Goal: Task Accomplishment & Management: Complete application form

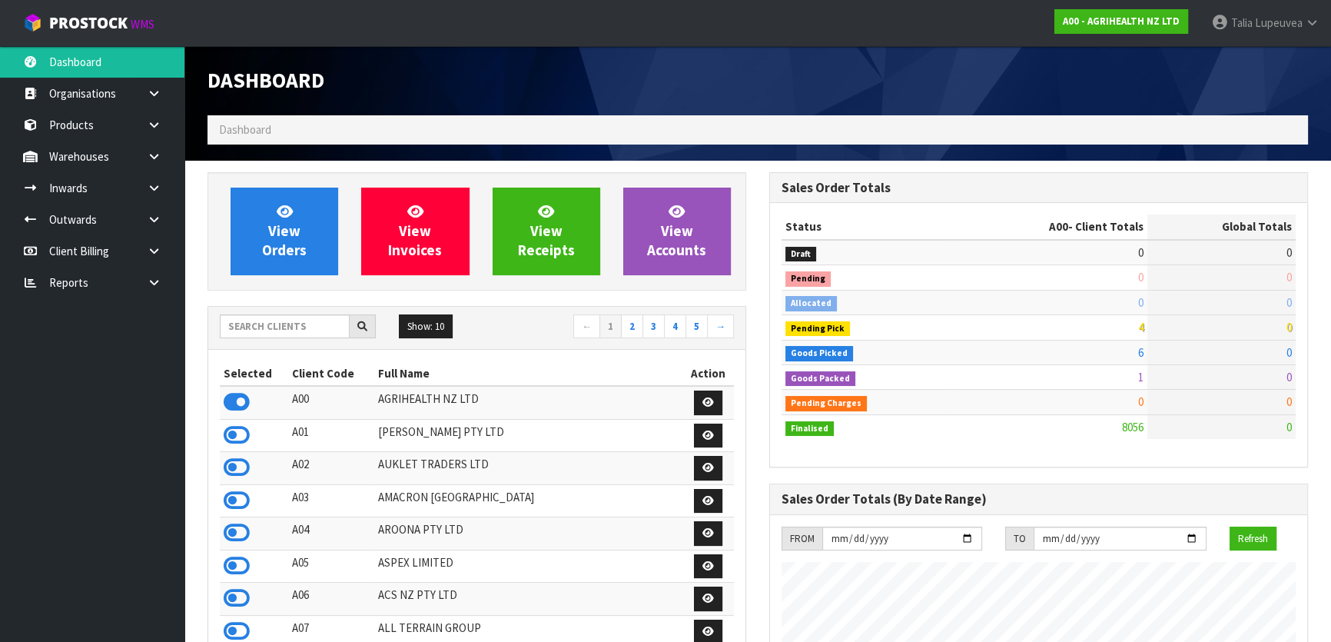
scroll to position [1162, 561]
click at [310, 323] on input "text" at bounding box center [285, 326] width 130 height 24
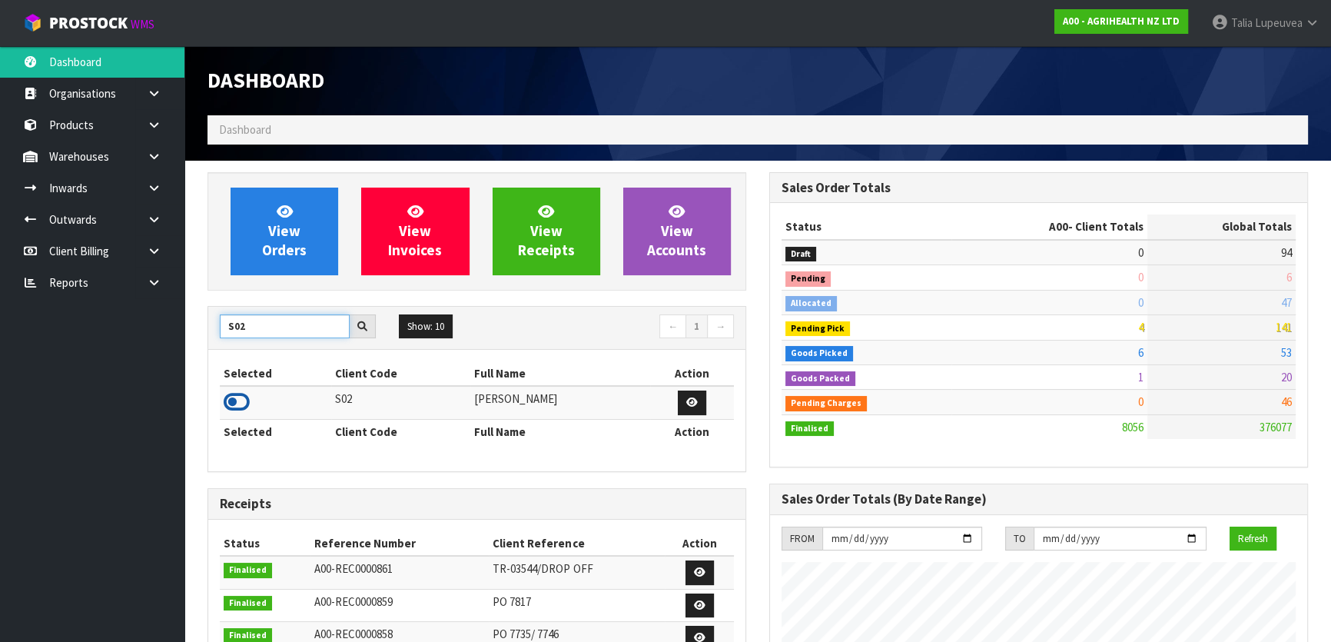
type input "S02"
drag, startPoint x: 234, startPoint y: 394, endPoint x: 226, endPoint y: 373, distance: 23.1
click at [234, 395] on icon at bounding box center [237, 401] width 26 height 23
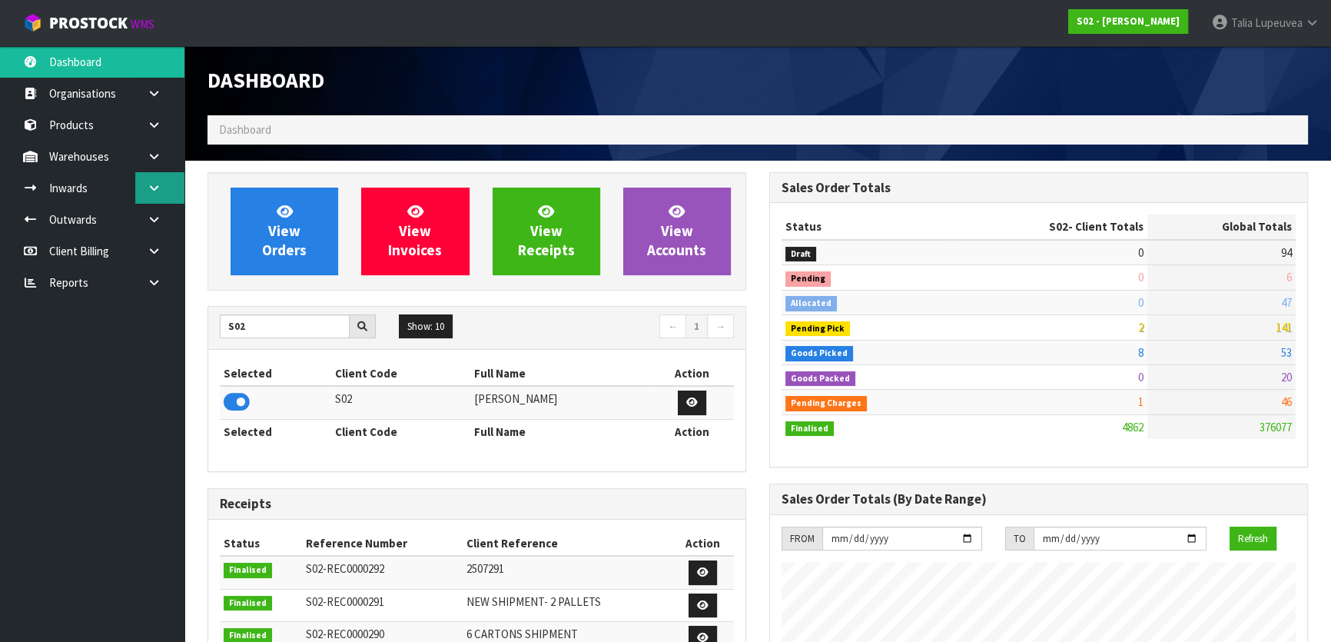
click at [151, 194] on link at bounding box center [159, 188] width 49 height 32
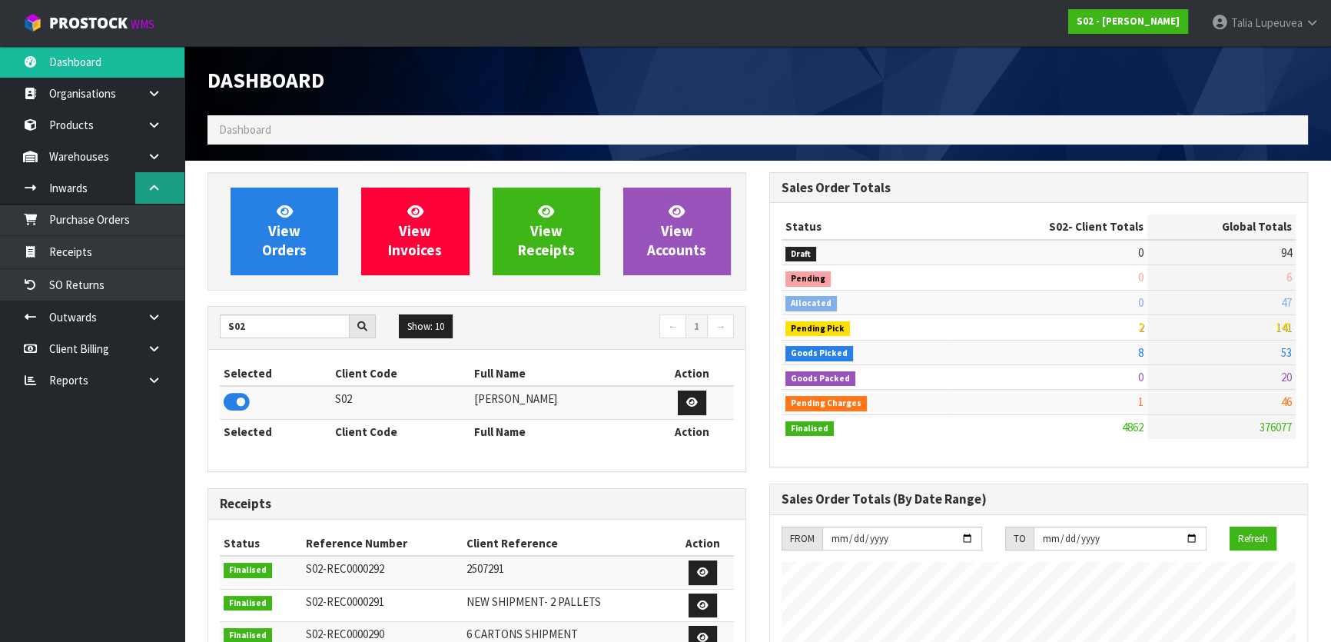
drag, startPoint x: 154, startPoint y: 193, endPoint x: 121, endPoint y: 237, distance: 55.5
click at [154, 194] on link at bounding box center [159, 188] width 49 height 32
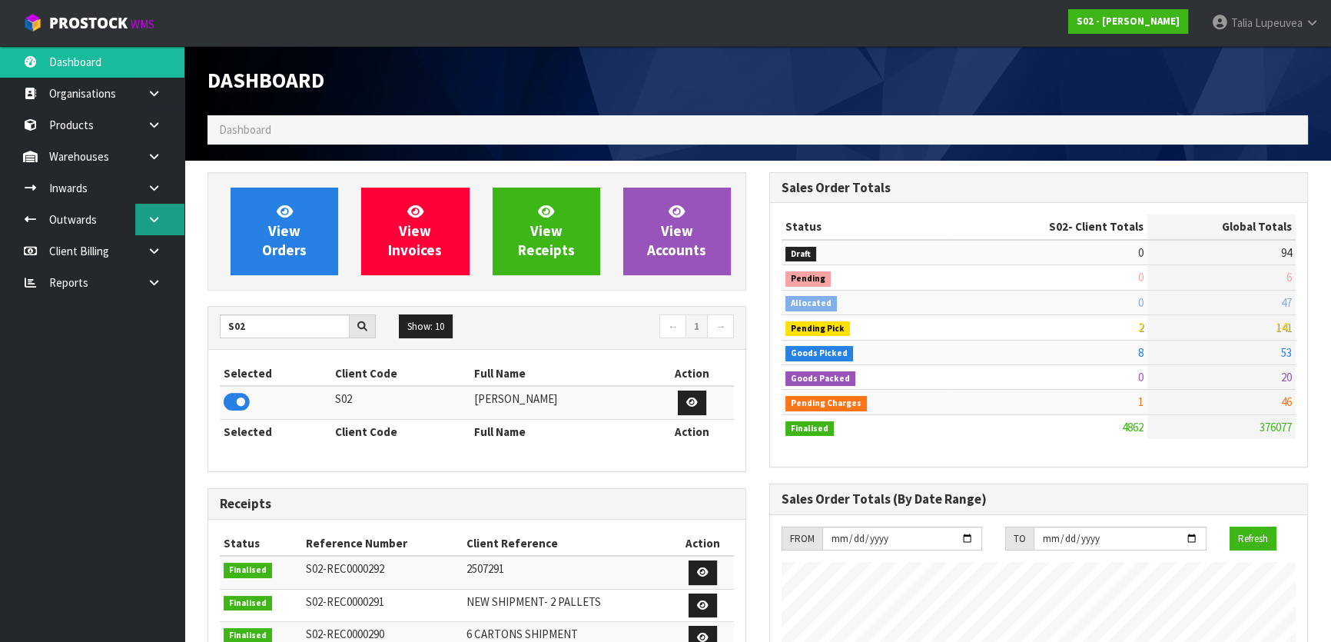
click at [161, 224] on link at bounding box center [159, 220] width 49 height 32
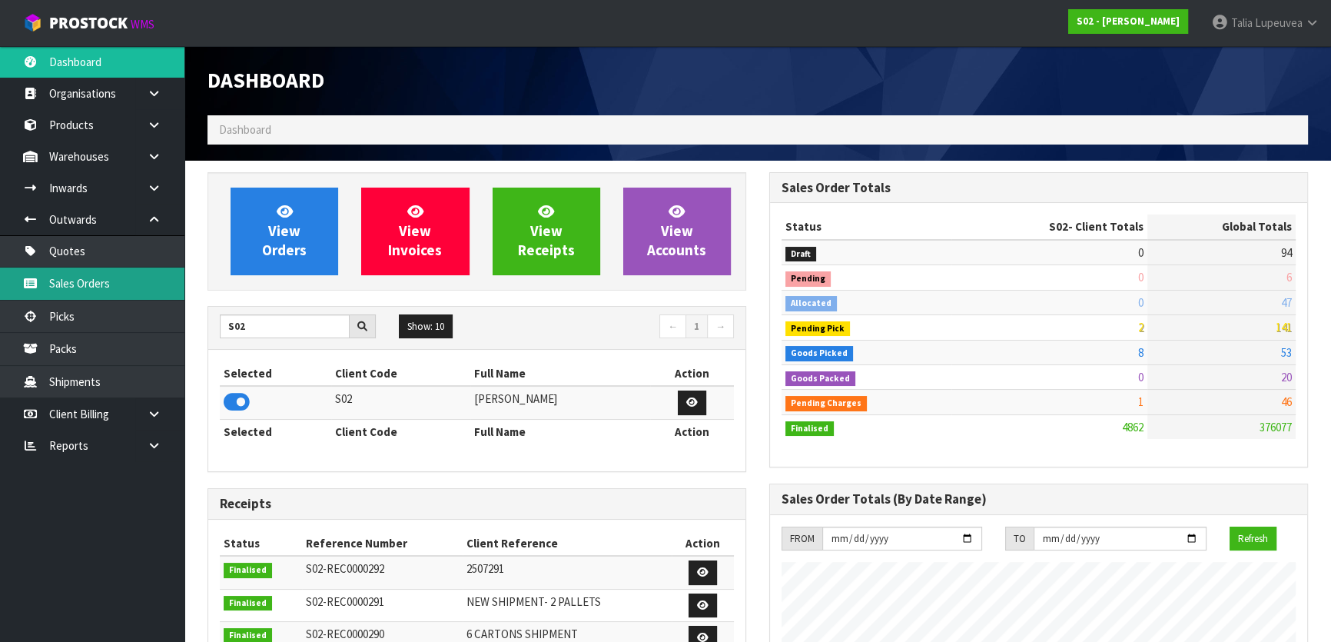
click at [114, 289] on link "Sales Orders" at bounding box center [92, 283] width 184 height 32
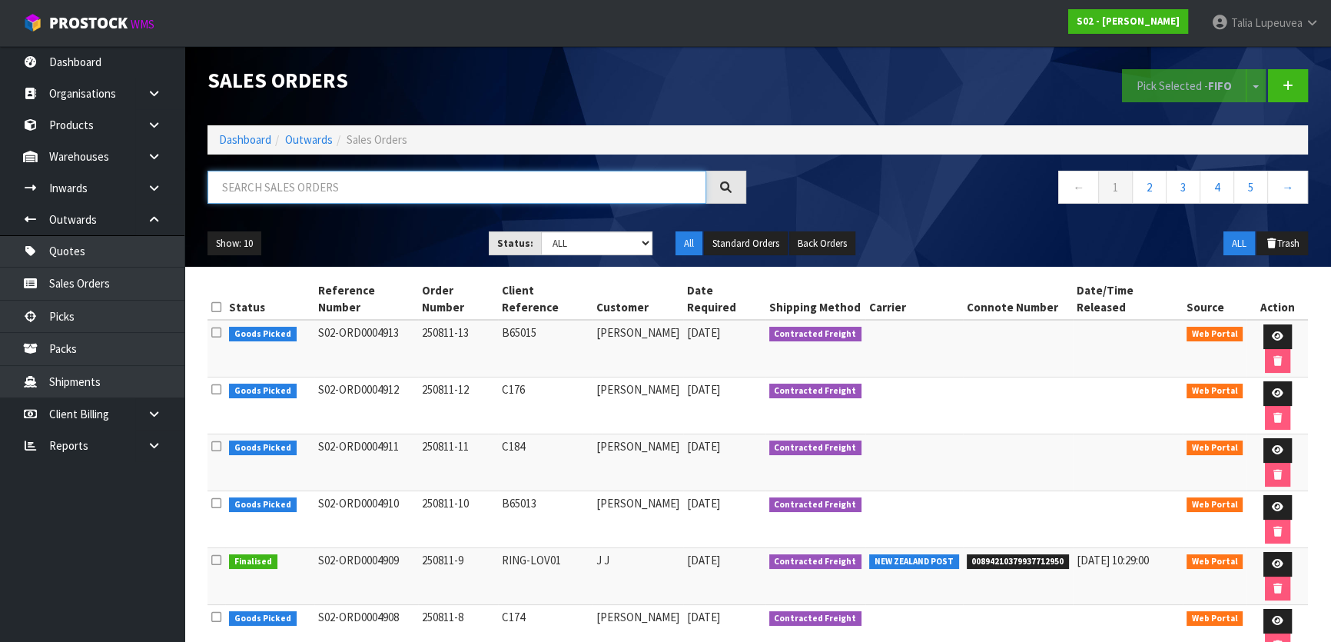
click at [397, 194] on input "text" at bounding box center [457, 187] width 499 height 33
type input "JOB-0406964"
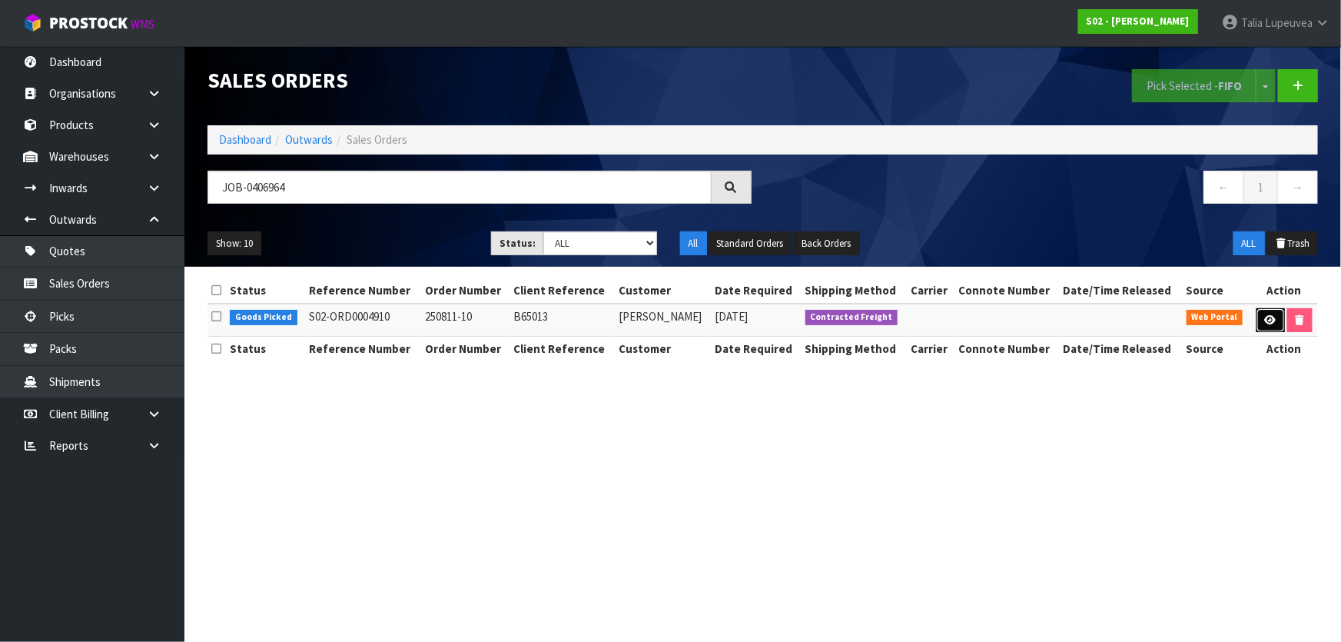
click at [1271, 322] on icon at bounding box center [1271, 320] width 12 height 10
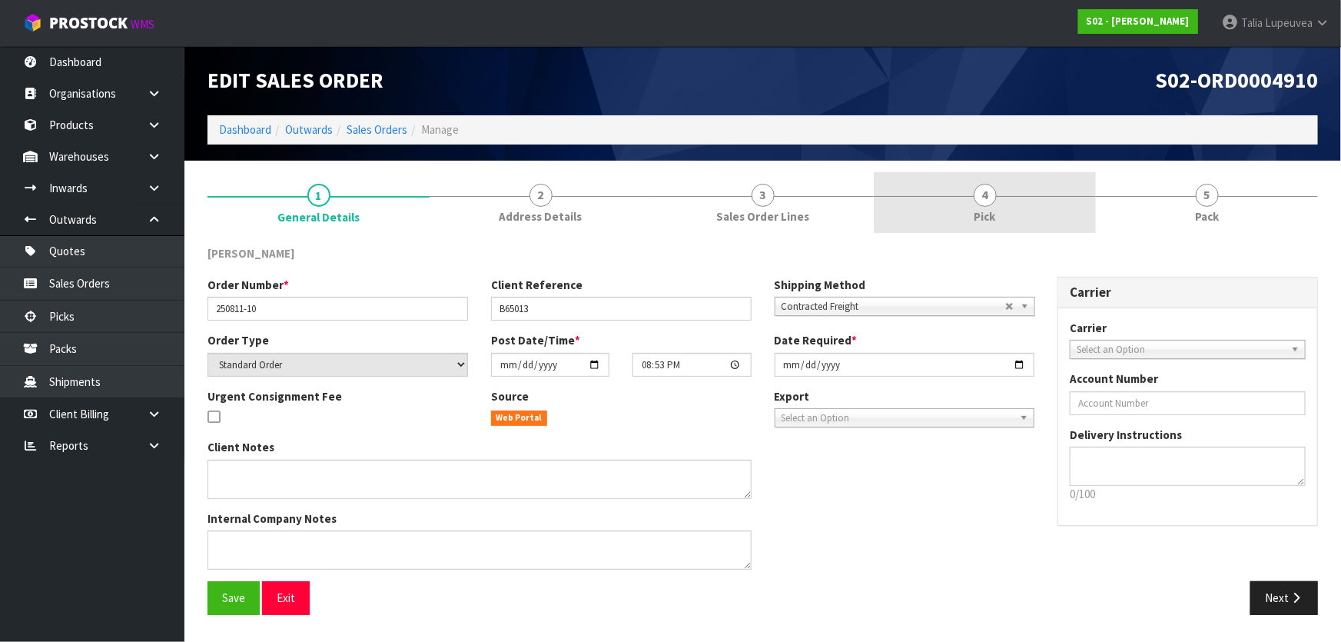
click at [987, 210] on span "Pick" at bounding box center [985, 216] width 22 height 16
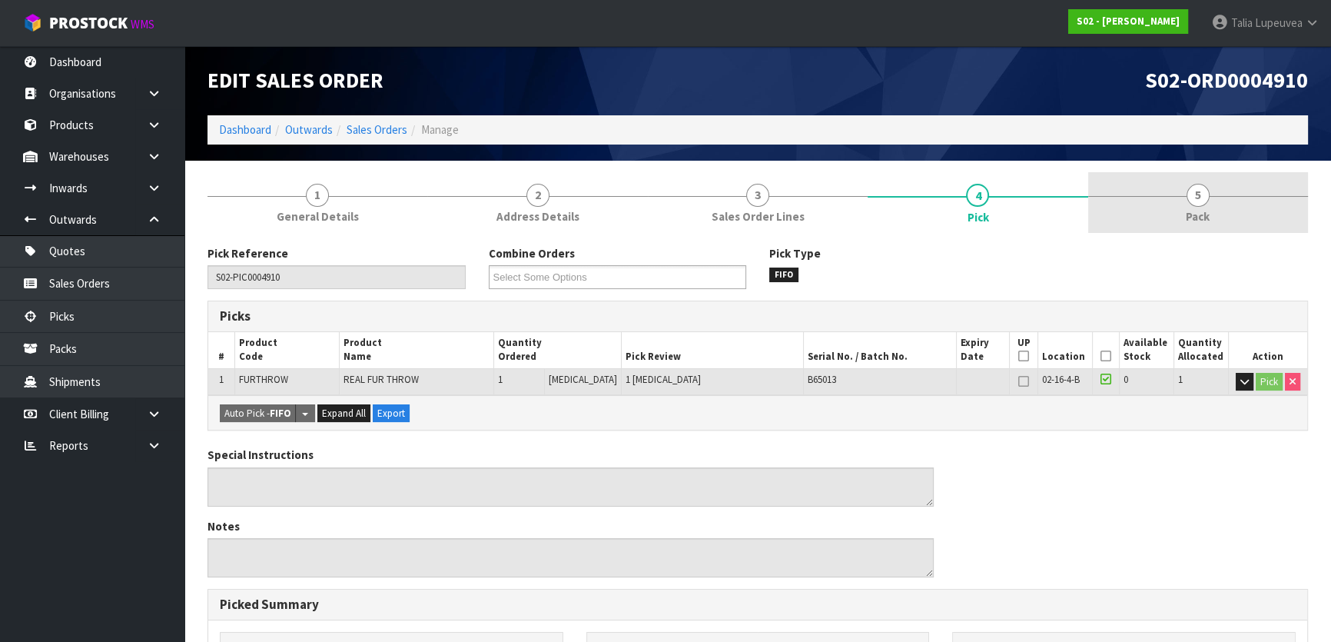
click at [1171, 191] on link "5 Pack" at bounding box center [1198, 202] width 220 height 61
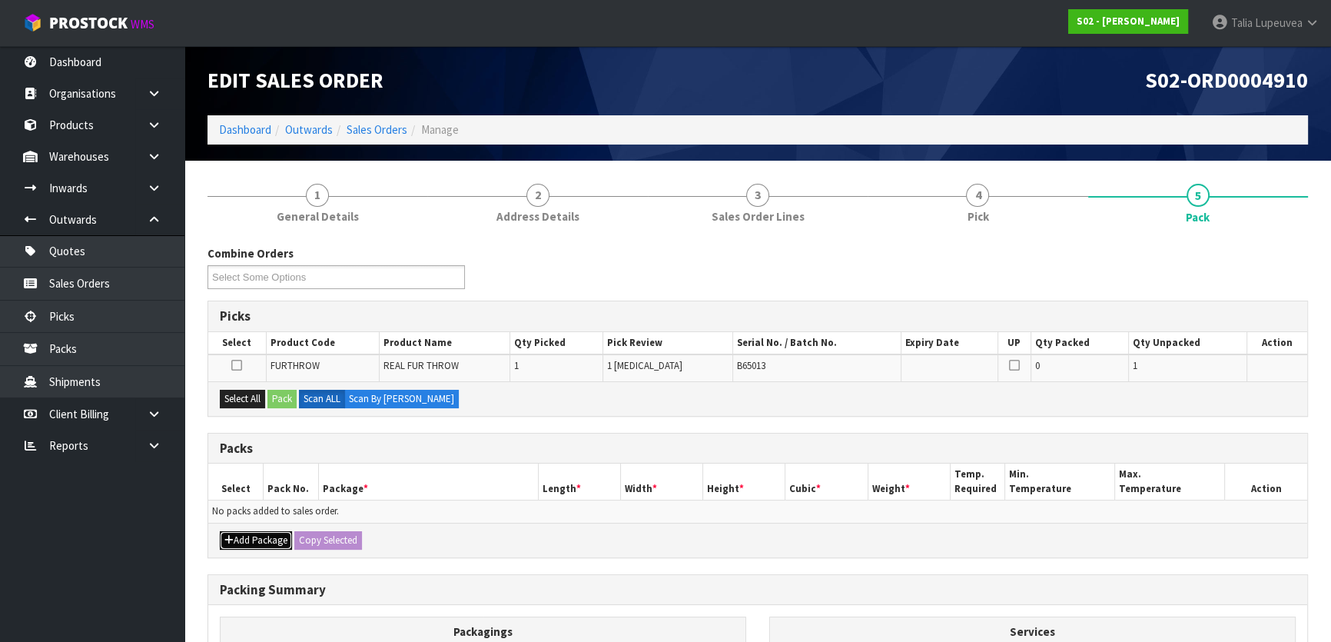
drag, startPoint x: 250, startPoint y: 536, endPoint x: 211, endPoint y: 515, distance: 44.3
click at [249, 534] on button "Add Package" at bounding box center [256, 540] width 72 height 18
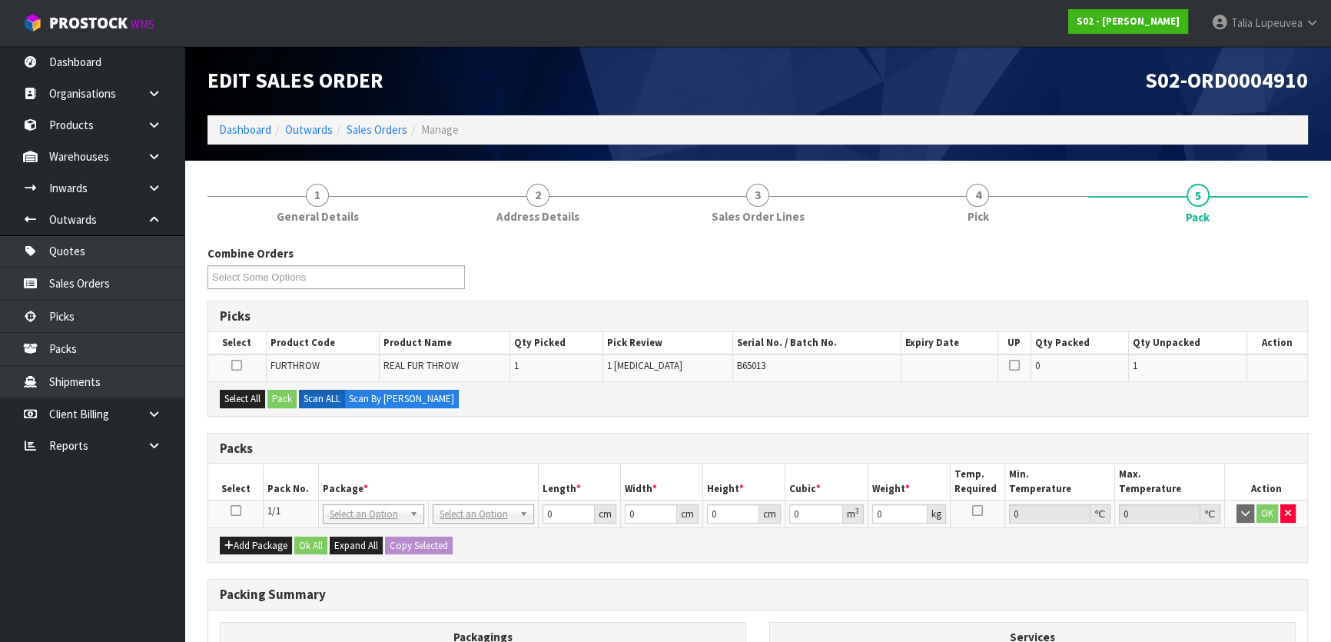
drag, startPoint x: 239, startPoint y: 509, endPoint x: 250, endPoint y: 510, distance: 10.8
click at [241, 510] on td at bounding box center [235, 514] width 55 height 28
click at [233, 510] on icon at bounding box center [236, 510] width 11 height 1
click at [227, 399] on button "Select All" at bounding box center [242, 399] width 45 height 18
click at [294, 394] on button "Pack" at bounding box center [281, 399] width 29 height 18
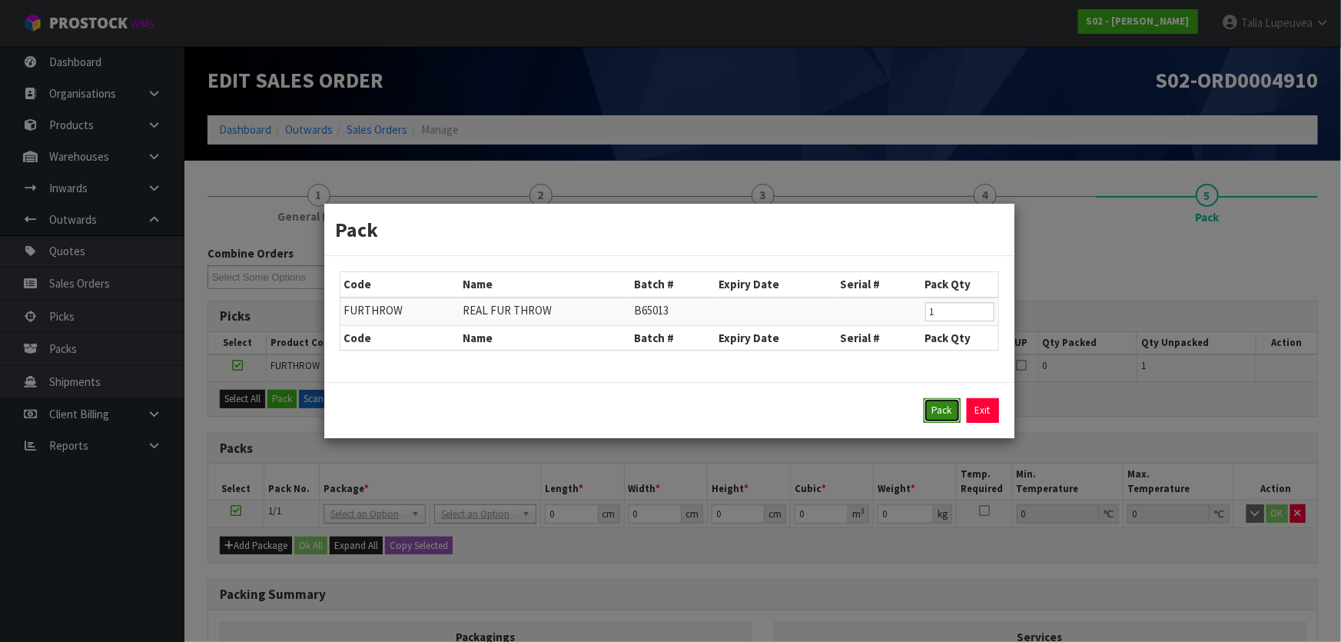
click at [935, 409] on button "Pack" at bounding box center [942, 410] width 37 height 25
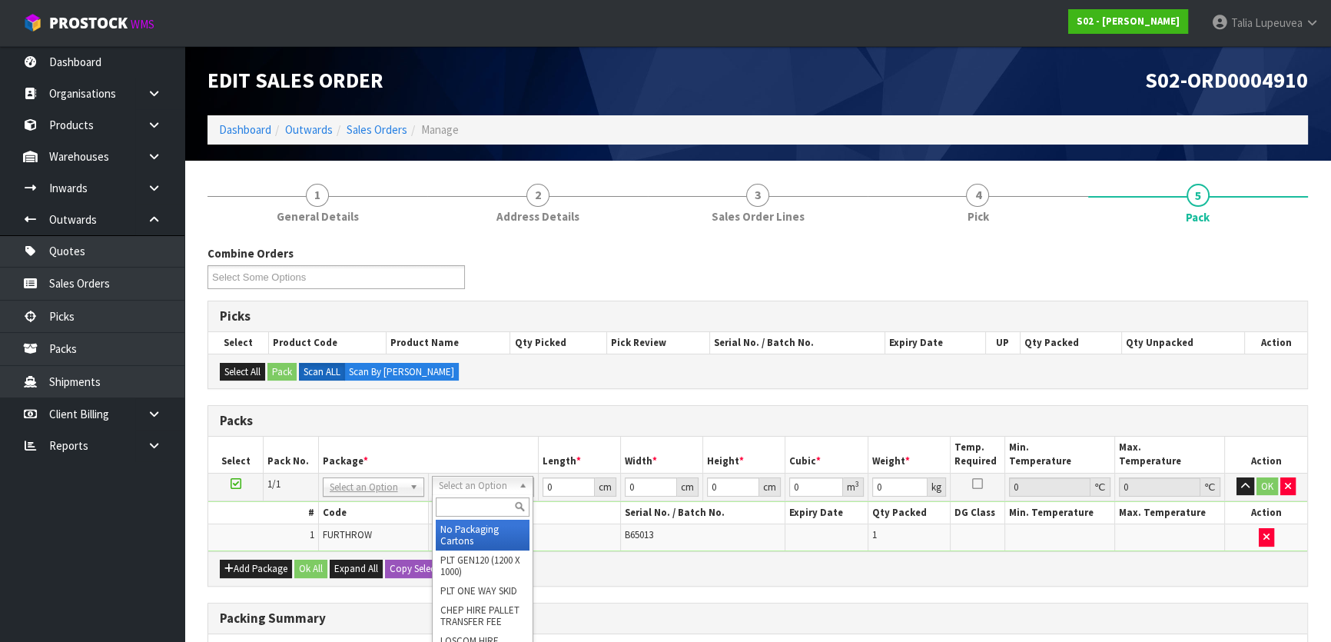
click at [472, 507] on input "text" at bounding box center [483, 506] width 94 height 19
type input "CTNA"
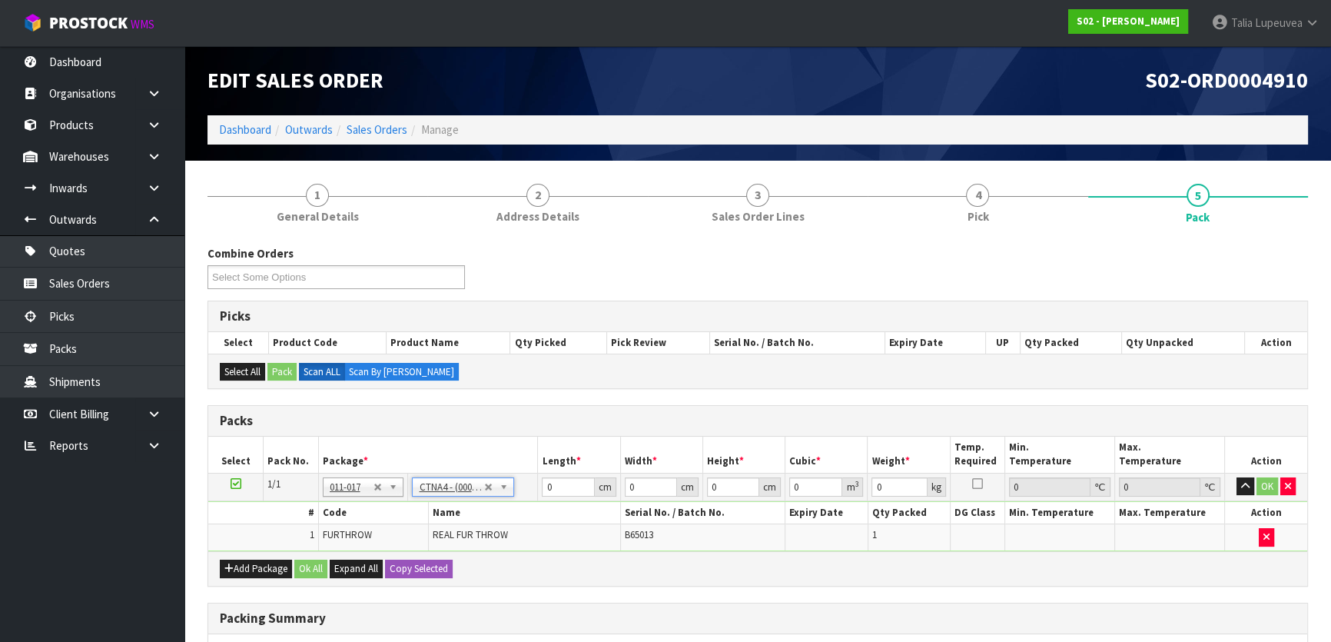
type input "31"
type input "22.5"
type input "25"
type input "0.017438"
type input "1.76"
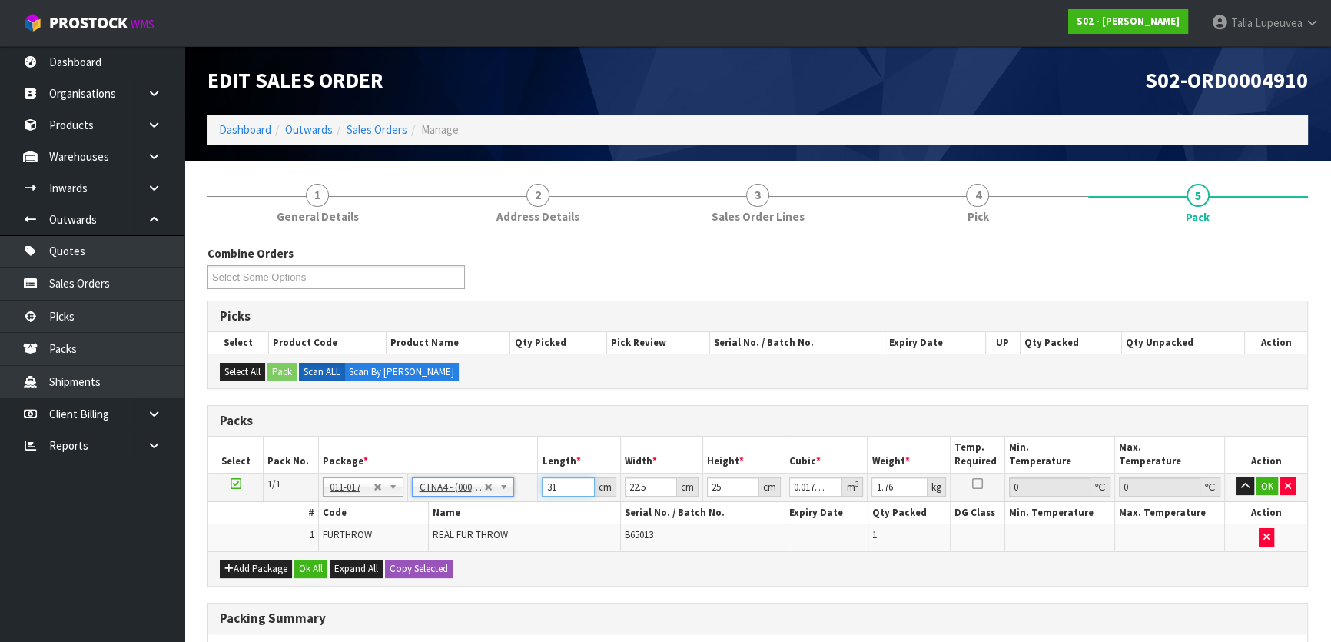
drag, startPoint x: 561, startPoint y: 484, endPoint x: 538, endPoint y: 487, distance: 23.3
click at [538, 487] on td "31 cm" at bounding box center [579, 487] width 82 height 28
type input "3"
type input "0.001687"
type input "32"
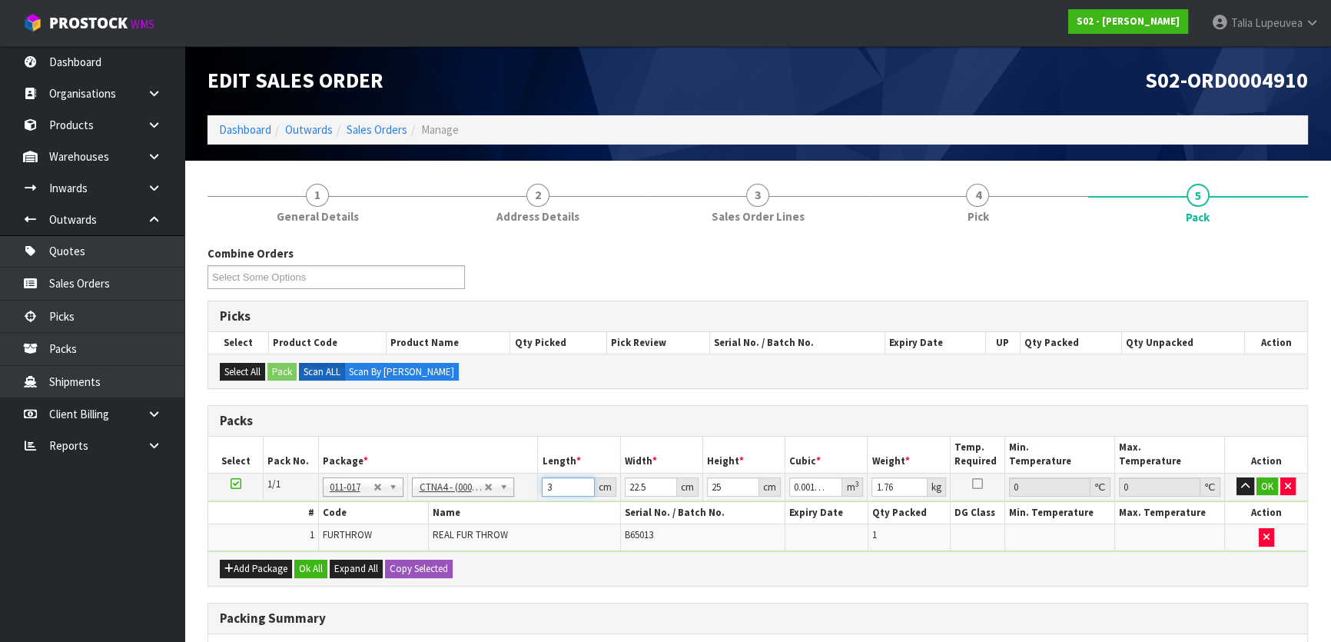
type input "0.018"
type input "32"
type input "2"
type input "0.0016"
type input "25"
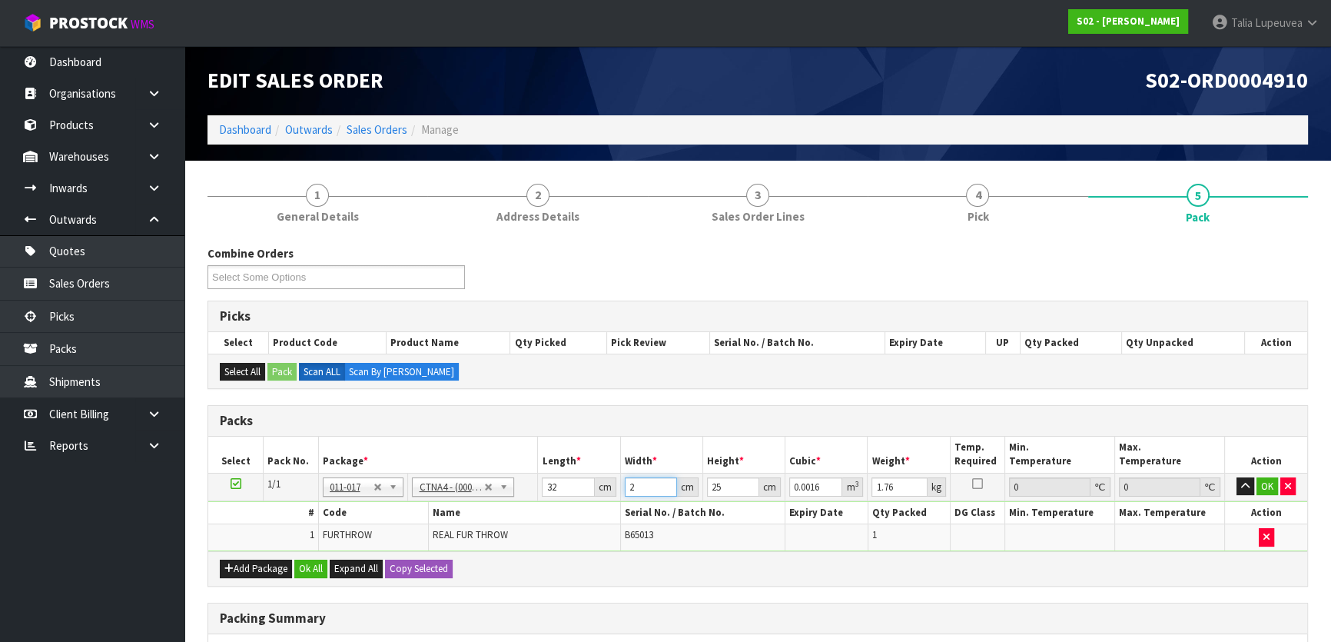
type input "0.02"
type input "25"
type input "1"
type input "0.0008"
type input "15"
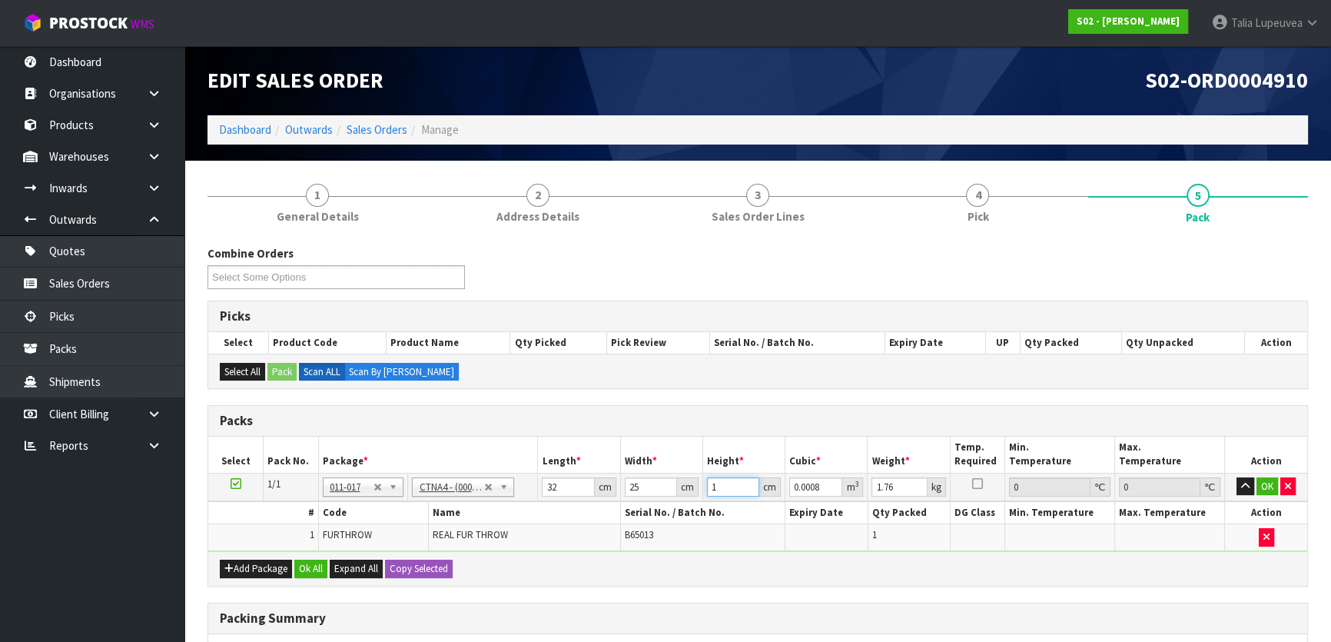
type input "0.012"
type input "15"
type input "2"
click at [1264, 491] on button "OK" at bounding box center [1268, 486] width 22 height 18
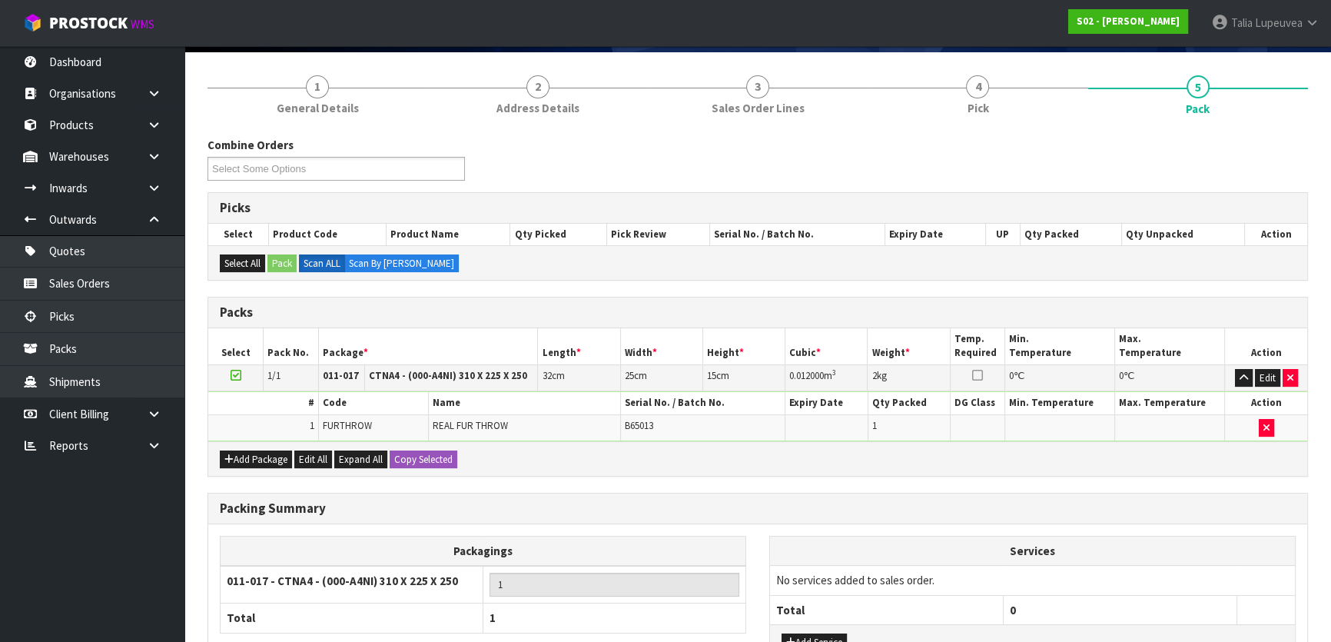
scroll to position [231, 0]
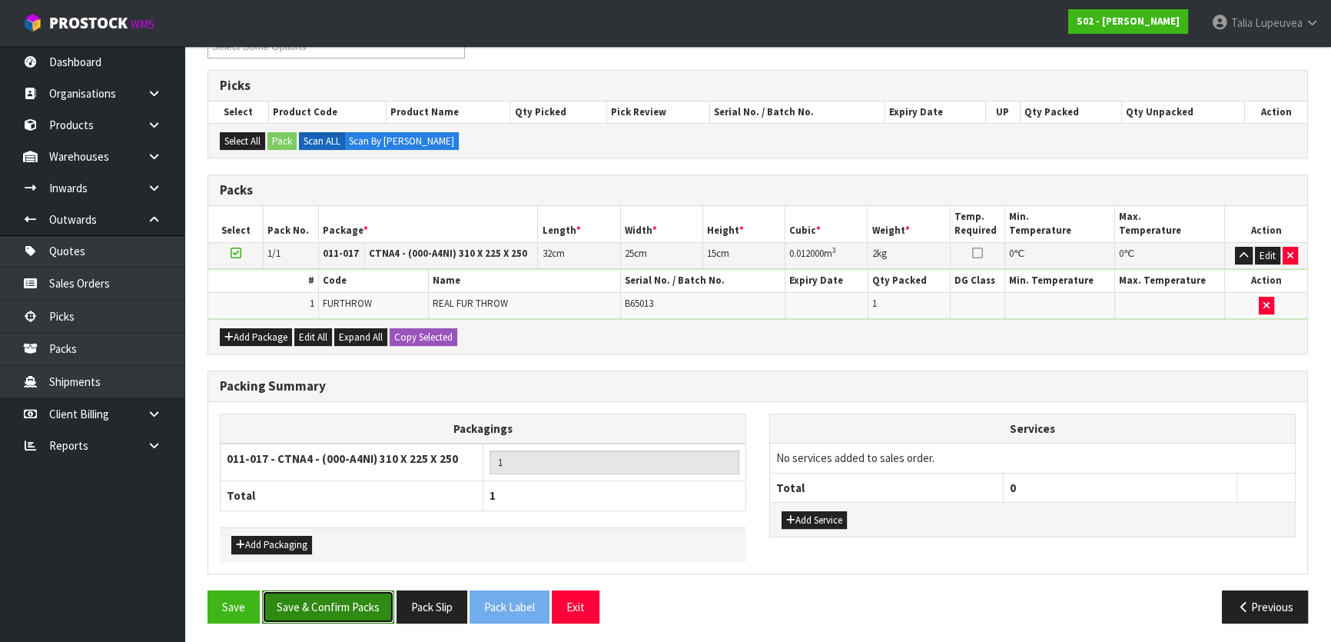
click at [291, 608] on button "Save & Confirm Packs" at bounding box center [328, 606] width 132 height 33
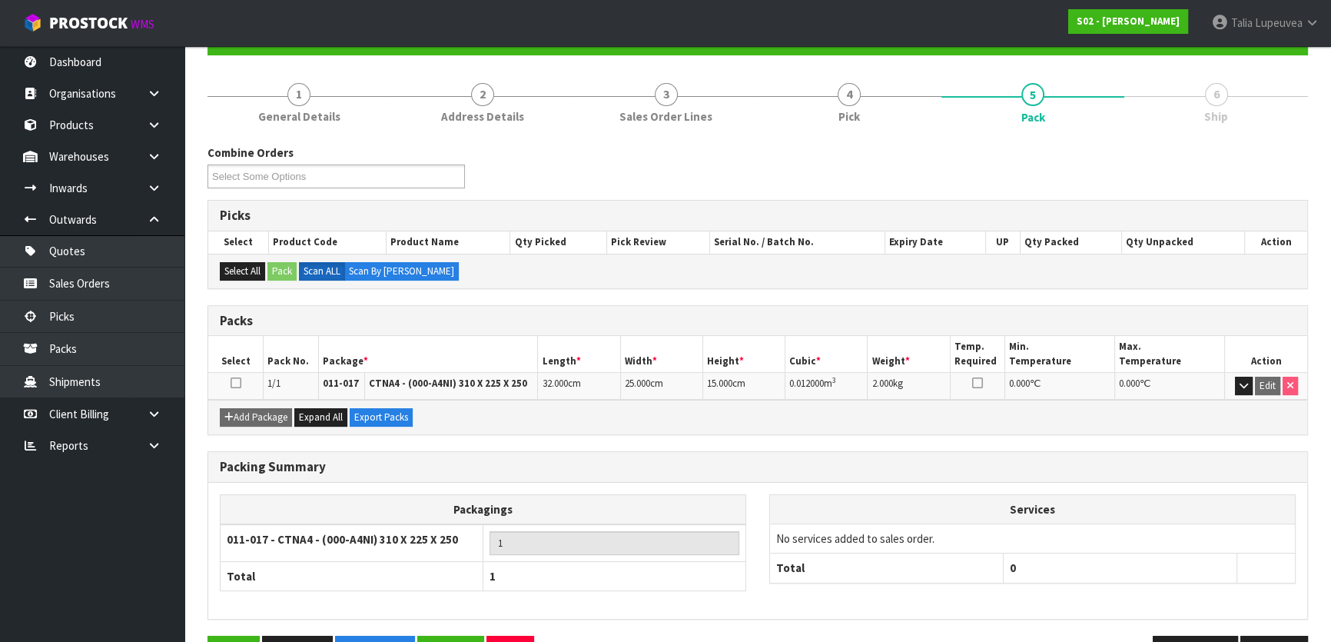
scroll to position [203, 0]
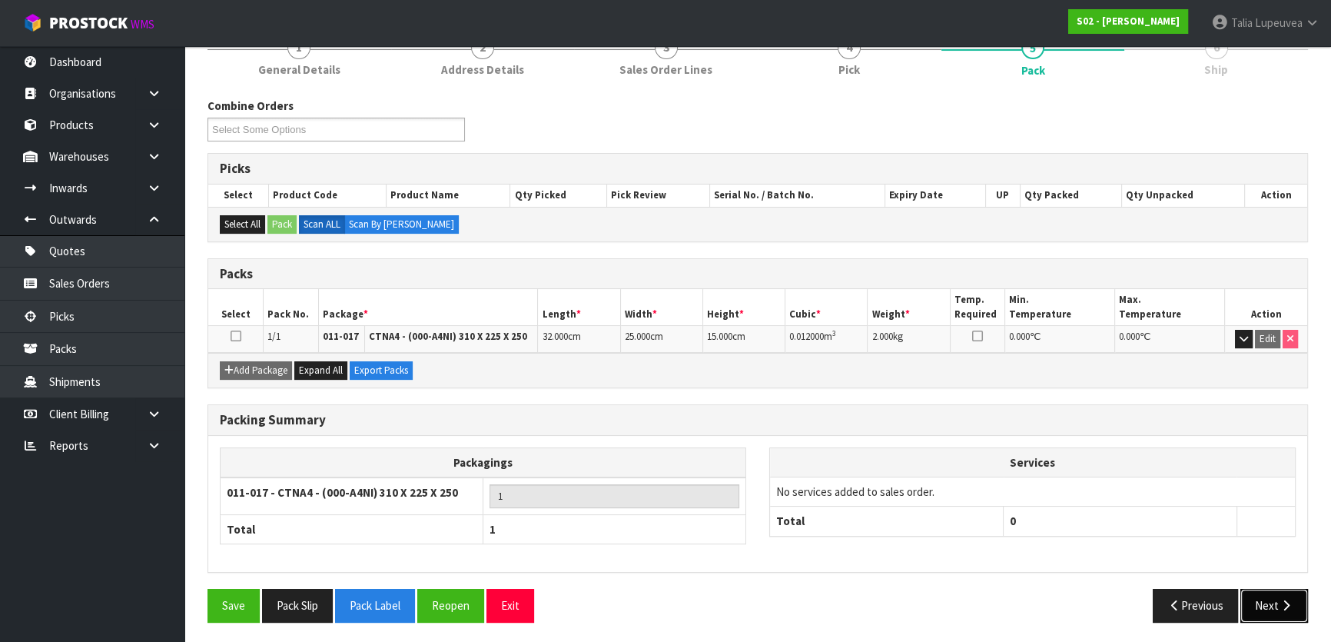
click at [1270, 596] on button "Next" at bounding box center [1274, 605] width 68 height 33
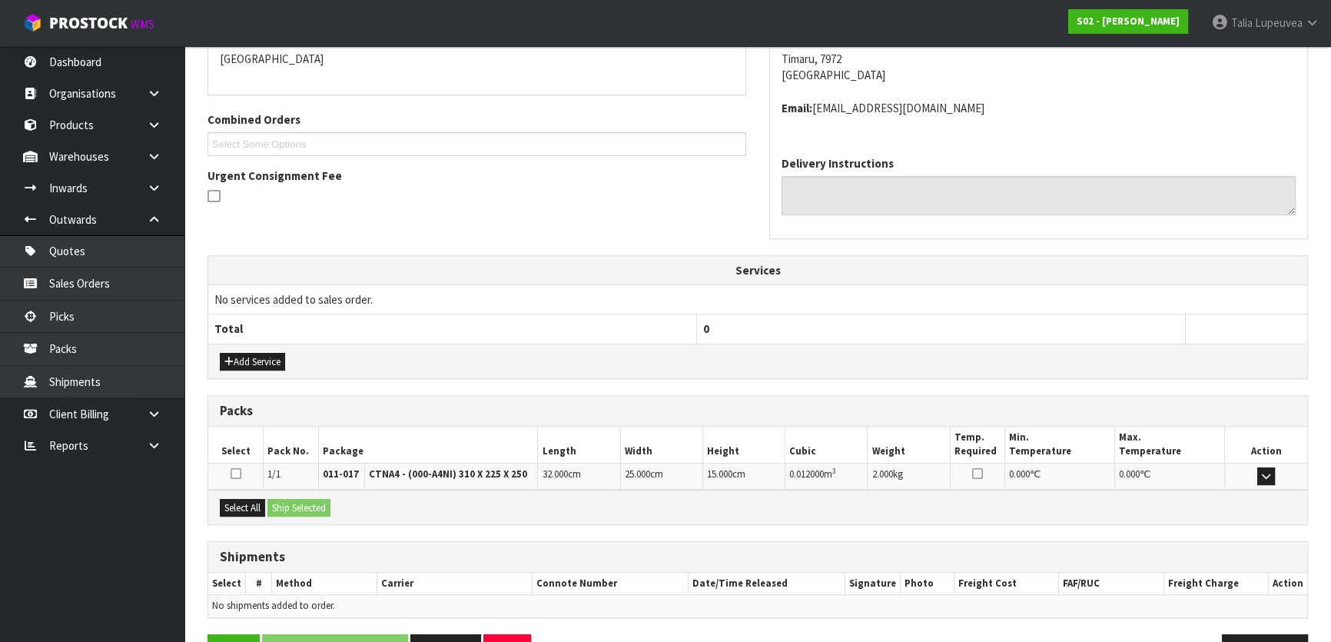
scroll to position [387, 0]
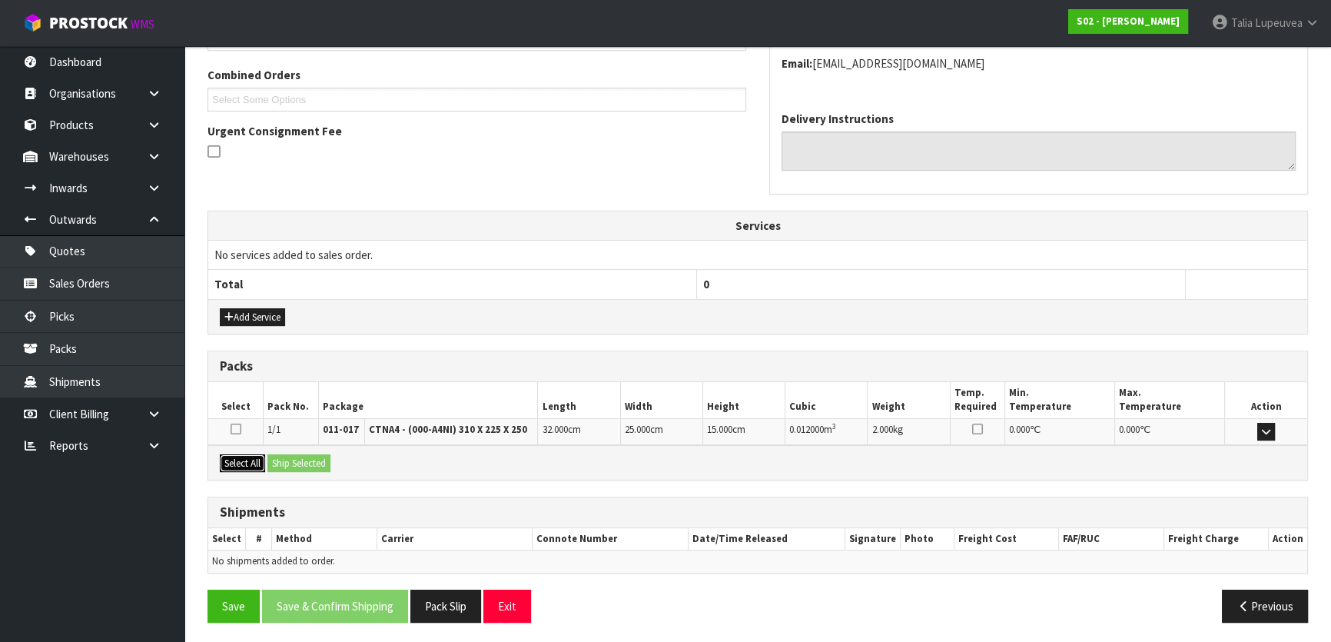
click at [261, 457] on button "Select All" at bounding box center [242, 463] width 45 height 18
click at [283, 457] on button "Ship Selected" at bounding box center [298, 463] width 63 height 18
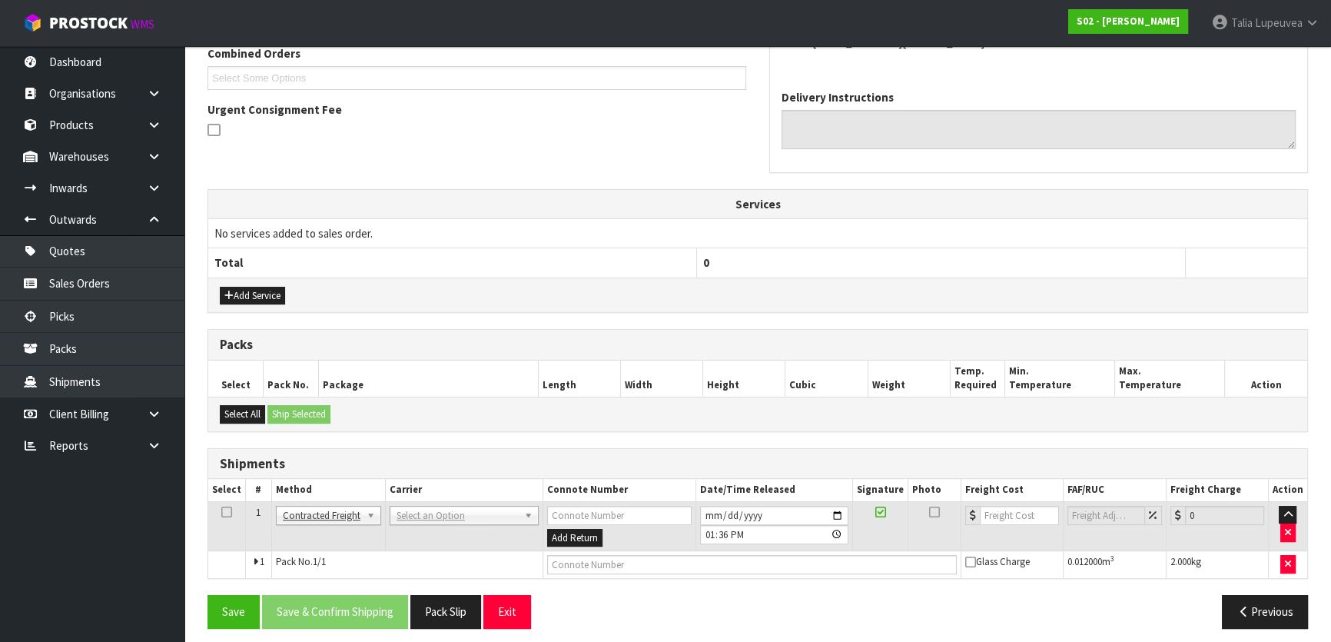
scroll to position [415, 0]
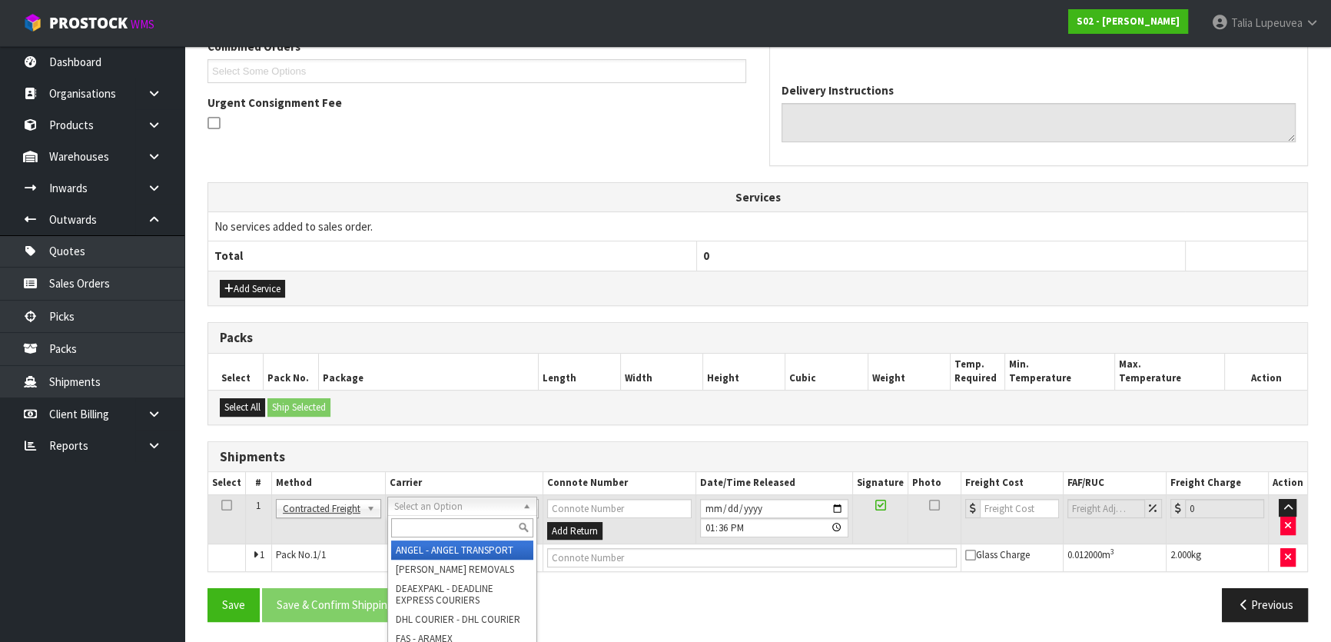
click at [433, 524] on input "text" at bounding box center [462, 527] width 142 height 19
type input "NZP"
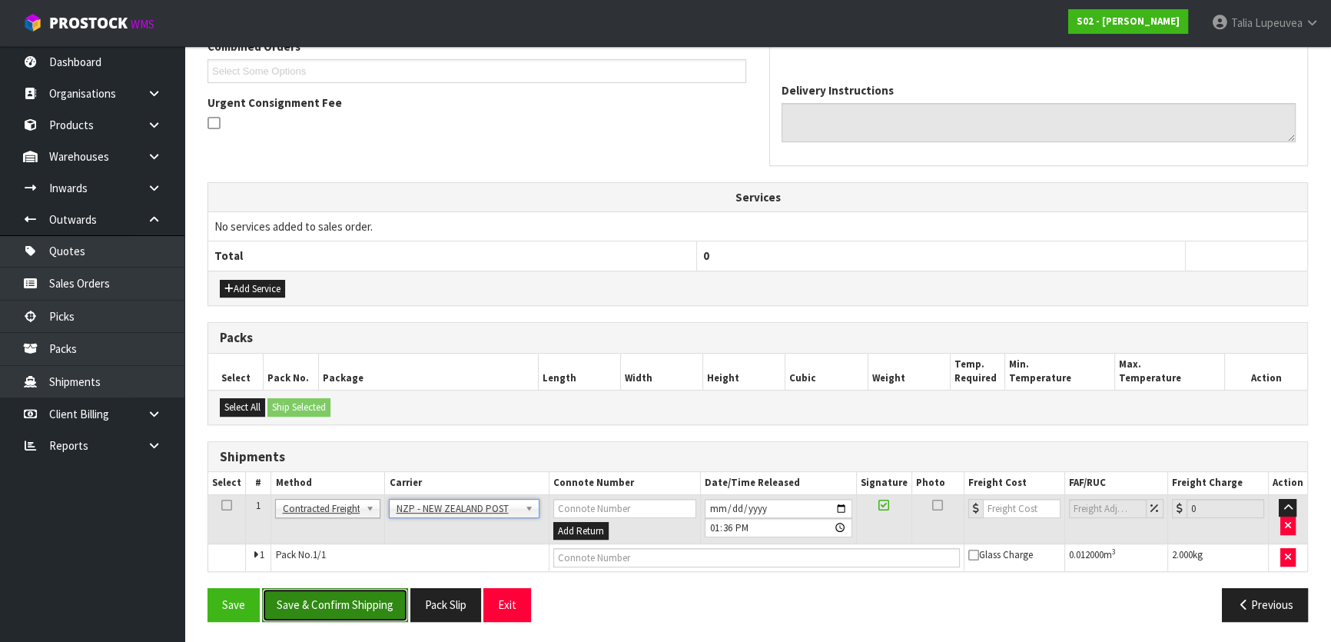
click at [389, 589] on button "Save & Confirm Shipping" at bounding box center [335, 604] width 146 height 33
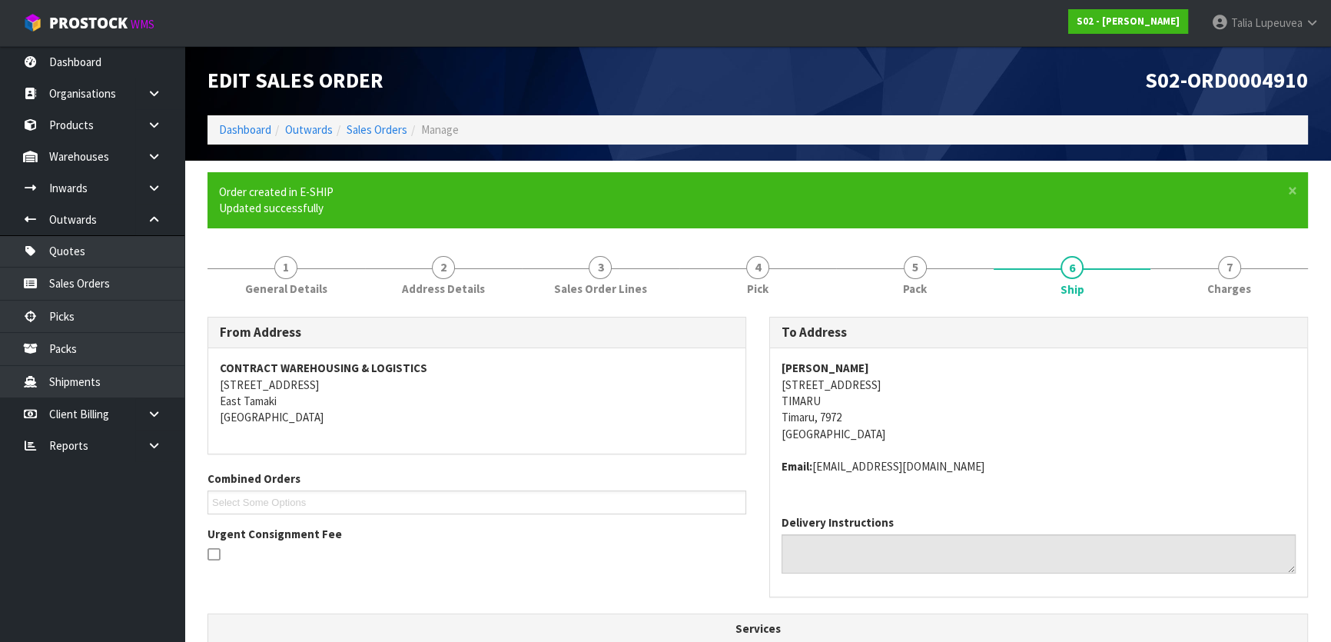
scroll to position [393, 0]
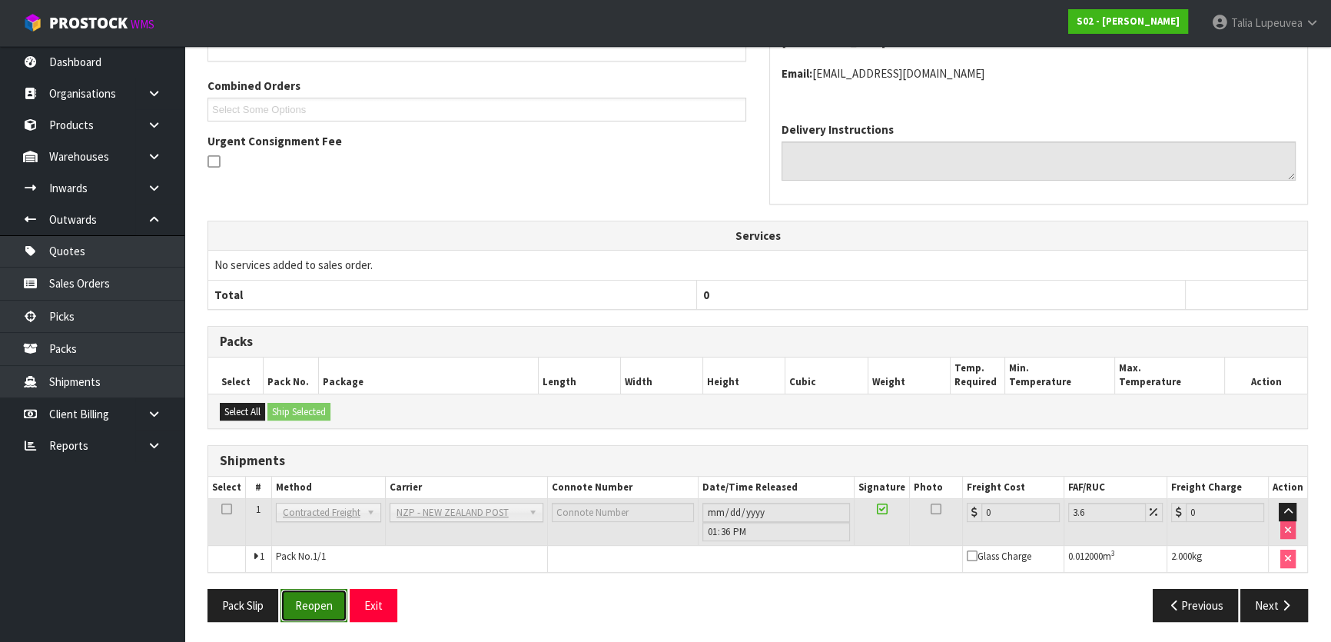
click at [331, 603] on button "Reopen" at bounding box center [314, 605] width 67 height 33
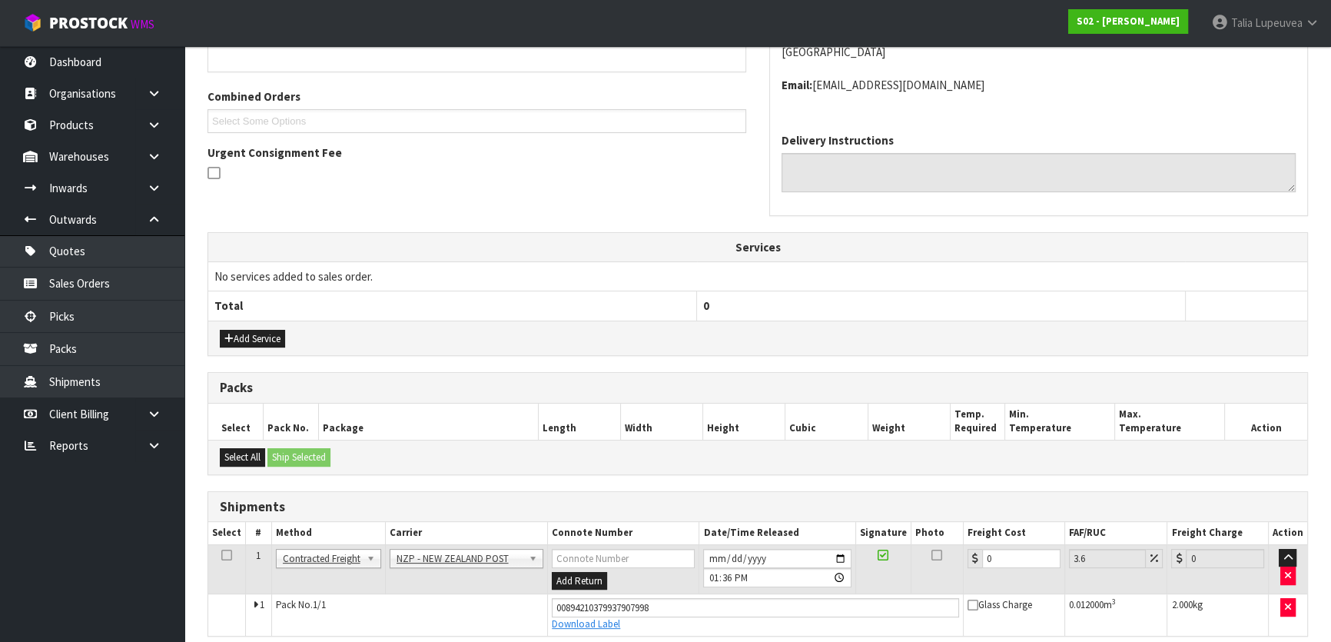
scroll to position [429, 0]
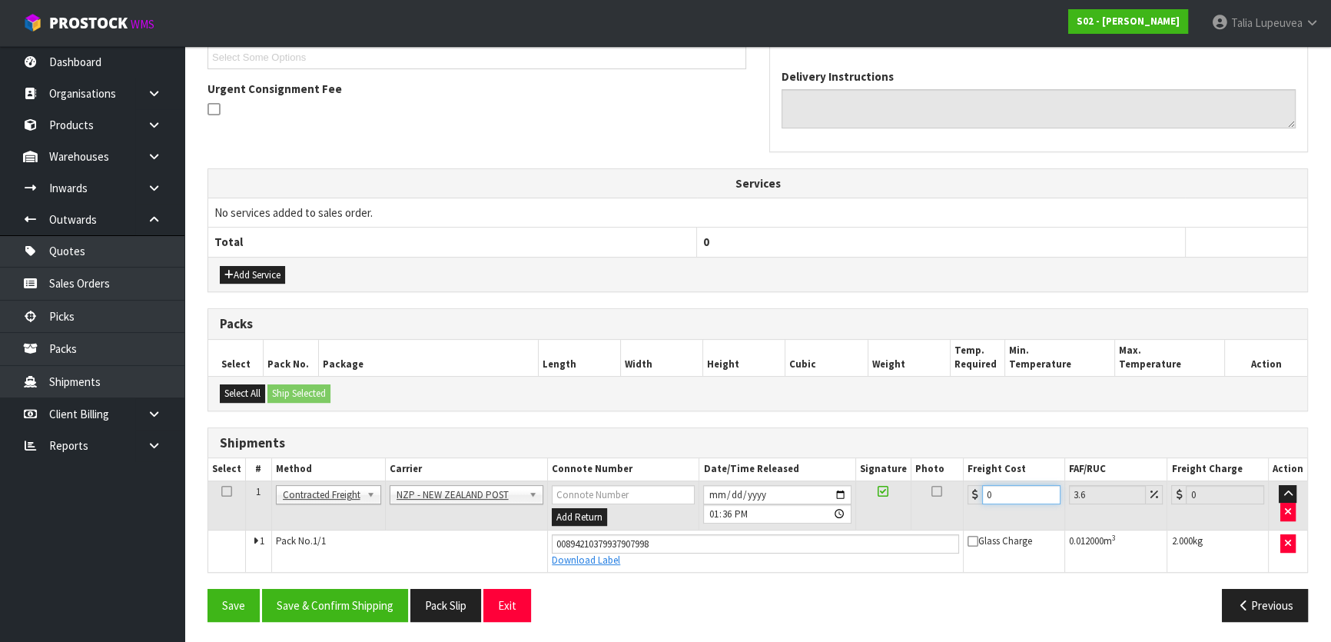
drag, startPoint x: 1004, startPoint y: 495, endPoint x: 973, endPoint y: 499, distance: 31.0
click at [973, 499] on div "0" at bounding box center [1014, 494] width 93 height 19
type input "1"
type input "1.04"
type input "16"
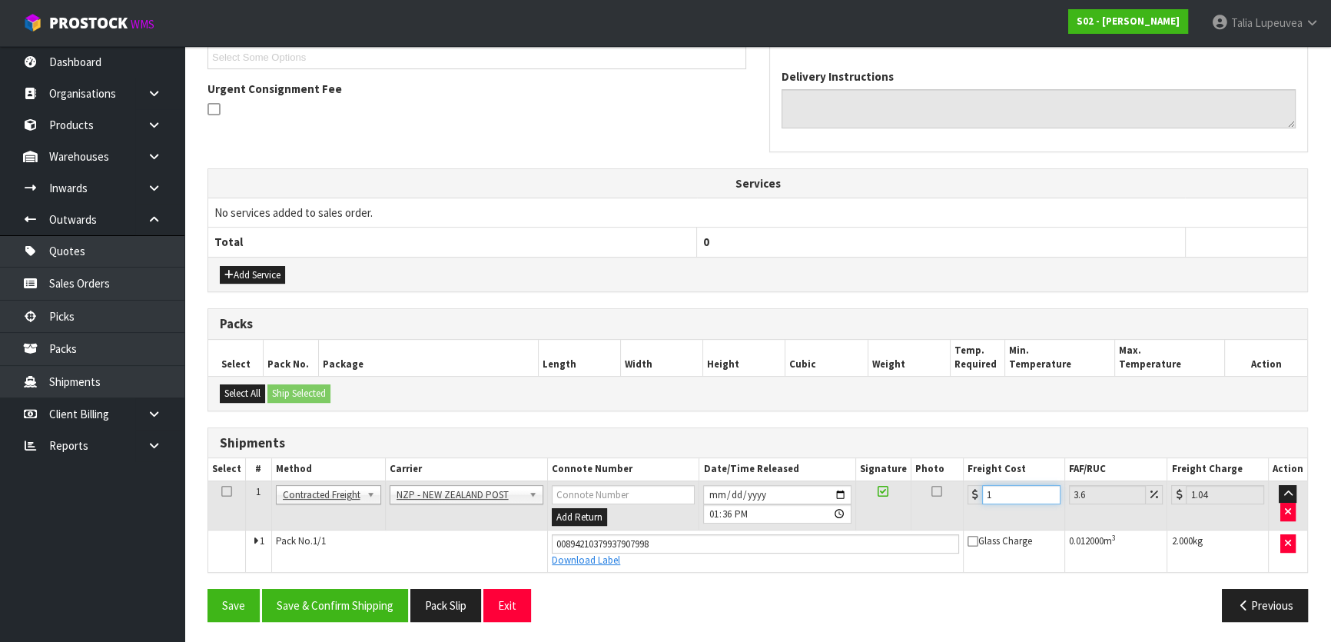
type input "16.58"
type input "16.2"
type input "16.78"
type input "16.20"
click at [342, 590] on button "Save & Confirm Shipping" at bounding box center [335, 605] width 146 height 33
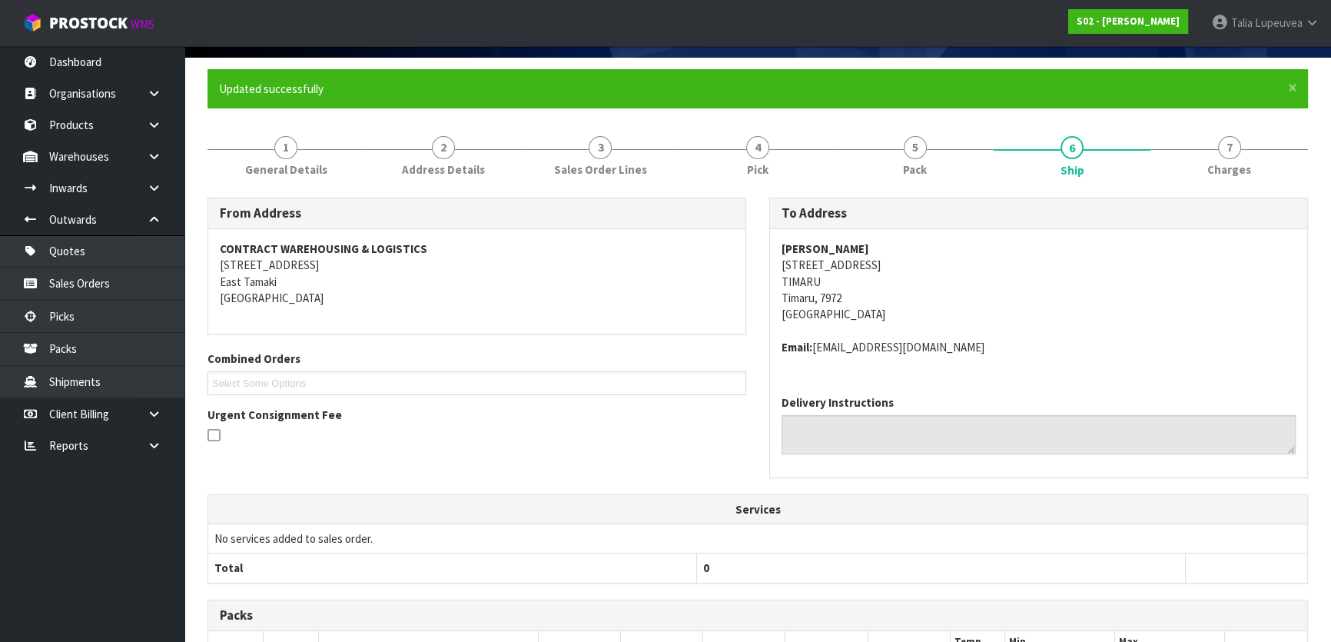
scroll to position [0, 0]
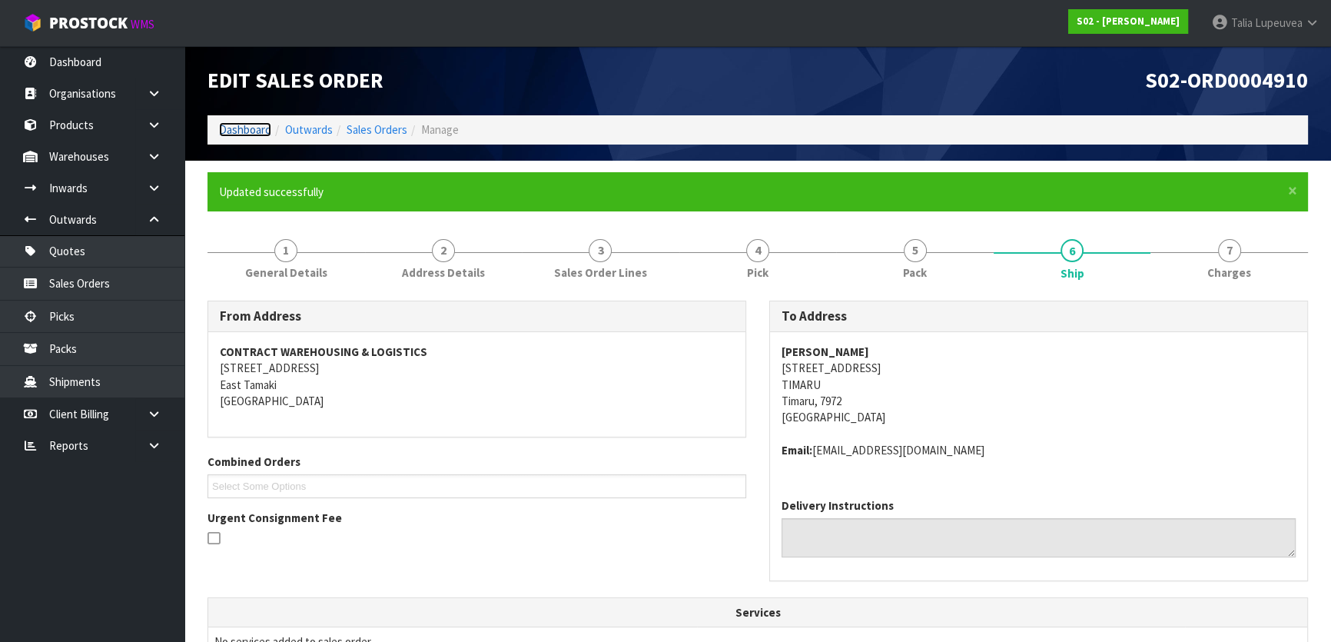
click at [257, 123] on link "Dashboard" at bounding box center [245, 129] width 52 height 15
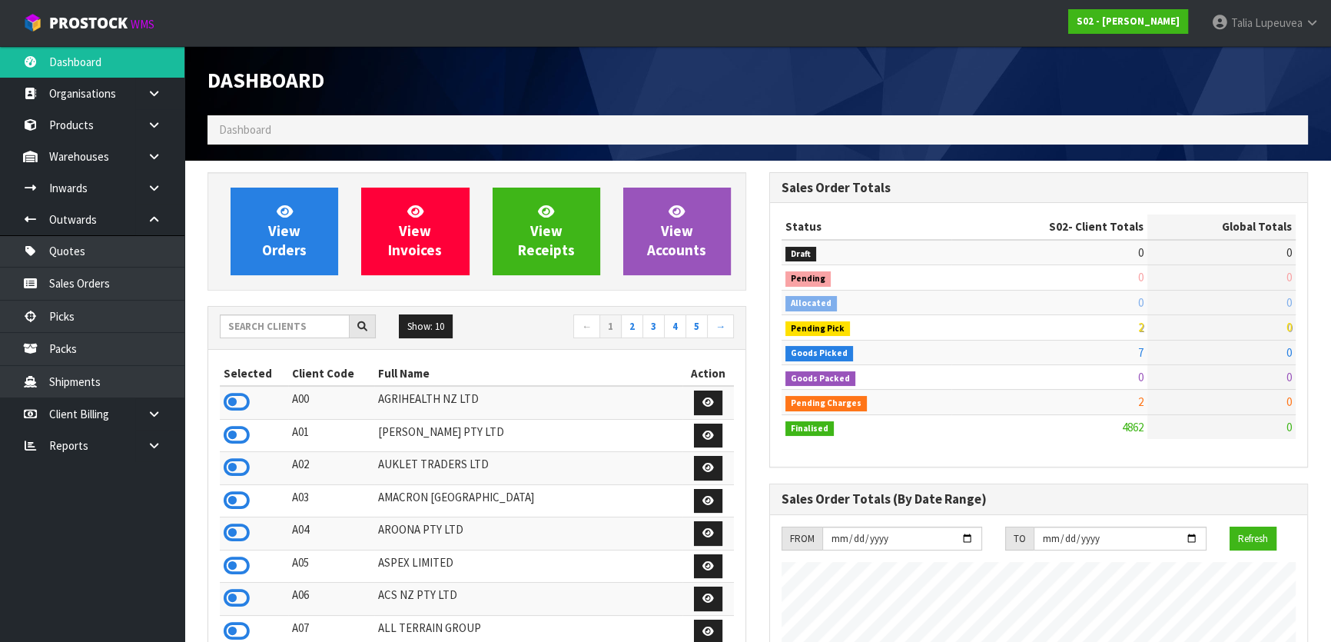
scroll to position [1162, 561]
click at [266, 323] on input "text" at bounding box center [285, 326] width 130 height 24
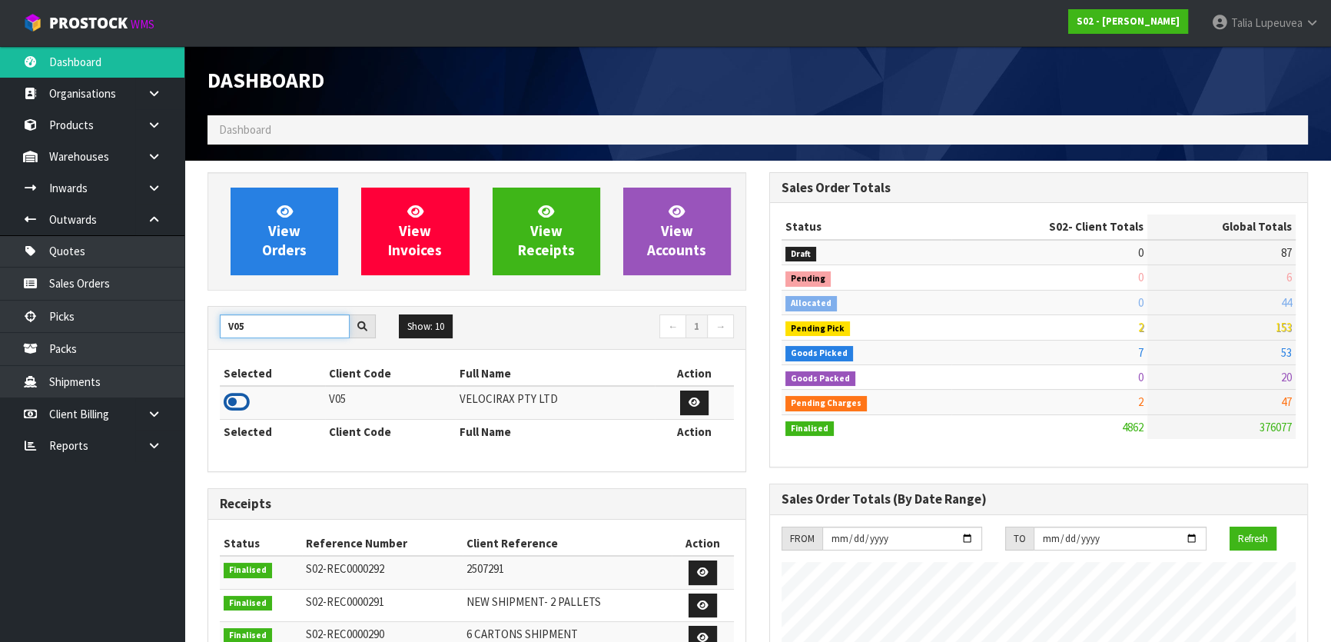
type input "V05"
click at [232, 400] on icon at bounding box center [237, 401] width 26 height 23
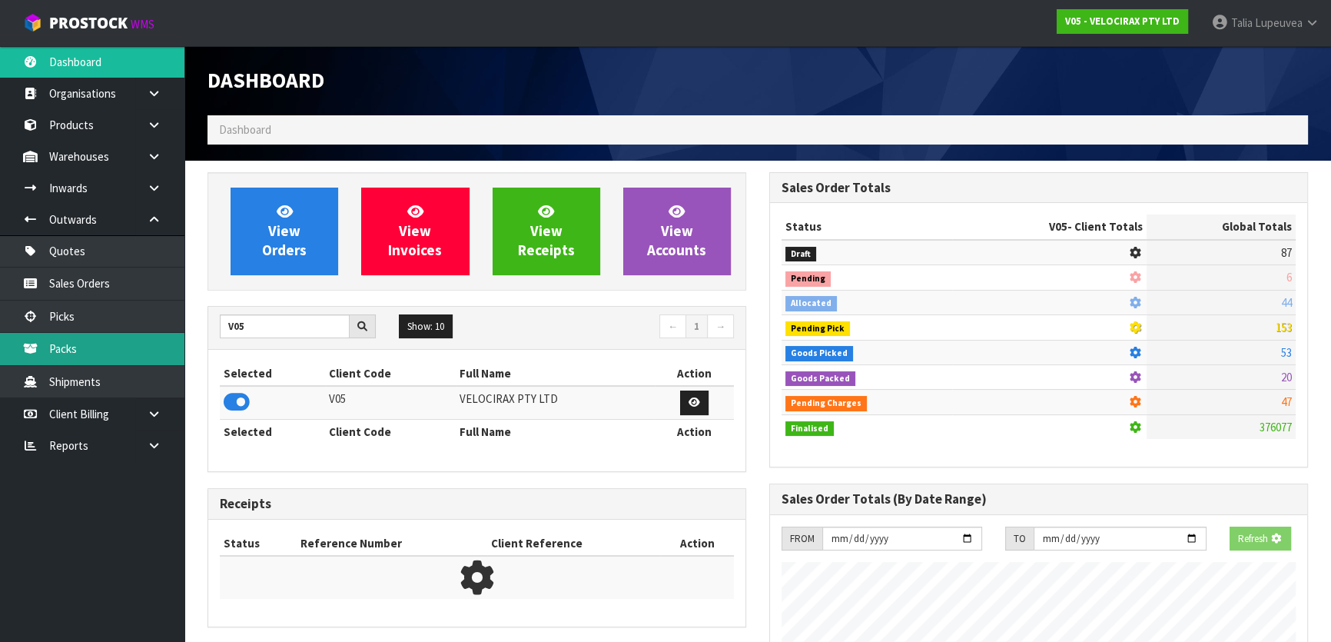
scroll to position [1195, 561]
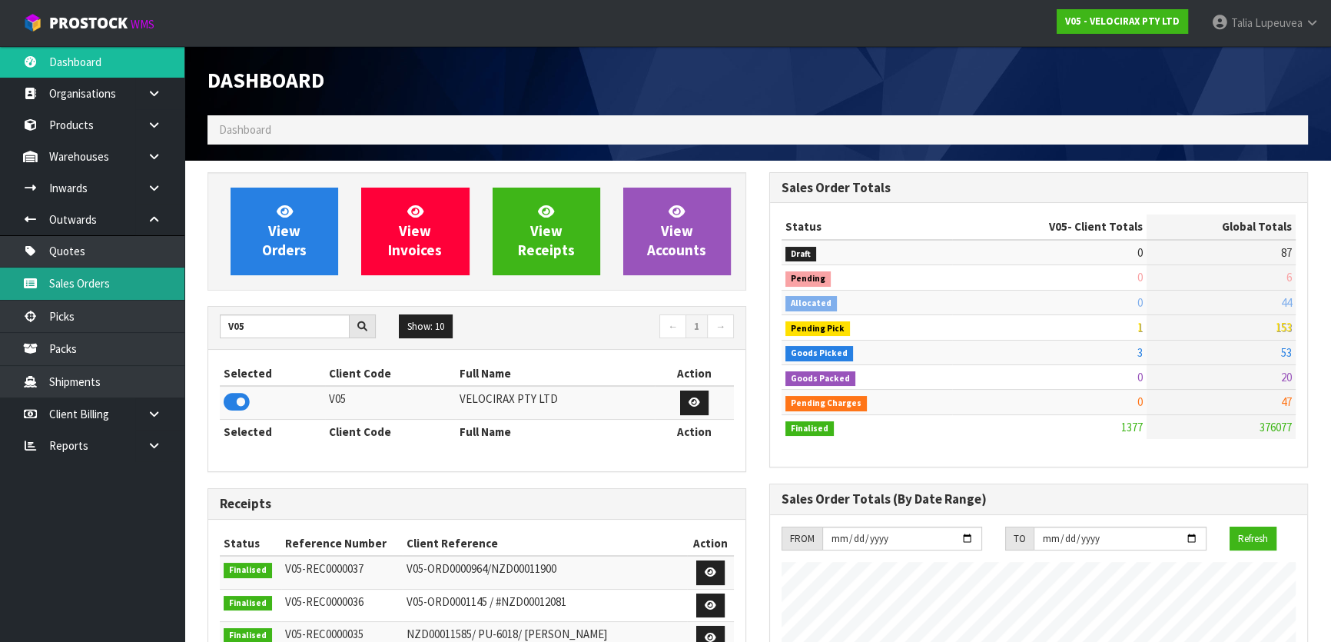
click at [101, 293] on link "Sales Orders" at bounding box center [92, 283] width 184 height 32
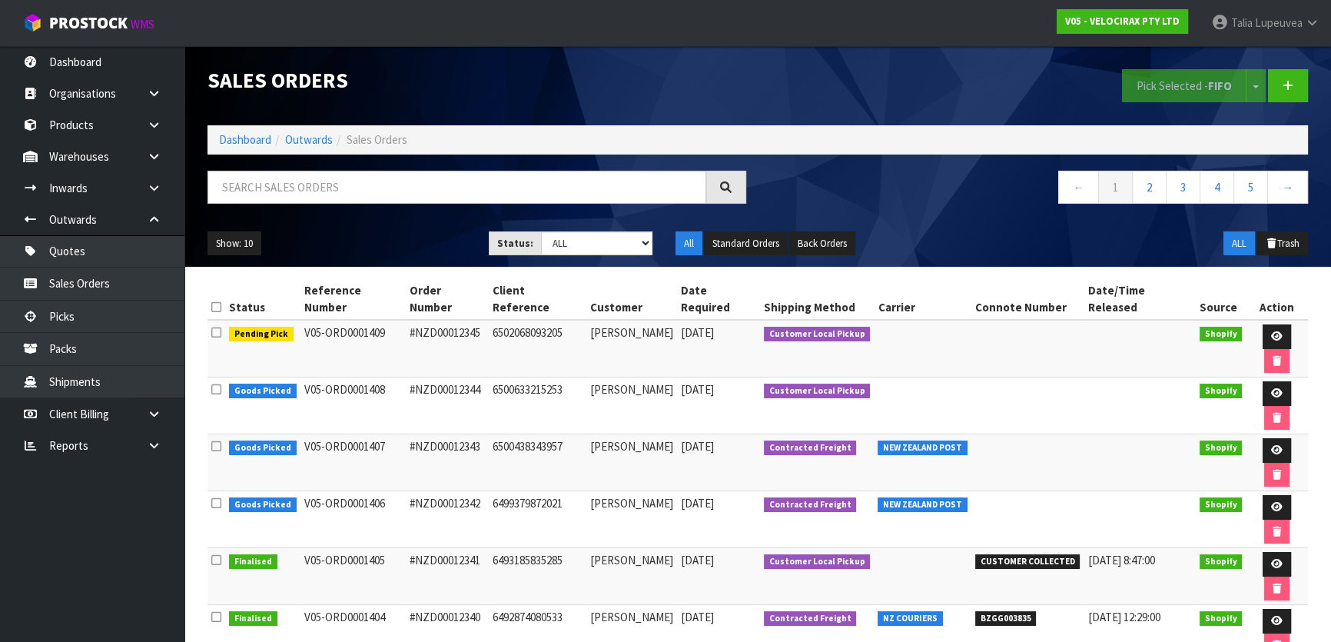
click at [606, 204] on div at bounding box center [477, 193] width 562 height 45
click at [606, 191] on input "text" at bounding box center [457, 187] width 499 height 33
type input "JOB-0406923"
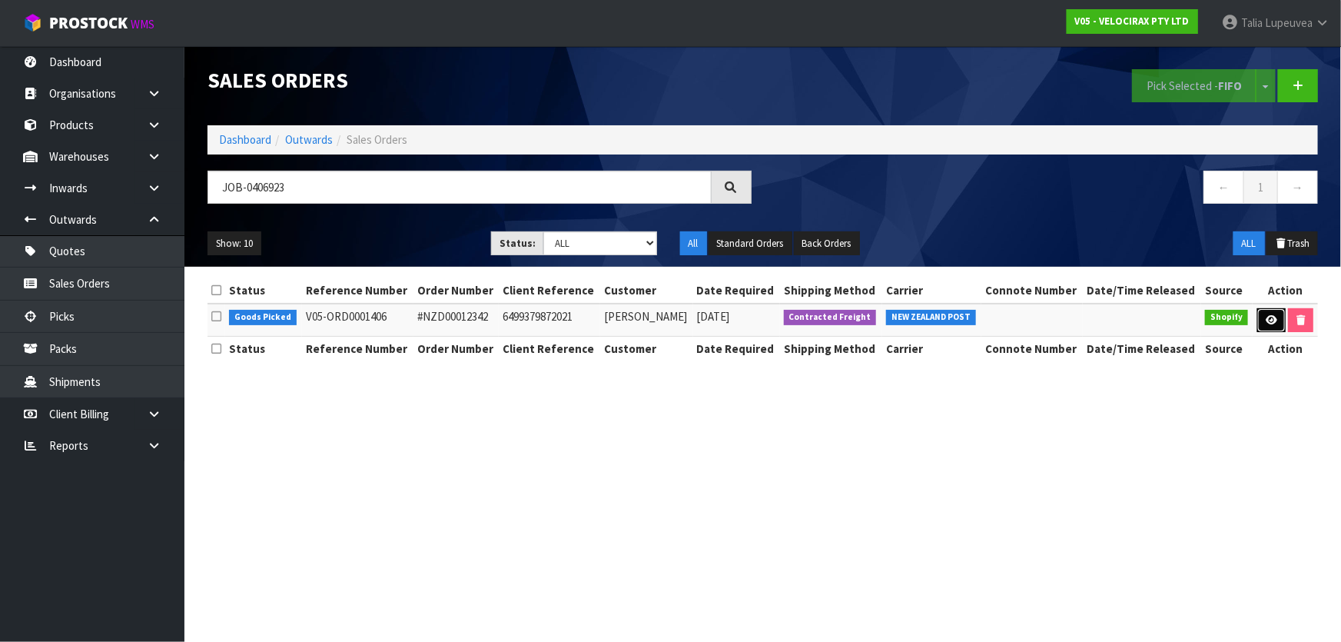
click at [1266, 319] on icon at bounding box center [1272, 320] width 12 height 10
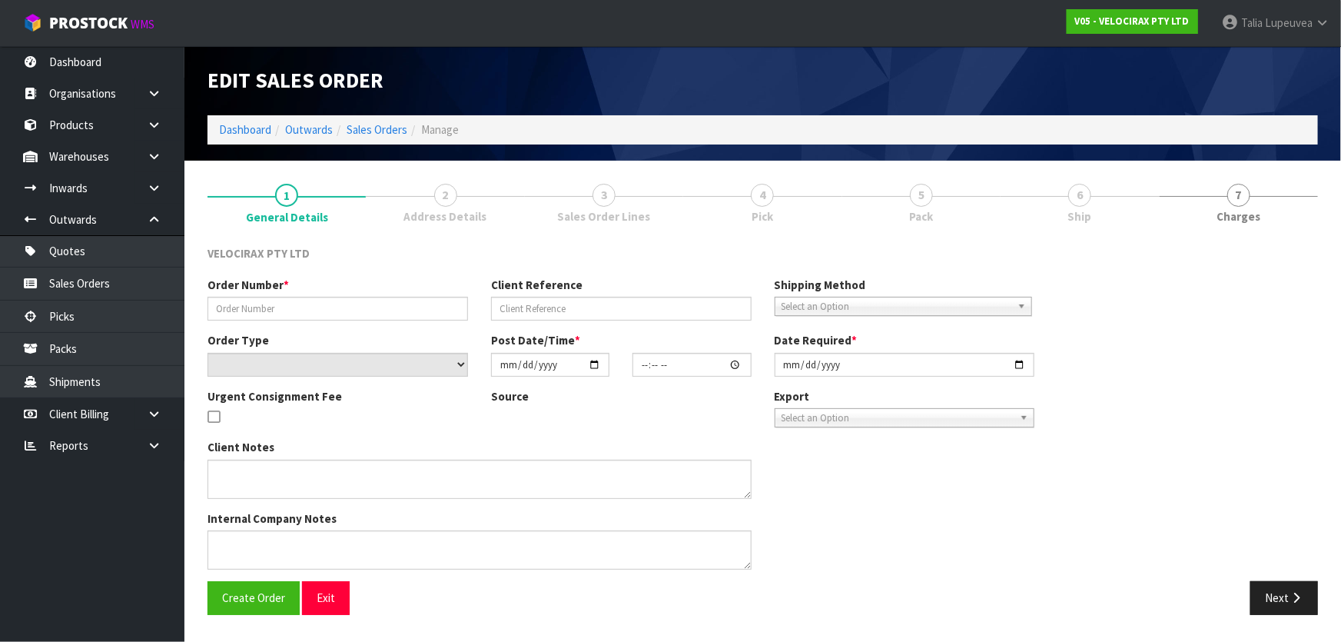
type input "#NZD00012342"
type input "6499379872021"
select select "number:0"
type input "[DATE]"
type input "13:40:51.000"
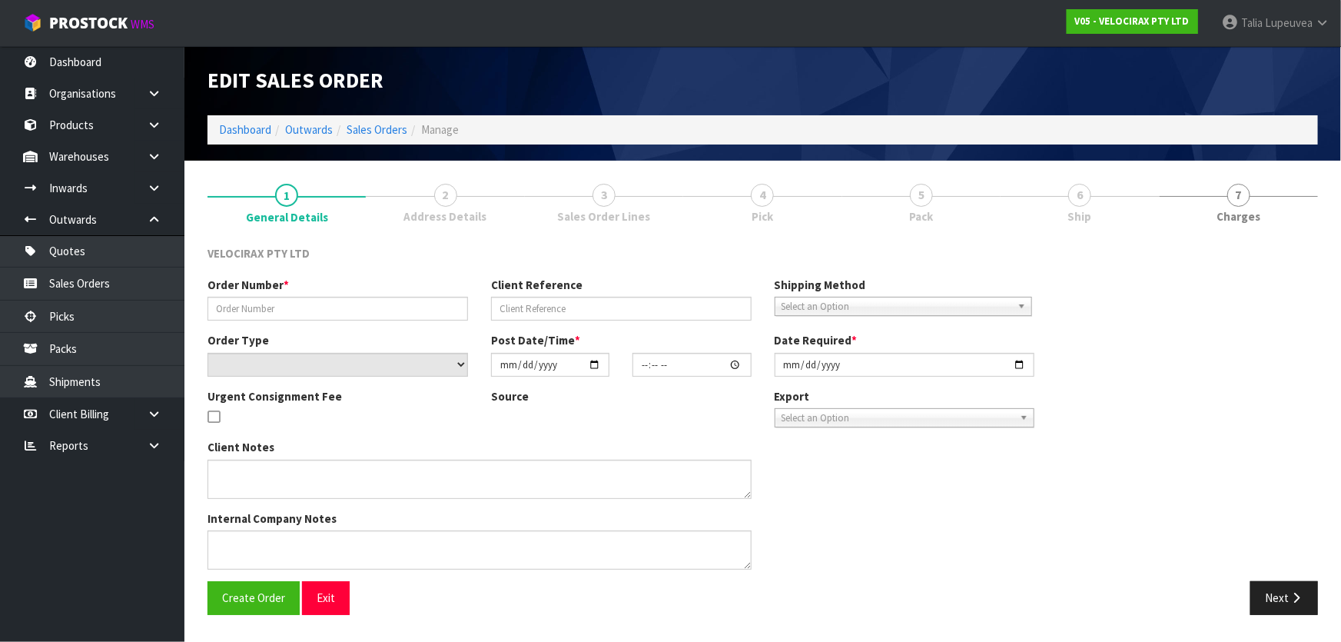
type input "[DATE]"
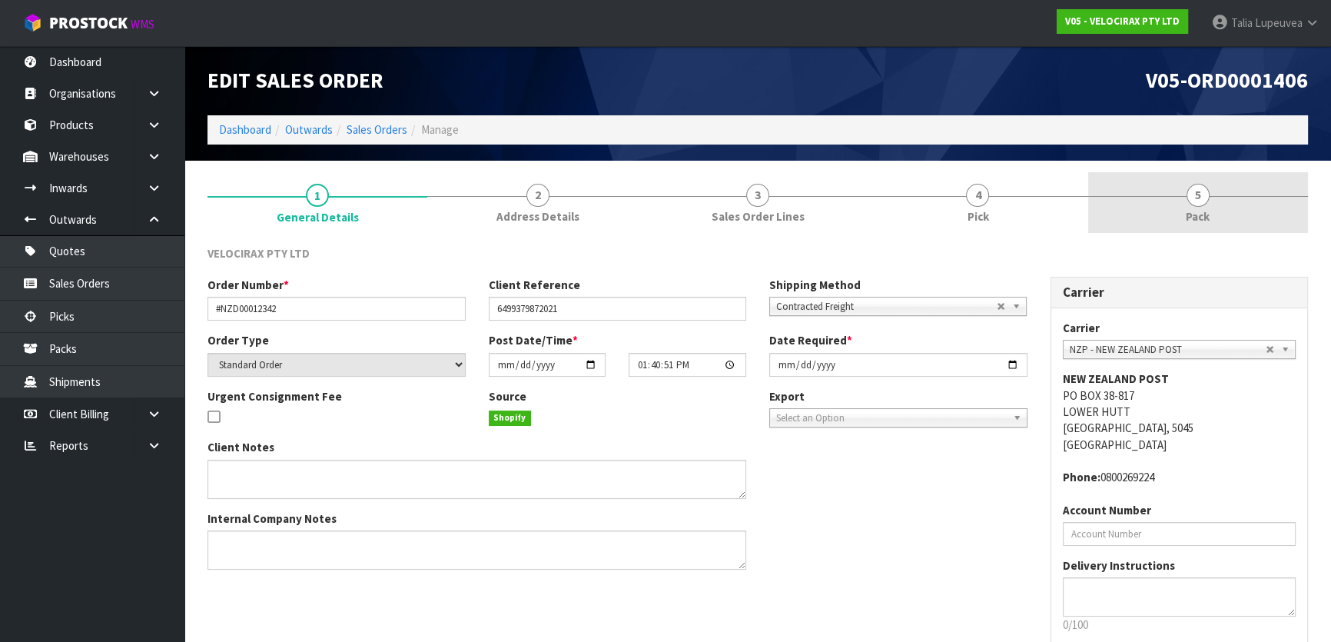
click at [1137, 196] on link "5 Pack" at bounding box center [1198, 202] width 220 height 61
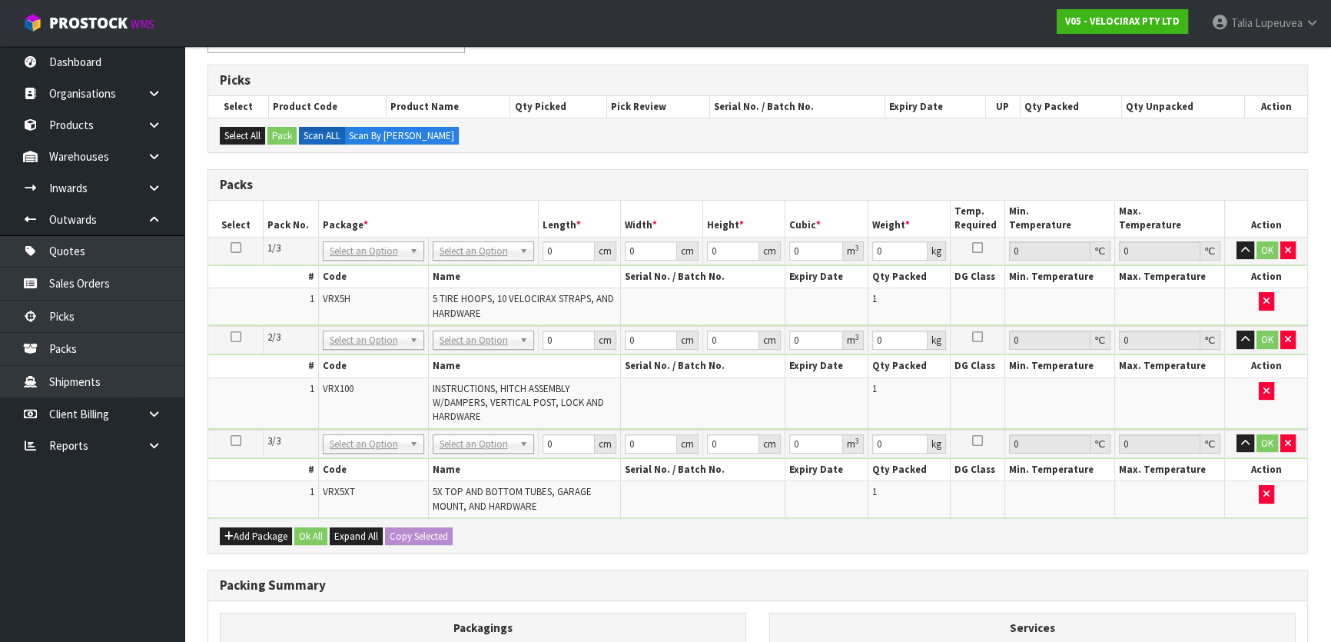
scroll to position [279, 0]
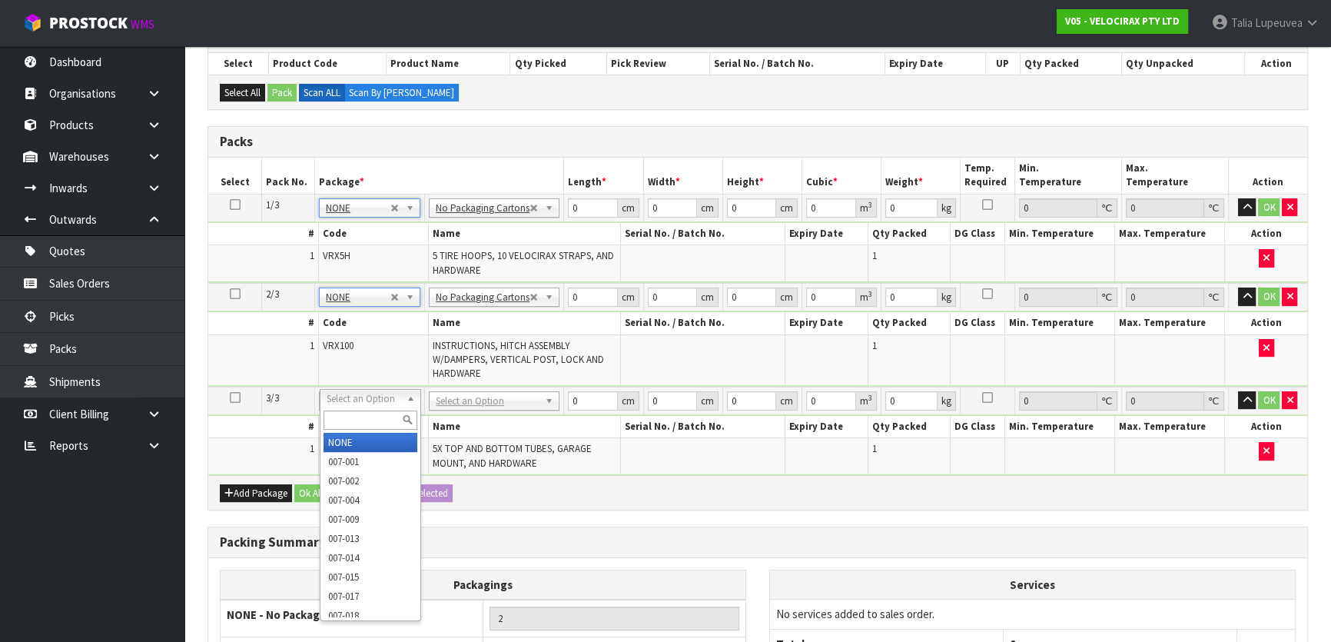
type input "3"
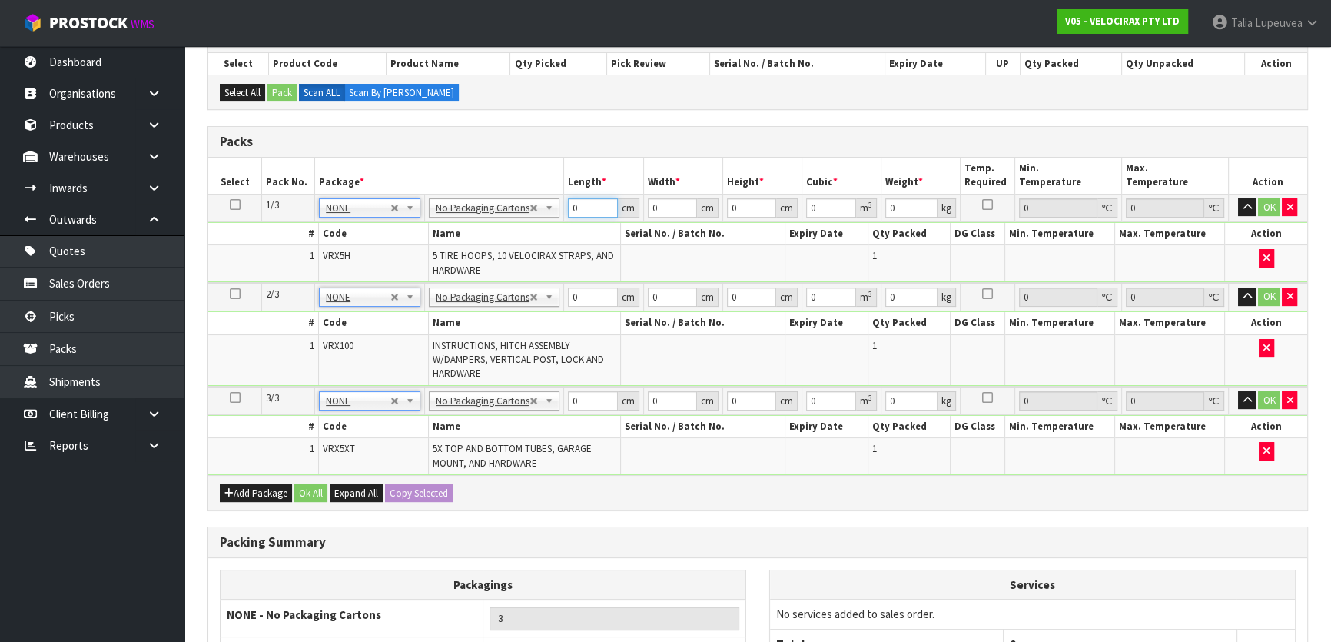
drag, startPoint x: 582, startPoint y: 208, endPoint x: 569, endPoint y: 217, distance: 16.4
click at [569, 217] on td "0 cm" at bounding box center [603, 208] width 79 height 28
type input "69"
type input "33"
type input "2"
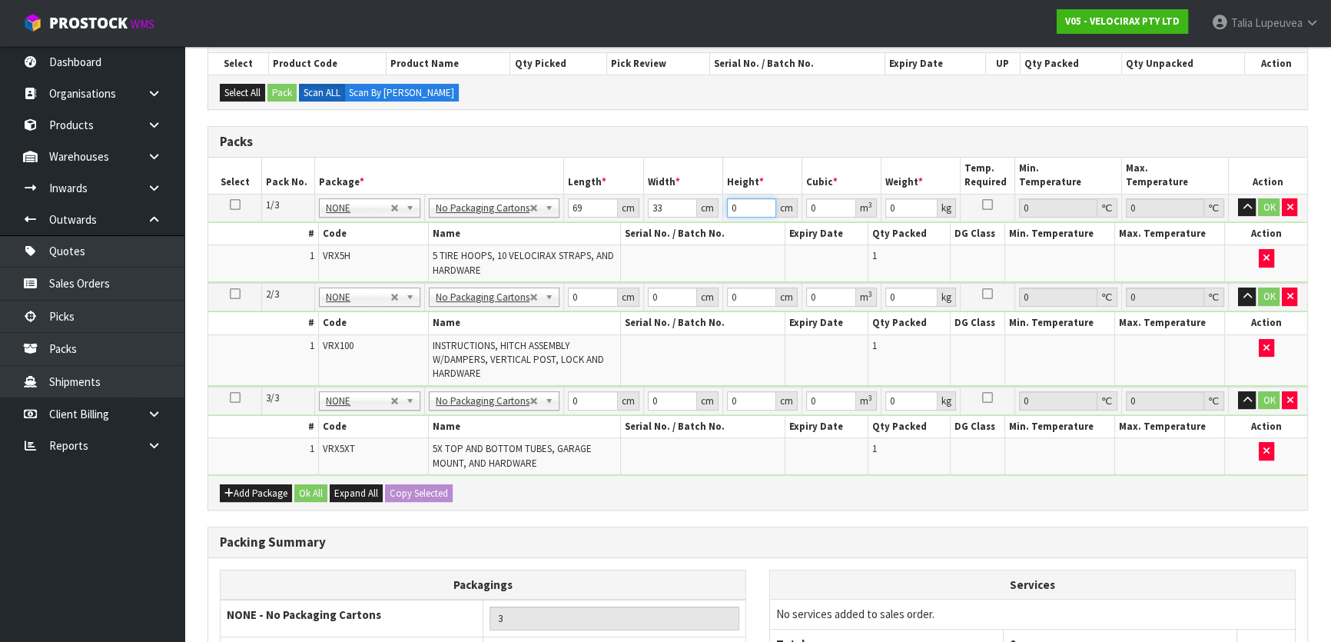
type input "0.004554"
type input "23"
type input "0.052371"
type input "23"
type input "16"
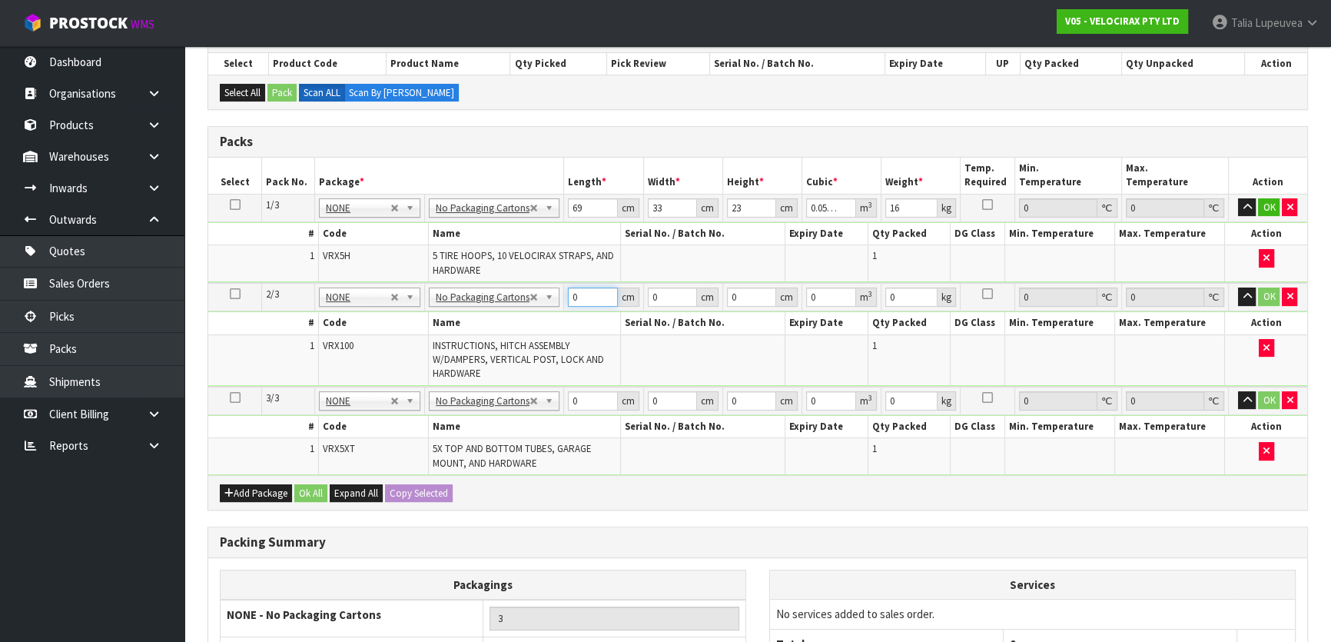
drag, startPoint x: 563, startPoint y: 298, endPoint x: 547, endPoint y: 294, distance: 16.8
click at [547, 294] on tr "2/3 NONE 007-001 007-002 007-004 007-009 007-013 007-014 007-015 007-017 007-01…" at bounding box center [757, 297] width 1099 height 28
type input "148"
type input "30"
type input "1"
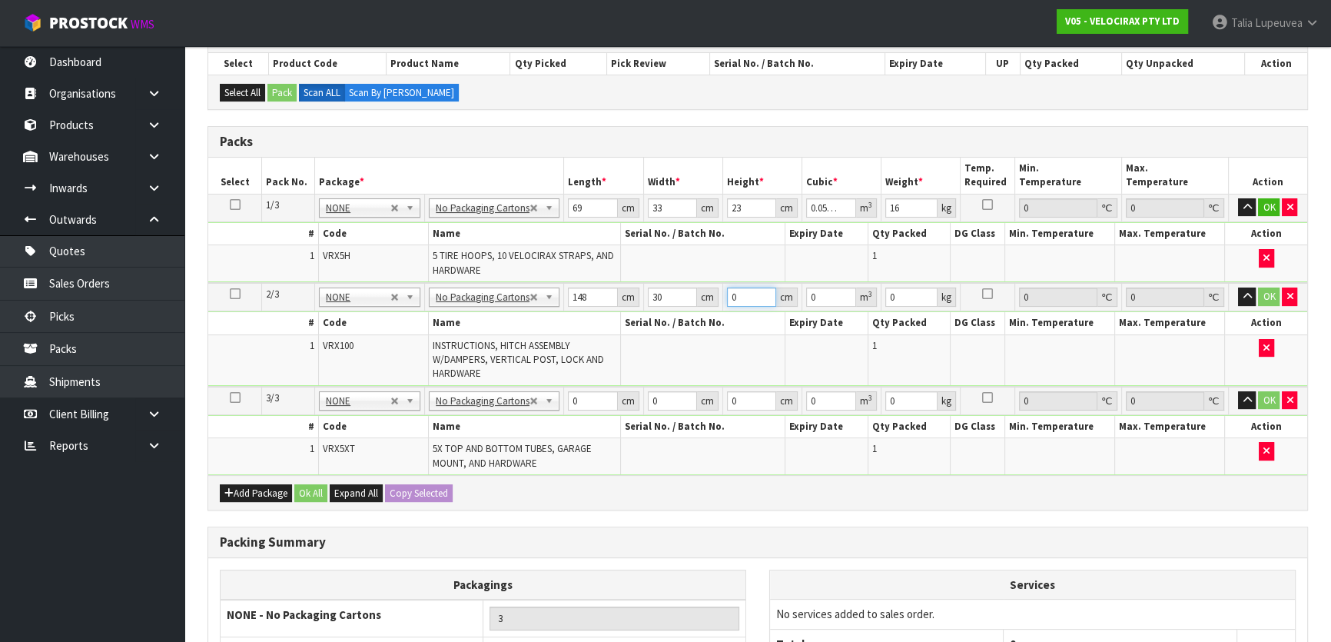
type input "0.00444"
type input "17"
type input "0.07548"
type input "17"
type input "24"
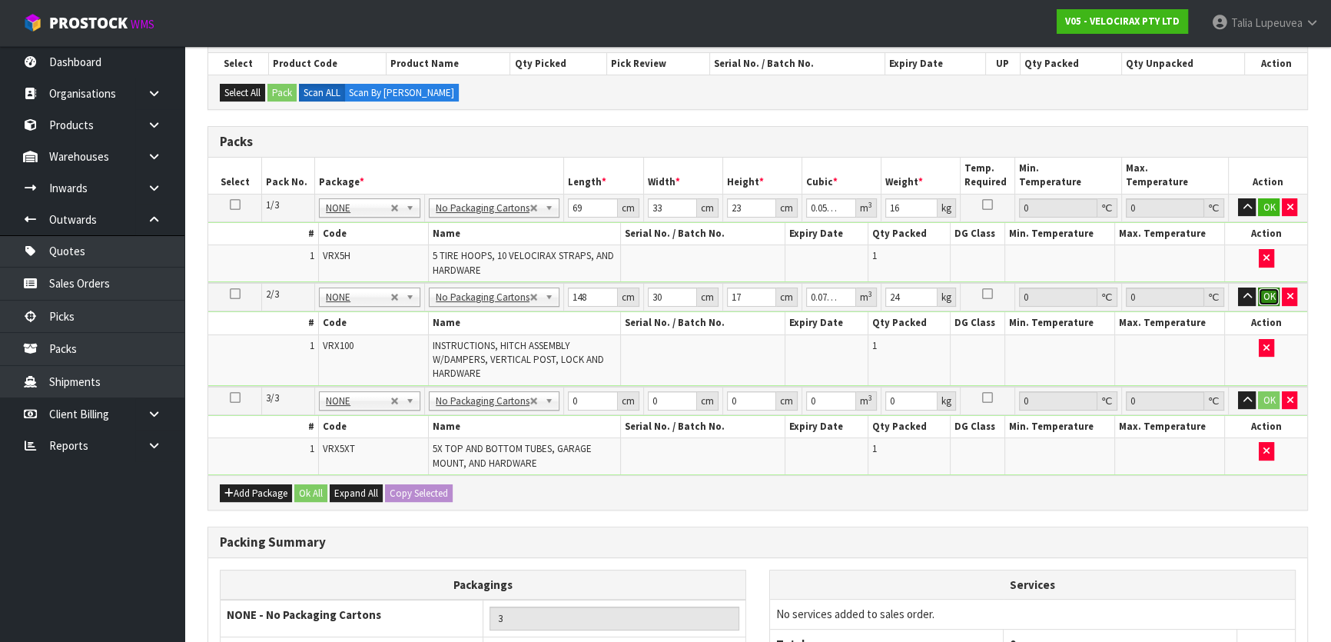
click at [1268, 293] on button "OK" at bounding box center [1269, 296] width 22 height 18
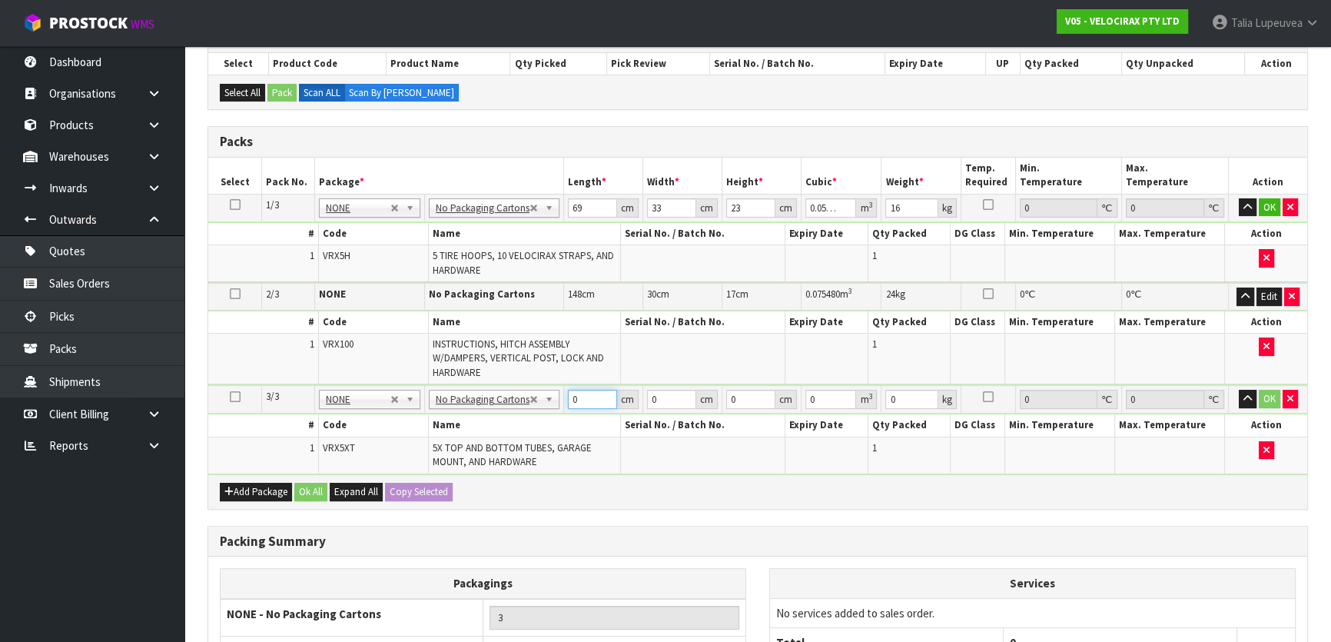
drag, startPoint x: 579, startPoint y: 393, endPoint x: 553, endPoint y: 403, distance: 28.7
click at [553, 403] on tr "3/3 NONE 007-001 007-002 007-004 007-009 007-013 007-014 007-015 007-017 007-01…" at bounding box center [757, 399] width 1099 height 28
type input "108"
type input "14"
type input "15"
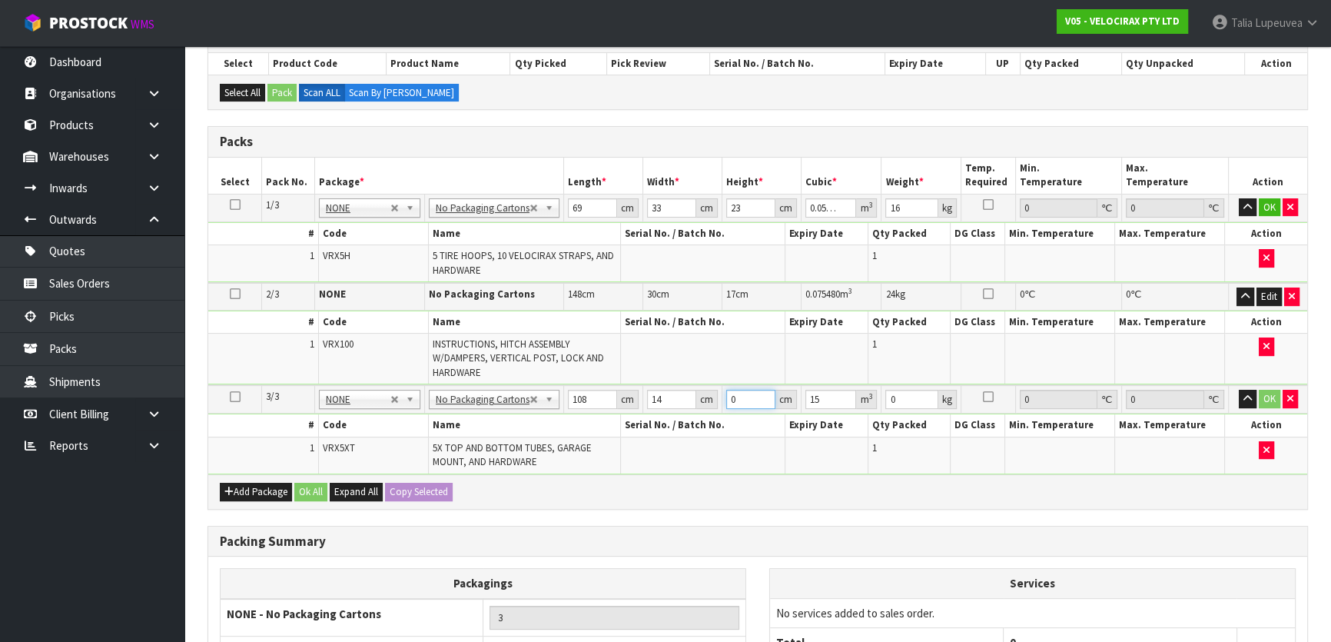
drag, startPoint x: 739, startPoint y: 390, endPoint x: 719, endPoint y: 397, distance: 21.1
click at [722, 397] on td "0 cm" at bounding box center [761, 399] width 79 height 28
type input "1"
type input "0.001512"
type input "15"
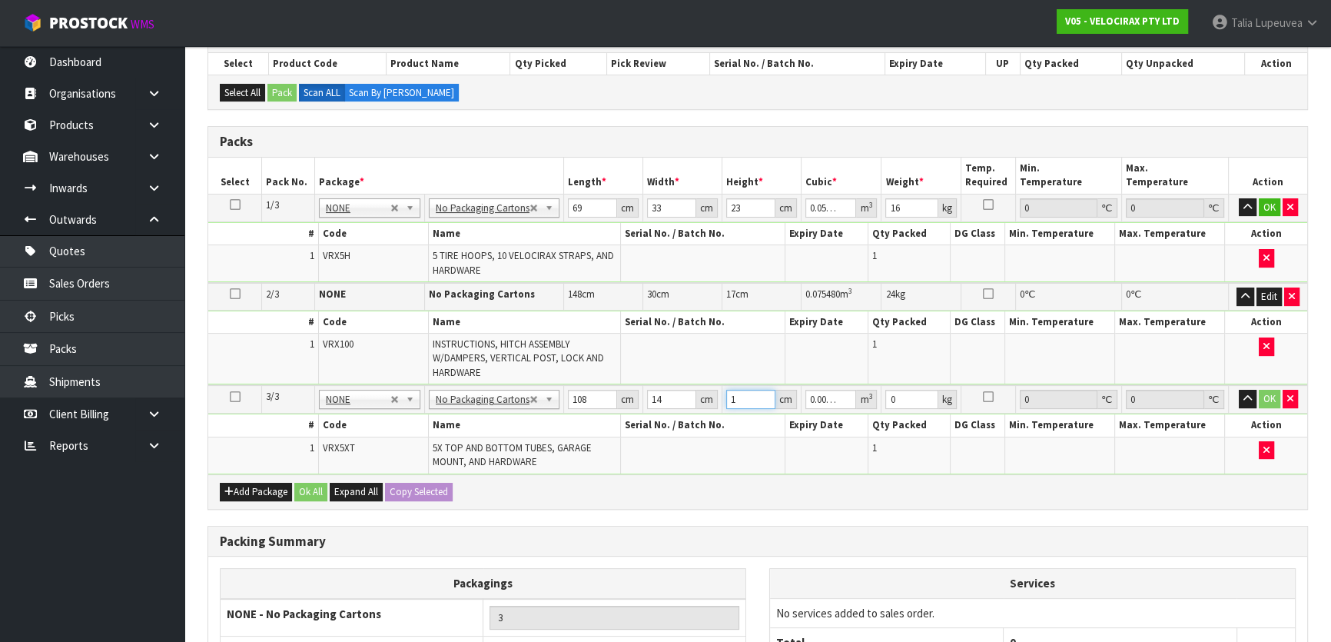
type input "0.02268"
type input "15"
drag, startPoint x: 899, startPoint y: 400, endPoint x: 884, endPoint y: 407, distance: 17.2
click at [884, 407] on td "0 kg" at bounding box center [920, 399] width 79 height 28
type input "15"
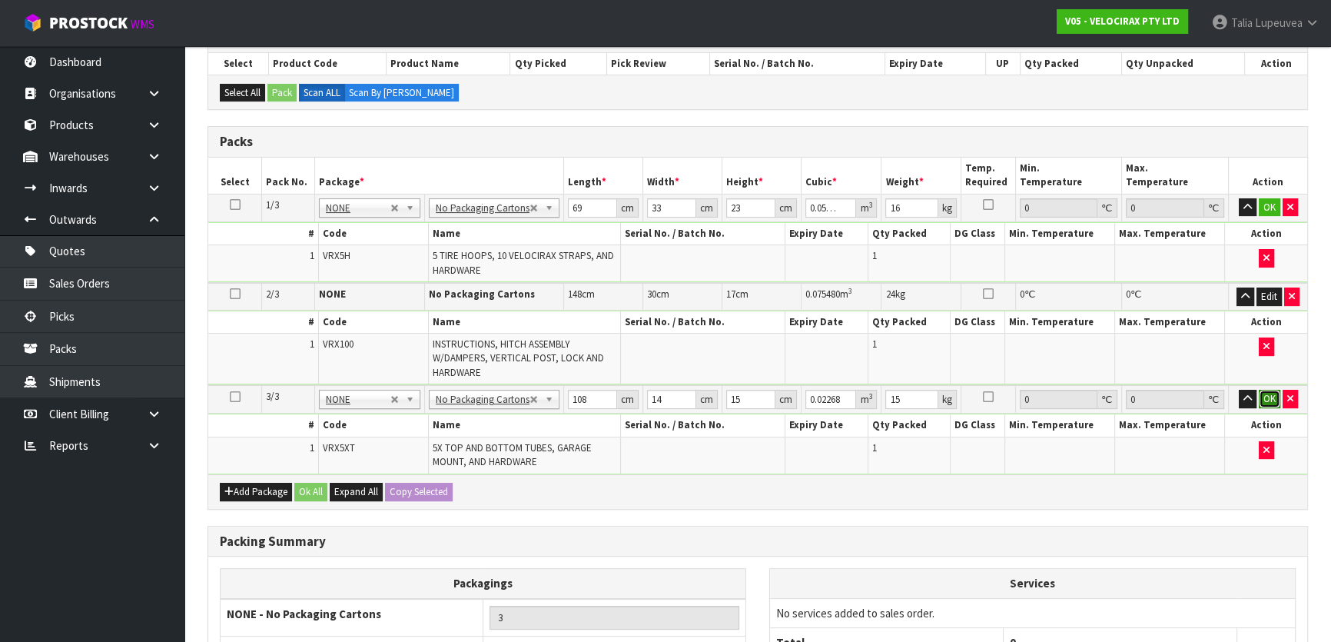
click at [1277, 402] on button "OK" at bounding box center [1270, 399] width 22 height 18
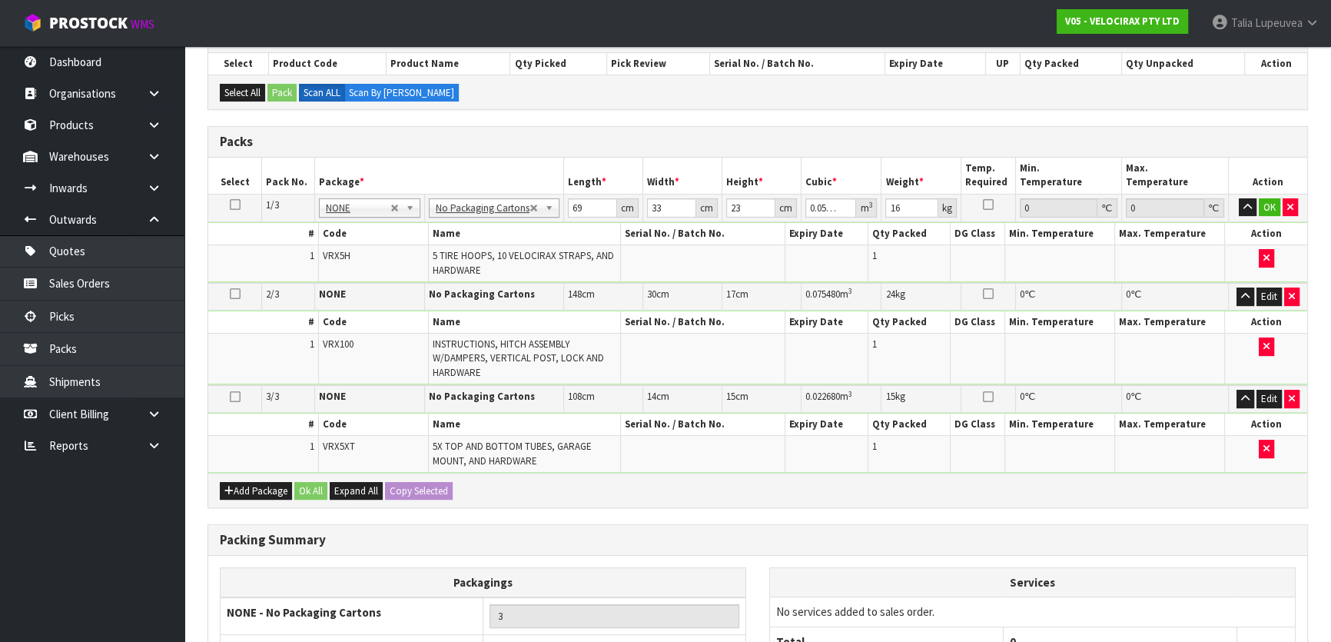
click at [1275, 194] on td "OK" at bounding box center [1268, 208] width 79 height 28
click at [1275, 198] on button "OK" at bounding box center [1270, 207] width 22 height 18
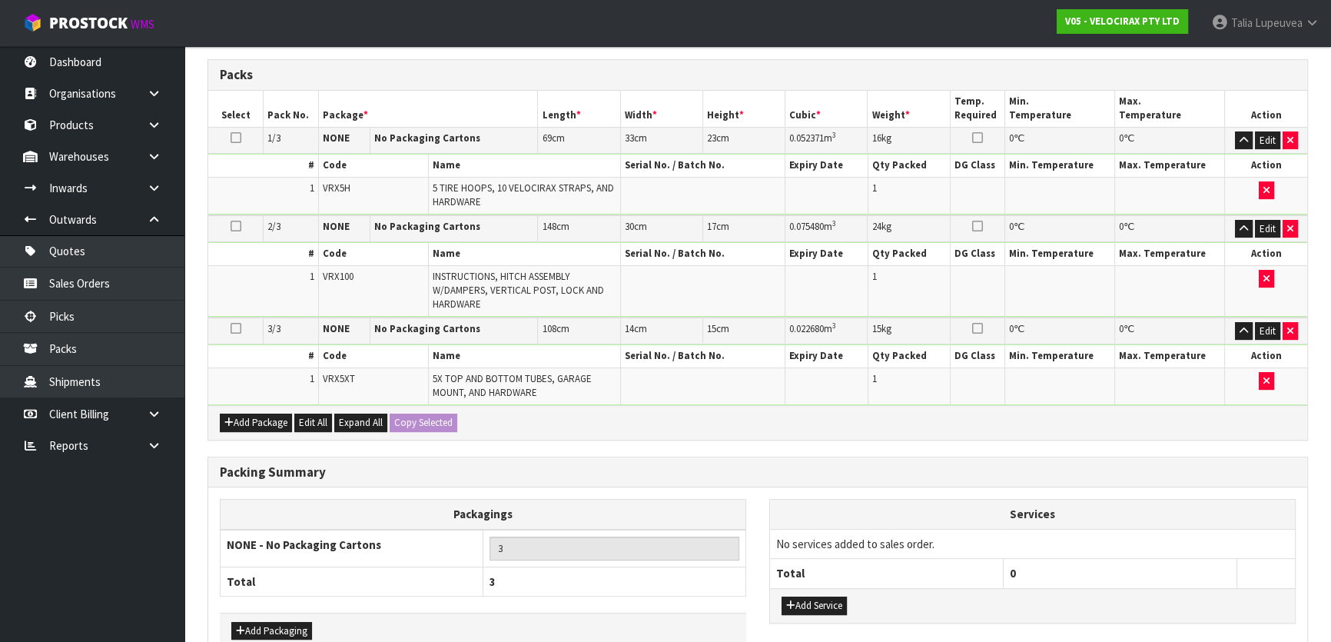
scroll to position [430, 0]
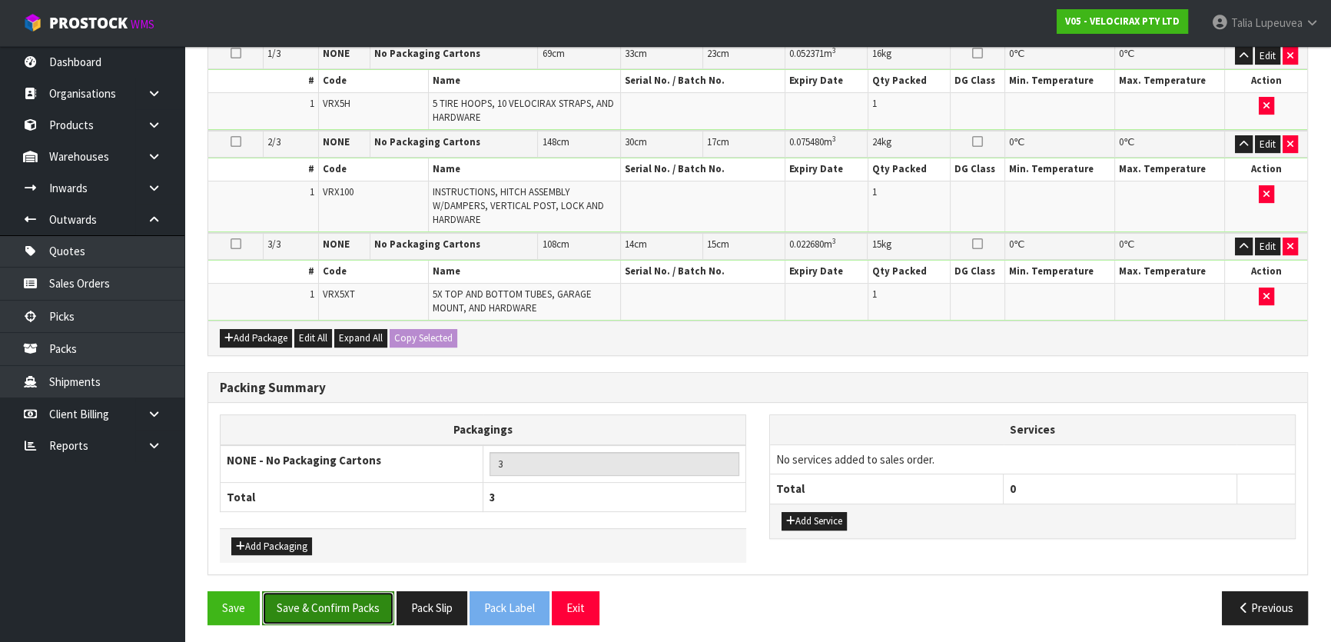
click at [362, 600] on button "Save & Confirm Packs" at bounding box center [328, 607] width 132 height 33
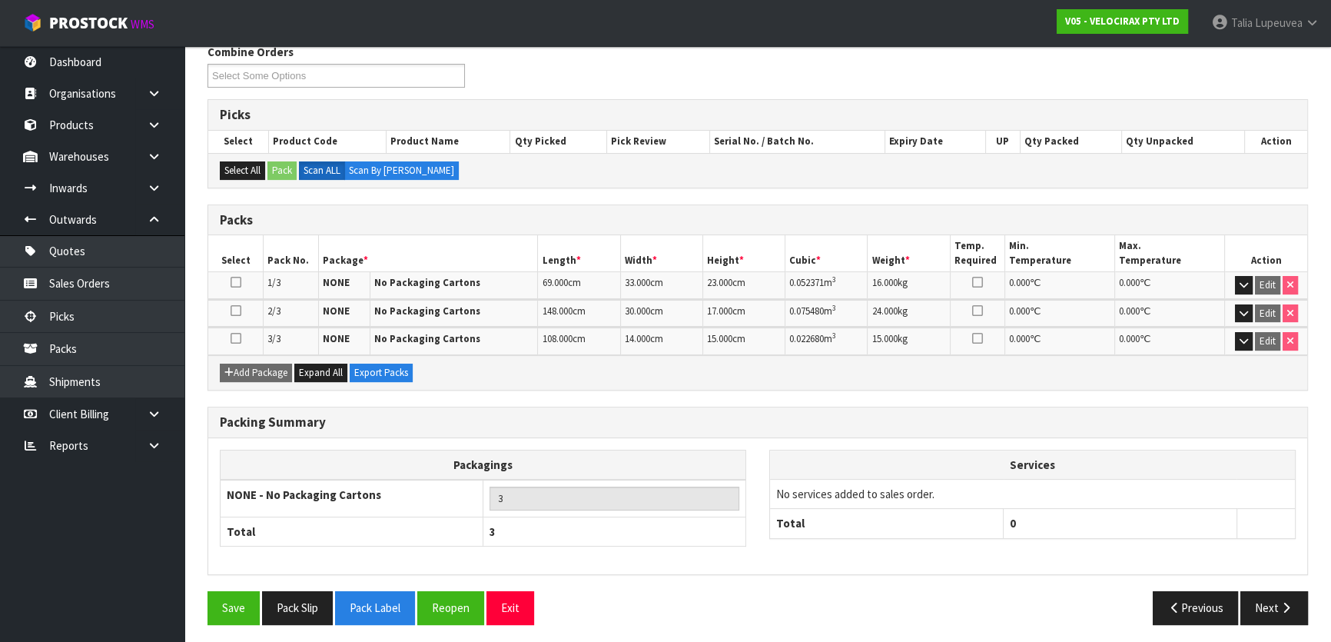
scroll to position [259, 0]
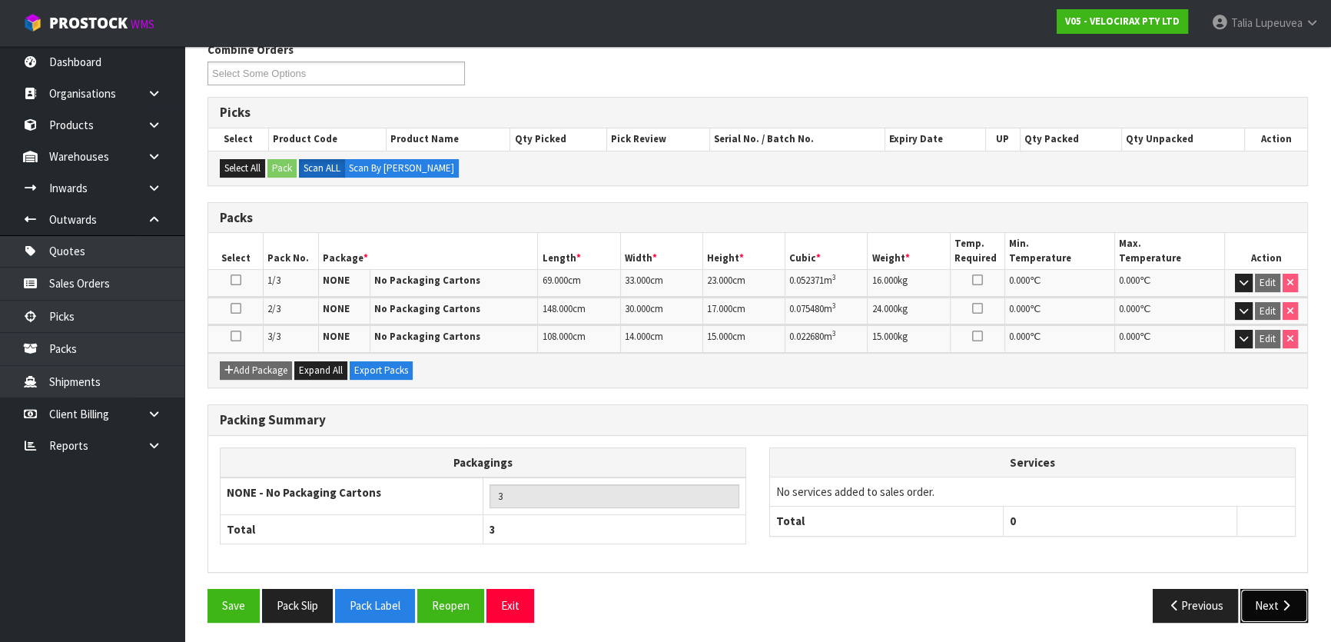
drag, startPoint x: 1285, startPoint y: 609, endPoint x: 1285, endPoint y: 601, distance: 8.5
click at [1285, 601] on button "Next" at bounding box center [1274, 605] width 68 height 33
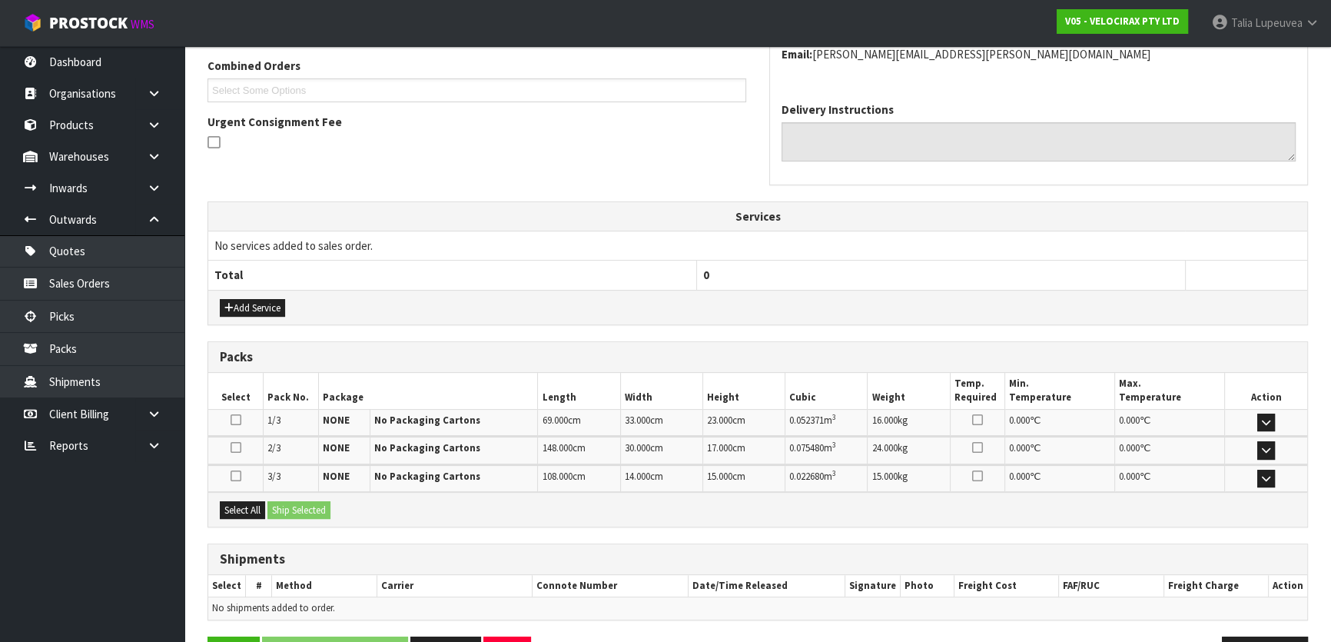
scroll to position [443, 0]
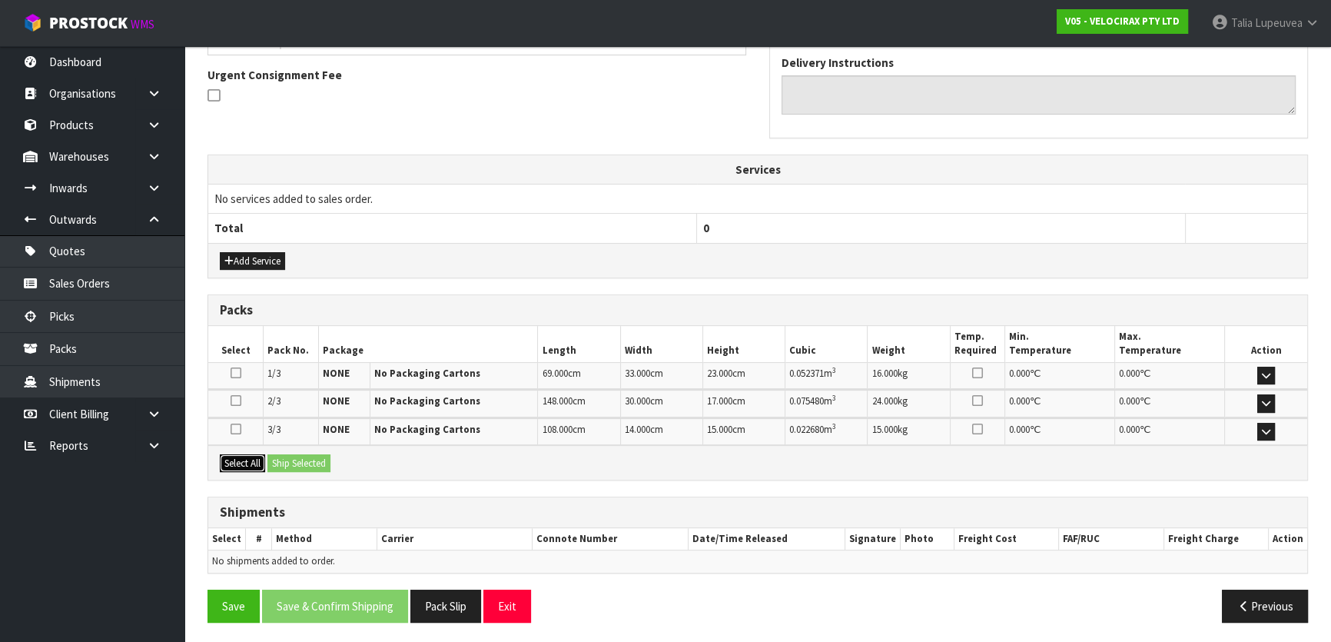
click at [246, 454] on button "Select All" at bounding box center [242, 463] width 45 height 18
click at [277, 454] on button "Ship Selected" at bounding box center [298, 463] width 63 height 18
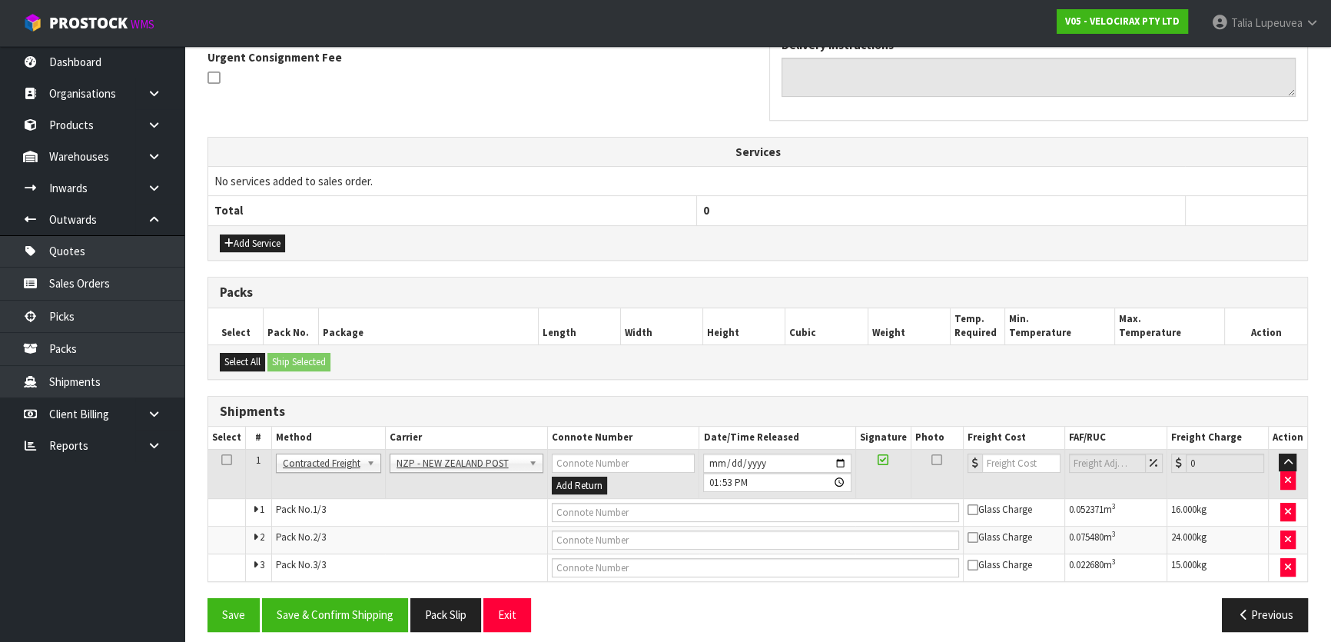
scroll to position [470, 0]
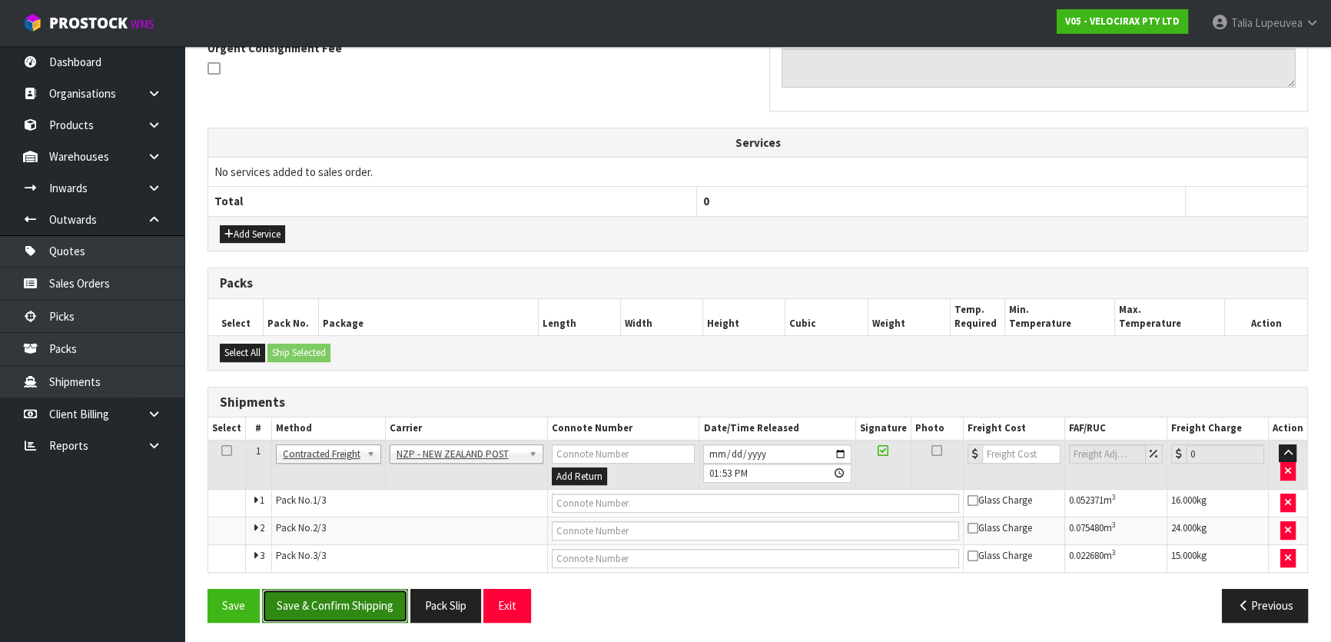
click at [374, 606] on button "Save & Confirm Shipping" at bounding box center [335, 605] width 146 height 33
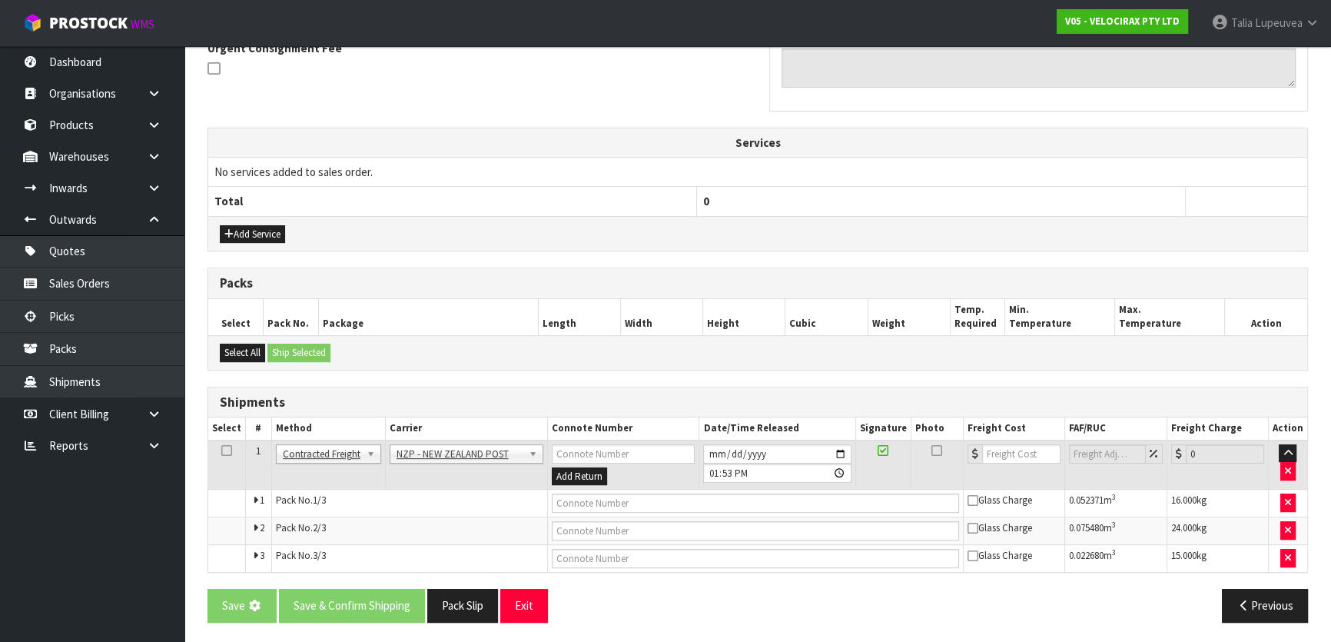
scroll to position [0, 0]
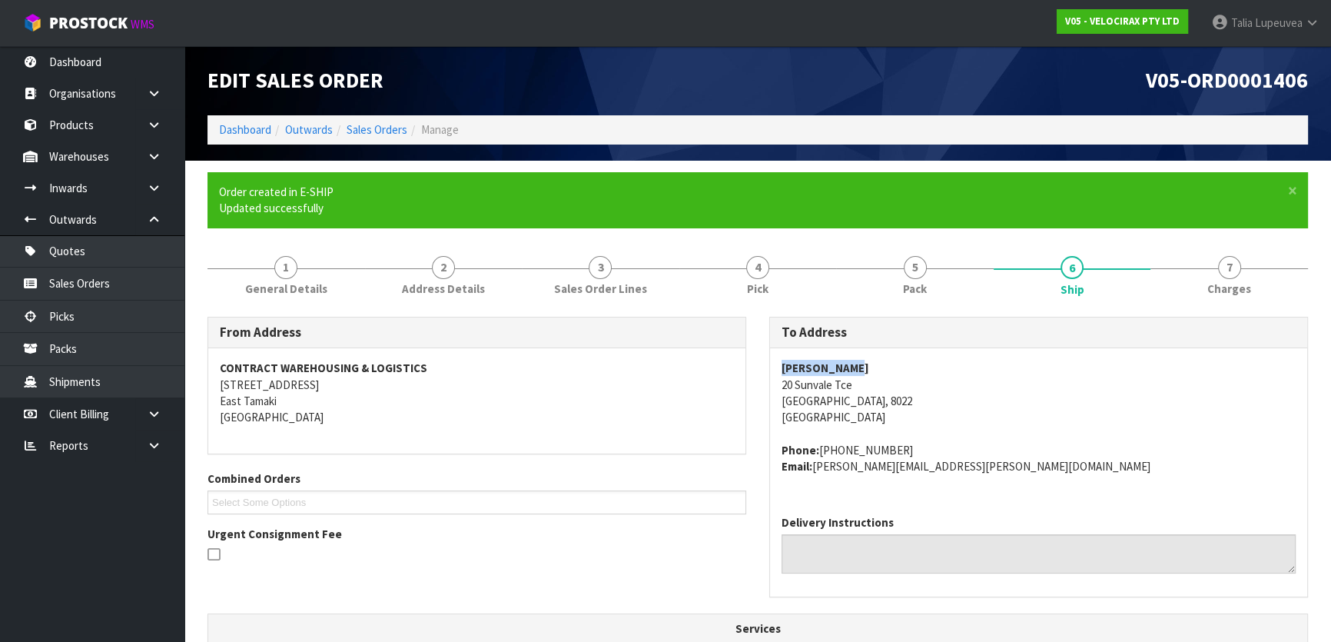
drag, startPoint x: 780, startPoint y: 363, endPoint x: 849, endPoint y: 374, distance: 70.1
click at [849, 374] on div "[PERSON_NAME] [STREET_ADDRESS] Phone: [PHONE_NUMBER] Email: [PERSON_NAME][EMAIL…" at bounding box center [1038, 425] width 537 height 154
copy strong "[PERSON_NAME]"
drag, startPoint x: 896, startPoint y: 414, endPoint x: 824, endPoint y: 394, distance: 75.0
click at [896, 414] on address "[PERSON_NAME] [STREET_ADDRESS]" at bounding box center [1039, 393] width 514 height 66
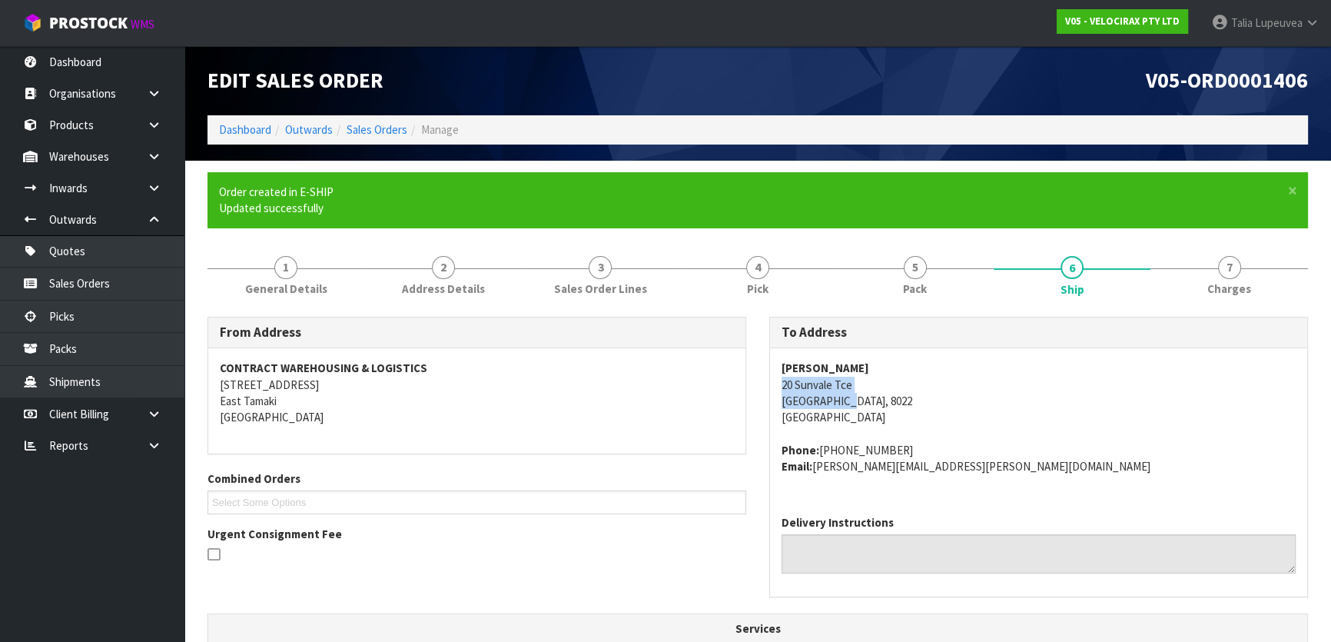
drag, startPoint x: 778, startPoint y: 383, endPoint x: 844, endPoint y: 403, distance: 69.0
click at [844, 403] on div "[PERSON_NAME] [STREET_ADDRESS] Phone: [PHONE_NUMBER] Email: [PERSON_NAME][EMAIL…" at bounding box center [1038, 425] width 537 height 154
copy address "20 Sunvale Tce [GEOGRAPHIC_DATA]"
drag, startPoint x: 814, startPoint y: 466, endPoint x: 953, endPoint y: 478, distance: 139.6
click at [953, 478] on div "[PERSON_NAME] [STREET_ADDRESS] Phone: [PHONE_NUMBER] Email: [PERSON_NAME][EMAIL…" at bounding box center [1038, 425] width 537 height 154
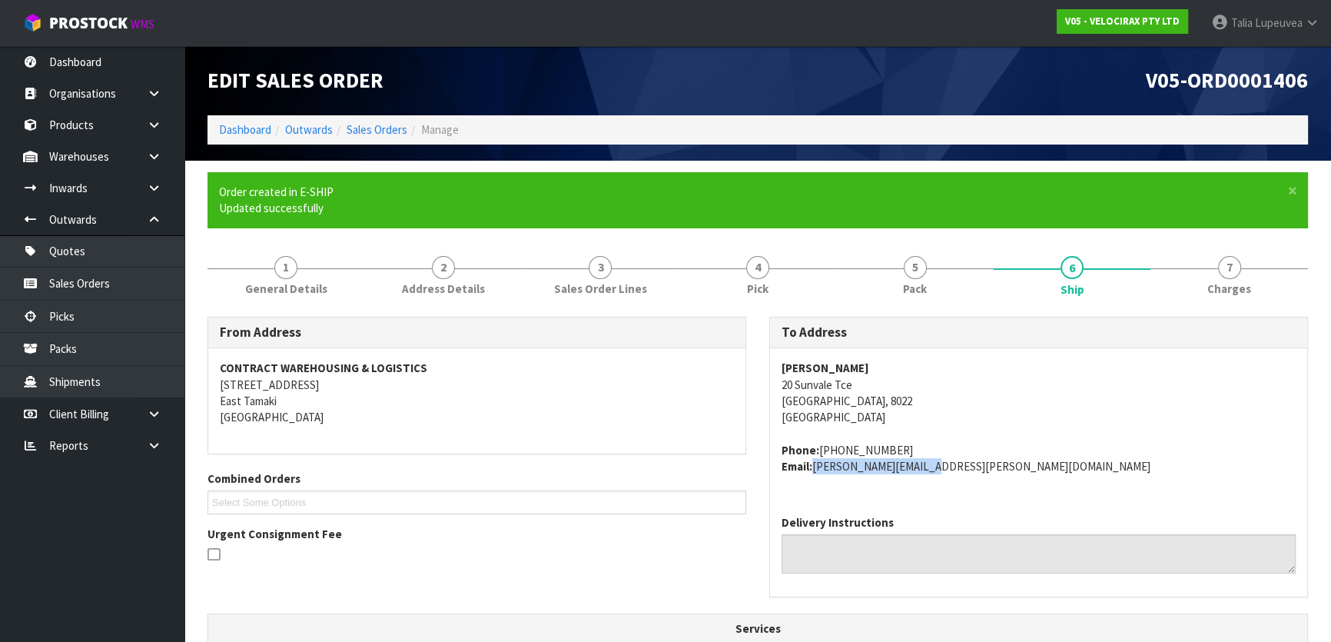
copy address "[PERSON_NAME][EMAIL_ADDRESS][PERSON_NAME][DOMAIN_NAME]"
click at [818, 368] on strong "[PERSON_NAME]" at bounding box center [826, 367] width 88 height 15
click at [818, 367] on strong "[PERSON_NAME]" at bounding box center [826, 367] width 88 height 15
copy strong "[PERSON_NAME]"
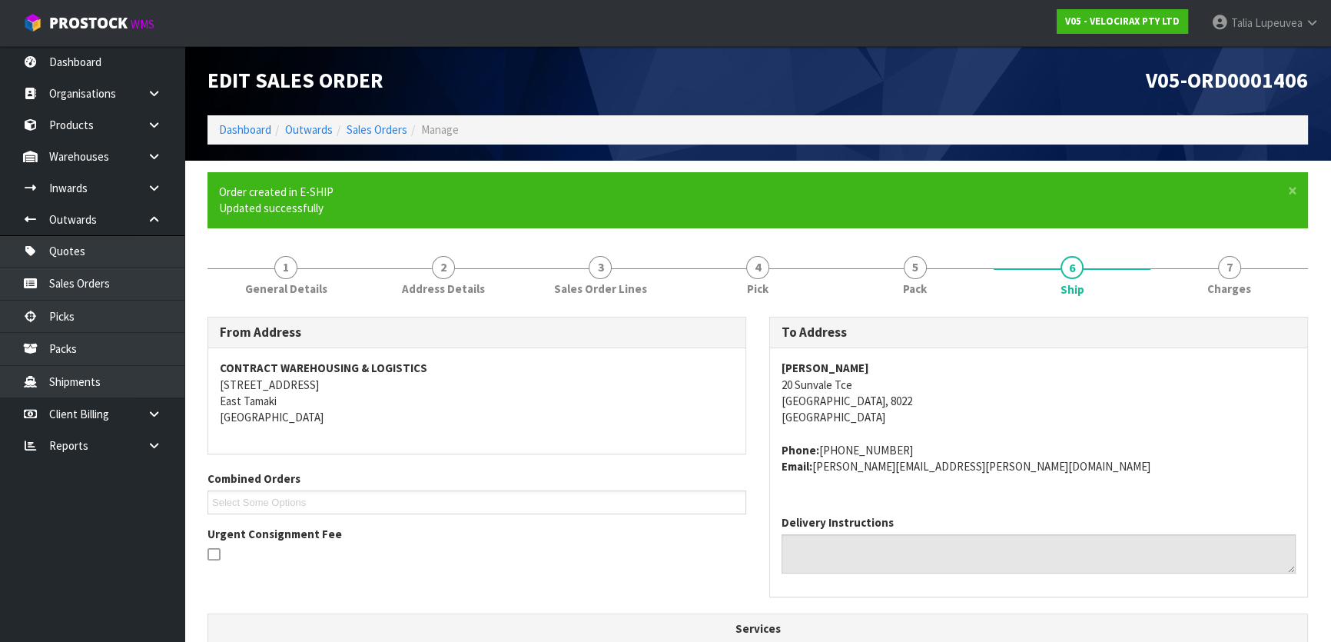
click at [842, 447] on address "Phone: [PHONE_NUMBER] Email: [PERSON_NAME][EMAIL_ADDRESS][PERSON_NAME][DOMAIN_N…" at bounding box center [1039, 458] width 514 height 33
copy address "64212238699"
click at [279, 275] on span "1" at bounding box center [285, 267] width 23 height 23
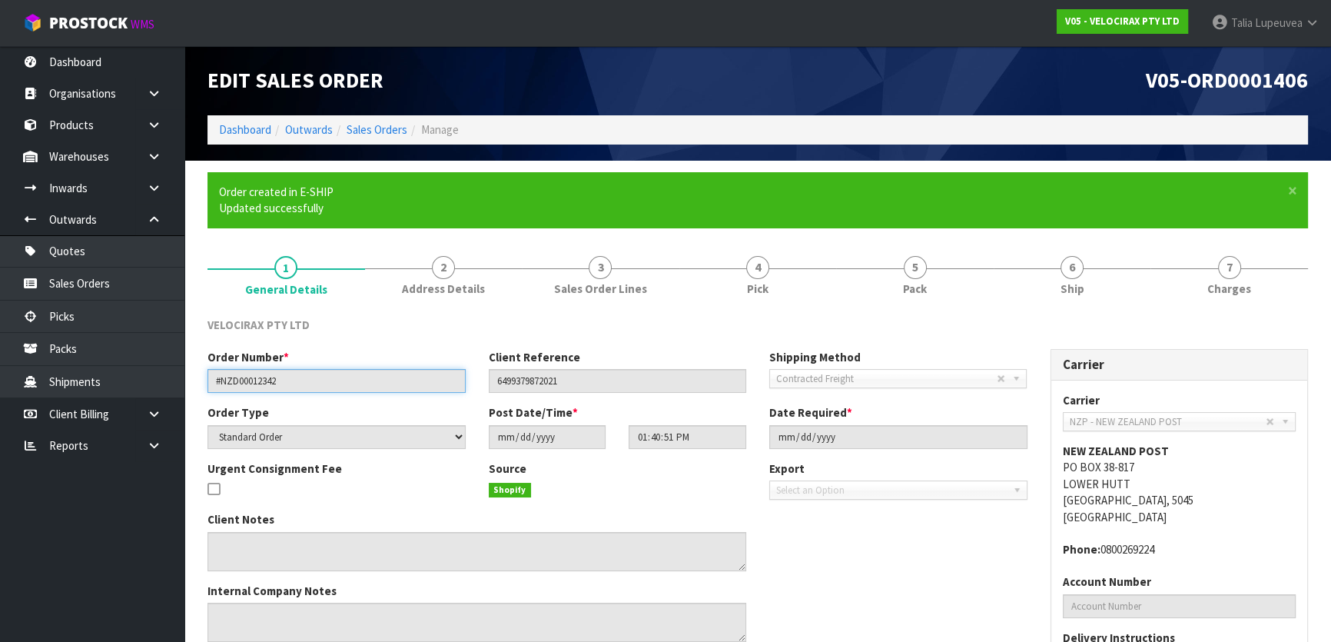
click at [233, 380] on input "#NZD00012342" at bounding box center [337, 381] width 258 height 24
click at [234, 380] on input "#NZD00012342" at bounding box center [337, 381] width 258 height 24
click at [236, 380] on input "#NZD00012342" at bounding box center [337, 381] width 258 height 24
click at [287, 379] on input "#NZD00012342" at bounding box center [337, 381] width 258 height 24
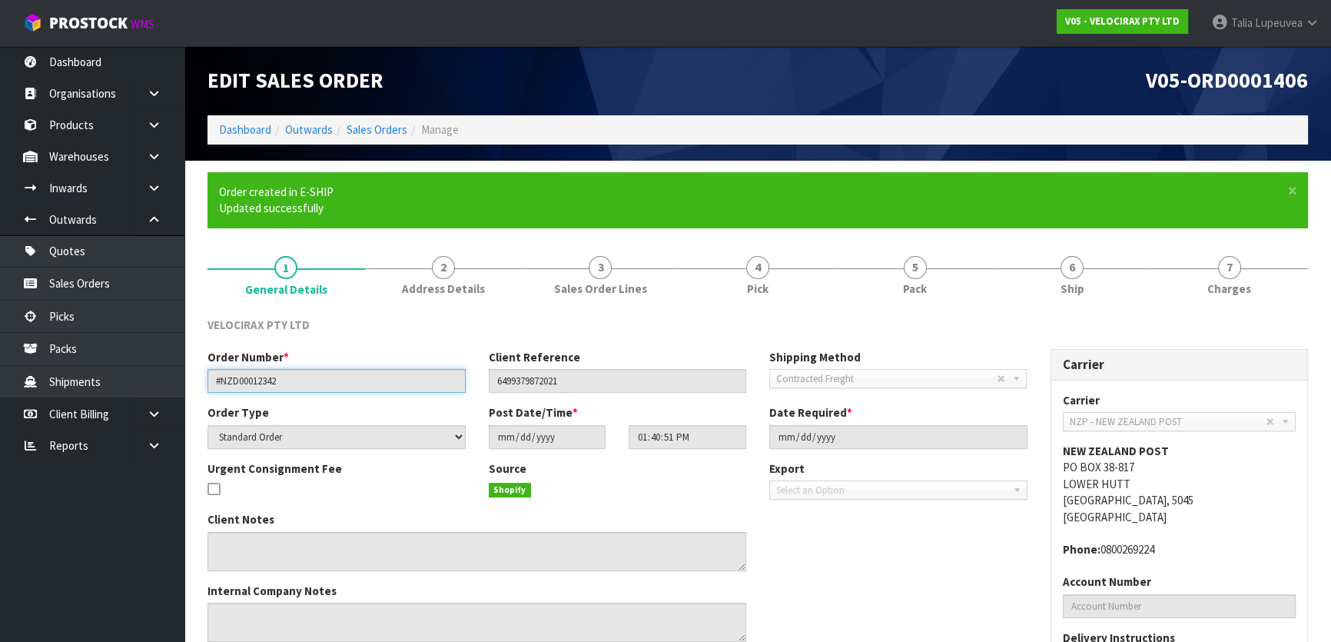
click at [287, 379] on input "#NZD00012342" at bounding box center [337, 381] width 258 height 24
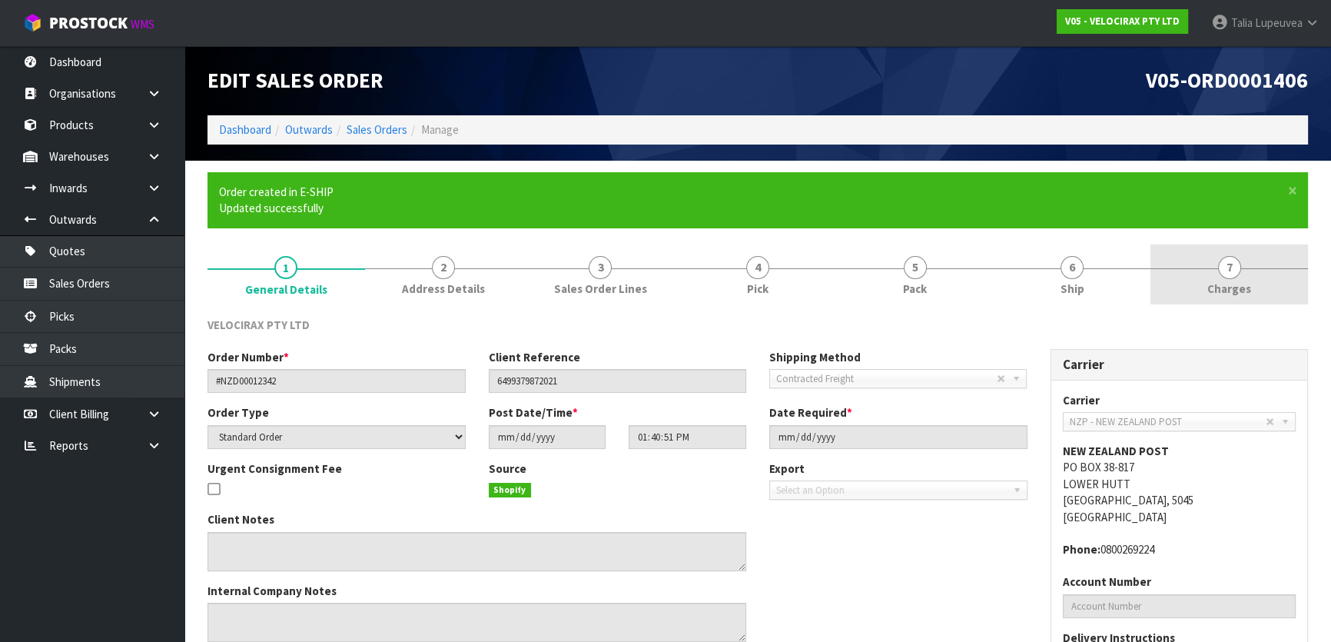
click at [1212, 260] on link "7 [GEOGRAPHIC_DATA]" at bounding box center [1229, 274] width 158 height 61
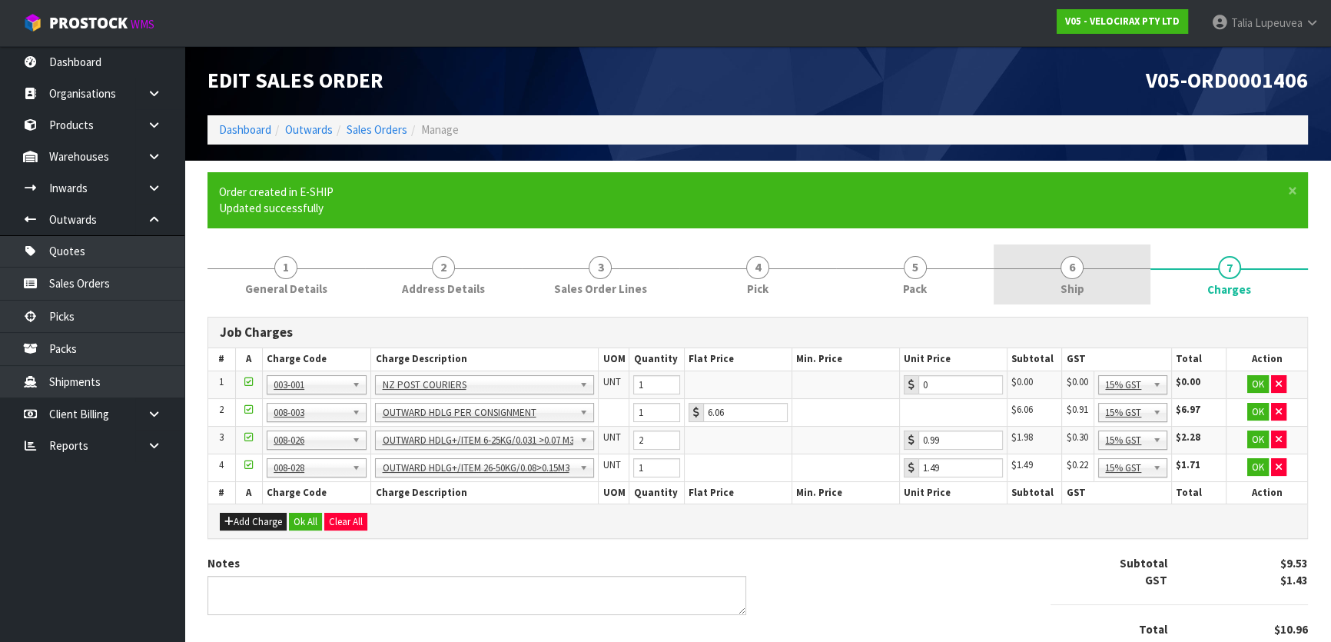
click at [1061, 291] on span "Ship" at bounding box center [1073, 289] width 24 height 16
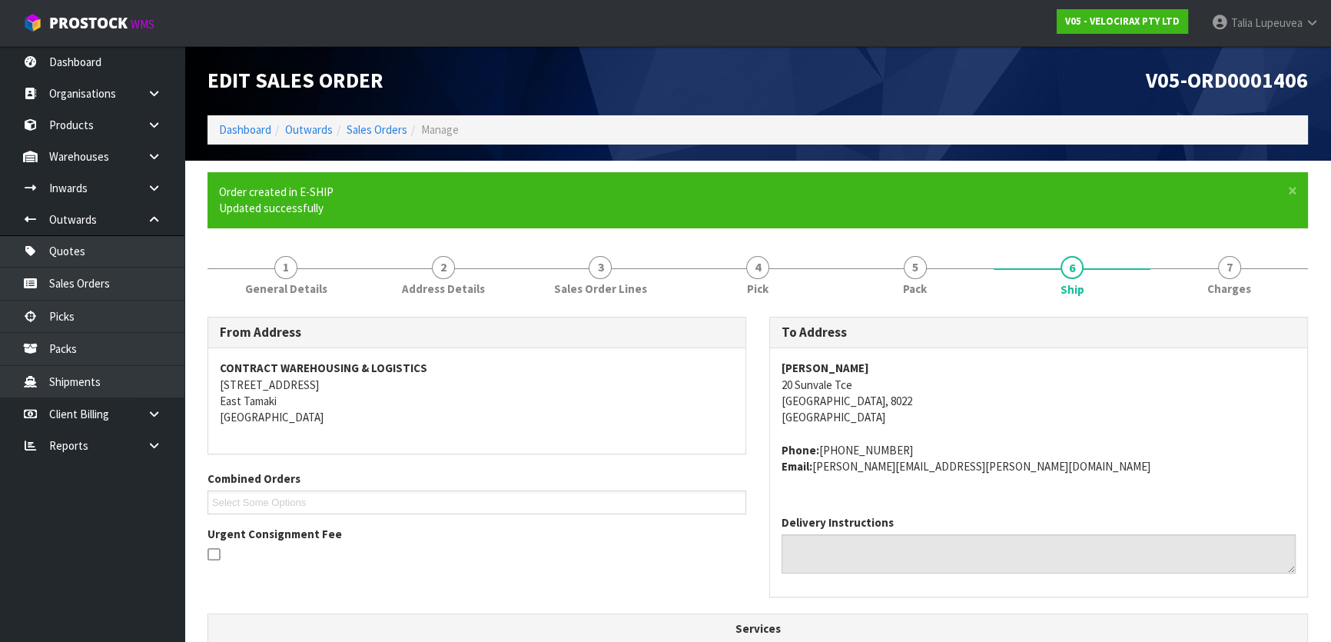
click at [875, 447] on address "Phone: [PHONE_NUMBER] Email: [PERSON_NAME][EMAIL_ADDRESS][PERSON_NAME][DOMAIN_N…" at bounding box center [1039, 458] width 514 height 33
copy address "64212238699"
drag, startPoint x: 1245, startPoint y: 273, endPoint x: 1219, endPoint y: 281, distance: 27.5
click at [1245, 272] on link "7 [GEOGRAPHIC_DATA]" at bounding box center [1229, 274] width 158 height 61
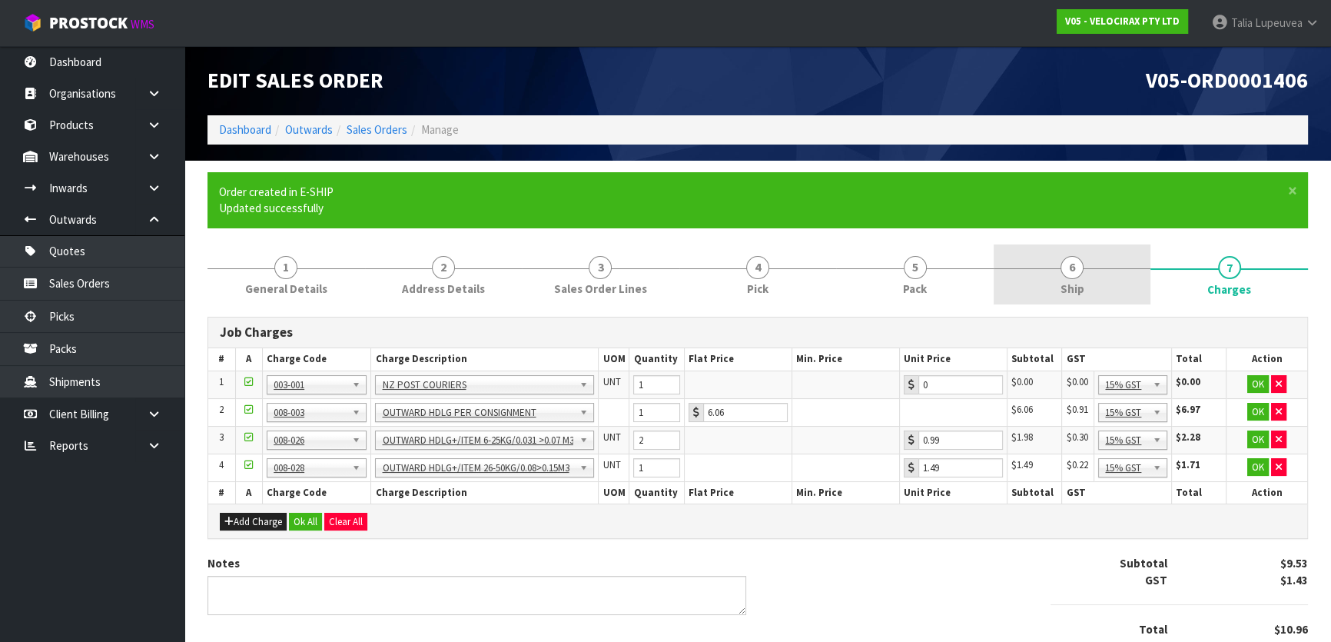
click at [1074, 284] on span "Ship" at bounding box center [1073, 289] width 24 height 16
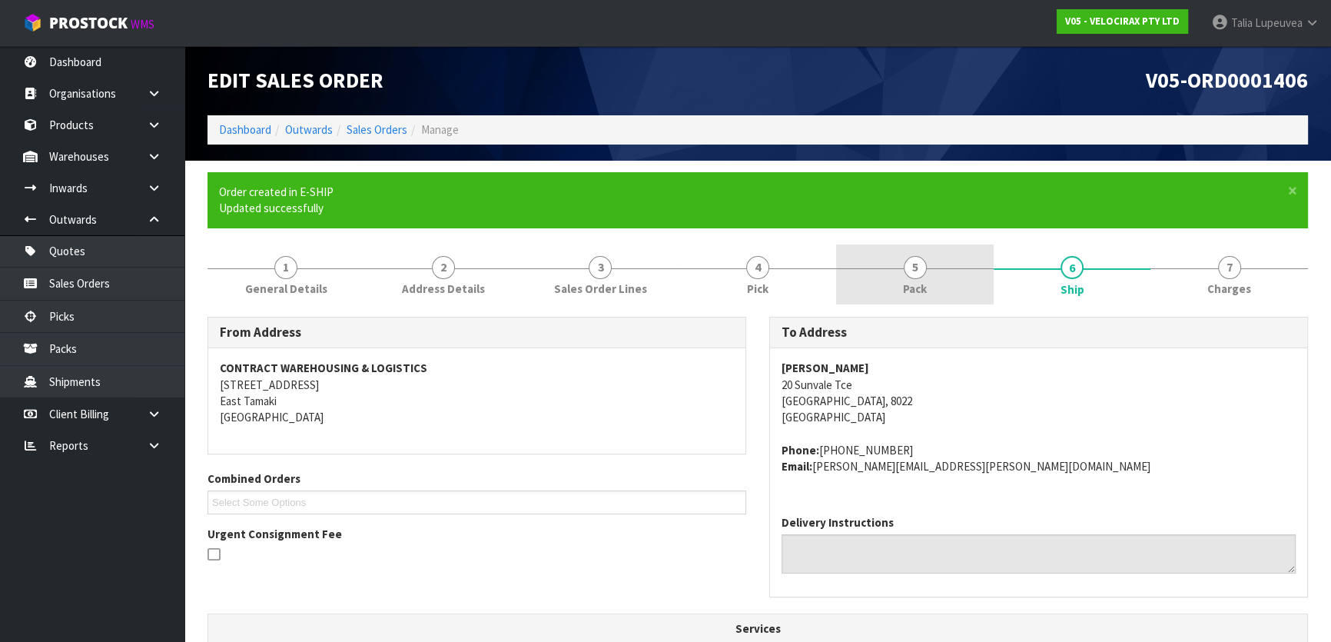
click at [944, 269] on link "5 Pack" at bounding box center [915, 274] width 158 height 61
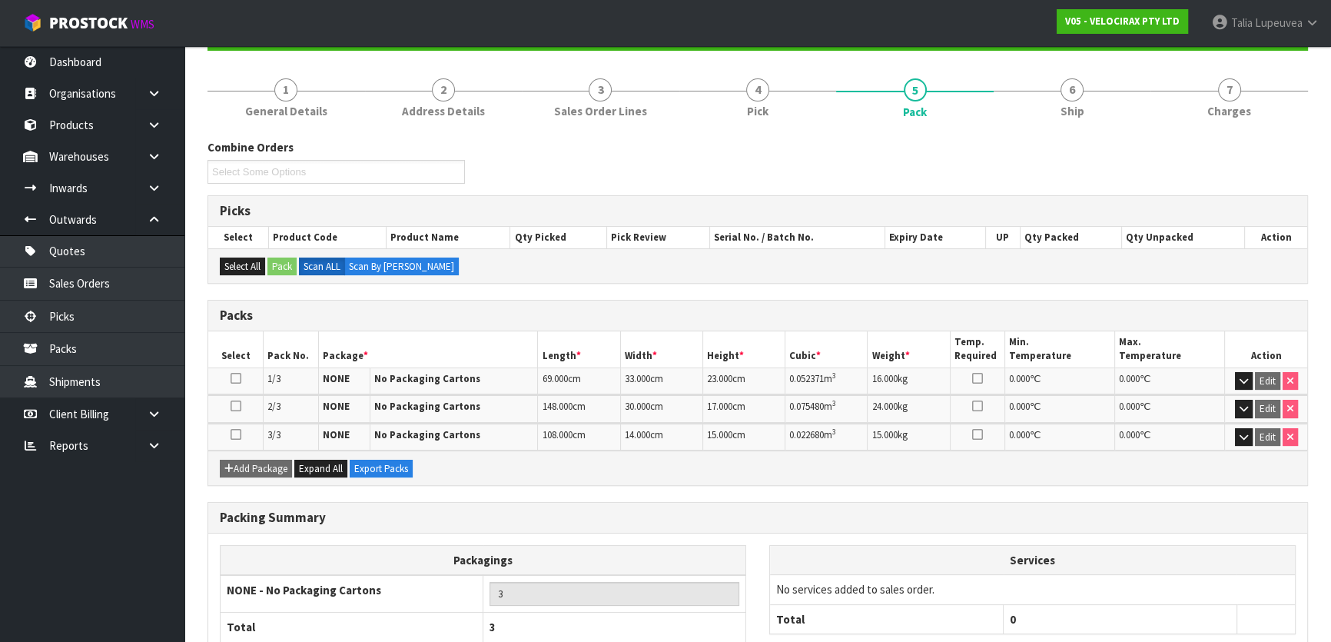
scroll to position [275, 0]
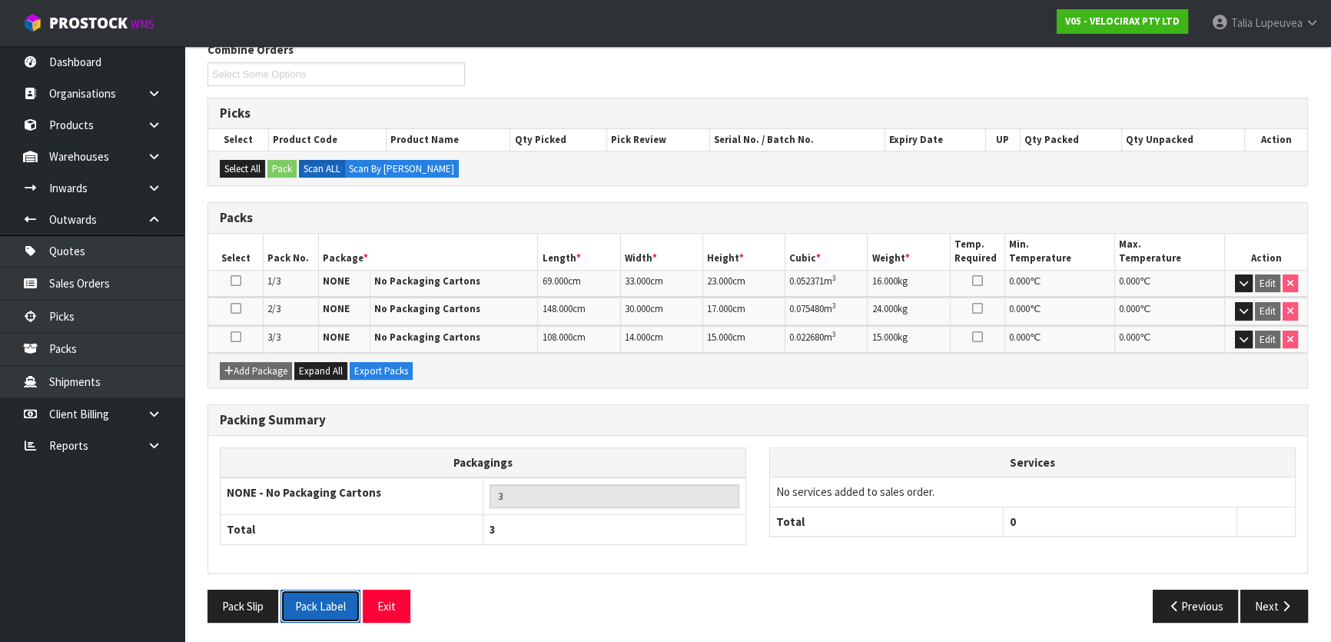
click at [315, 605] on button "Pack Label" at bounding box center [321, 605] width 80 height 33
click at [1260, 609] on button "Next" at bounding box center [1274, 605] width 68 height 33
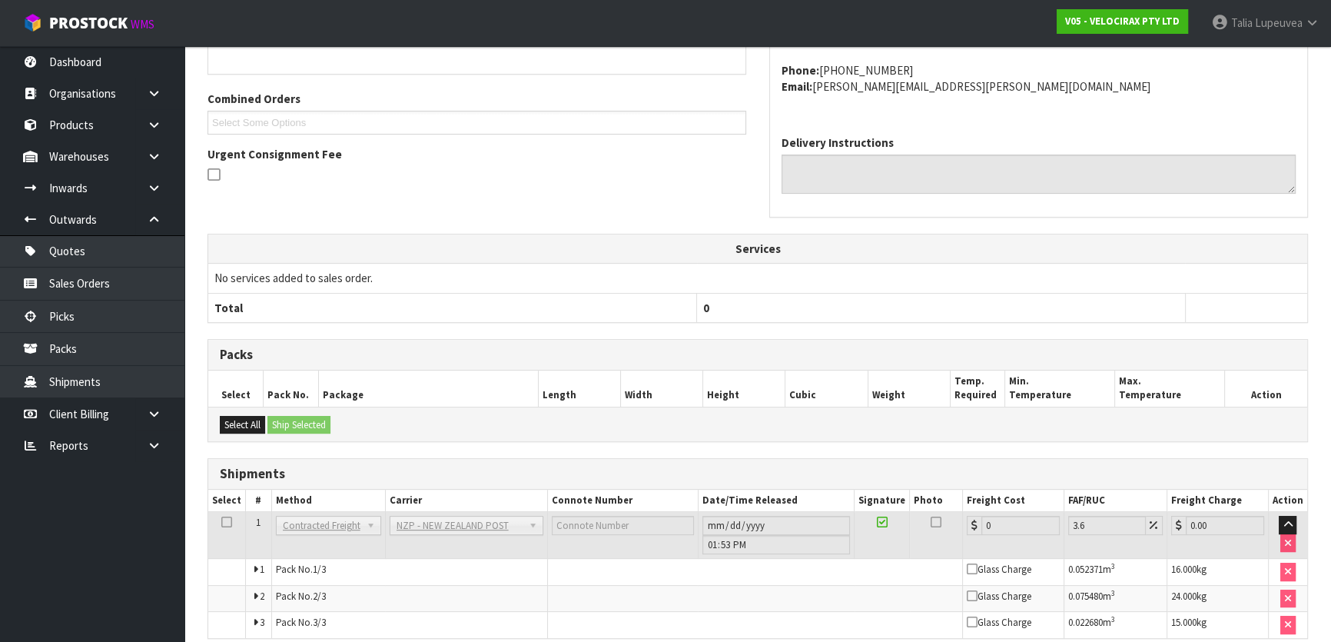
scroll to position [446, 0]
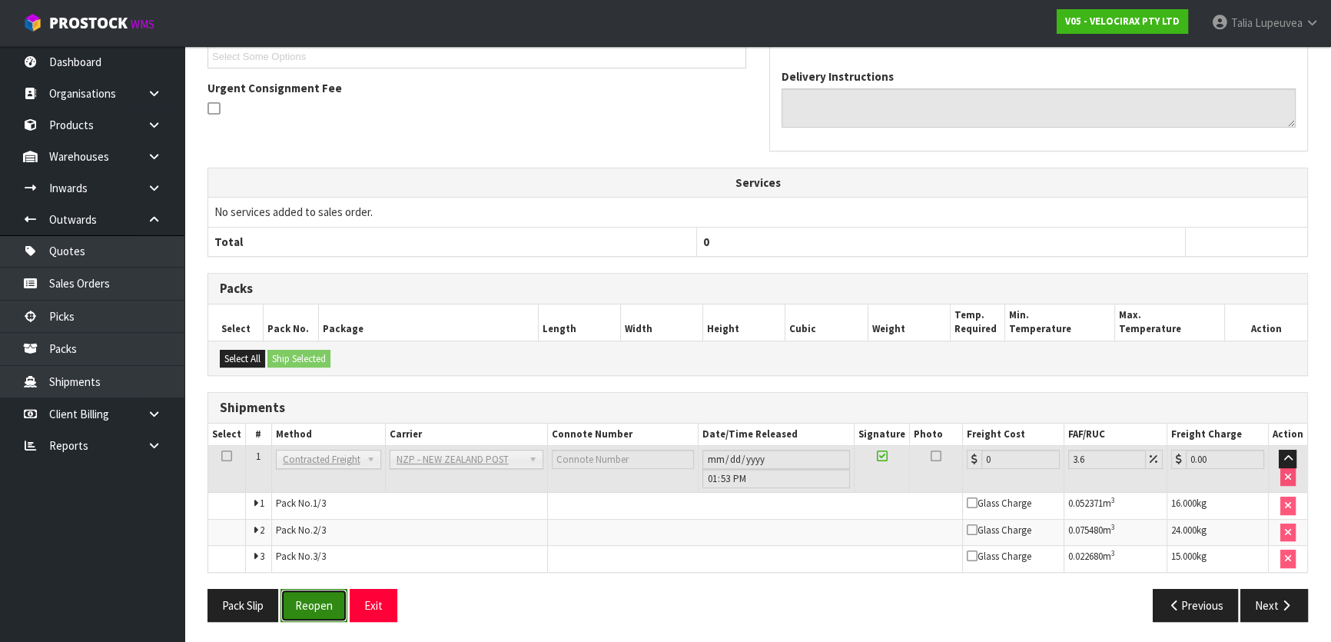
click at [303, 599] on button "Reopen" at bounding box center [314, 605] width 67 height 33
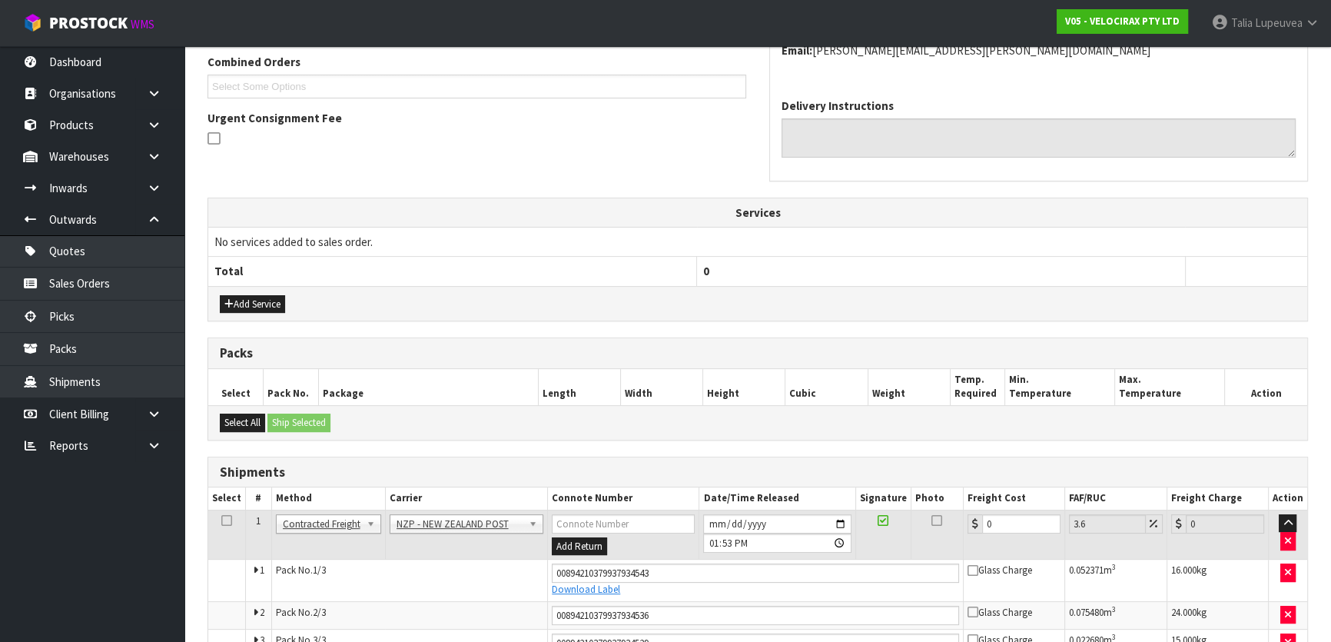
scroll to position [484, 0]
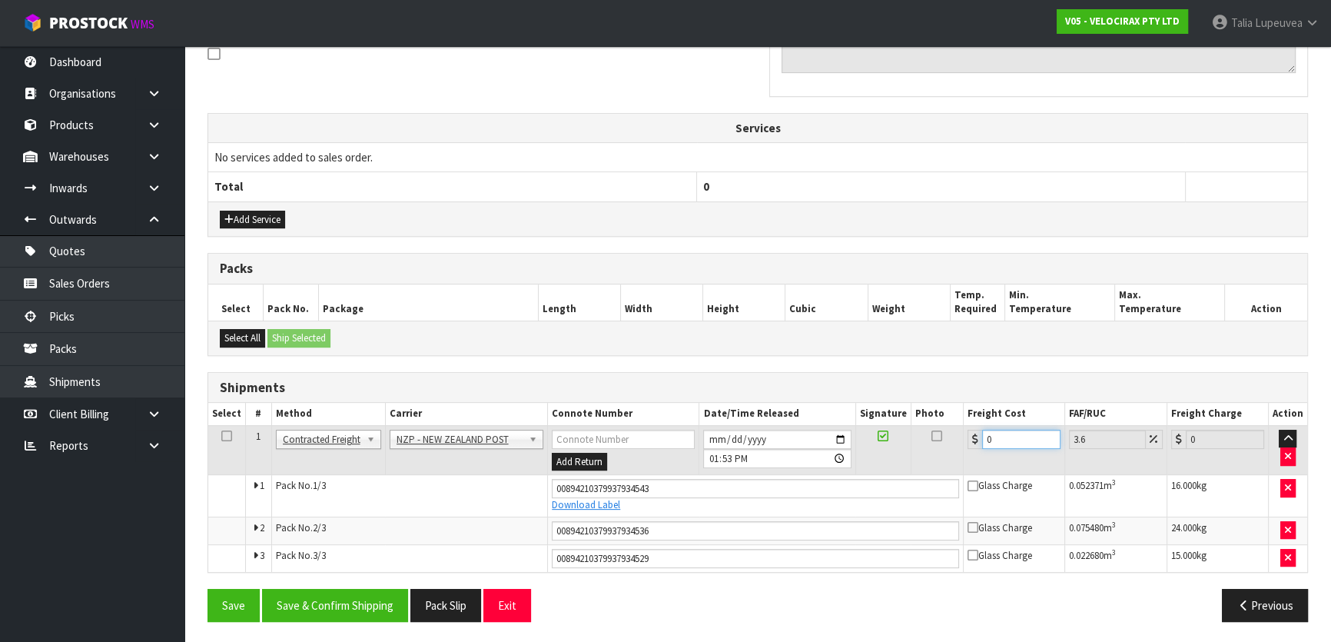
drag, startPoint x: 1015, startPoint y: 440, endPoint x: 978, endPoint y: 438, distance: 37.7
click at [978, 438] on div "0" at bounding box center [1014, 439] width 93 height 19
type input "7"
type input "7.25"
type input "76"
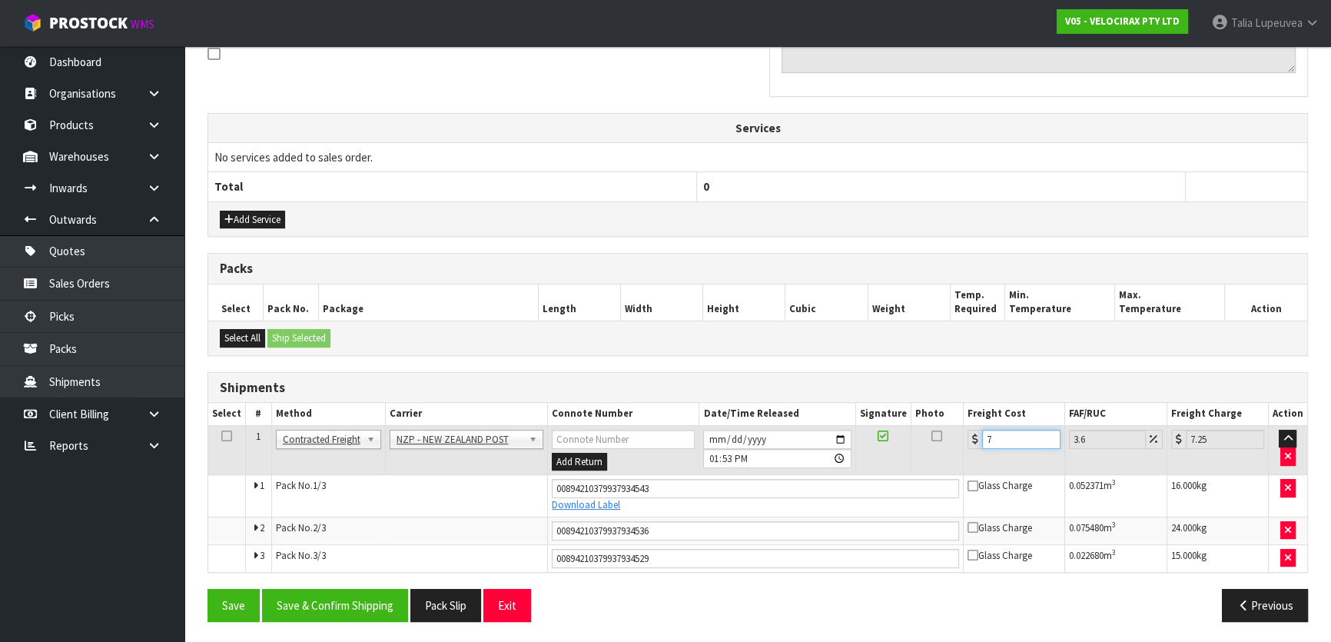
type input "78.74"
type input "76.5"
type input "79.25"
type input "76.50"
click at [339, 609] on button "Save & Confirm Shipping" at bounding box center [335, 605] width 146 height 33
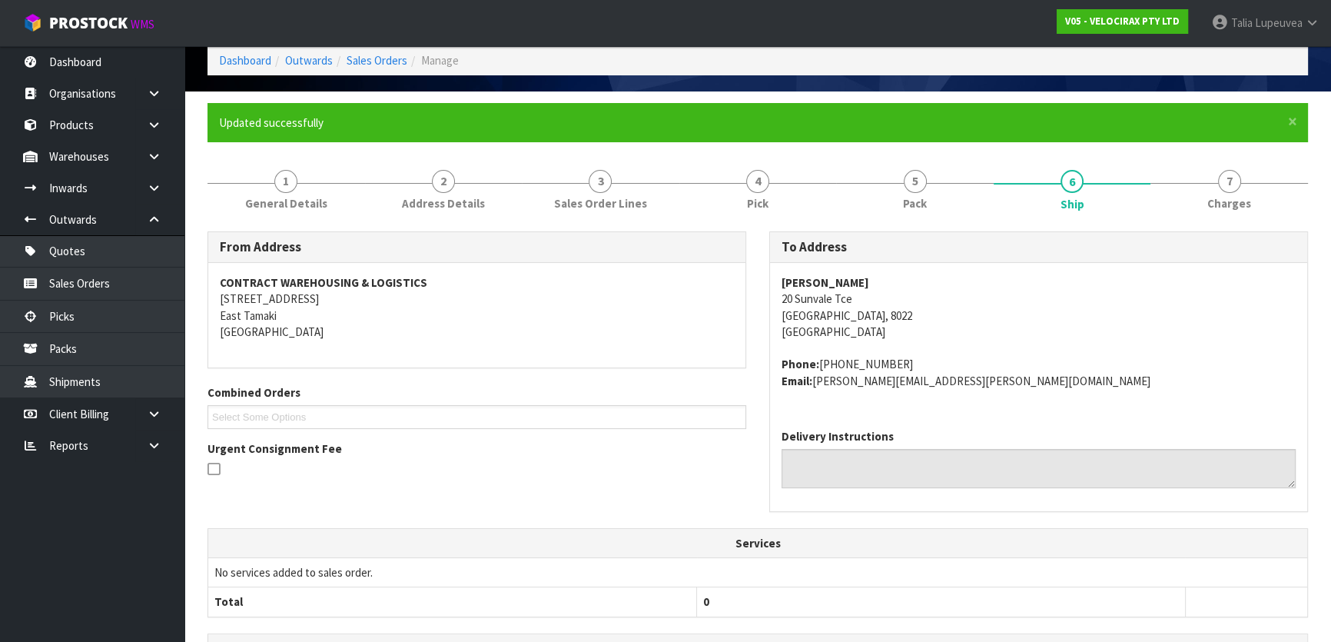
scroll to position [0, 0]
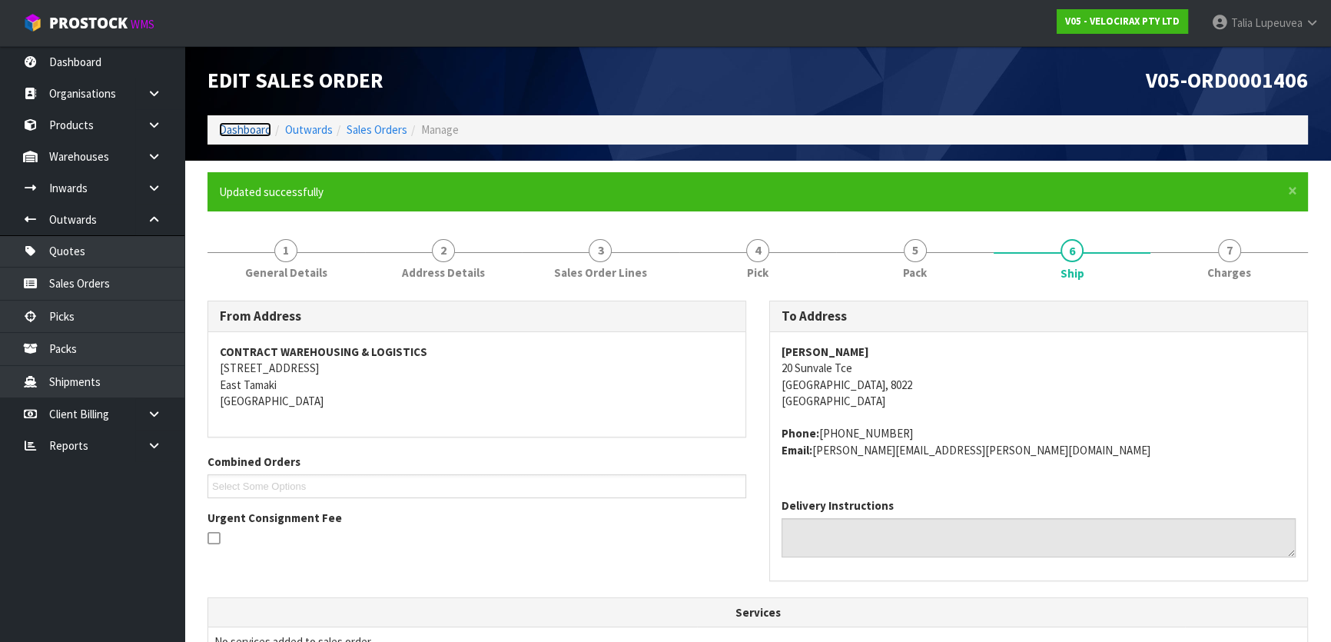
click at [258, 124] on link "Dashboard" at bounding box center [245, 129] width 52 height 15
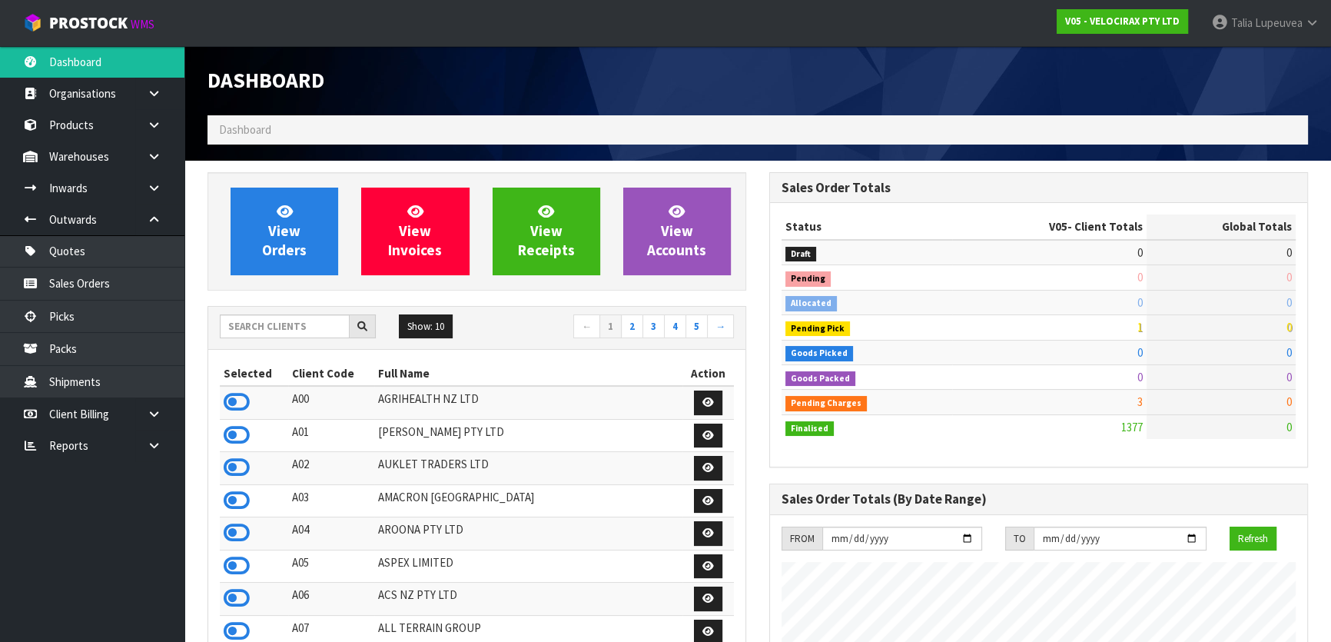
scroll to position [1195, 561]
click at [307, 336] on input "text" at bounding box center [285, 326] width 130 height 24
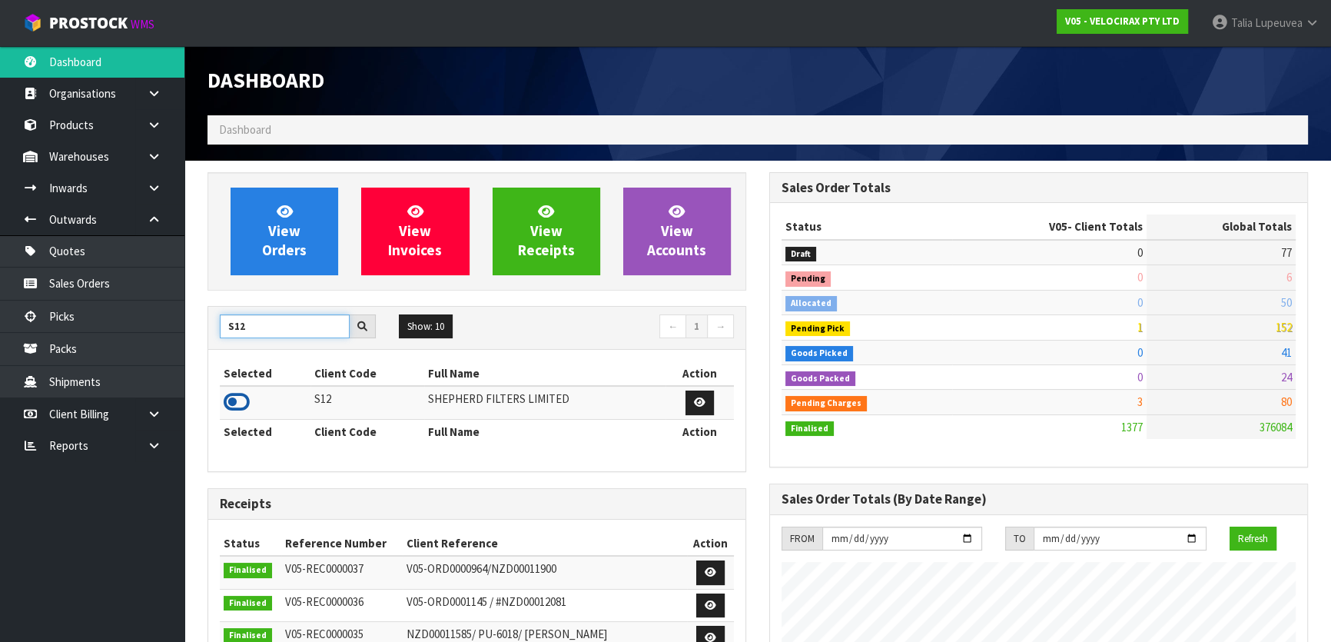
type input "S12"
click at [237, 409] on icon at bounding box center [237, 401] width 26 height 23
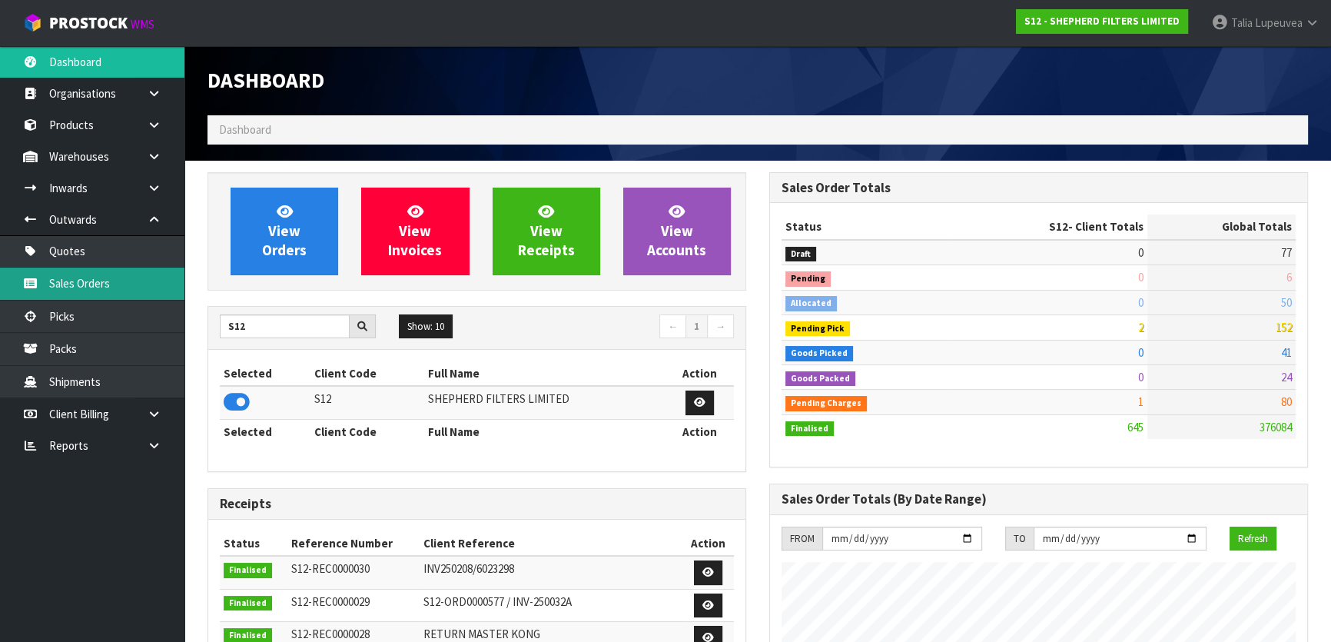
scroll to position [1129, 561]
click at [150, 277] on link "Sales Orders" at bounding box center [92, 283] width 184 height 32
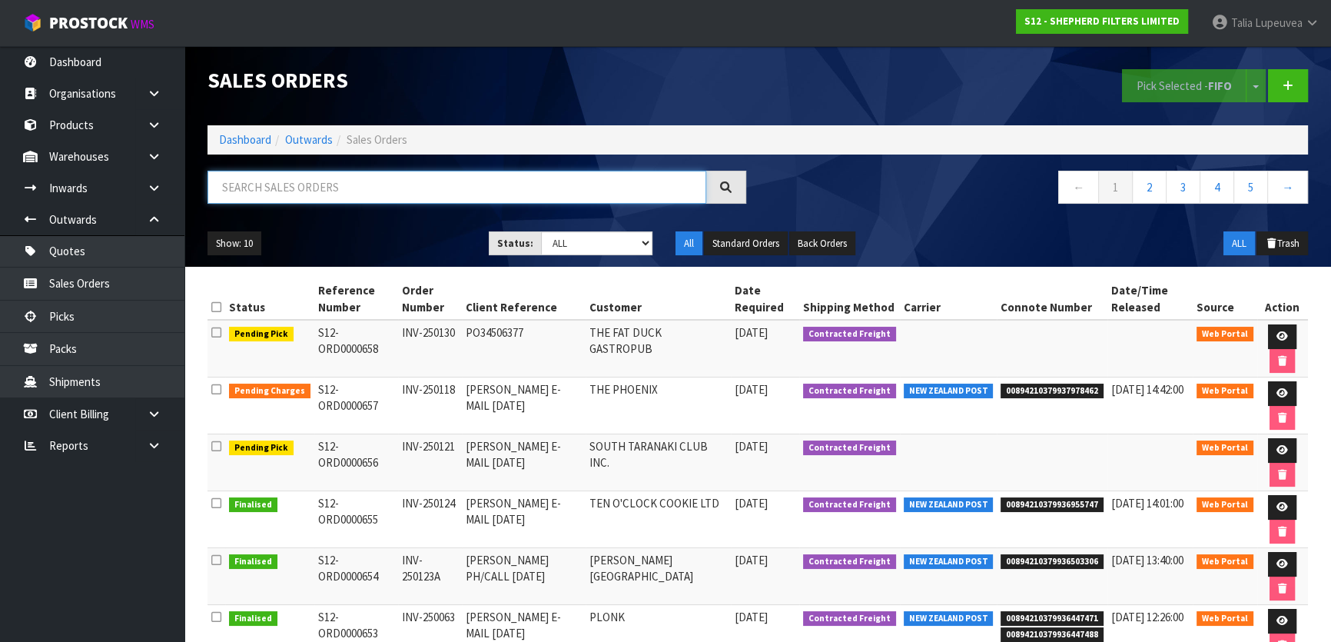
drag, startPoint x: 314, startPoint y: 185, endPoint x: 316, endPoint y: 200, distance: 14.8
click at [316, 200] on input "text" at bounding box center [457, 187] width 499 height 33
type input "JOB-0407052"
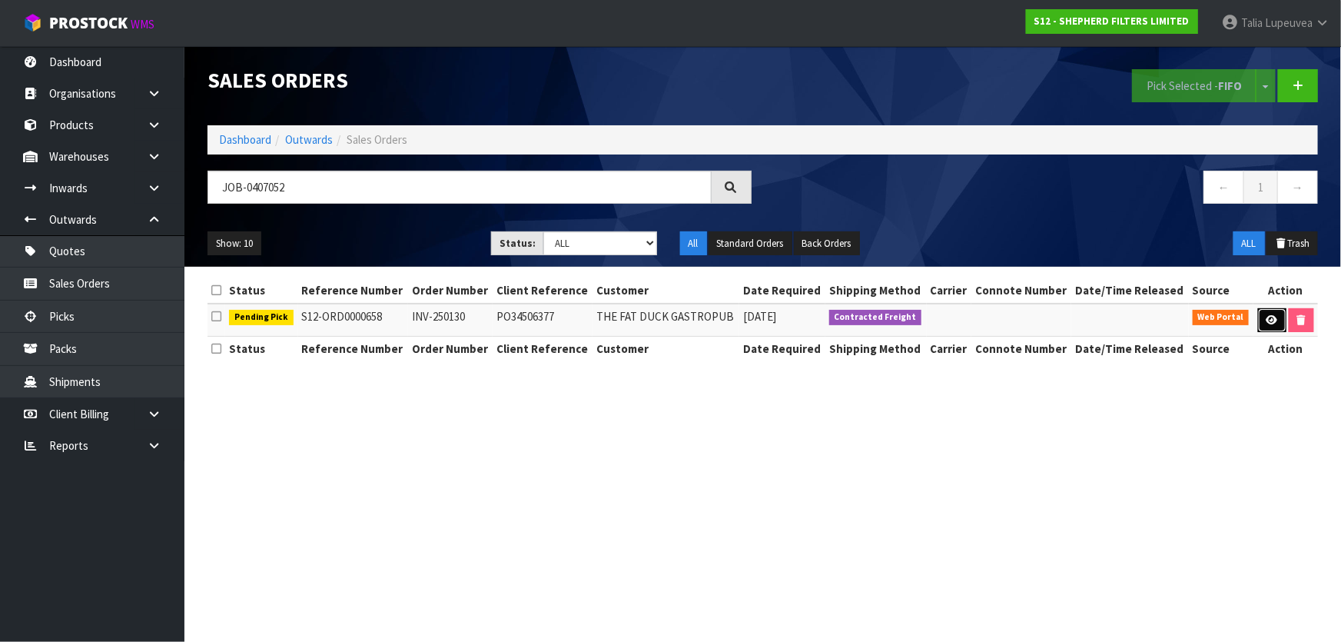
click at [1276, 323] on link at bounding box center [1272, 320] width 28 height 25
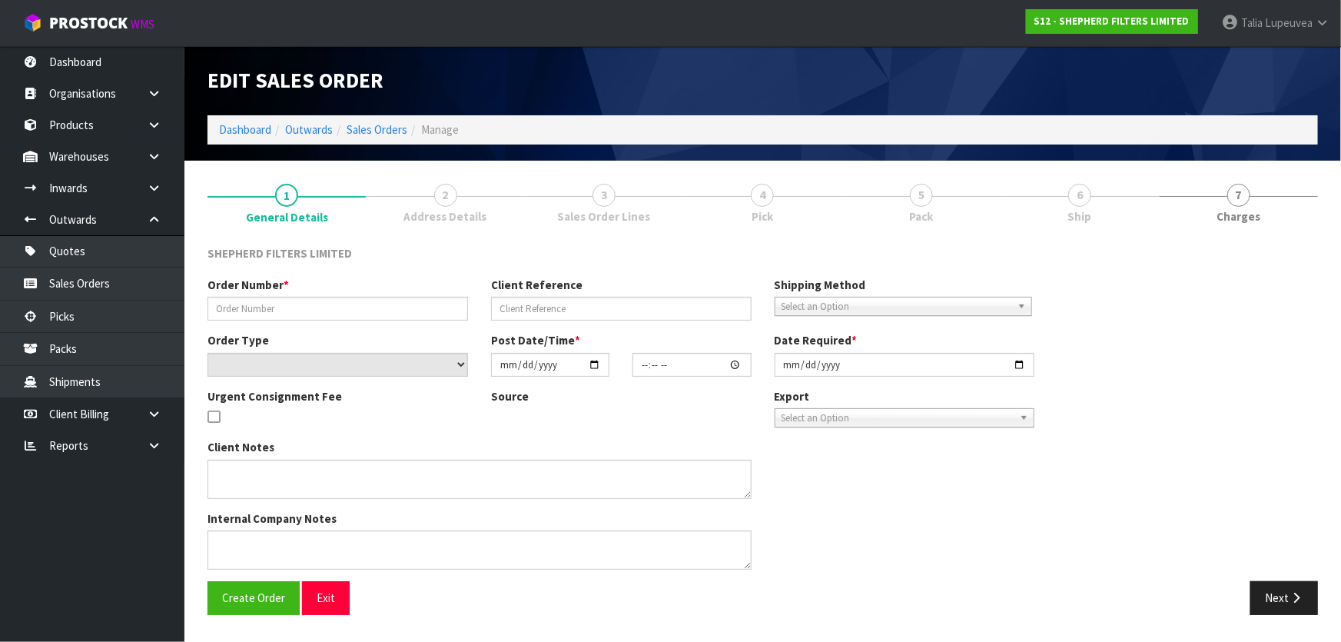
type input "INV-250130"
type input "PO34506377"
select select "number:0"
type input "[DATE]"
type input "17:13:00.000"
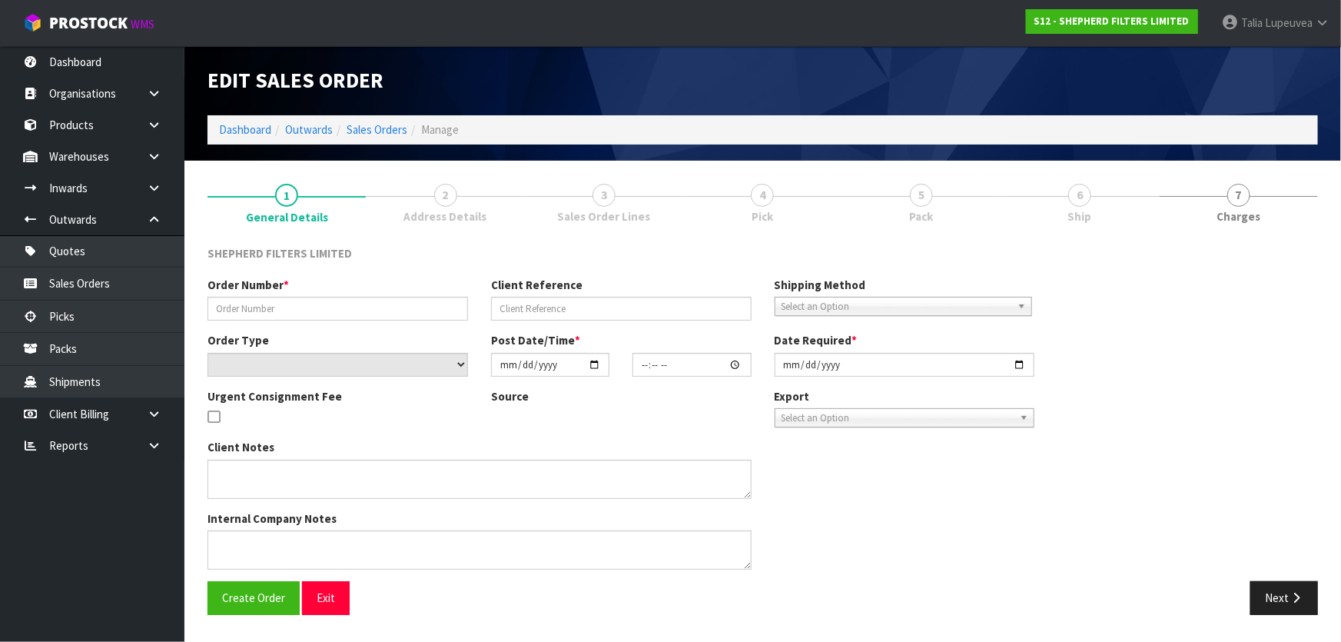
type input "[DATE]"
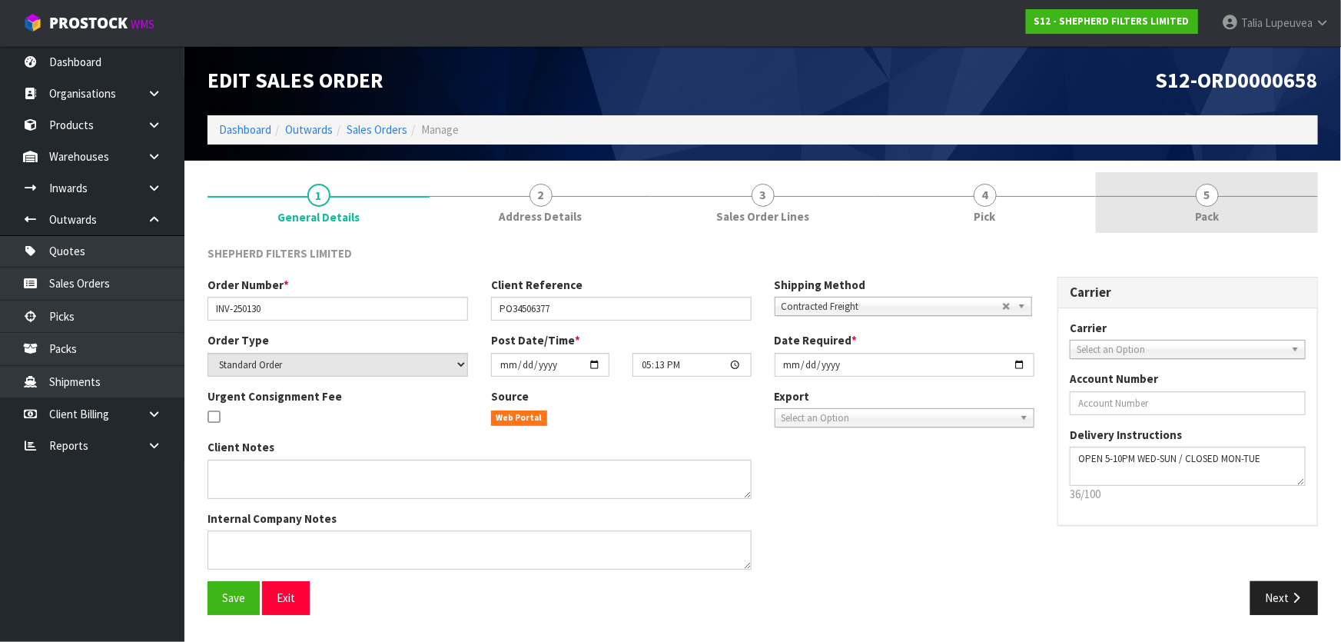
click at [1179, 211] on link "5 Pack" at bounding box center [1207, 202] width 222 height 61
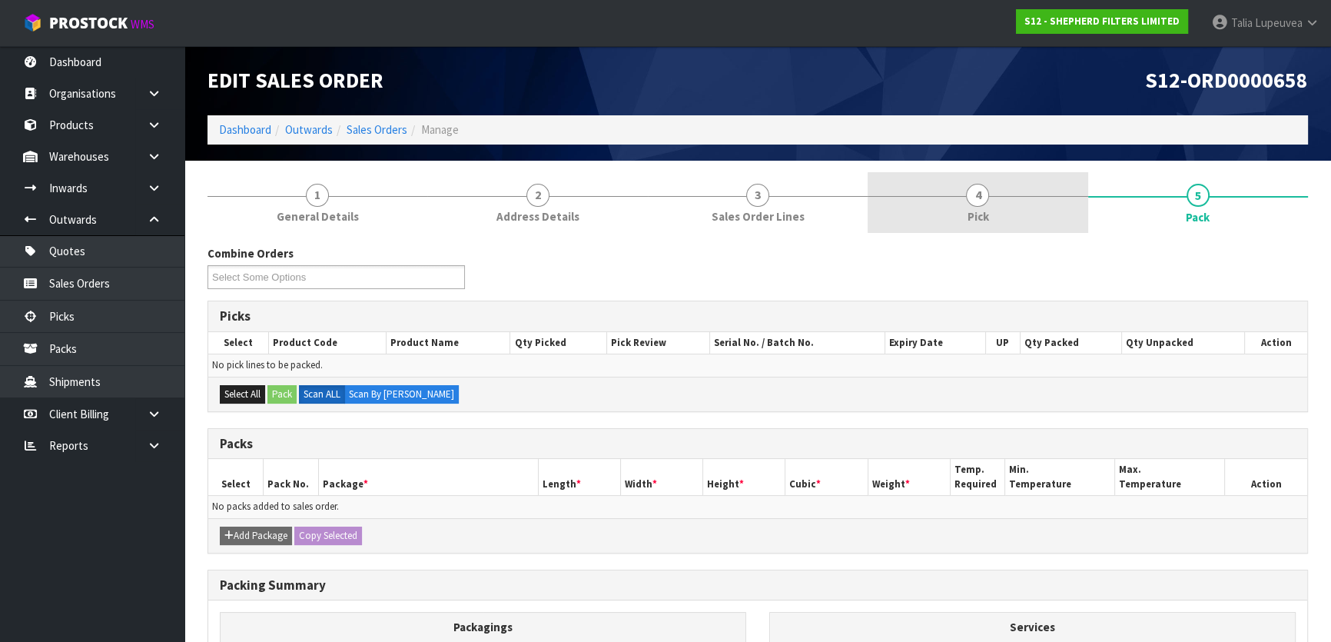
click at [978, 193] on span "4" at bounding box center [977, 195] width 23 height 23
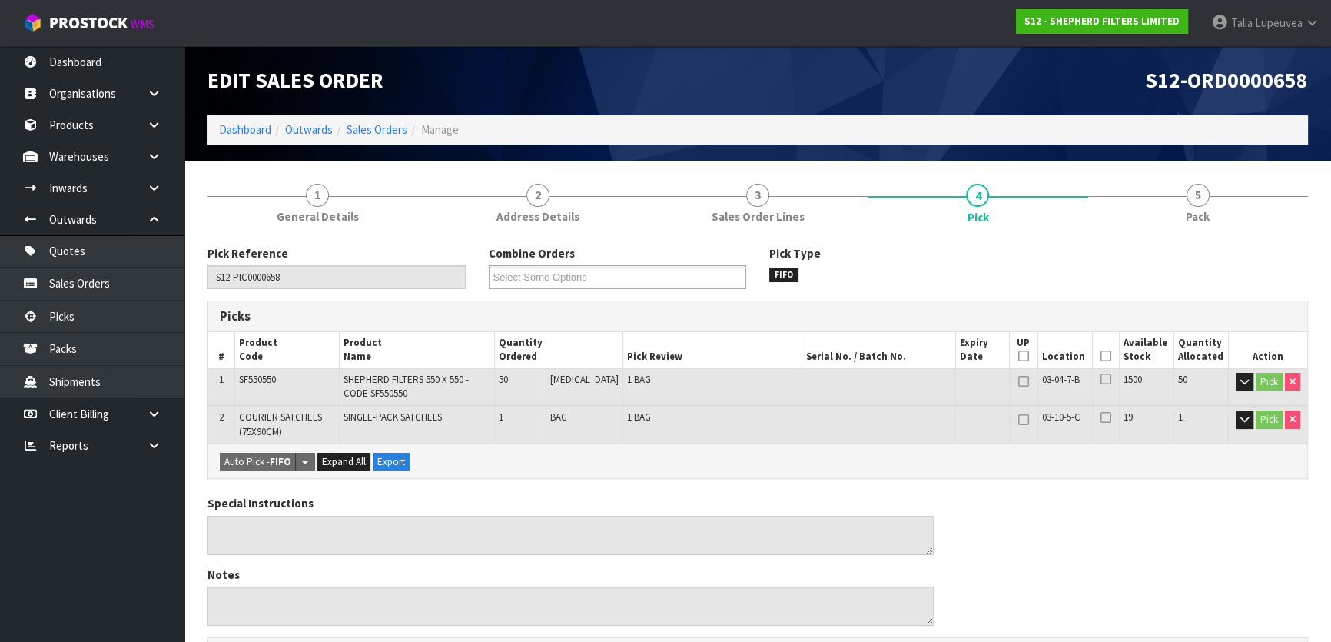
click at [1104, 357] on icon at bounding box center [1106, 356] width 11 height 1
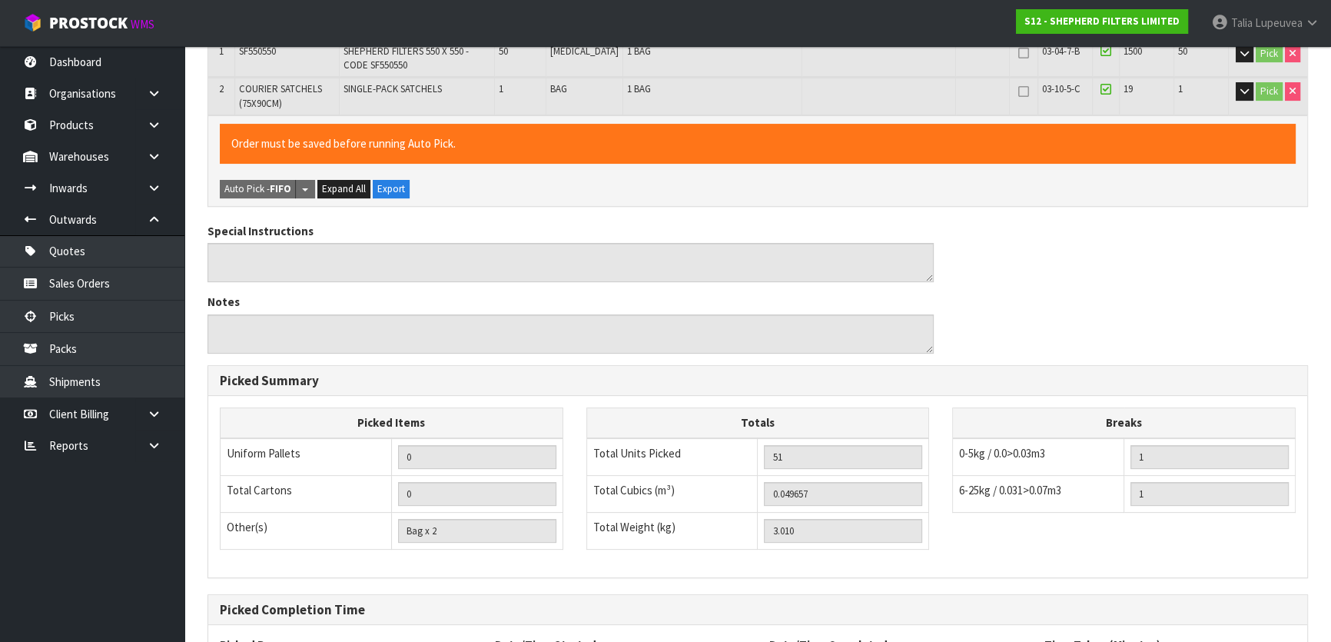
scroll to position [472, 0]
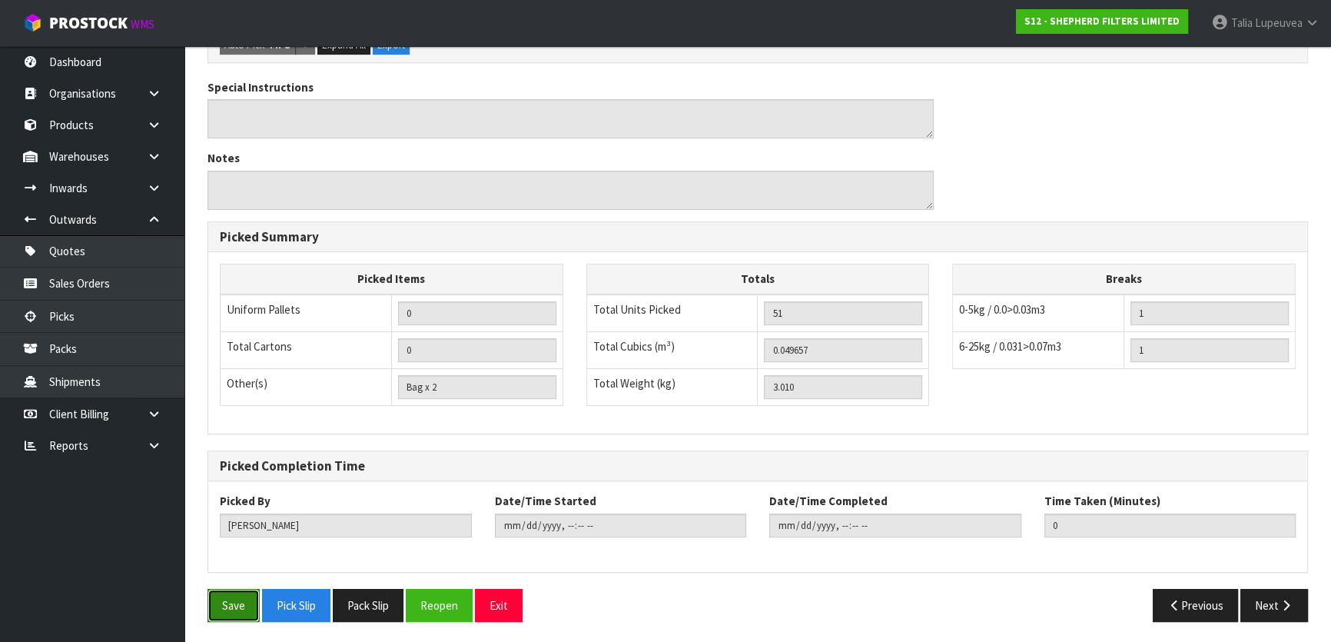
click at [229, 599] on button "Save" at bounding box center [234, 605] width 52 height 33
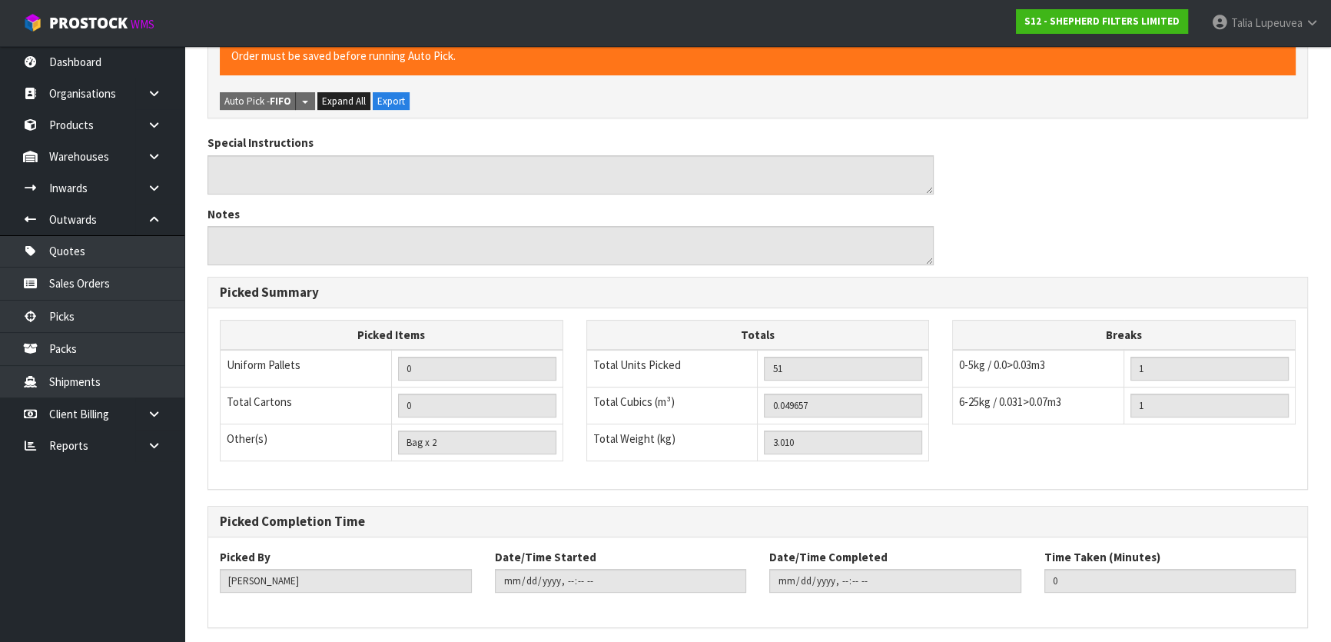
scroll to position [0, 0]
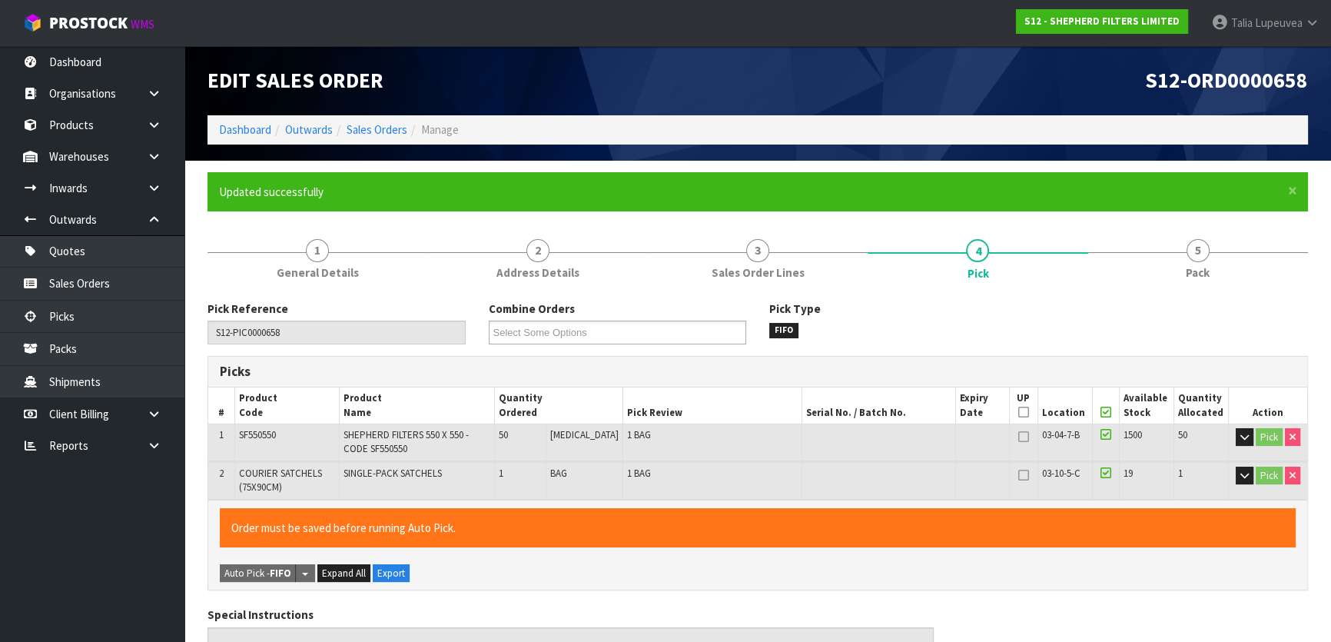
type input "[PERSON_NAME]"
type input "[DATE]T14:54:56"
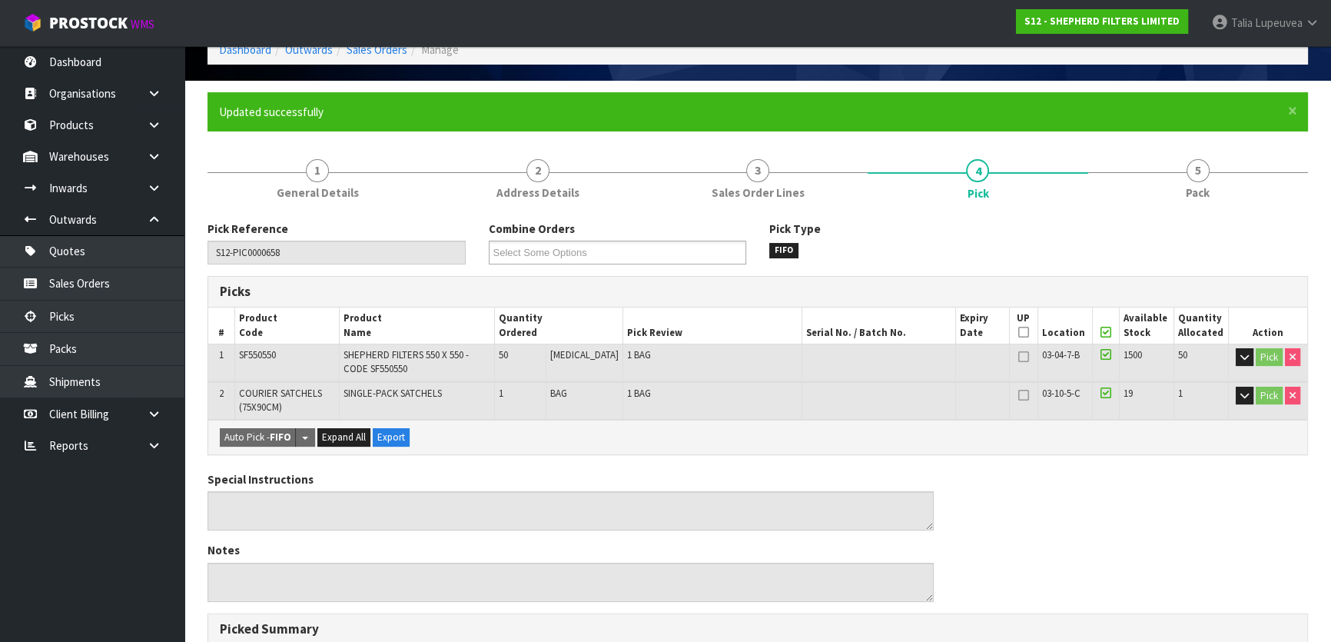
scroll to position [472, 0]
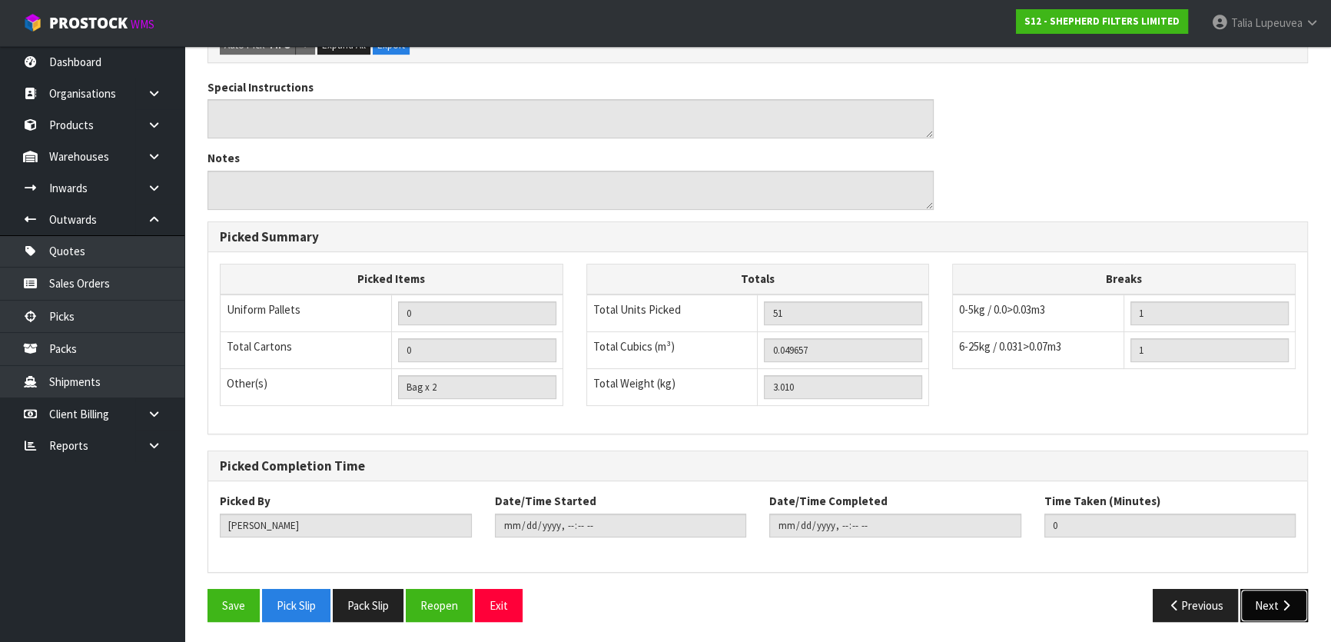
click at [1270, 595] on button "Next" at bounding box center [1274, 605] width 68 height 33
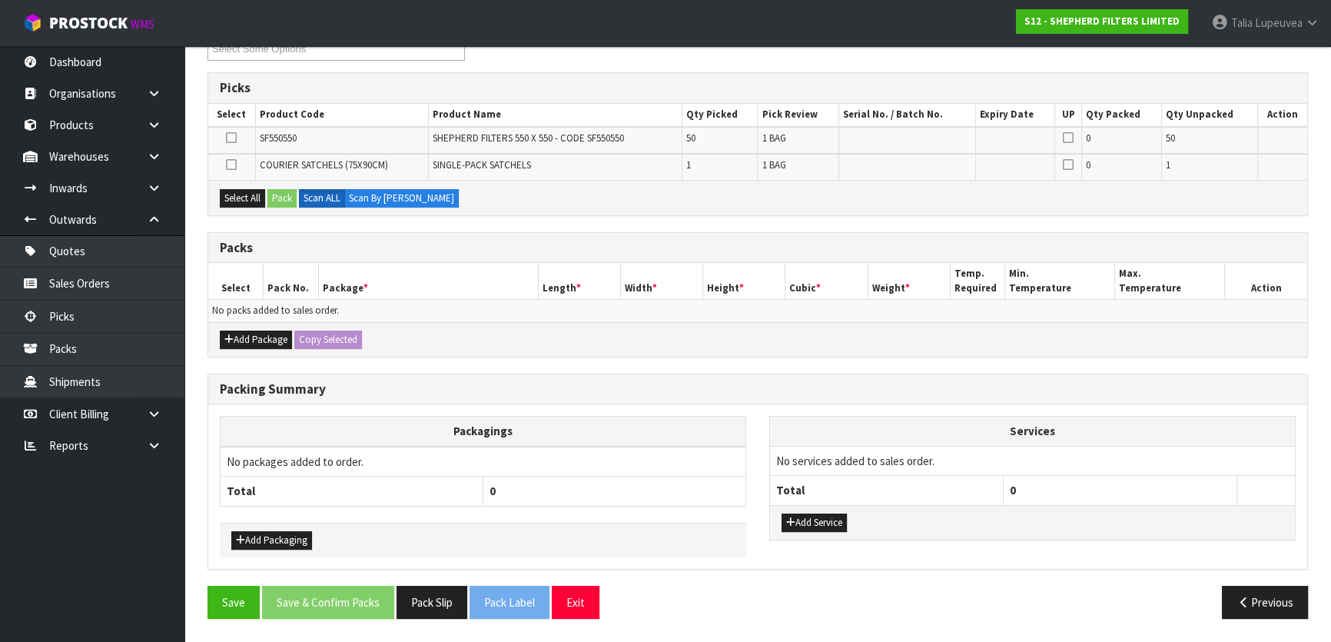
scroll to position [0, 0]
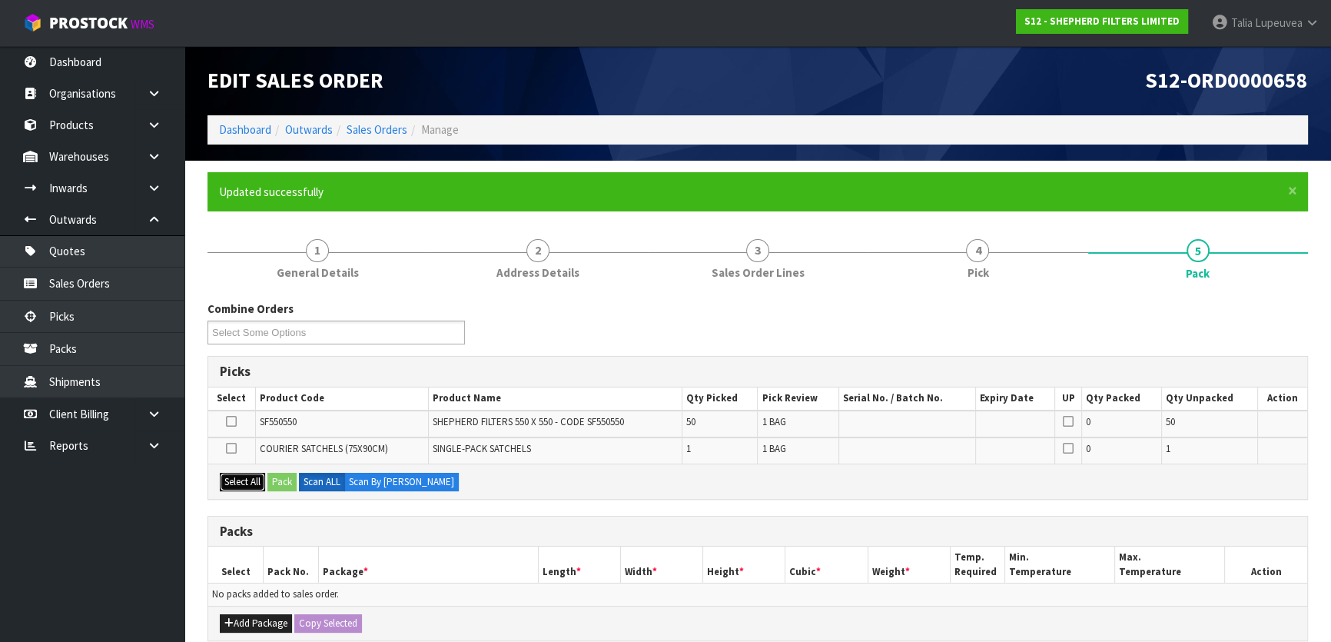
click at [243, 480] on button "Select All" at bounding box center [242, 482] width 45 height 18
click at [278, 484] on button "Pack" at bounding box center [281, 482] width 29 height 18
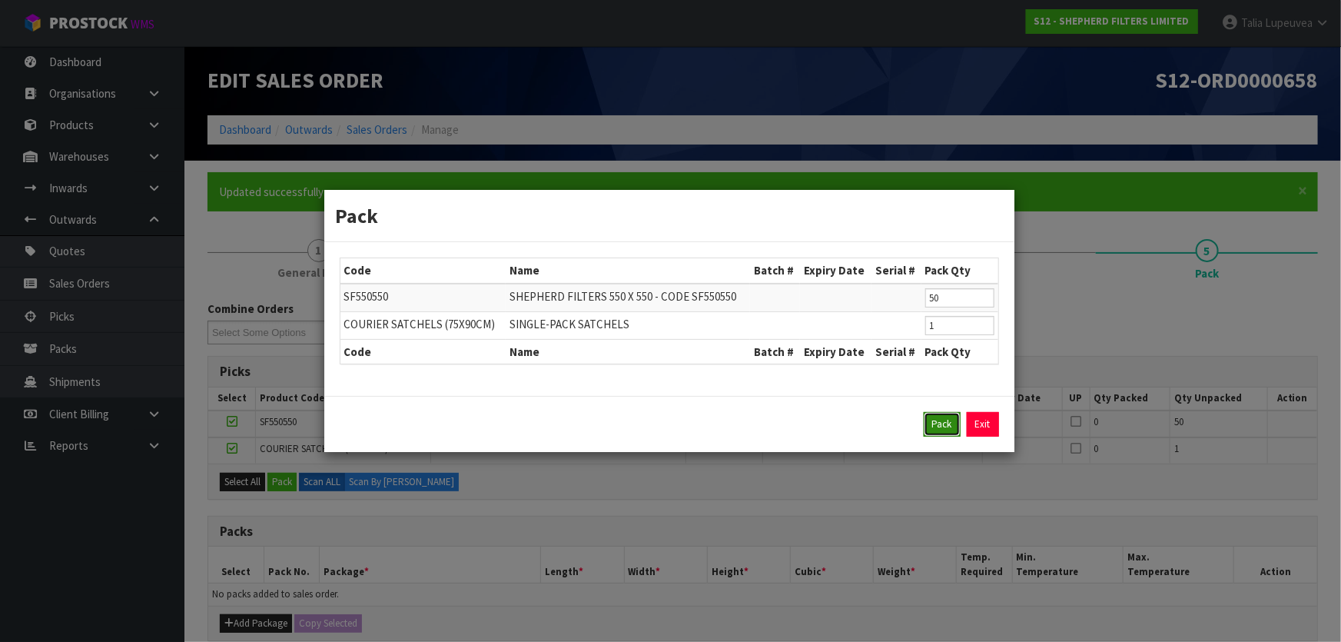
click at [941, 428] on button "Pack" at bounding box center [942, 424] width 37 height 25
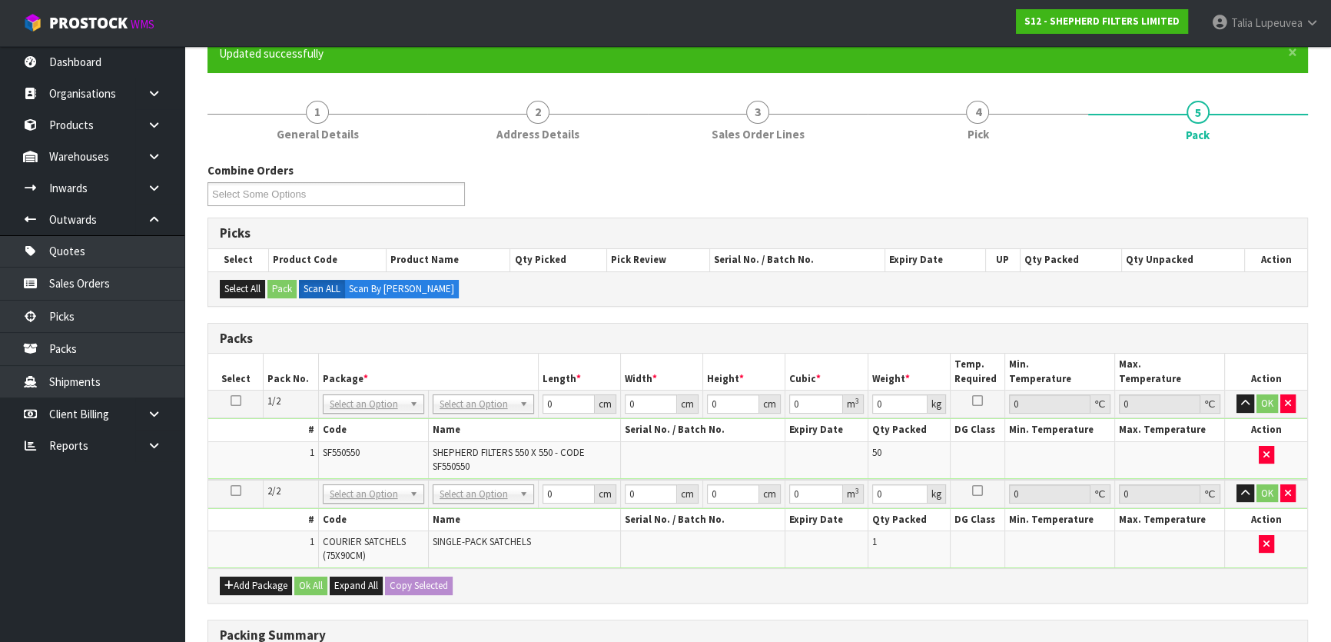
scroll to position [139, 0]
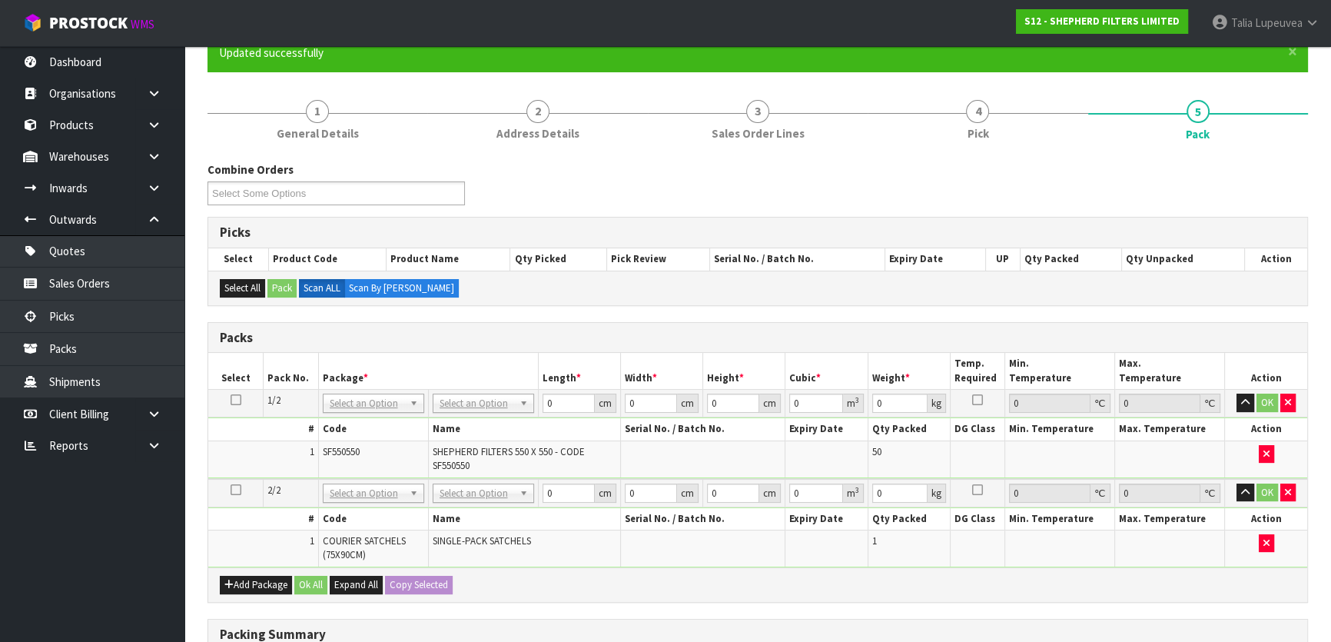
click at [1287, 499] on td "OK" at bounding box center [1266, 493] width 82 height 28
click at [1287, 487] on icon "button" at bounding box center [1288, 492] width 6 height 10
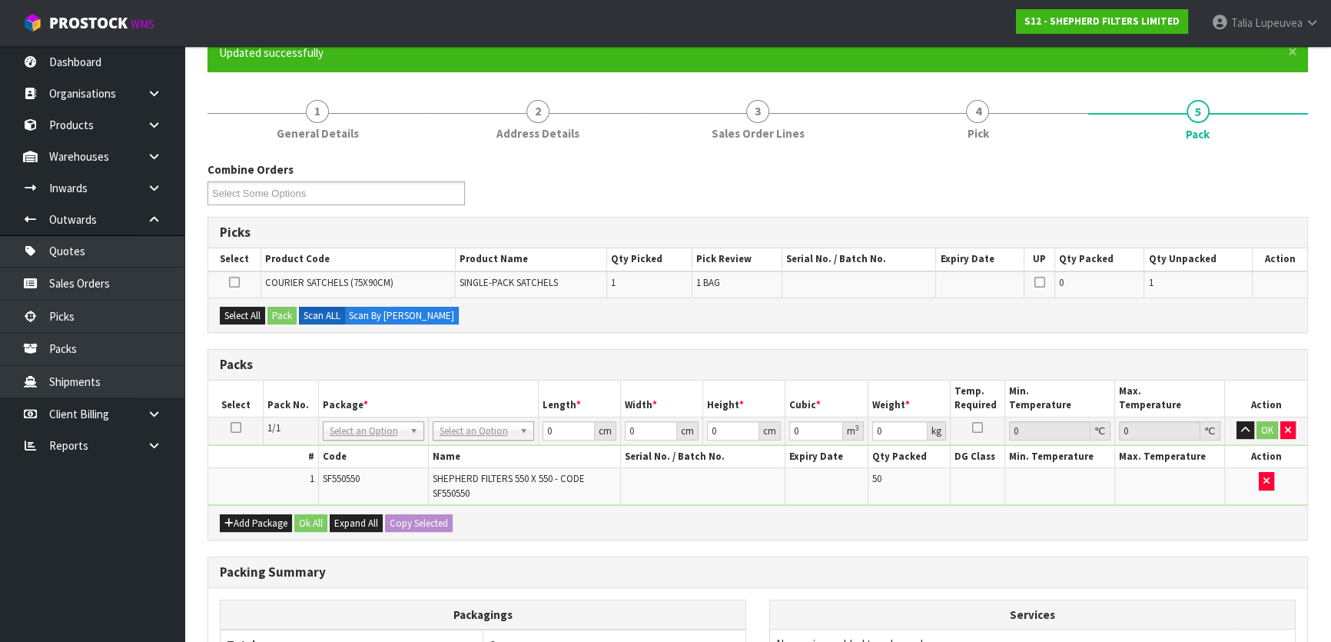
drag, startPoint x: 236, startPoint y: 422, endPoint x: 255, endPoint y: 420, distance: 19.3
click at [238, 427] on icon at bounding box center [236, 427] width 11 height 1
drag, startPoint x: 237, startPoint y: 307, endPoint x: 263, endPoint y: 310, distance: 26.2
click at [238, 307] on button "Select All" at bounding box center [242, 316] width 45 height 18
click at [277, 310] on button "Pack" at bounding box center [281, 316] width 29 height 18
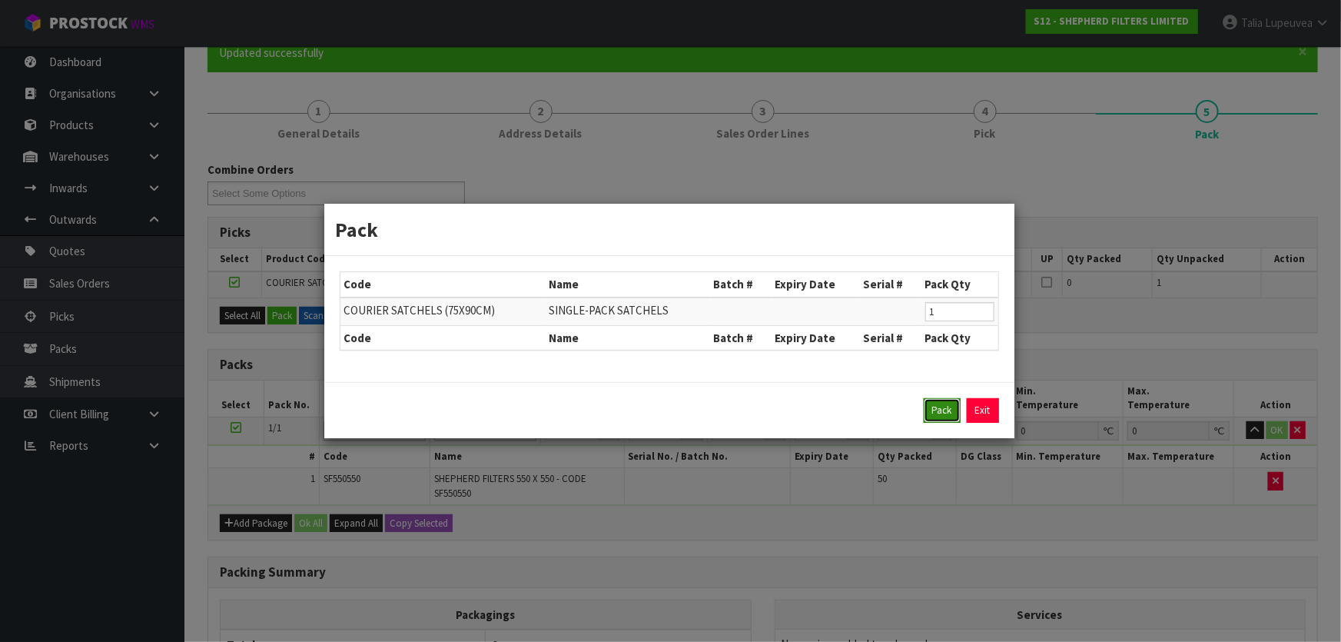
click at [945, 404] on button "Pack" at bounding box center [942, 410] width 37 height 25
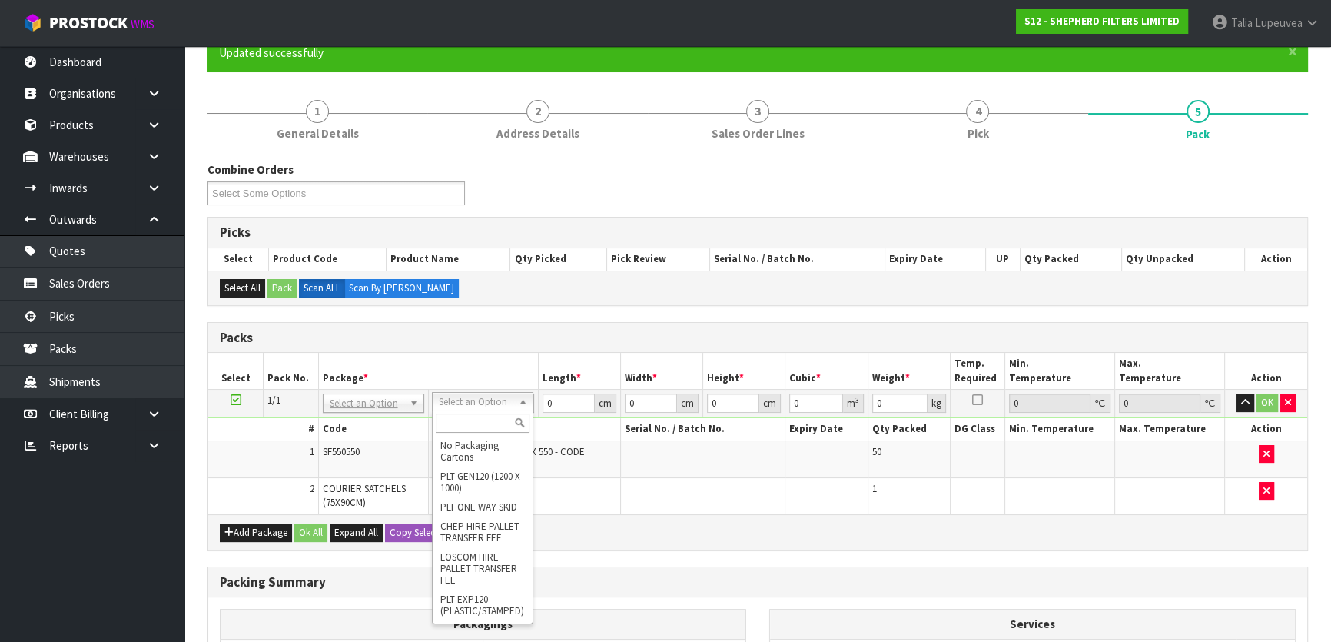
click at [473, 427] on input "text" at bounding box center [483, 422] width 94 height 19
type input "u"
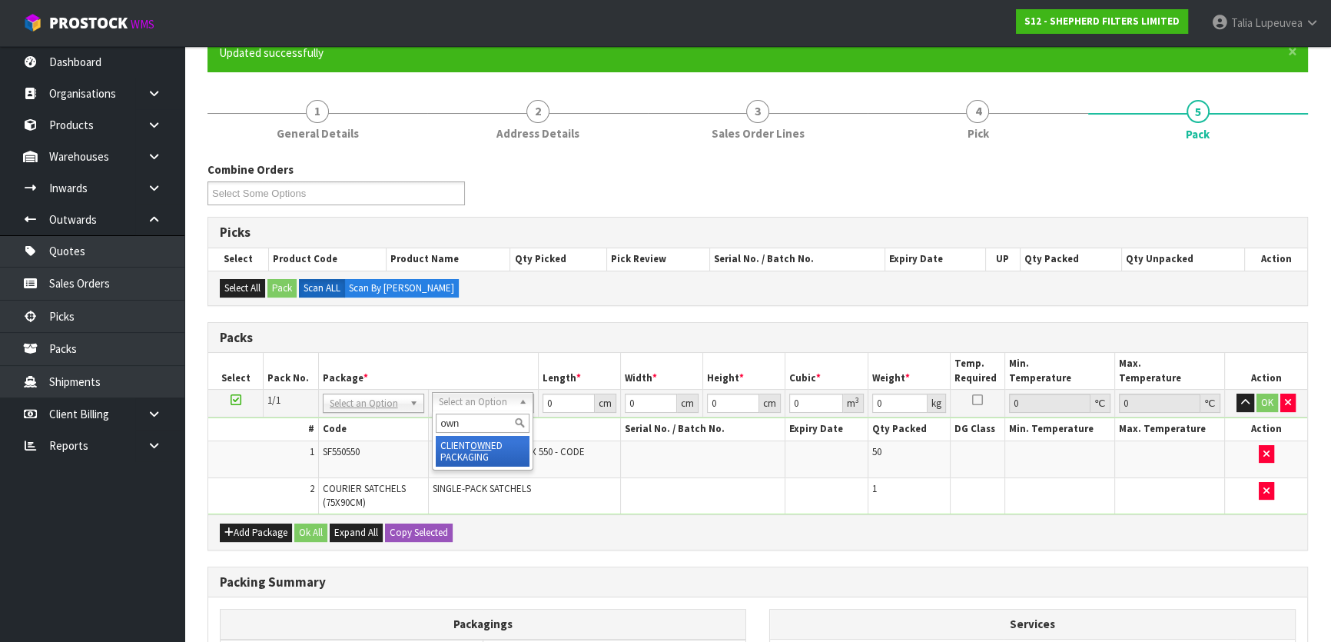
type input "own"
type input "3.01"
drag, startPoint x: 560, startPoint y: 399, endPoint x: 536, endPoint y: 401, distance: 24.7
click at [536, 401] on tr "1/1 NONE 007-001 007-002 007-004 007-009 007-013 007-014 007-015 007-017 007-01…" at bounding box center [757, 404] width 1099 height 28
type input "53"
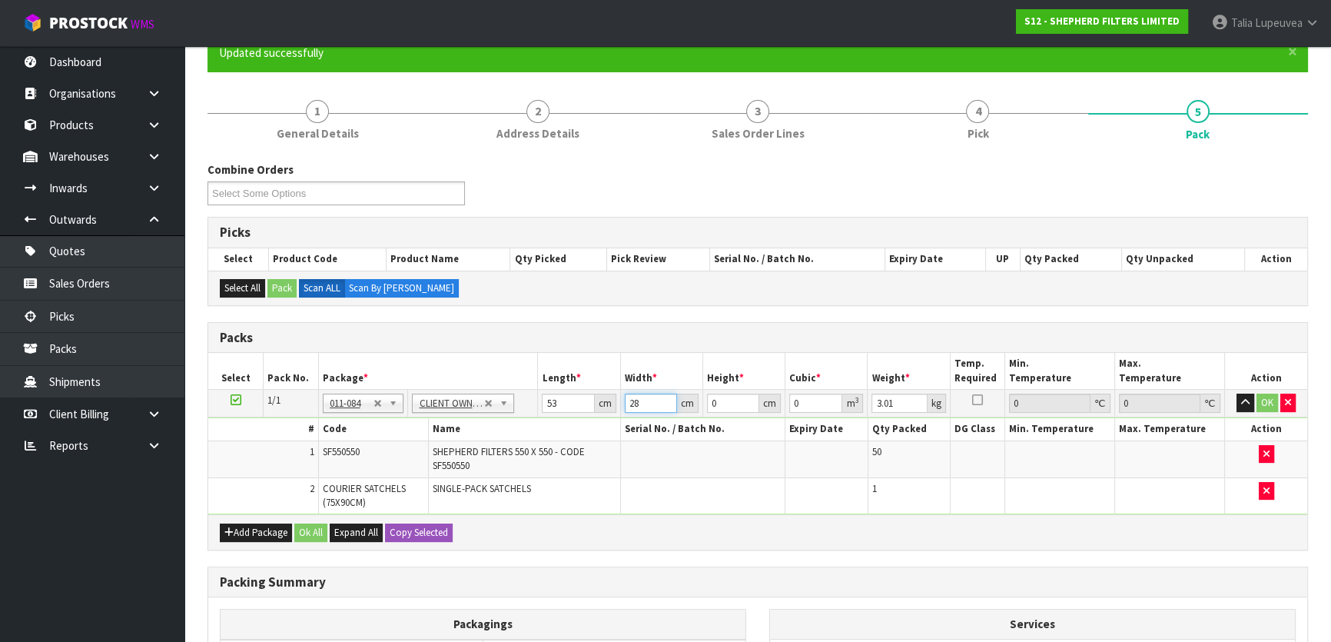
type input "28"
type input "2"
type input "0.002968"
type input "28"
type input "0.041552"
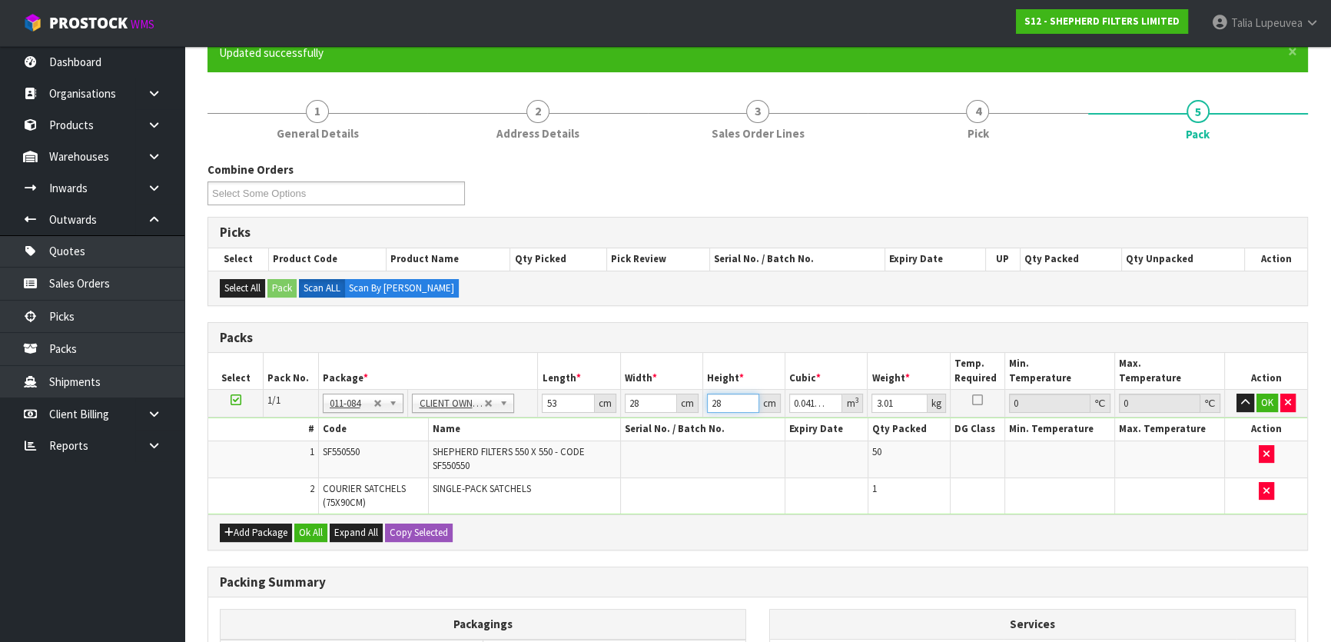
type input "28"
type input "3"
click at [1267, 400] on button "OK" at bounding box center [1268, 402] width 22 height 18
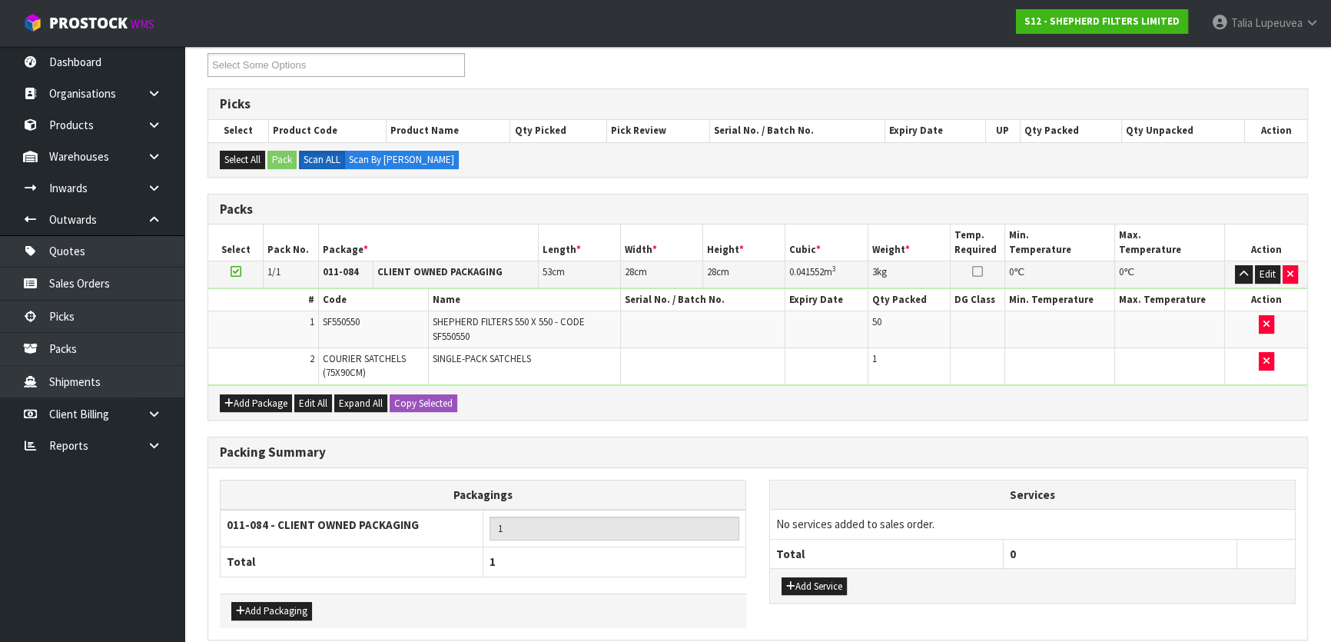
scroll to position [334, 0]
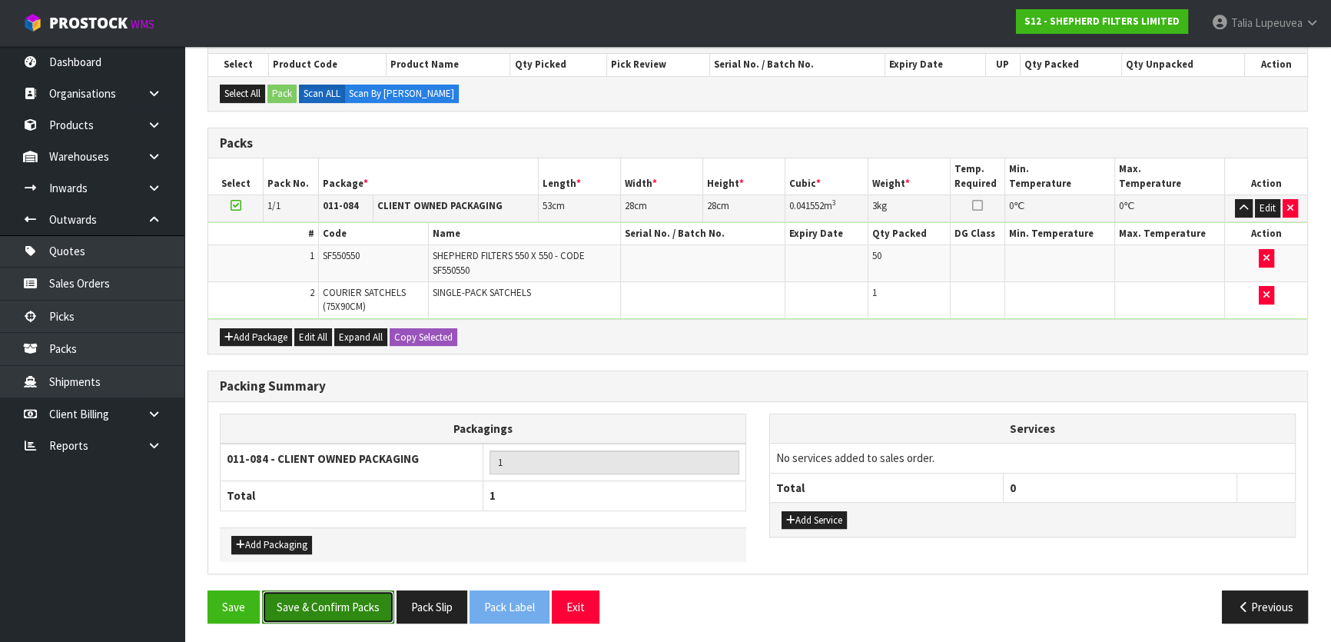
click at [353, 617] on button "Save & Confirm Packs" at bounding box center [328, 606] width 132 height 33
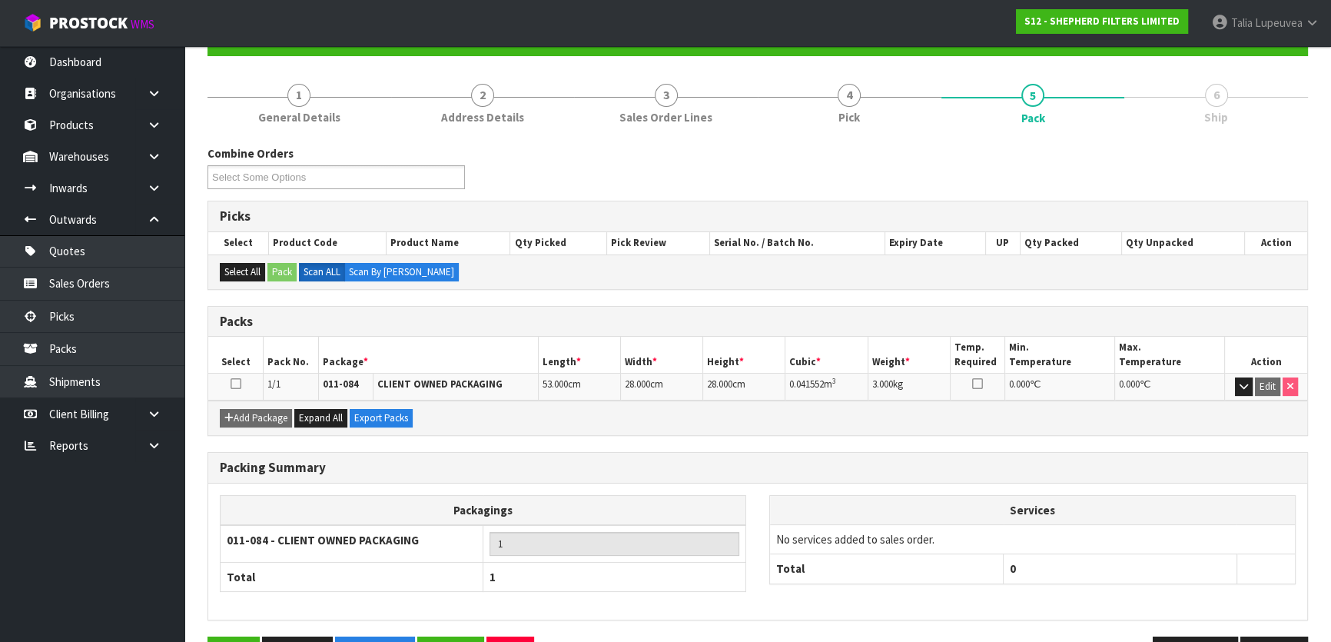
scroll to position [203, 0]
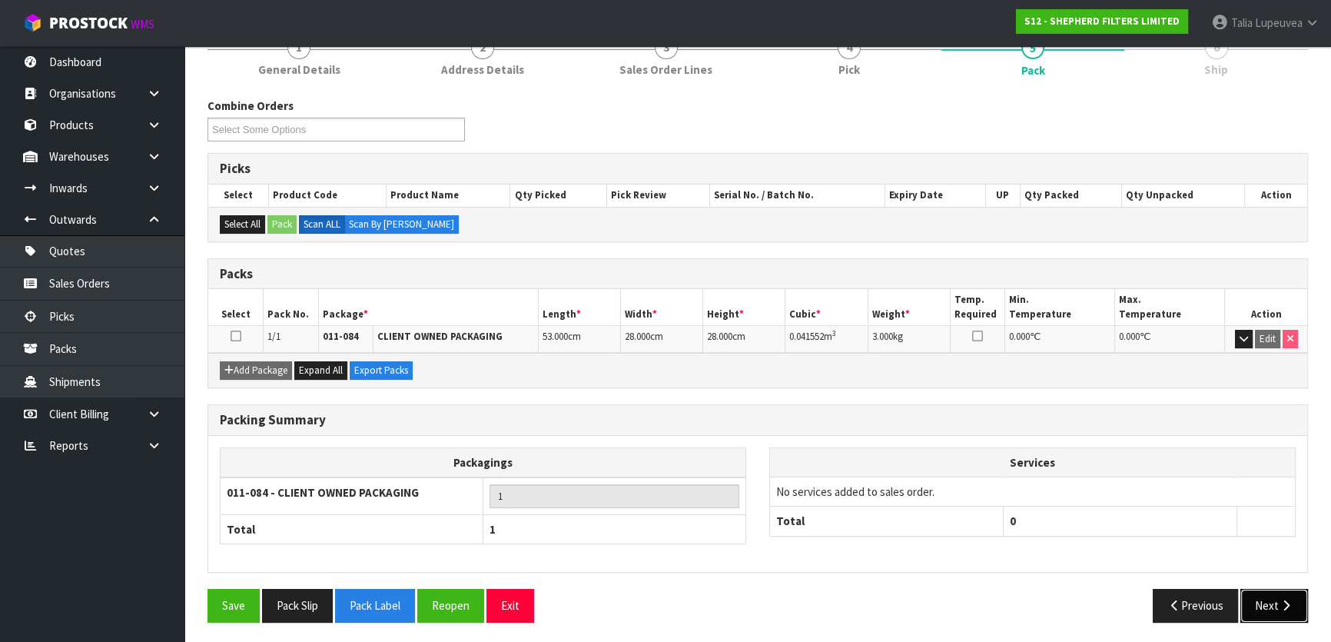
click at [1270, 601] on button "Next" at bounding box center [1274, 605] width 68 height 33
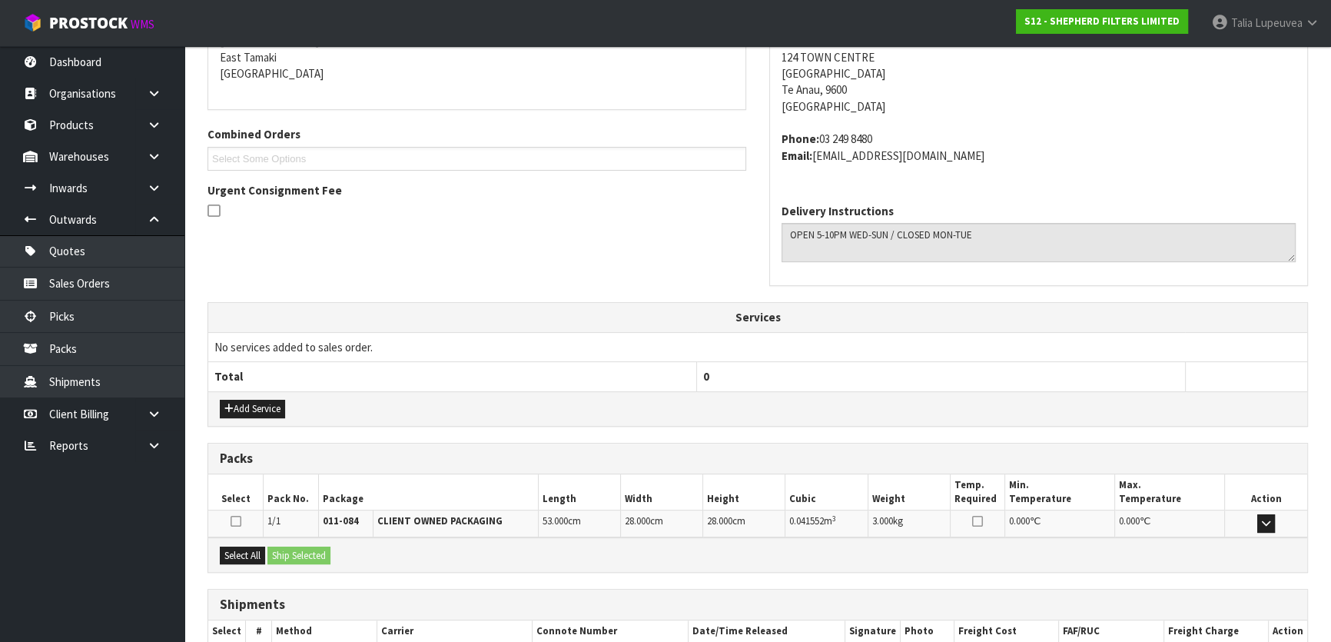
scroll to position [420, 0]
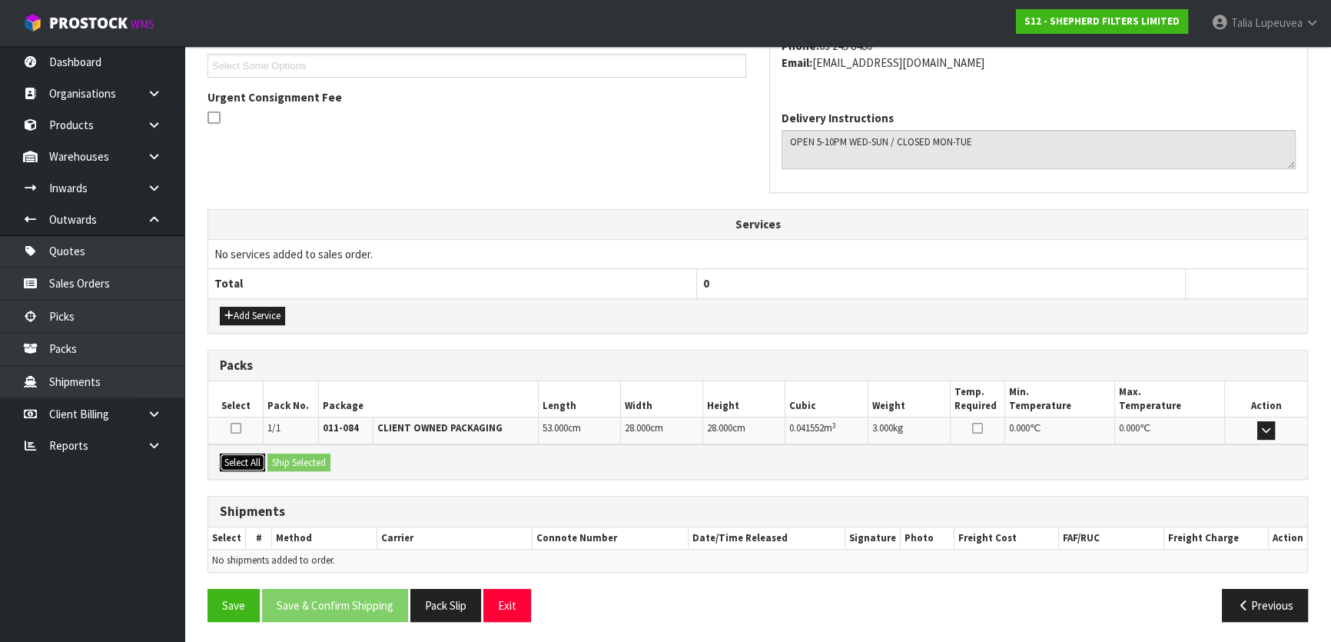
drag, startPoint x: 247, startPoint y: 452, endPoint x: 286, endPoint y: 457, distance: 39.6
click at [249, 453] on button "Select All" at bounding box center [242, 462] width 45 height 18
click at [291, 457] on button "Ship Selected" at bounding box center [298, 462] width 63 height 18
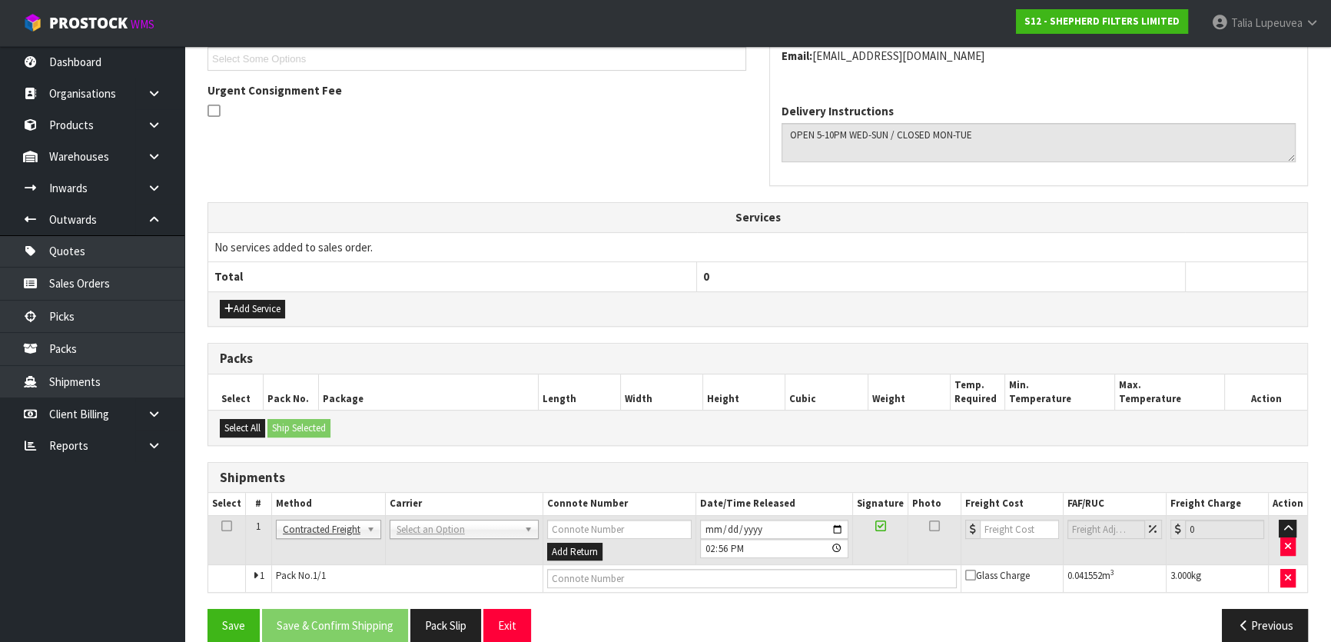
scroll to position [447, 0]
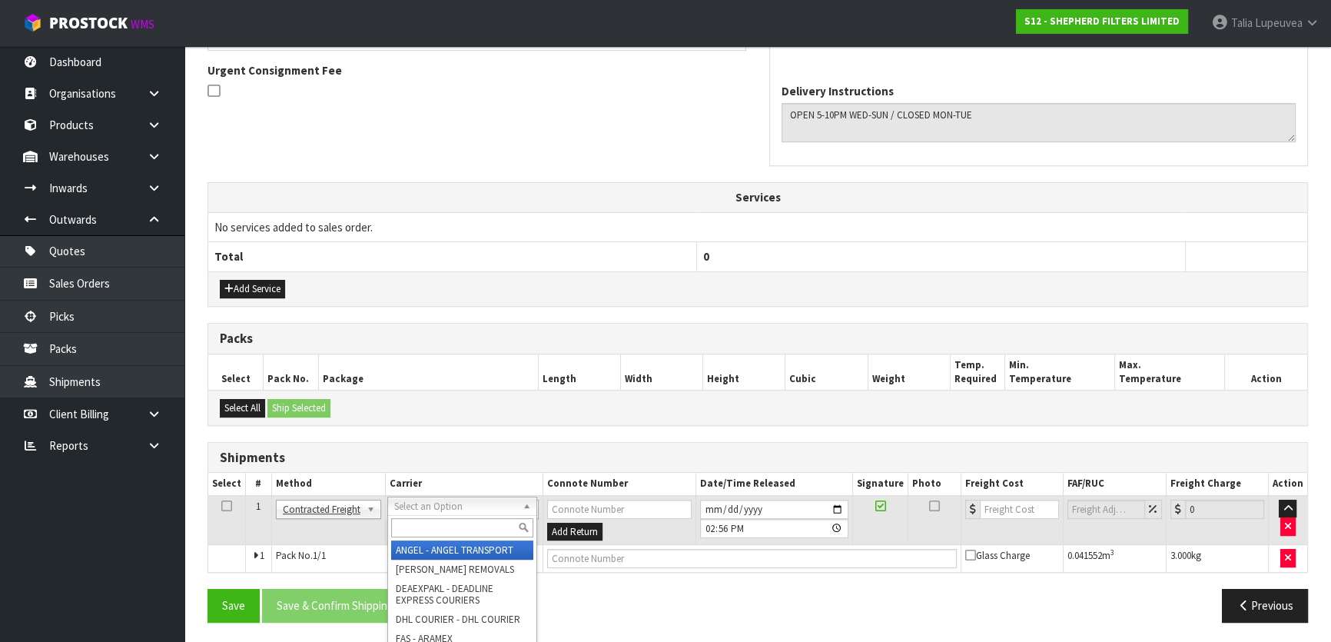
click at [441, 526] on input "text" at bounding box center [462, 527] width 142 height 19
type input "nzp"
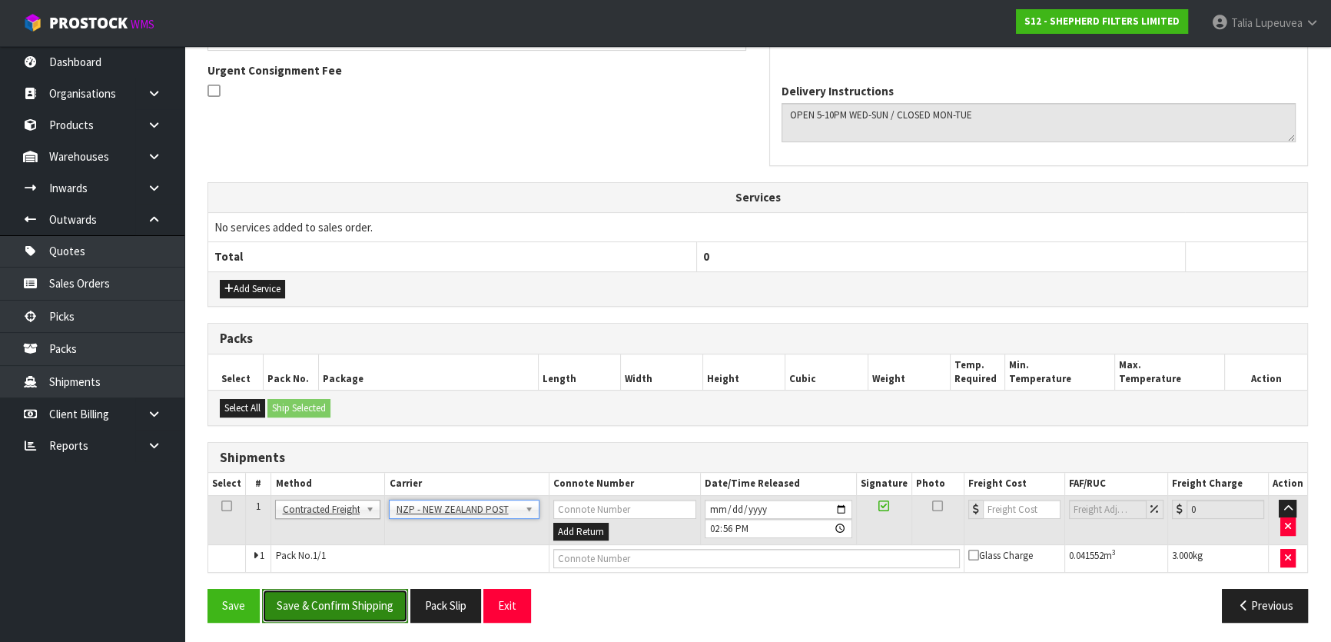
click at [355, 613] on button "Save & Confirm Shipping" at bounding box center [335, 605] width 146 height 33
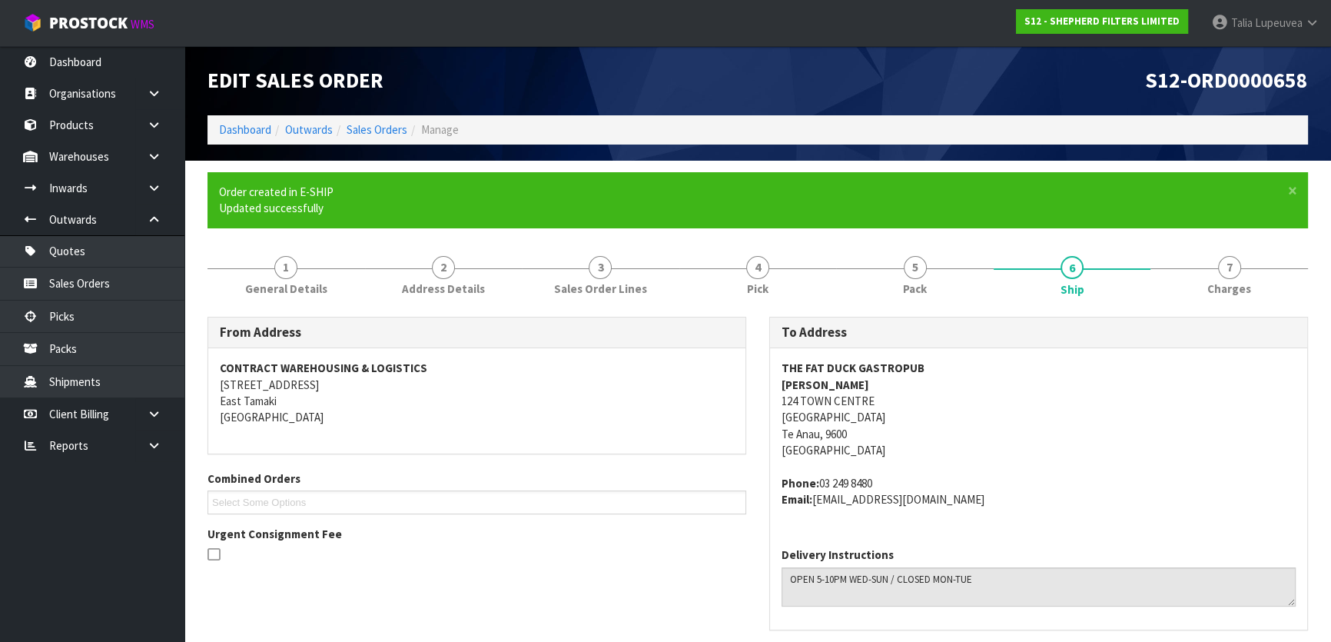
scroll to position [426, 0]
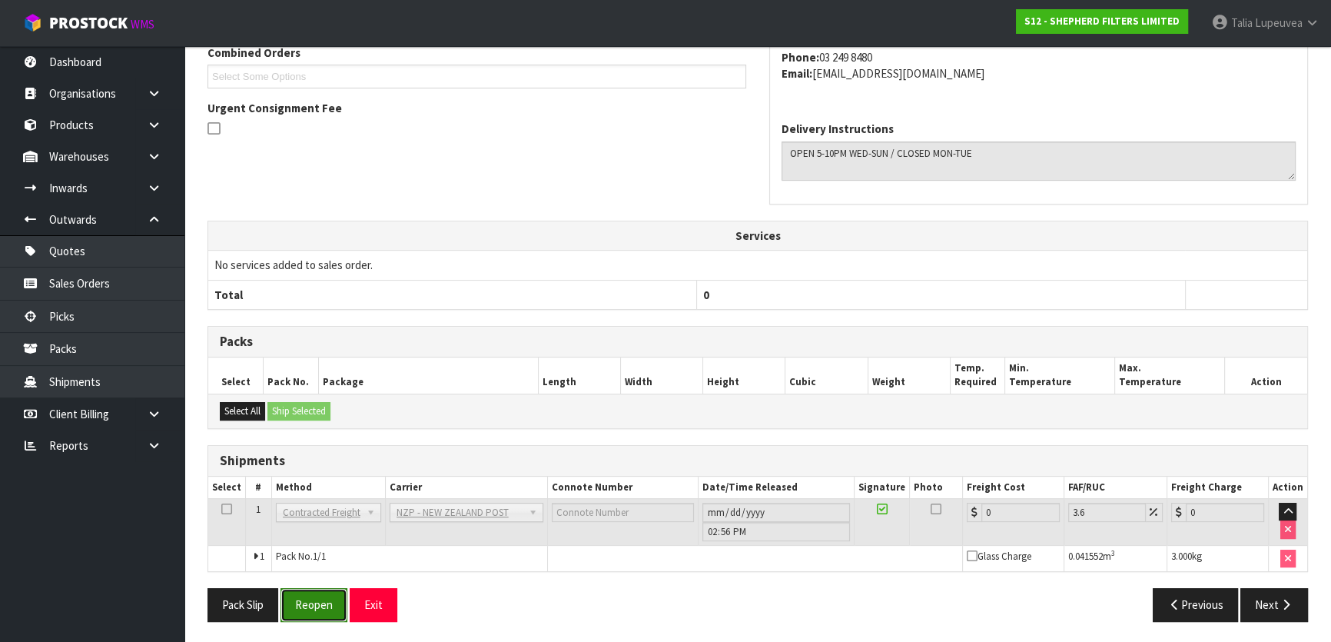
click at [323, 606] on button "Reopen" at bounding box center [314, 604] width 67 height 33
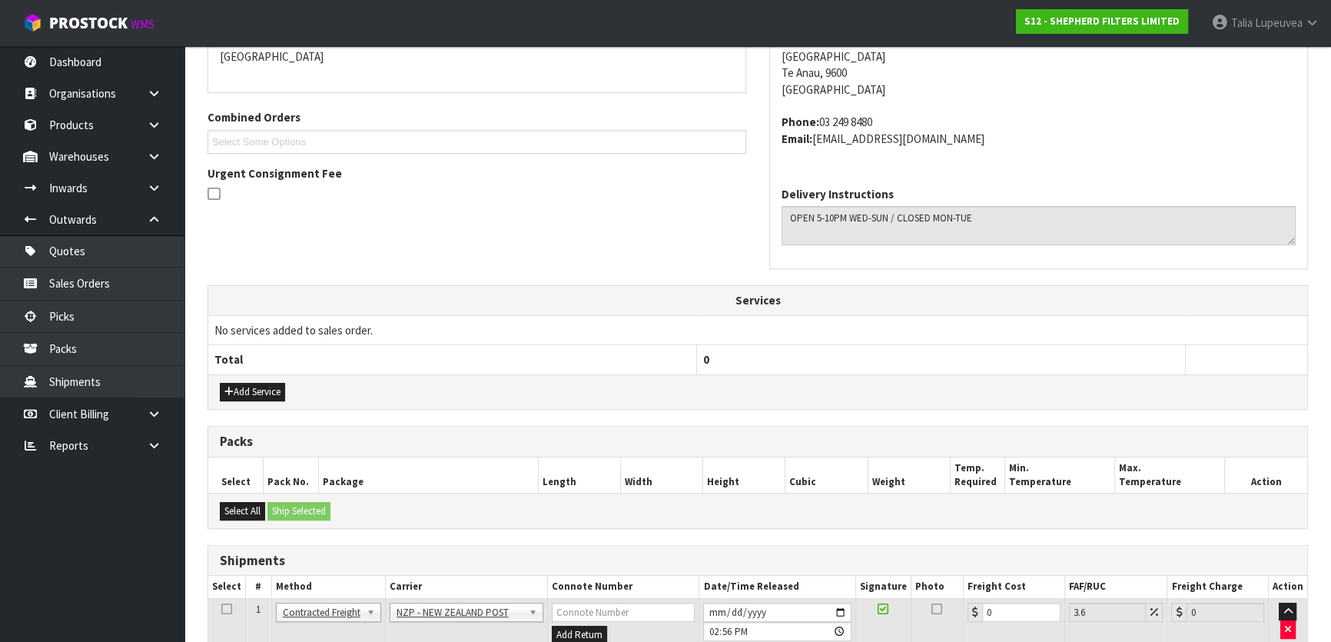
scroll to position [461, 0]
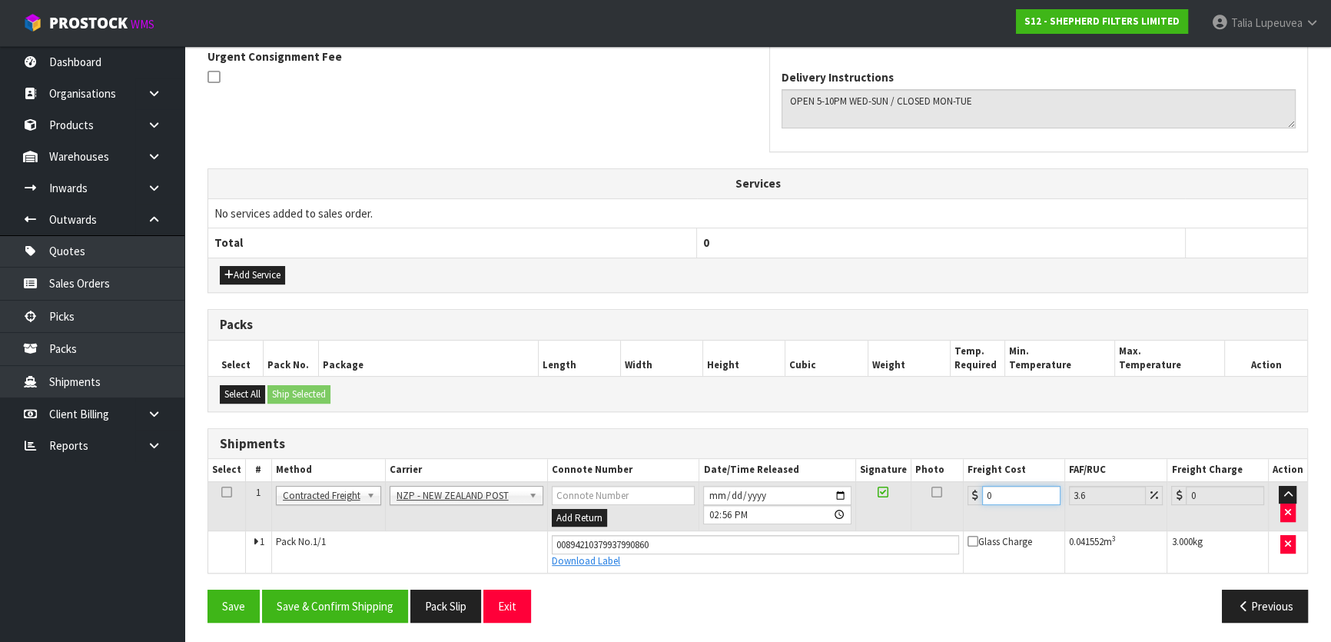
drag, startPoint x: 994, startPoint y: 493, endPoint x: 959, endPoint y: 492, distance: 34.6
click at [964, 500] on td "0" at bounding box center [1014, 506] width 101 height 50
type input "1"
type input "1.04"
type input "11"
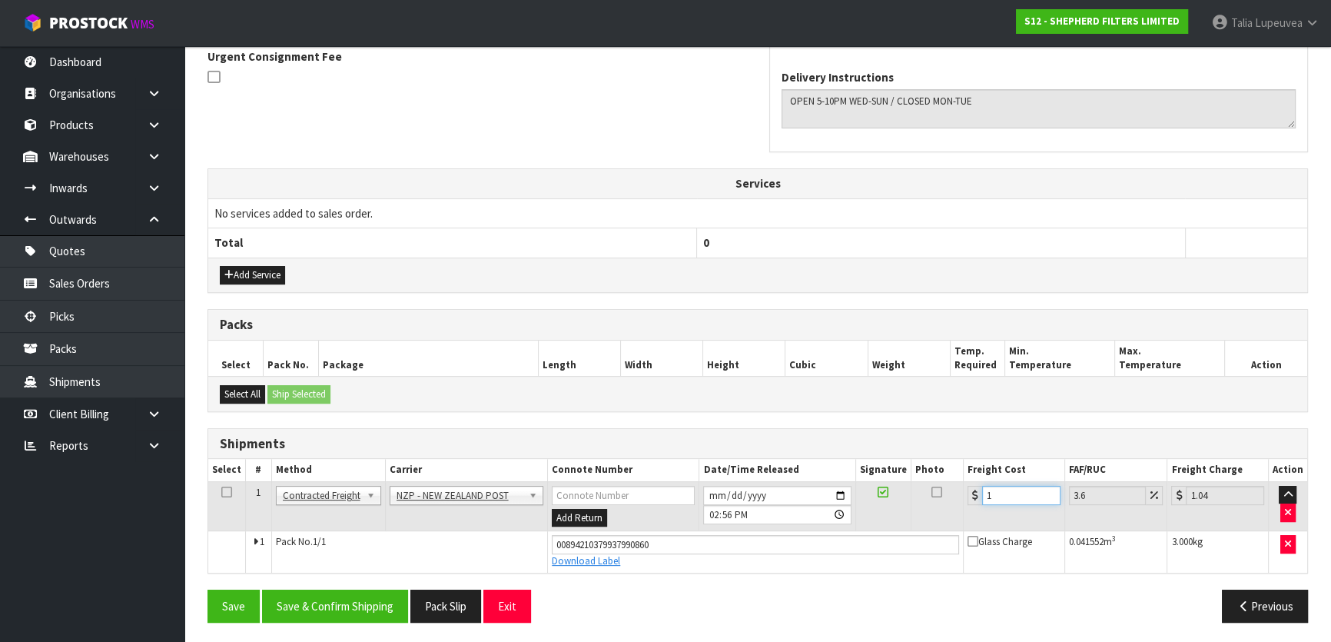
type input "11.4"
type input "11.6"
type input "12.02"
type input "11.61"
type input "12.03"
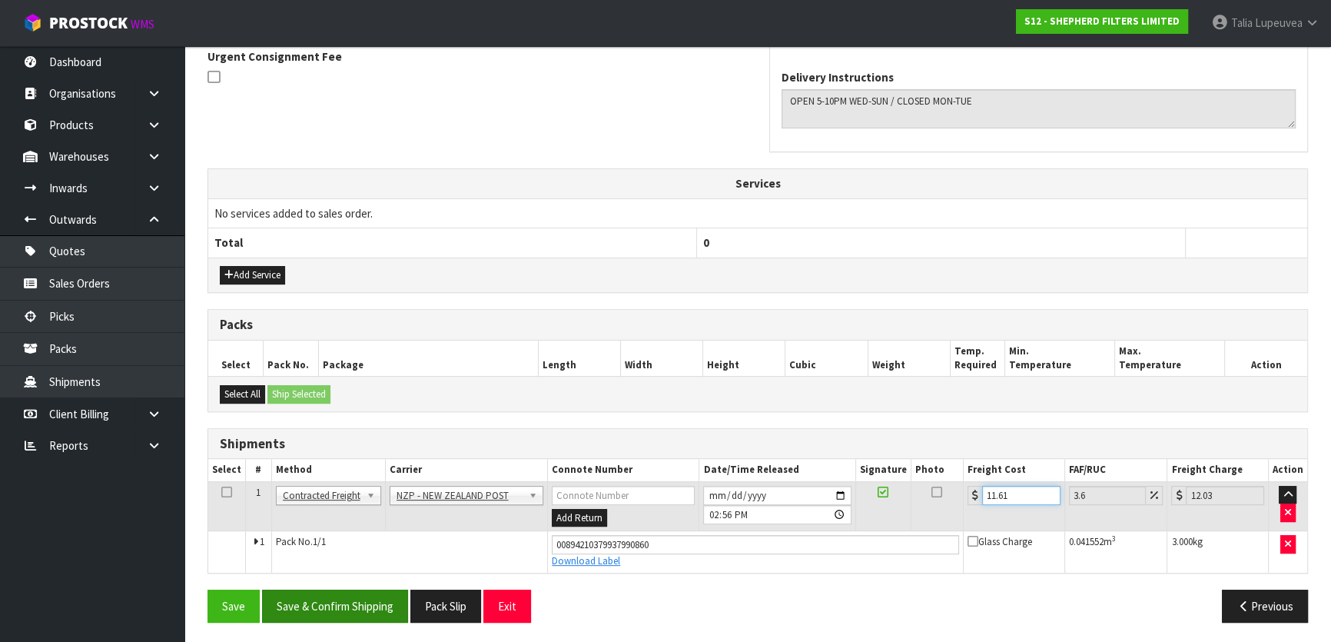
type input "11.61"
click at [333, 599] on button "Save & Confirm Shipping" at bounding box center [335, 605] width 146 height 33
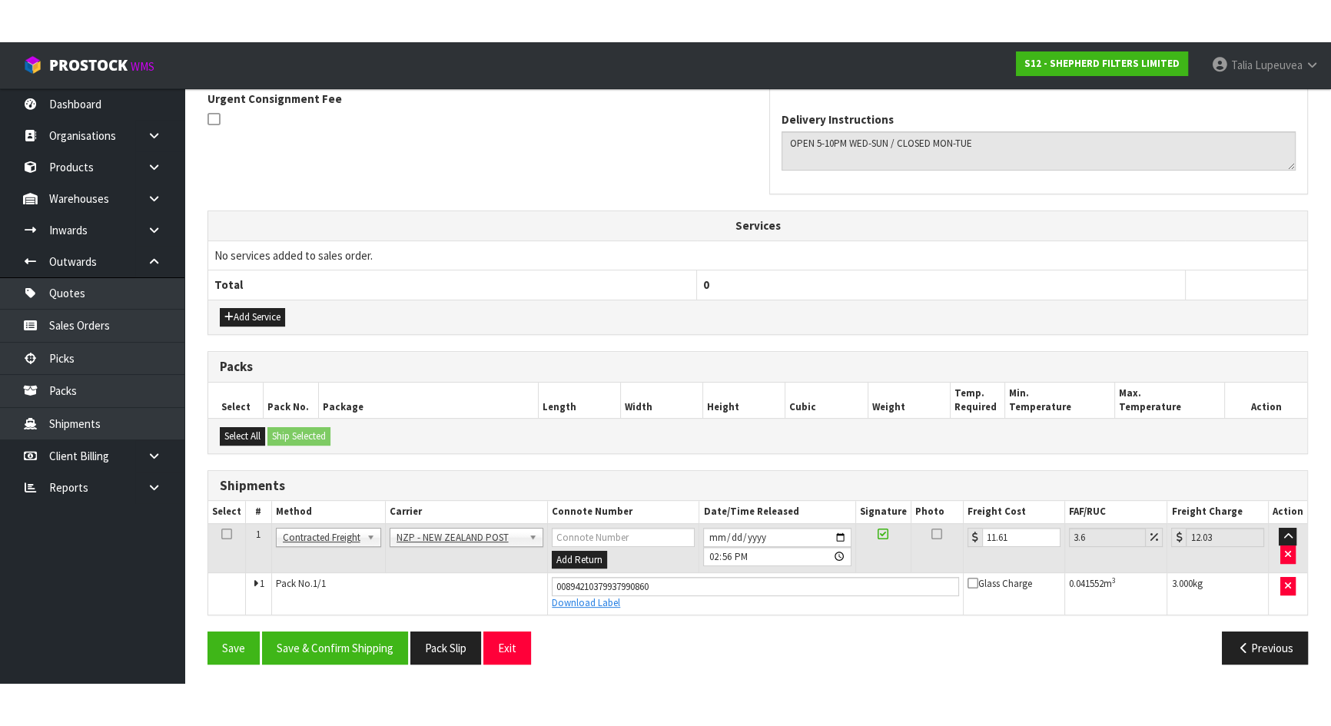
scroll to position [0, 0]
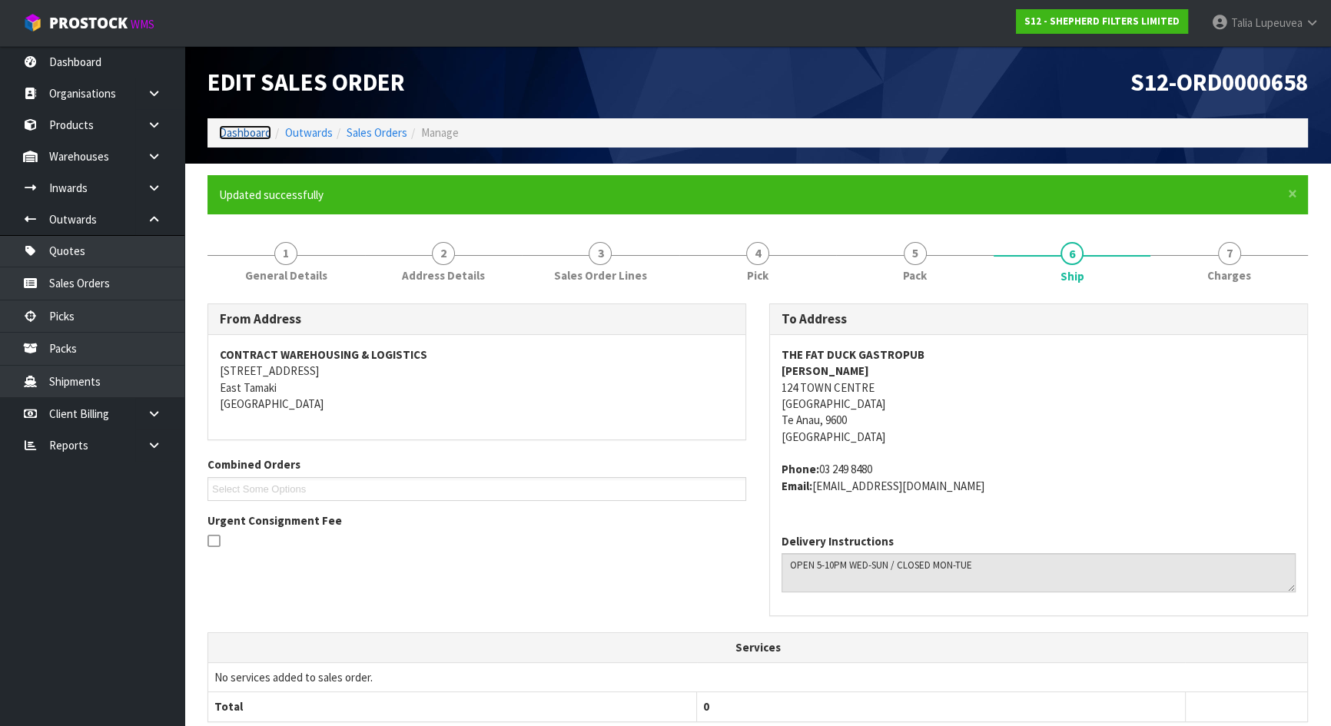
click at [253, 126] on link "Dashboard" at bounding box center [245, 132] width 52 height 15
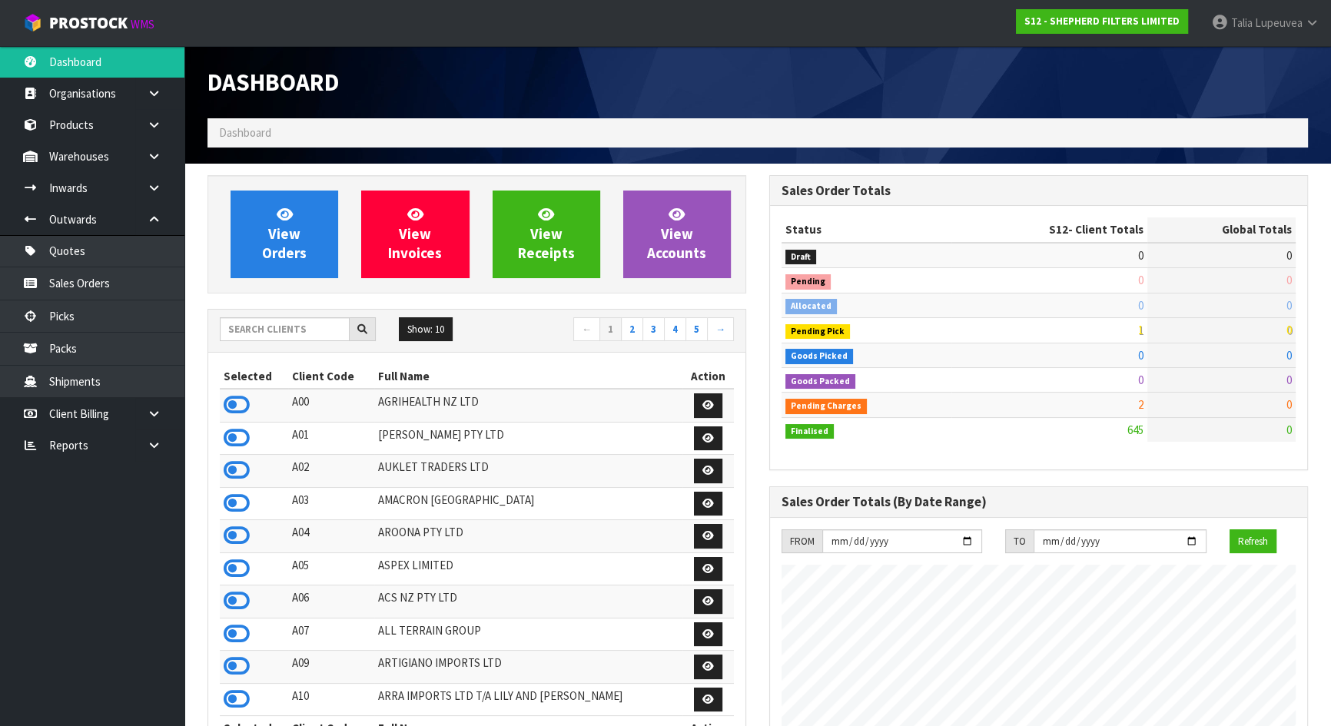
scroll to position [1129, 561]
click at [291, 340] on div "Show: 10 5 10 25 50 ← 1 2 3 4 5 →" at bounding box center [476, 330] width 537 height 27
click at [300, 327] on input "text" at bounding box center [285, 329] width 130 height 24
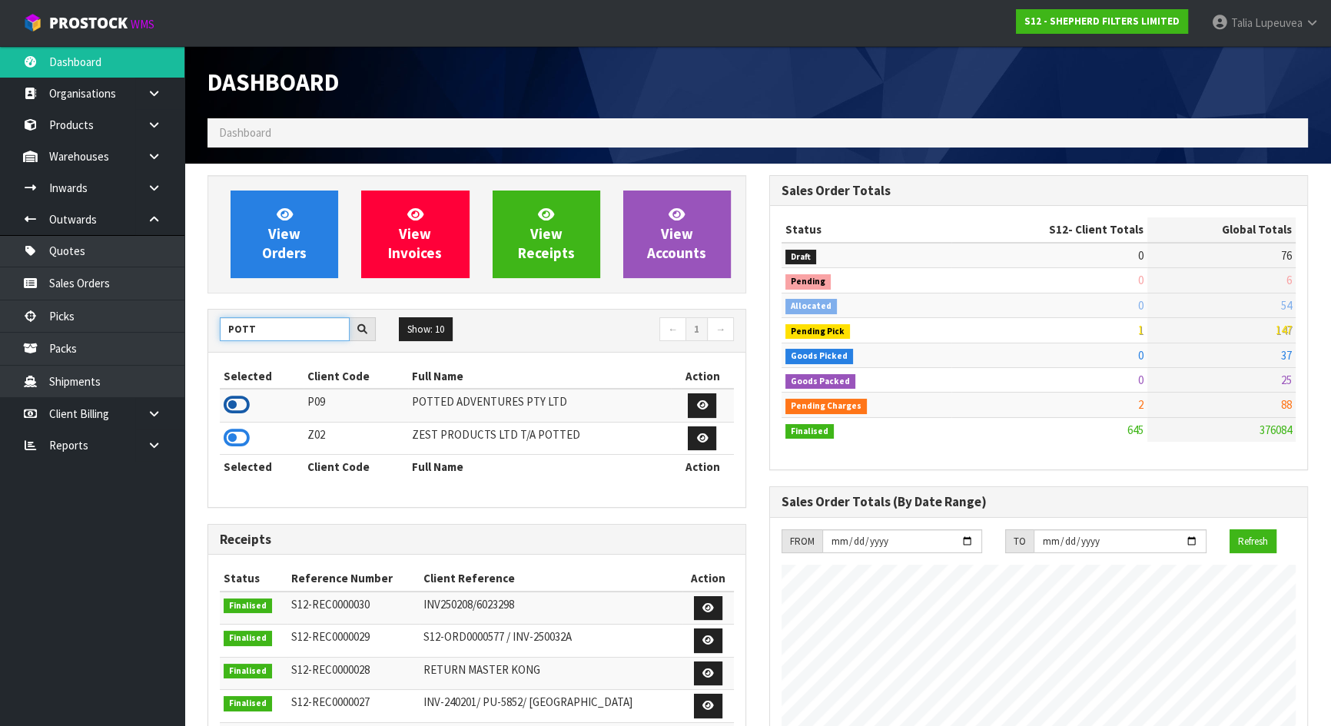
type input "POTT"
click at [237, 407] on icon at bounding box center [237, 404] width 26 height 23
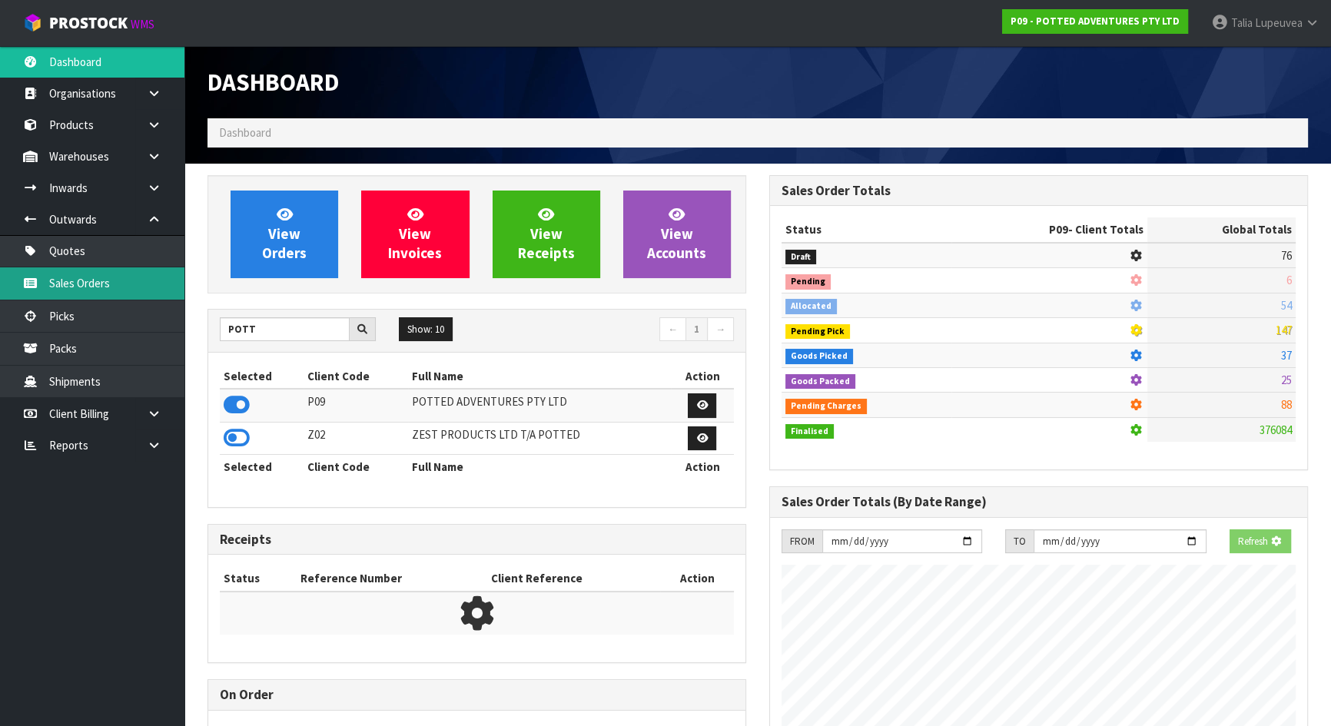
scroll to position [1162, 561]
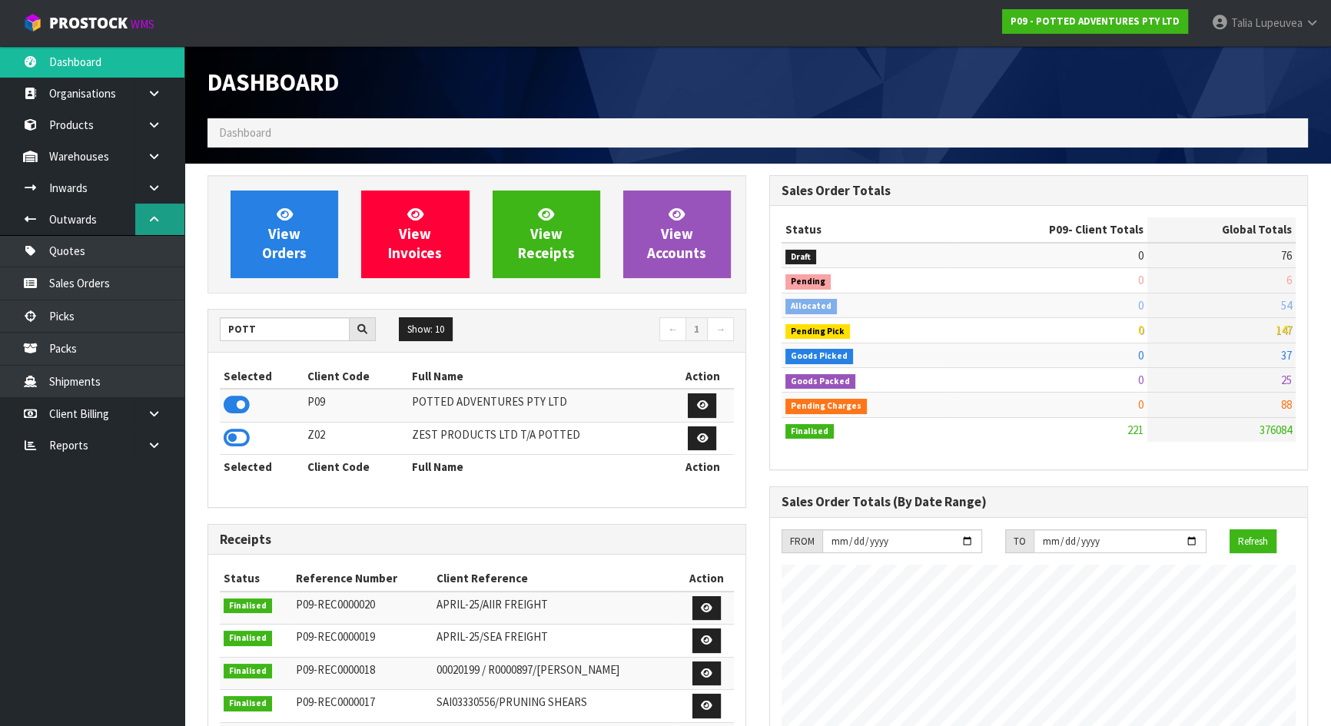
click at [168, 215] on link at bounding box center [159, 220] width 49 height 32
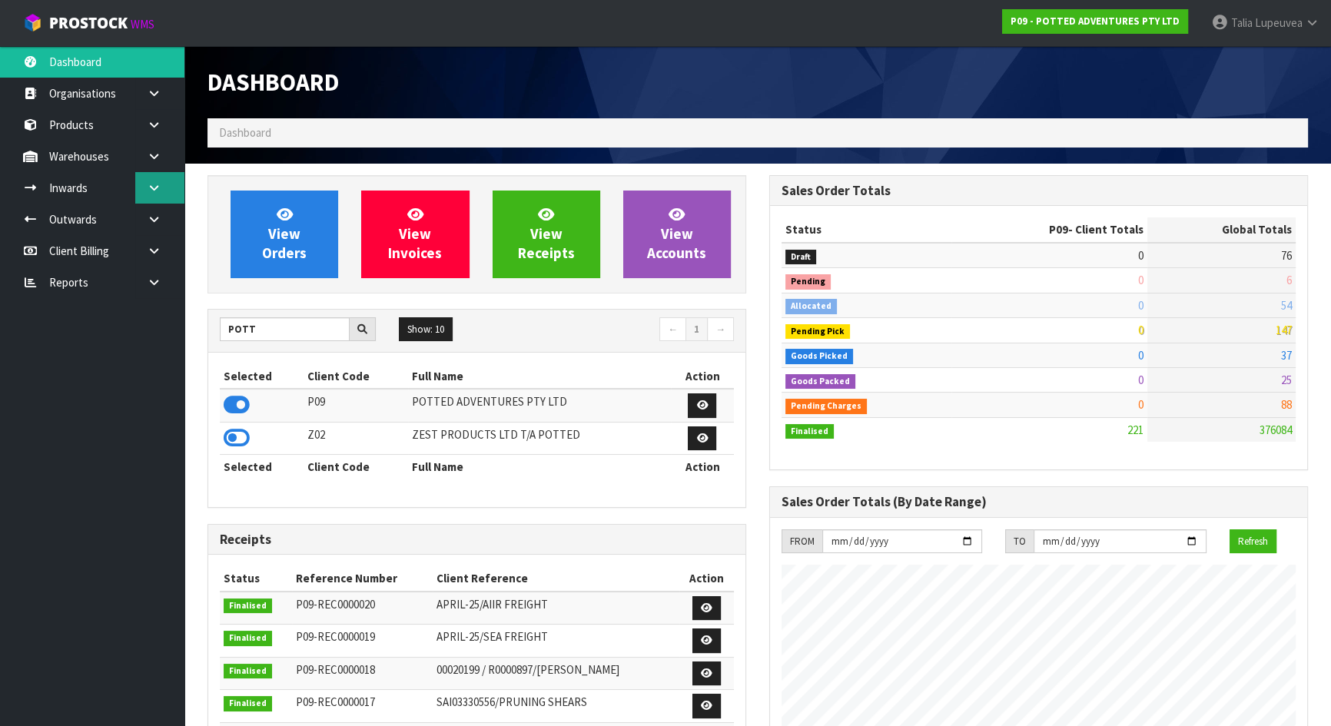
click at [161, 194] on link at bounding box center [159, 188] width 49 height 32
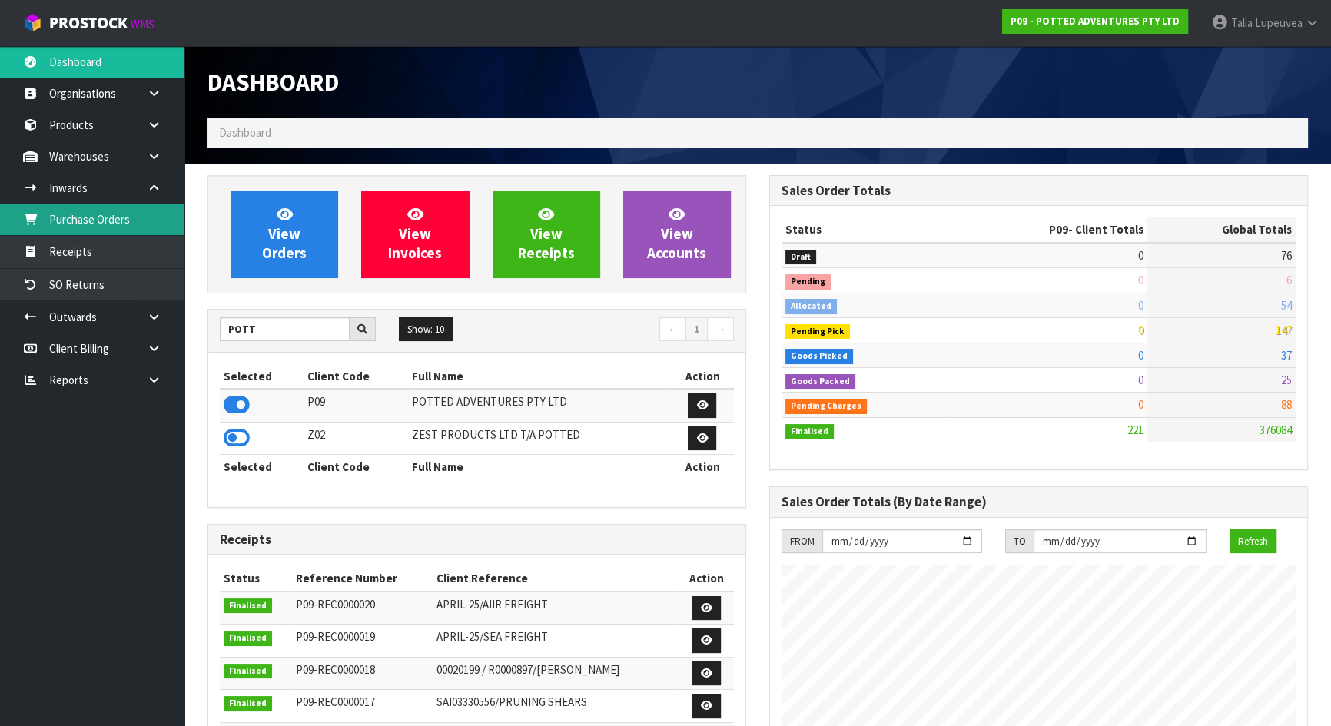
click at [141, 219] on link "Purchase Orders" at bounding box center [92, 220] width 184 height 32
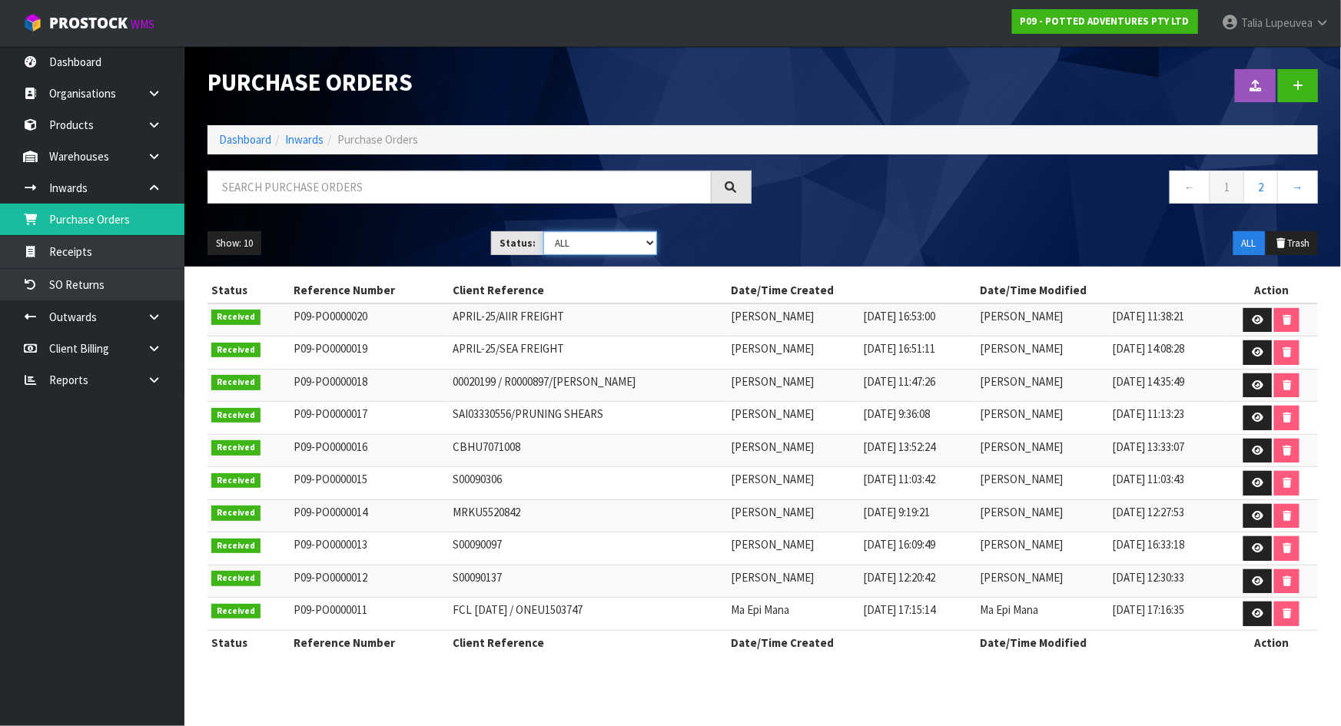
click at [619, 231] on select "Draft Pending Received Cancelled ALL" at bounding box center [600, 243] width 114 height 24
click at [543, 231] on select "Draft Pending Received Cancelled ALL" at bounding box center [600, 243] width 114 height 24
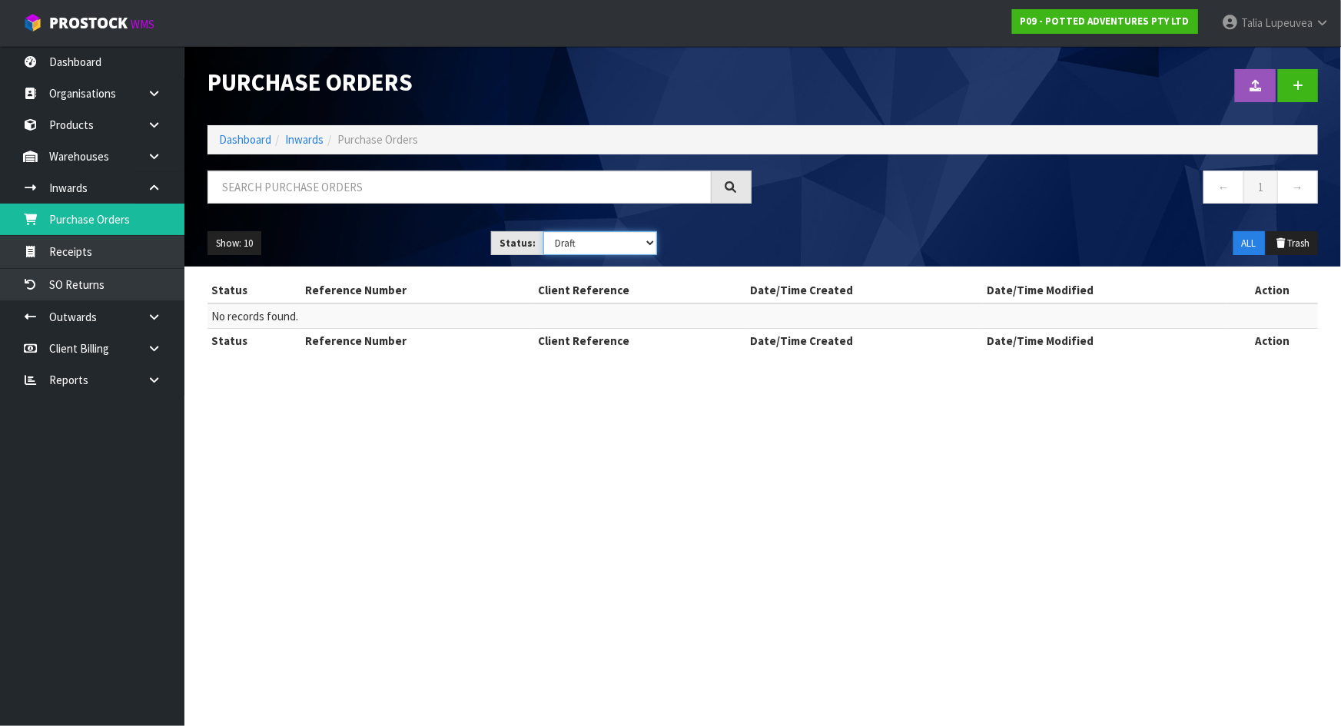
click at [603, 246] on select "Draft Pending Received Cancelled ALL" at bounding box center [600, 243] width 114 height 24
select select "string:ALL"
click at [543, 231] on select "Draft Pending Received Cancelled ALL" at bounding box center [600, 243] width 114 height 24
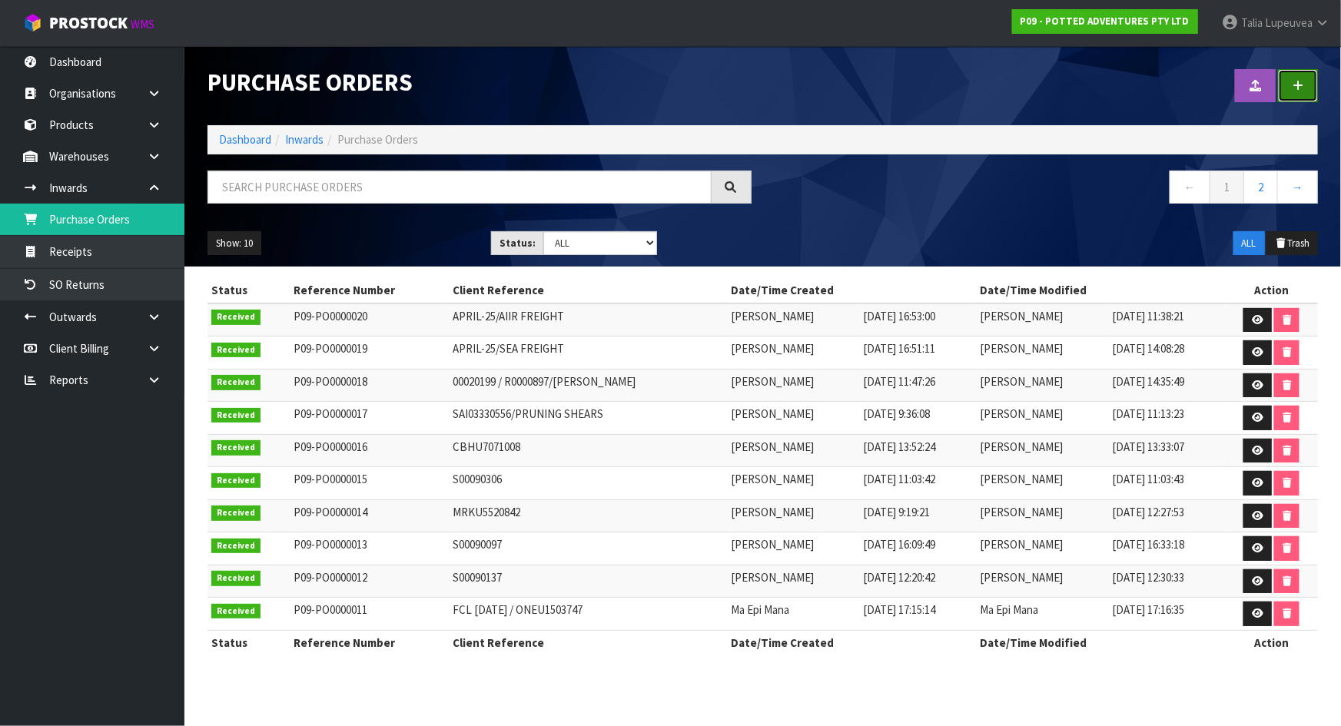
click at [1296, 80] on icon at bounding box center [1298, 86] width 11 height 12
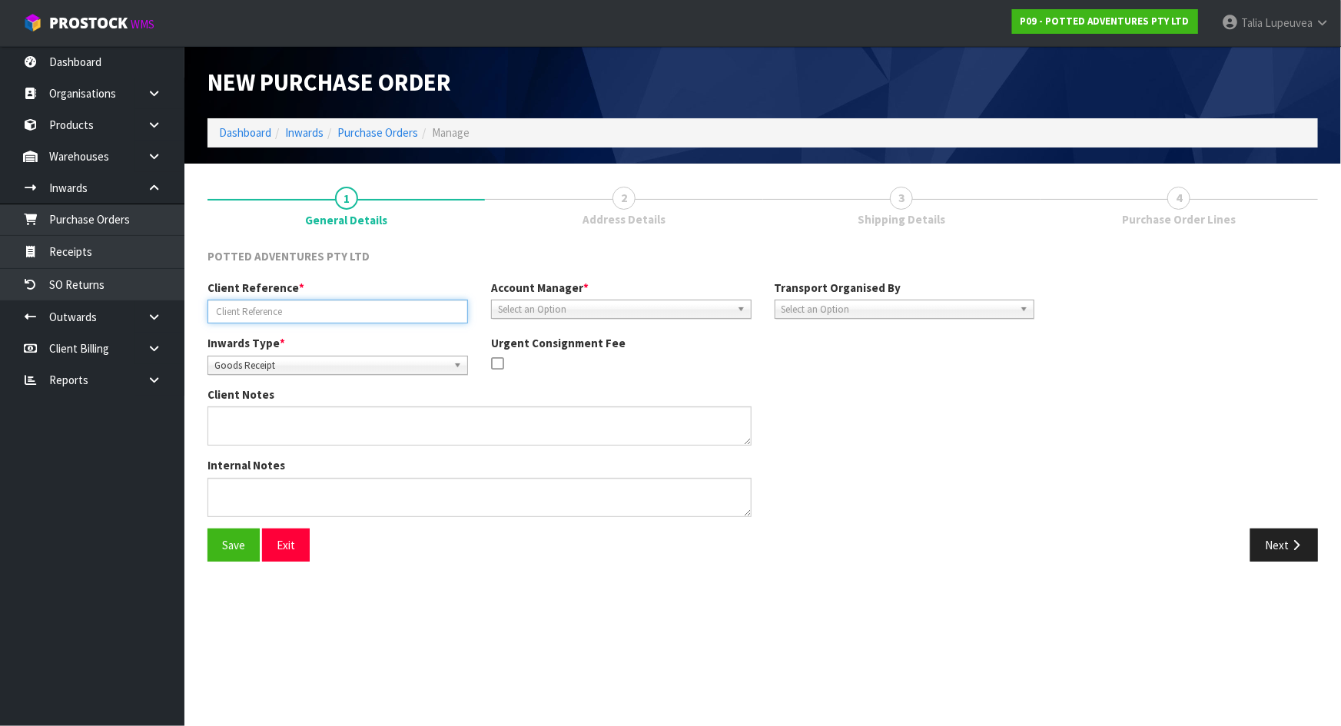
click at [282, 306] on input "text" at bounding box center [338, 312] width 261 height 24
type input "POTTED"
click at [352, 361] on span "Goods Receipt" at bounding box center [330, 366] width 233 height 18
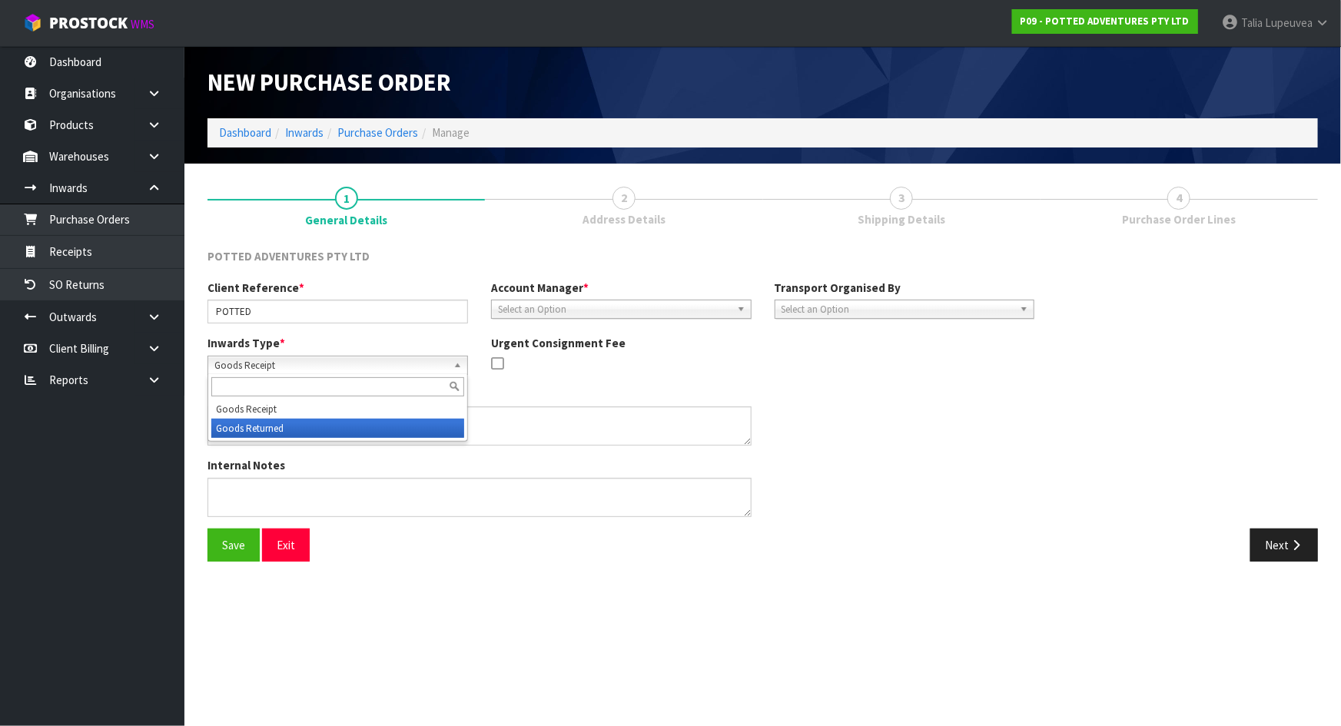
click at [342, 423] on li "Goods Returned" at bounding box center [337, 428] width 253 height 19
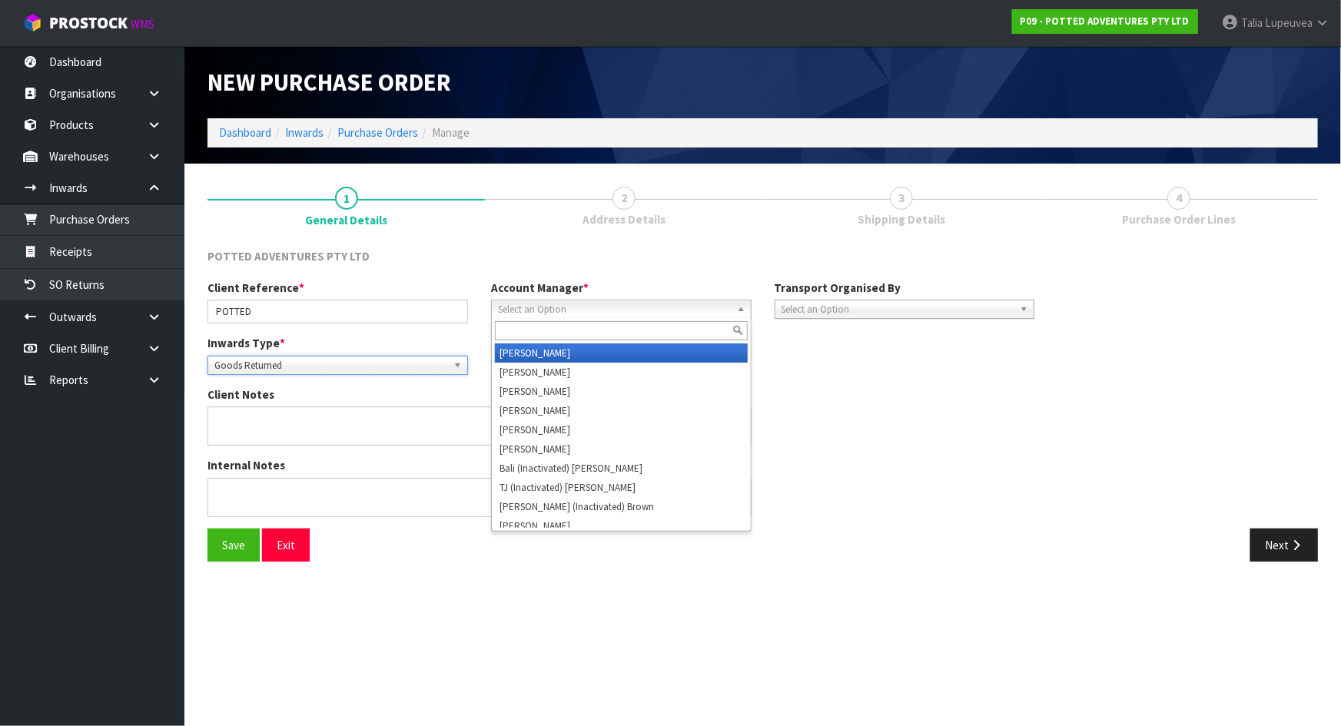
click at [582, 307] on span "Select an Option" at bounding box center [614, 309] width 233 height 18
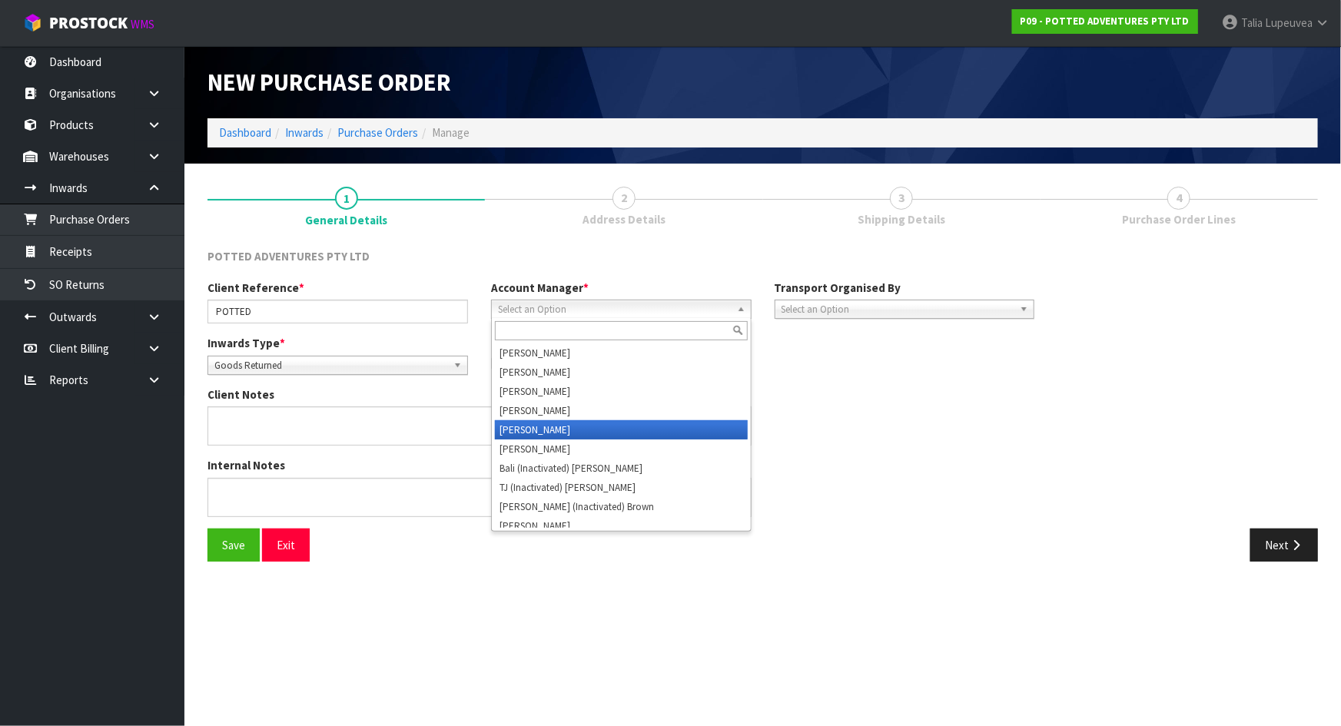
click at [571, 423] on li "[PERSON_NAME]" at bounding box center [621, 429] width 253 height 19
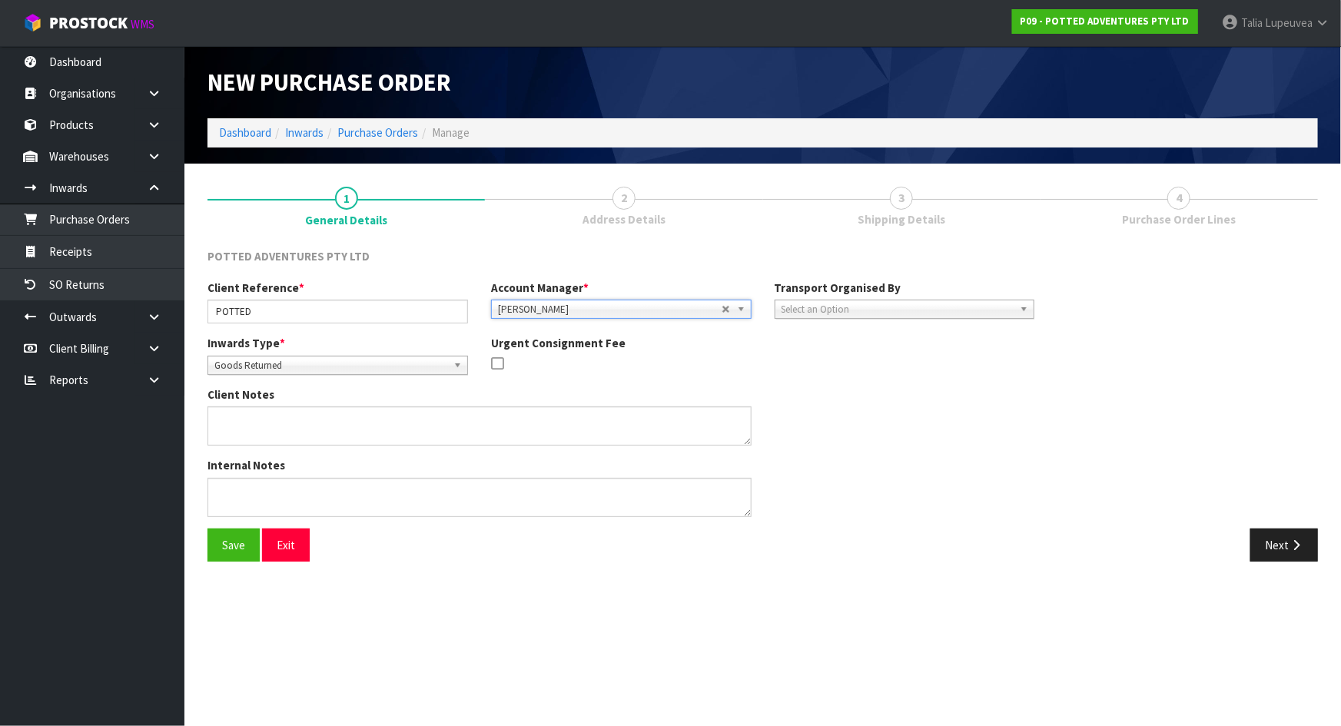
click at [818, 311] on span "Select an Option" at bounding box center [898, 309] width 233 height 18
click at [825, 383] on li "Client" at bounding box center [905, 391] width 253 height 19
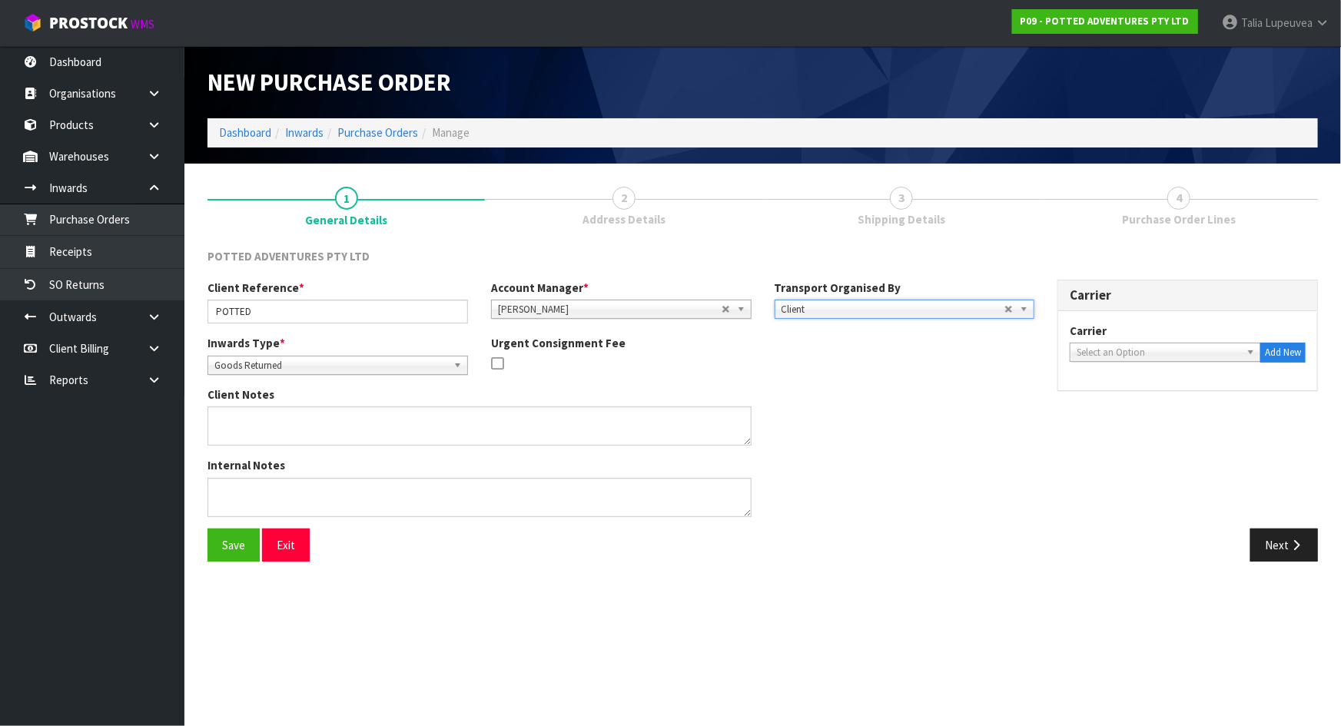
click at [1111, 348] on span "Select an Option" at bounding box center [1159, 353] width 164 height 18
type input "nzp"
click at [1121, 394] on li "NZP - NEW ZEALAND POST" at bounding box center [1166, 396] width 184 height 19
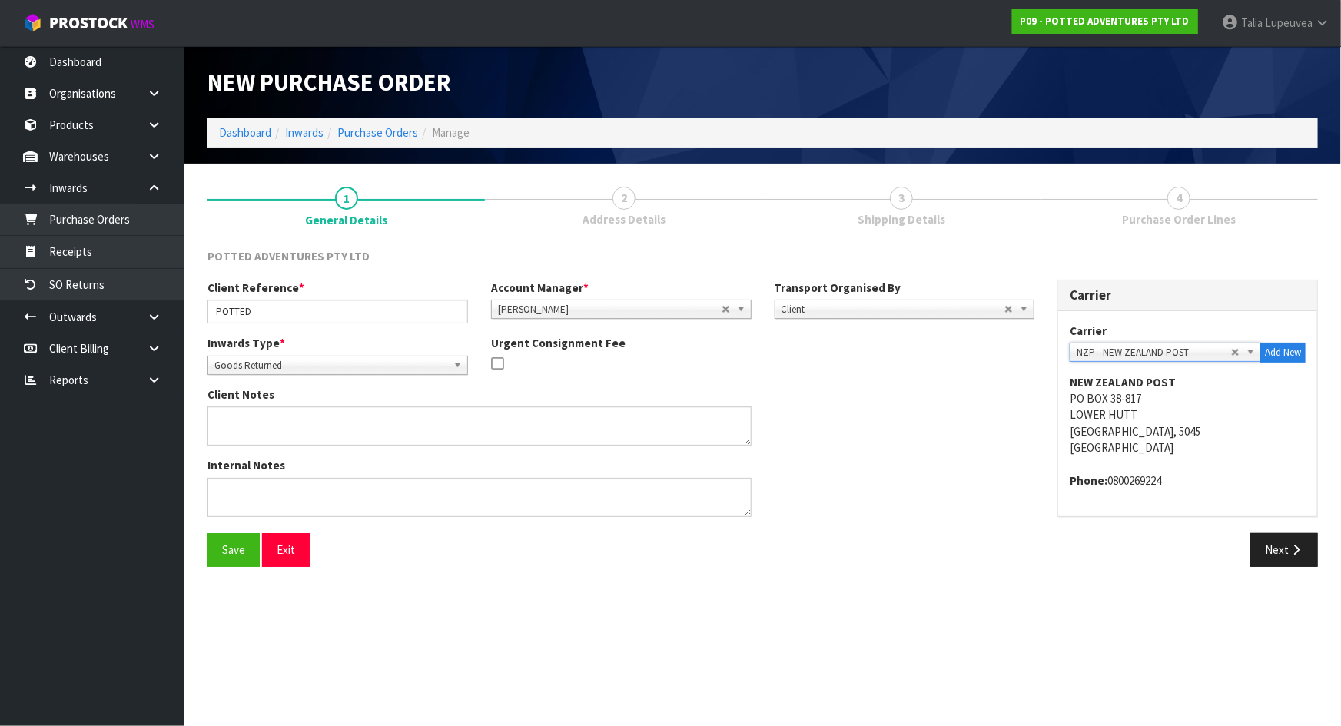
click at [815, 456] on div "Client Notes" at bounding box center [621, 422] width 850 height 71
click at [287, 314] on input "POTTED" at bounding box center [338, 312] width 261 height 24
type input "POTTED-OLIVE/[GEOGRAPHIC_DATA]/[GEOGRAPHIC_DATA]"
click at [959, 453] on div "Client Notes" at bounding box center [621, 422] width 850 height 71
click at [1274, 539] on button "Next" at bounding box center [1284, 549] width 68 height 33
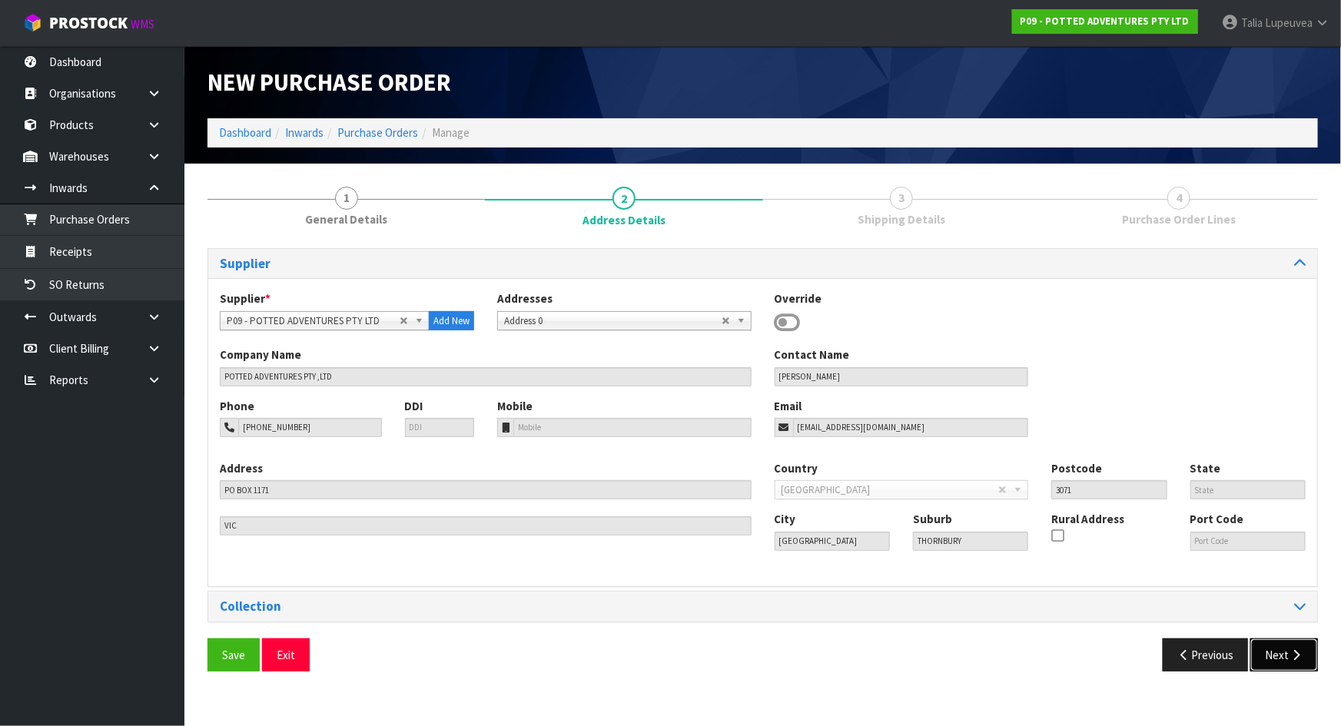
click at [1287, 641] on button "Next" at bounding box center [1284, 655] width 68 height 33
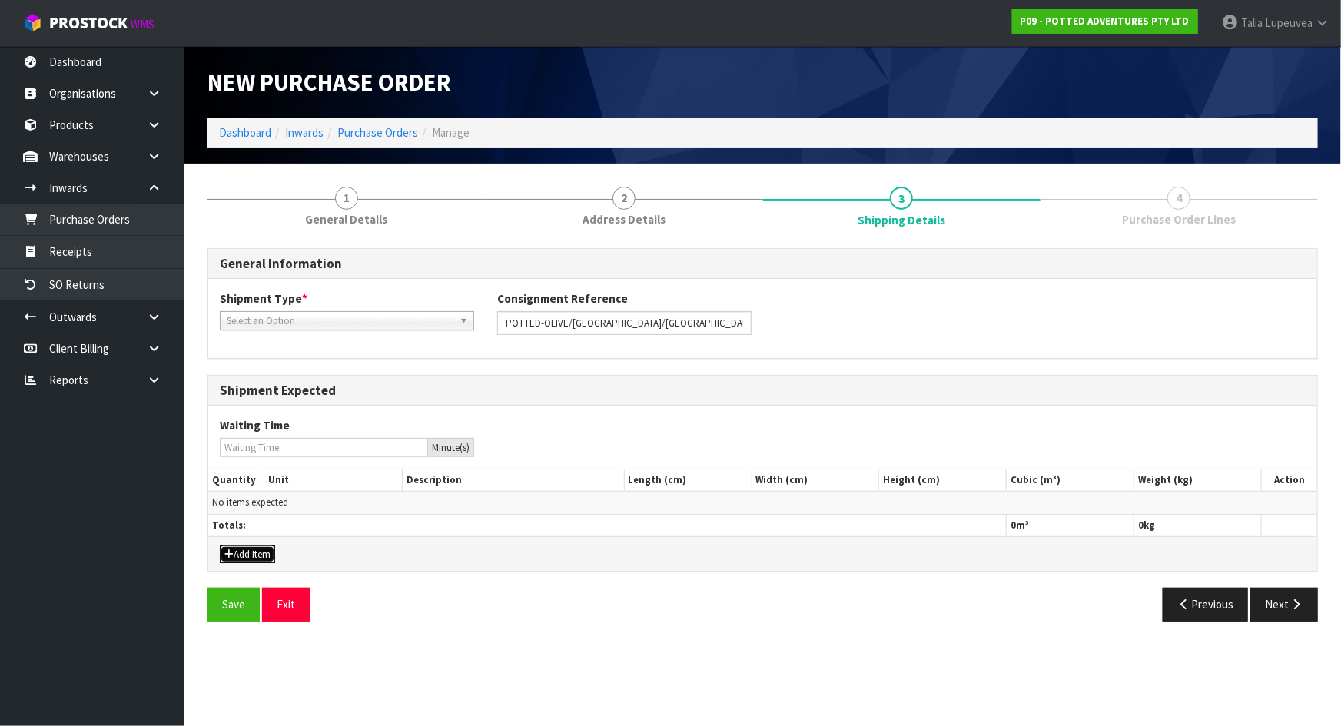
click at [238, 546] on button "Add Item" at bounding box center [247, 555] width 55 height 18
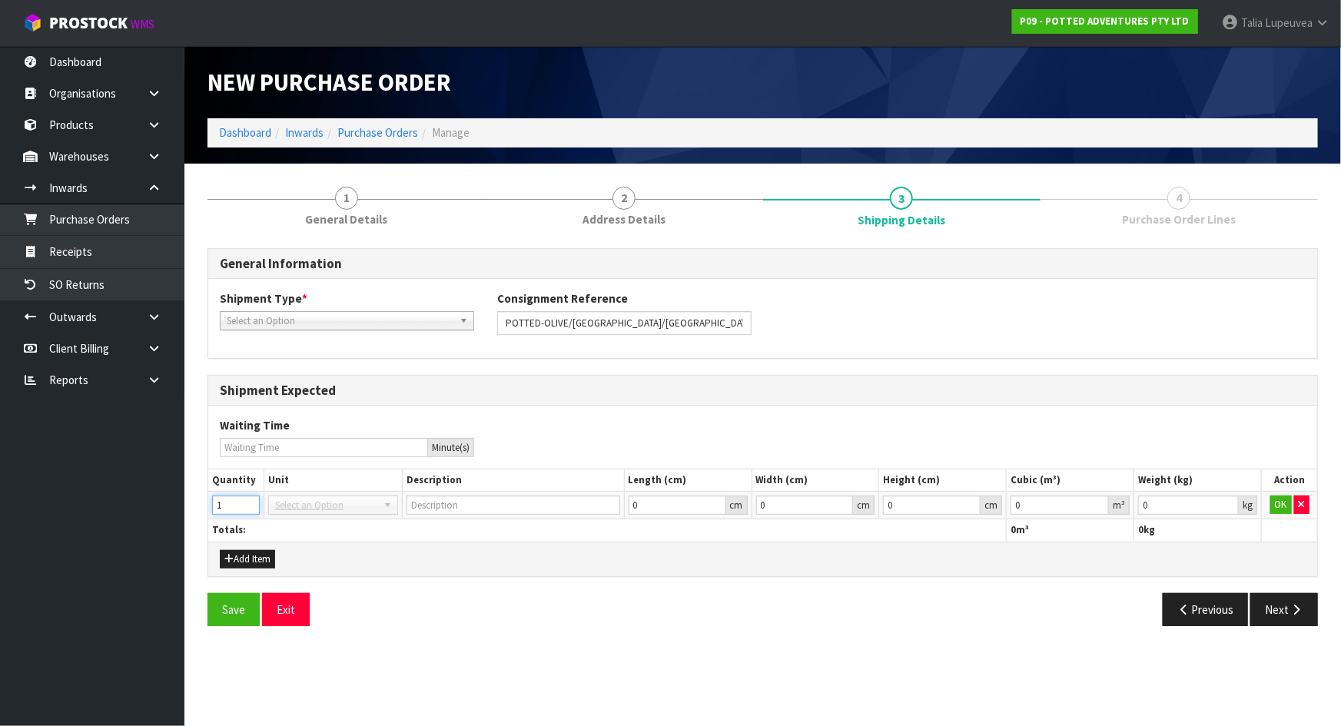
click at [249, 502] on input "1" at bounding box center [236, 505] width 48 height 19
click at [249, 502] on input "2" at bounding box center [236, 505] width 48 height 19
type input "3"
click at [249, 502] on input "3" at bounding box center [236, 505] width 48 height 19
click at [316, 325] on span "Select an Option" at bounding box center [340, 321] width 227 height 18
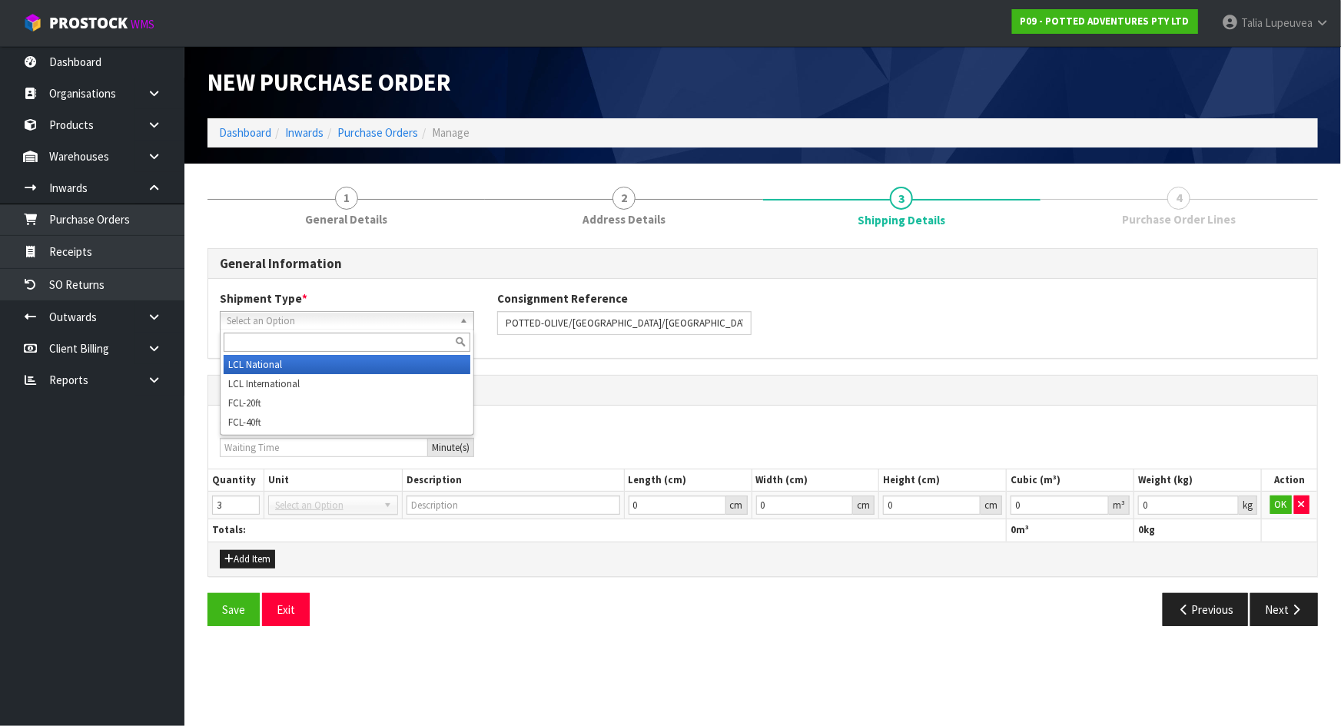
click at [317, 370] on li "LCL National" at bounding box center [347, 364] width 247 height 19
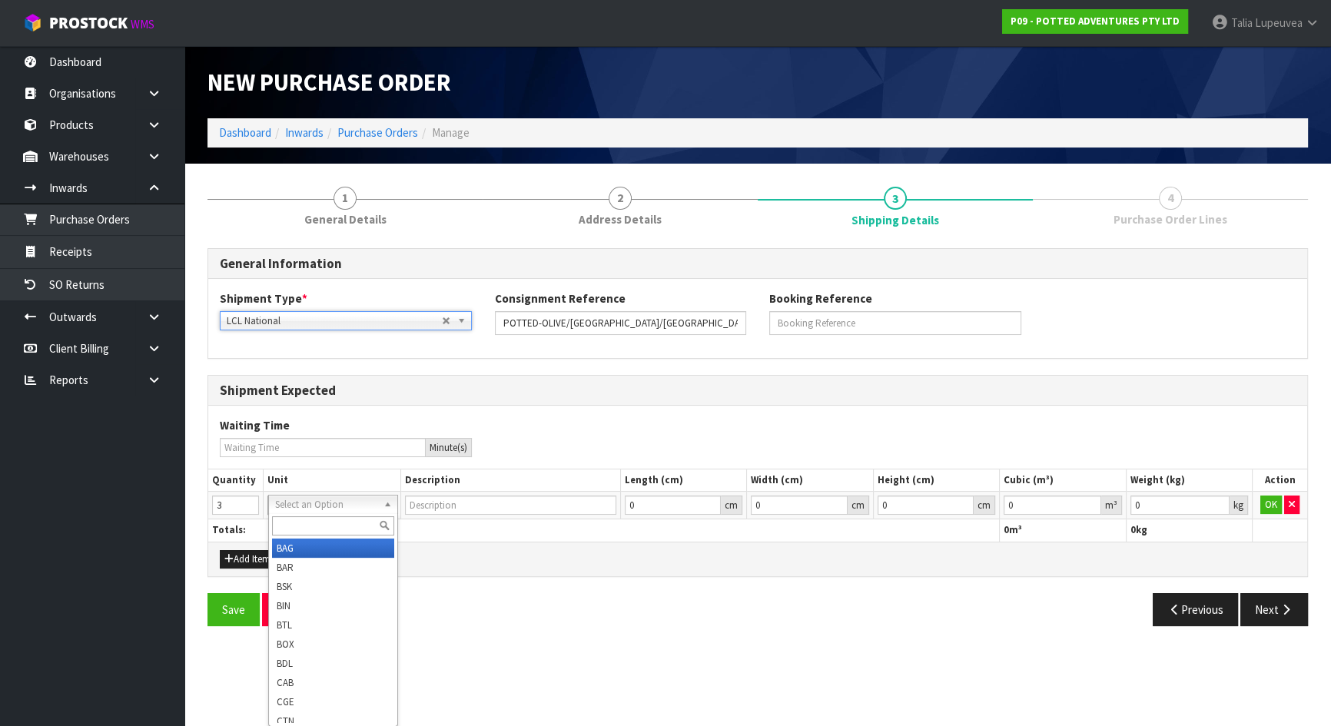
click at [337, 515] on div at bounding box center [333, 525] width 129 height 25
click at [315, 525] on input "text" at bounding box center [333, 525] width 123 height 19
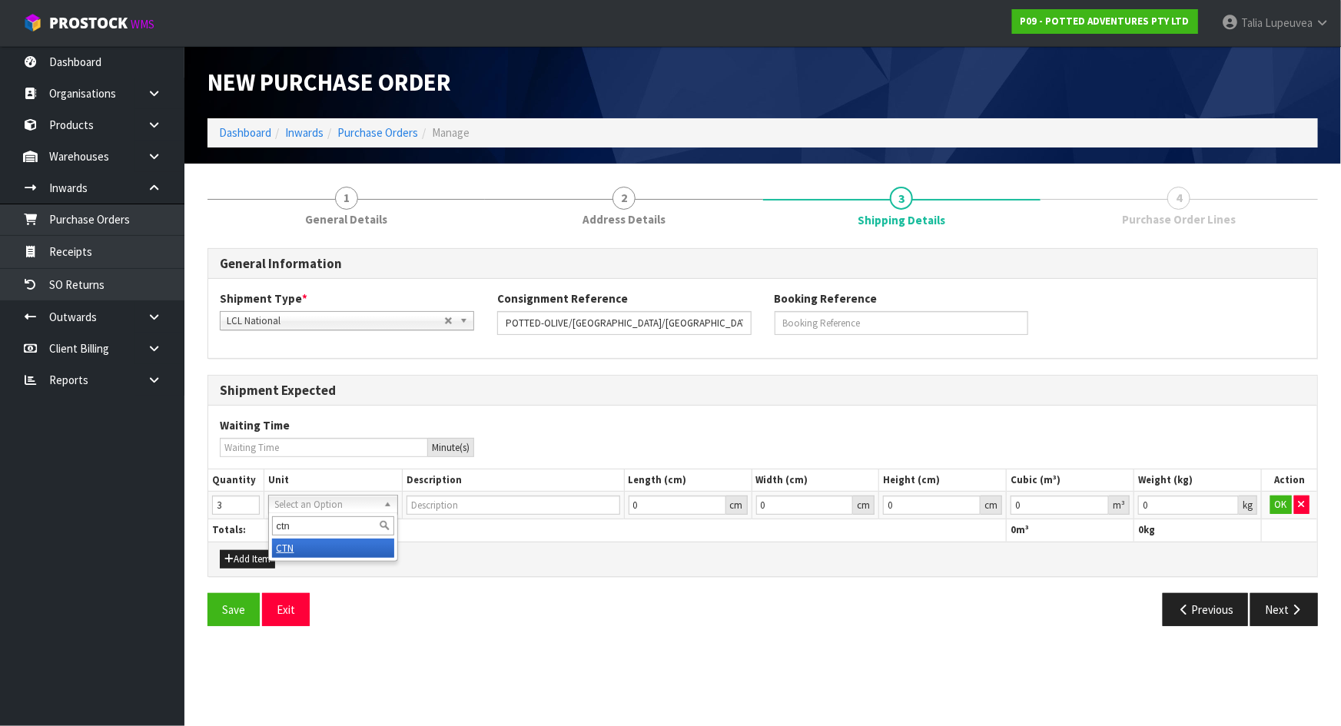
type input "ctn"
drag, startPoint x: 317, startPoint y: 546, endPoint x: 317, endPoint y: 538, distance: 7.7
type input "CARTON"
type input "0.000001"
click at [1101, 503] on input "0.000001" at bounding box center [1060, 505] width 98 height 19
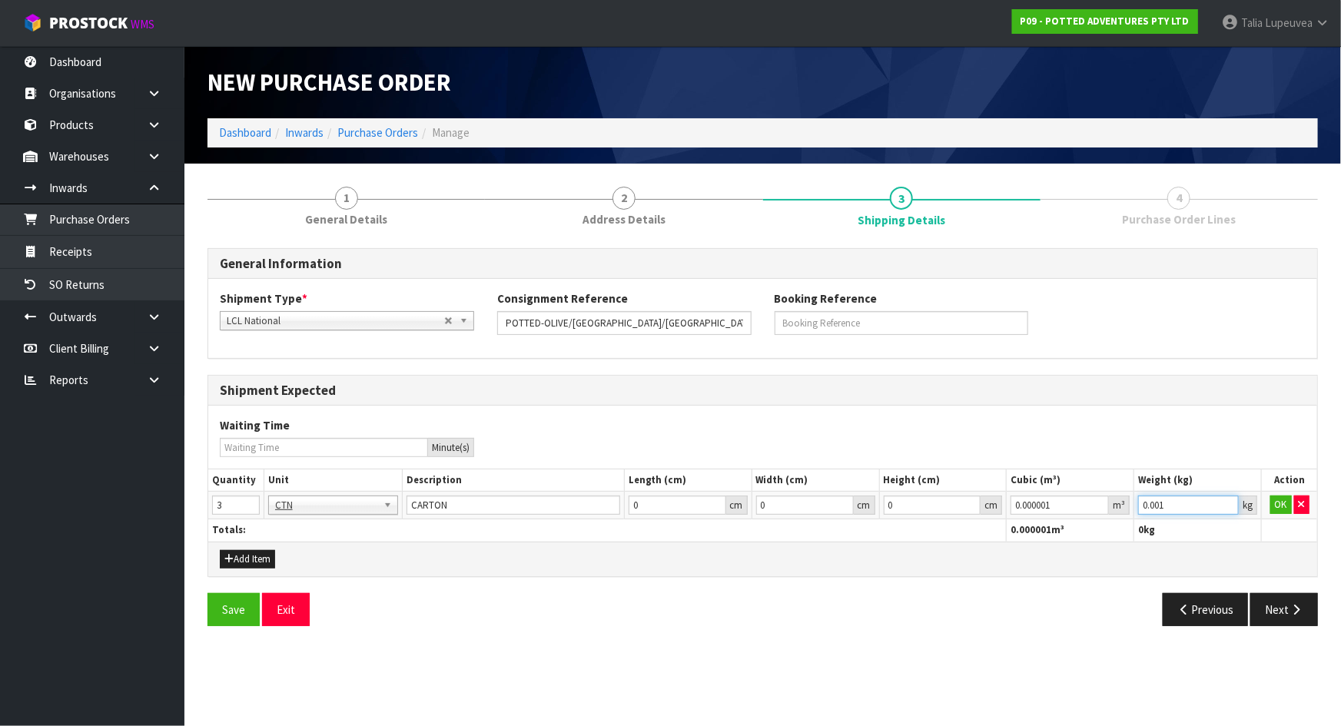
type input "0.001"
click at [1228, 503] on input "0.001" at bounding box center [1188, 505] width 101 height 19
click at [1290, 503] on button "OK" at bounding box center [1281, 505] width 22 height 18
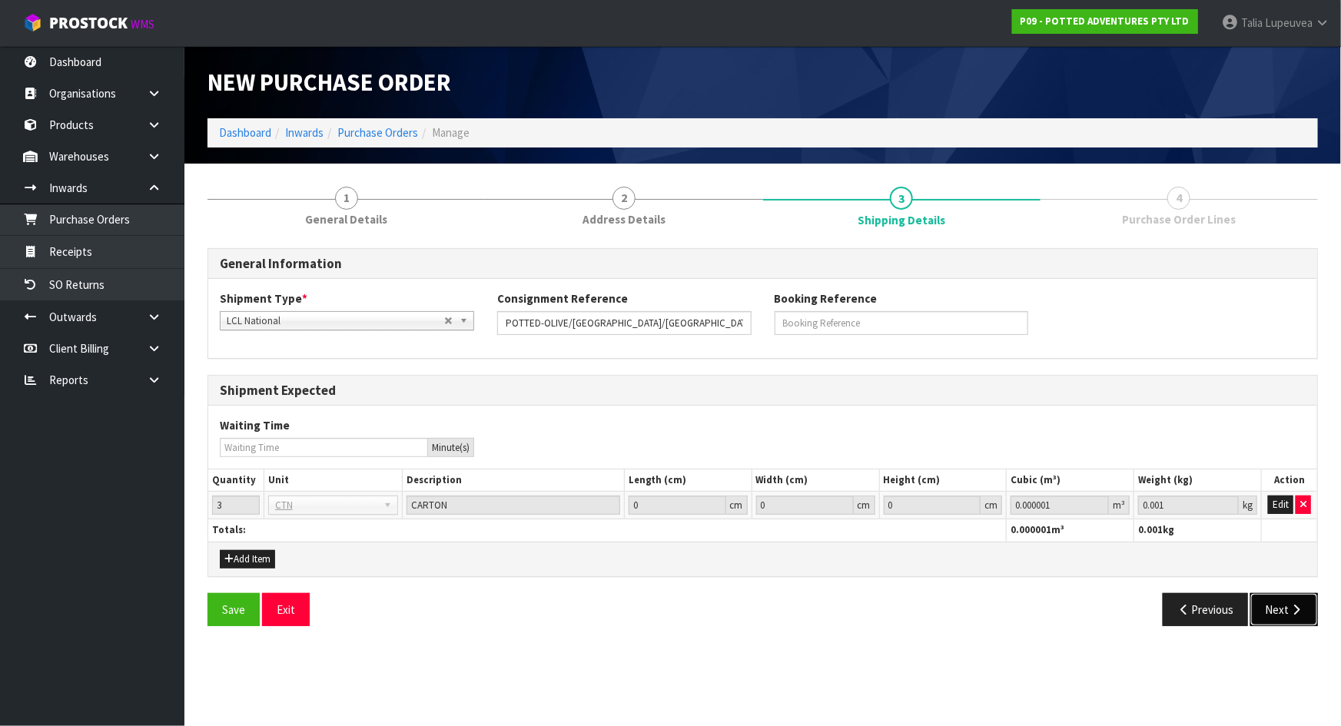
click at [1297, 610] on icon "button" at bounding box center [1296, 610] width 15 height 12
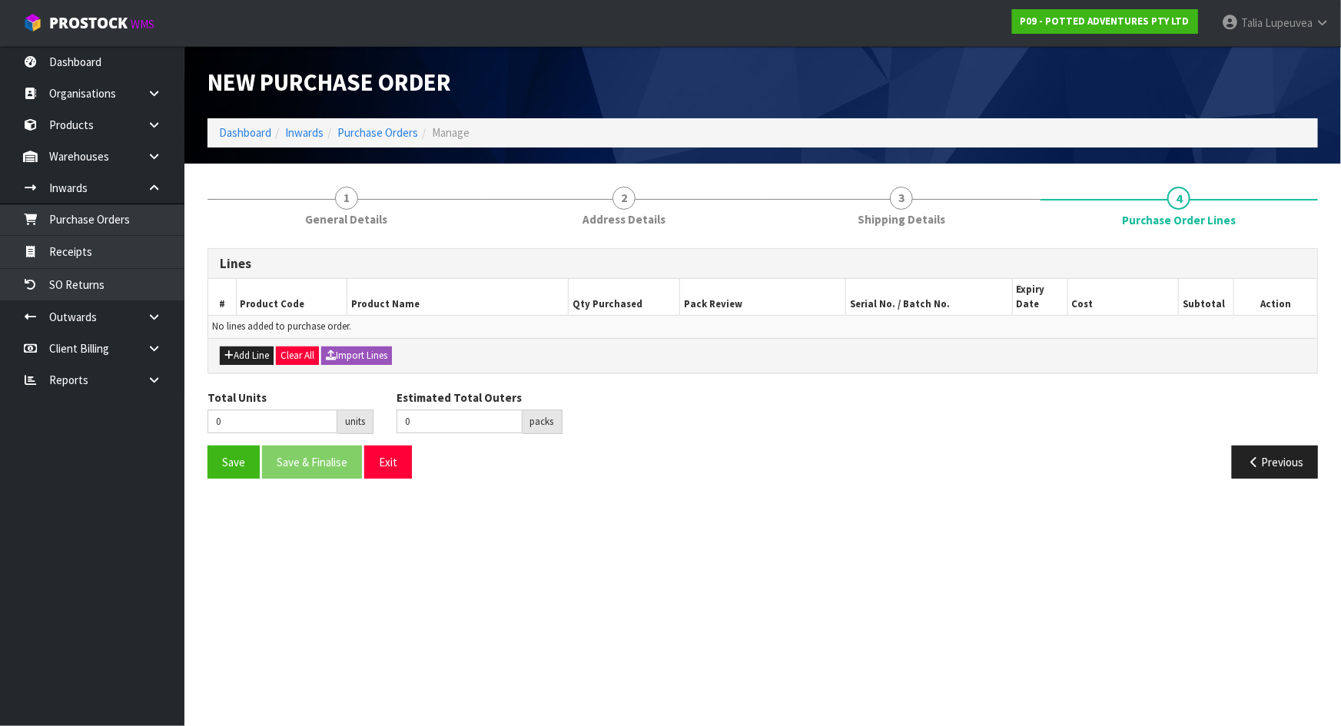
click at [264, 344] on div "Add Line Clear All Import Lines" at bounding box center [762, 355] width 1109 height 35
click at [261, 350] on button "Add Line" at bounding box center [247, 356] width 54 height 18
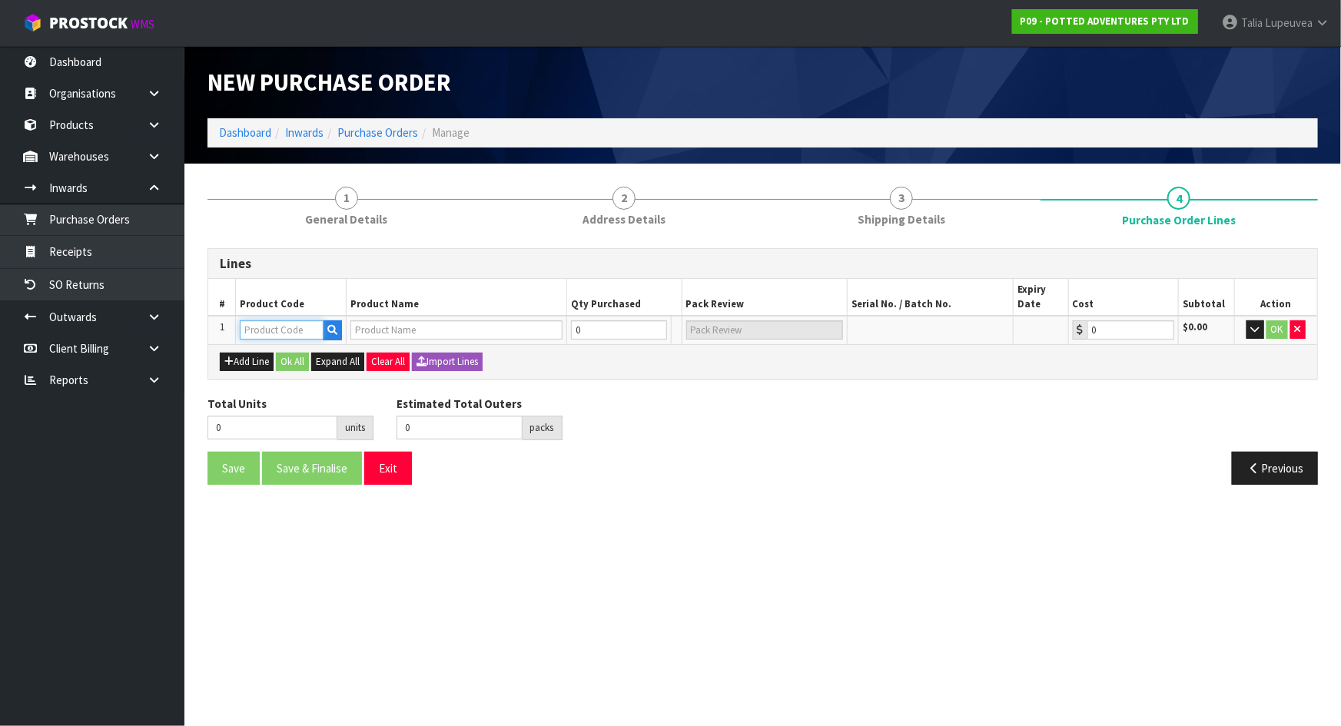
click at [274, 332] on input "text" at bounding box center [282, 329] width 84 height 19
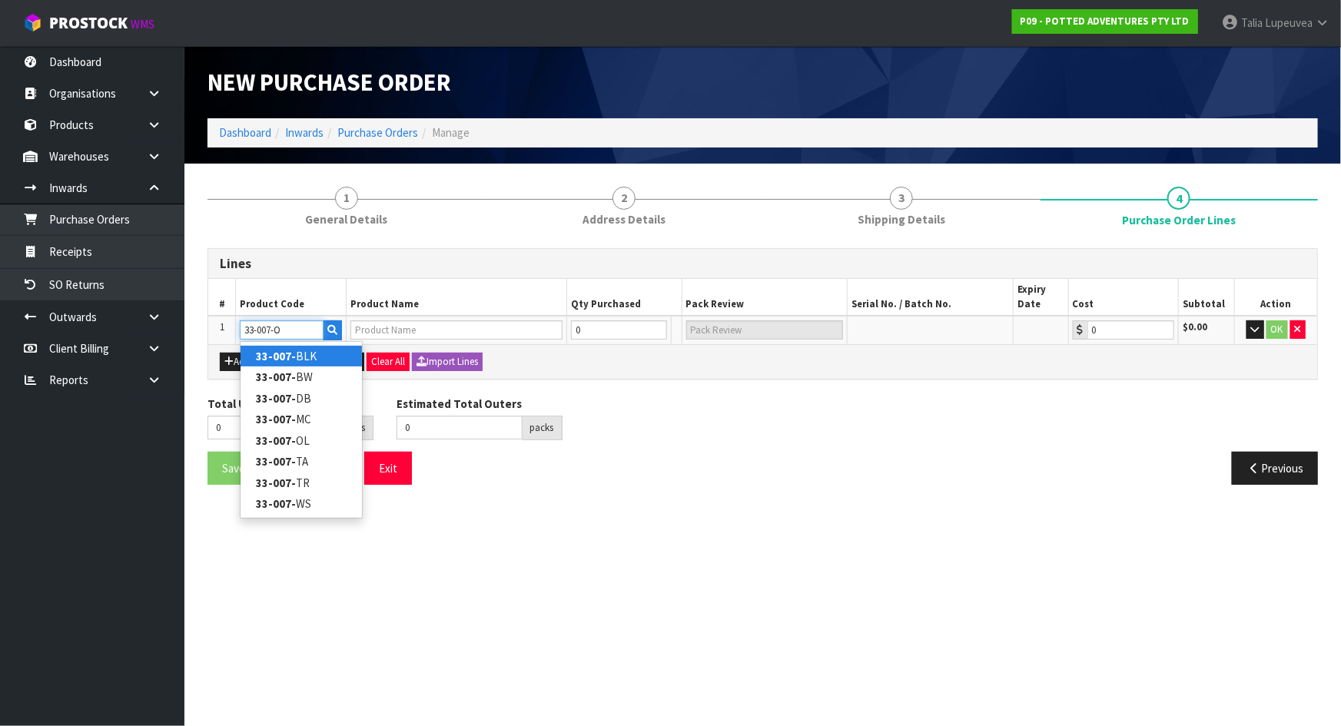
type input "33-007-OL"
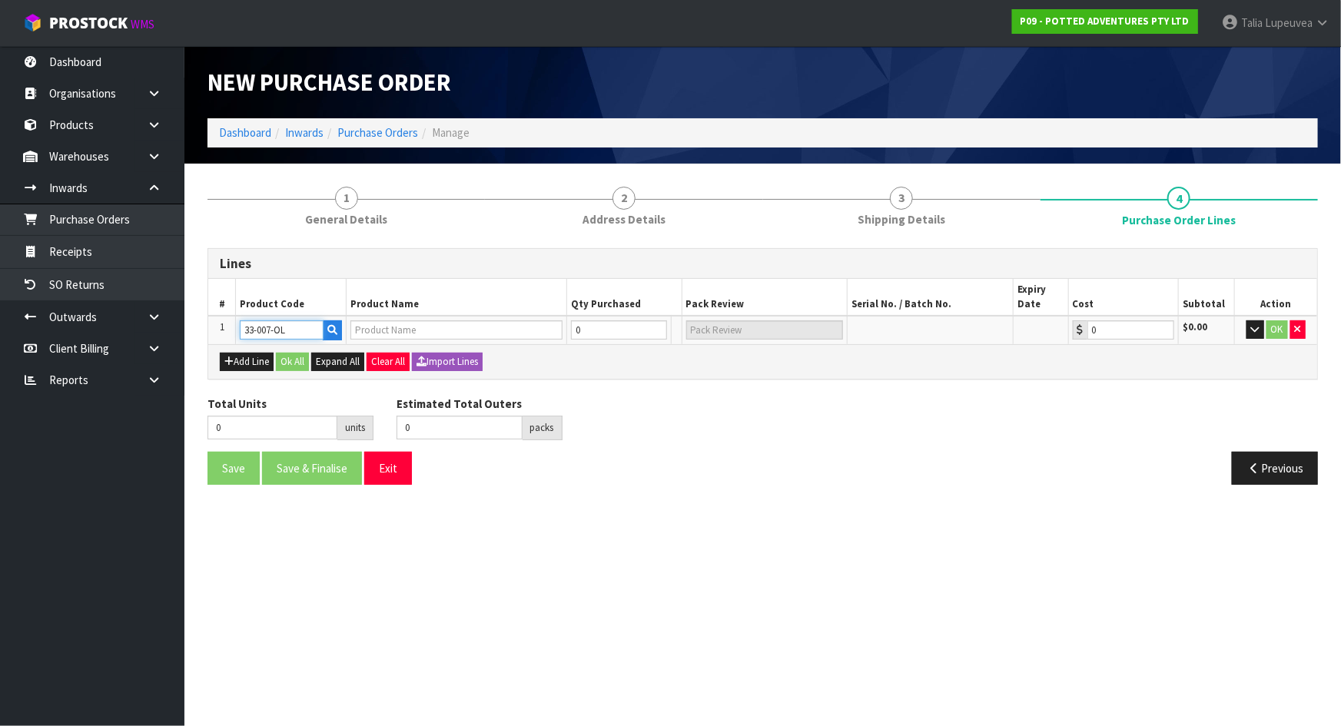
type input "[PERSON_NAME]"
type input "0.00"
type input "33-007-OL"
type input "1"
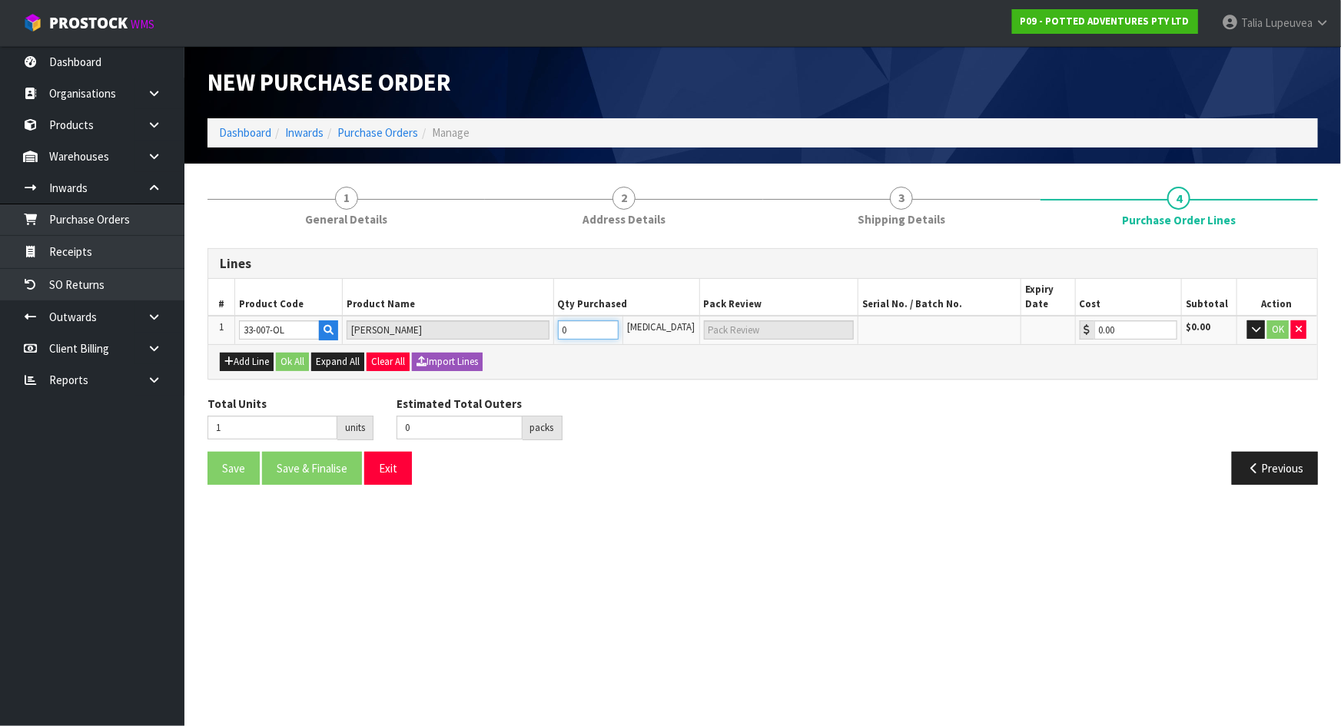
type input "1 [MEDICAL_DATA]"
type input "1"
click at [619, 327] on input "1" at bounding box center [588, 329] width 61 height 19
type input "2"
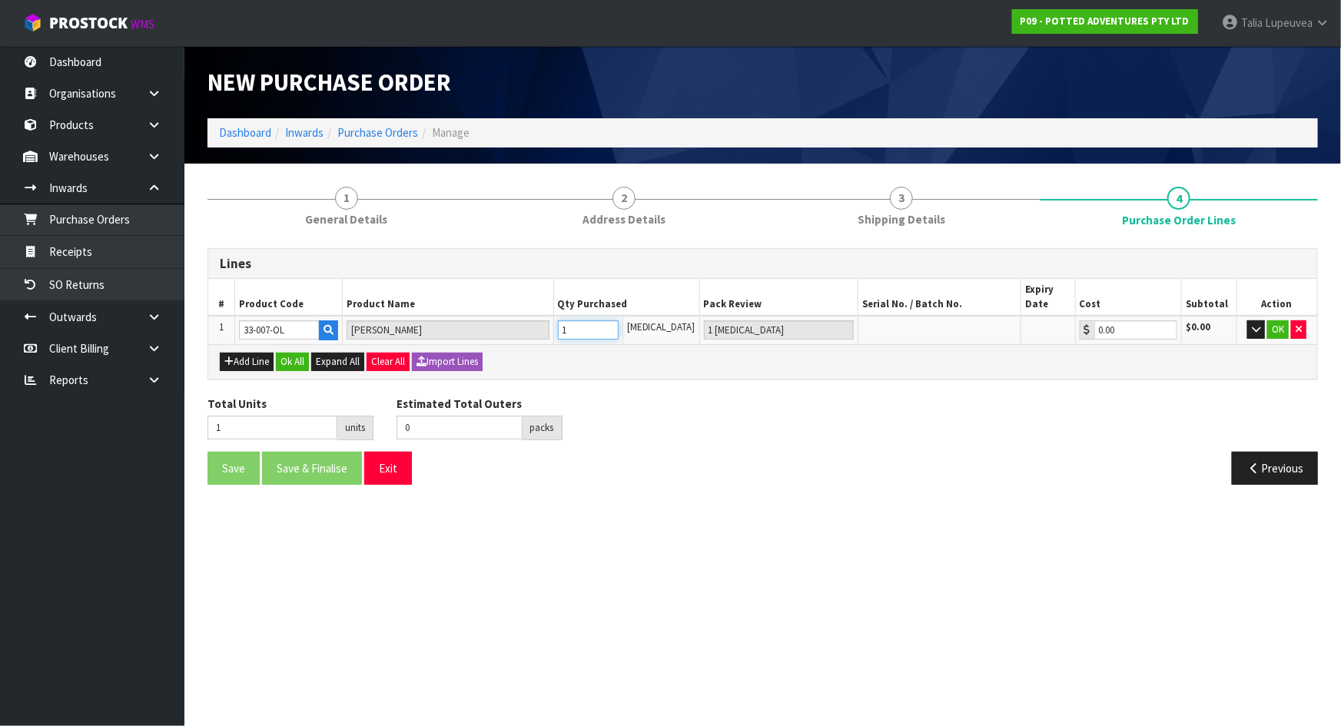
type input "2 [MEDICAL_DATA]"
type input "2"
click at [619, 327] on input "2" at bounding box center [588, 329] width 61 height 19
type input "3"
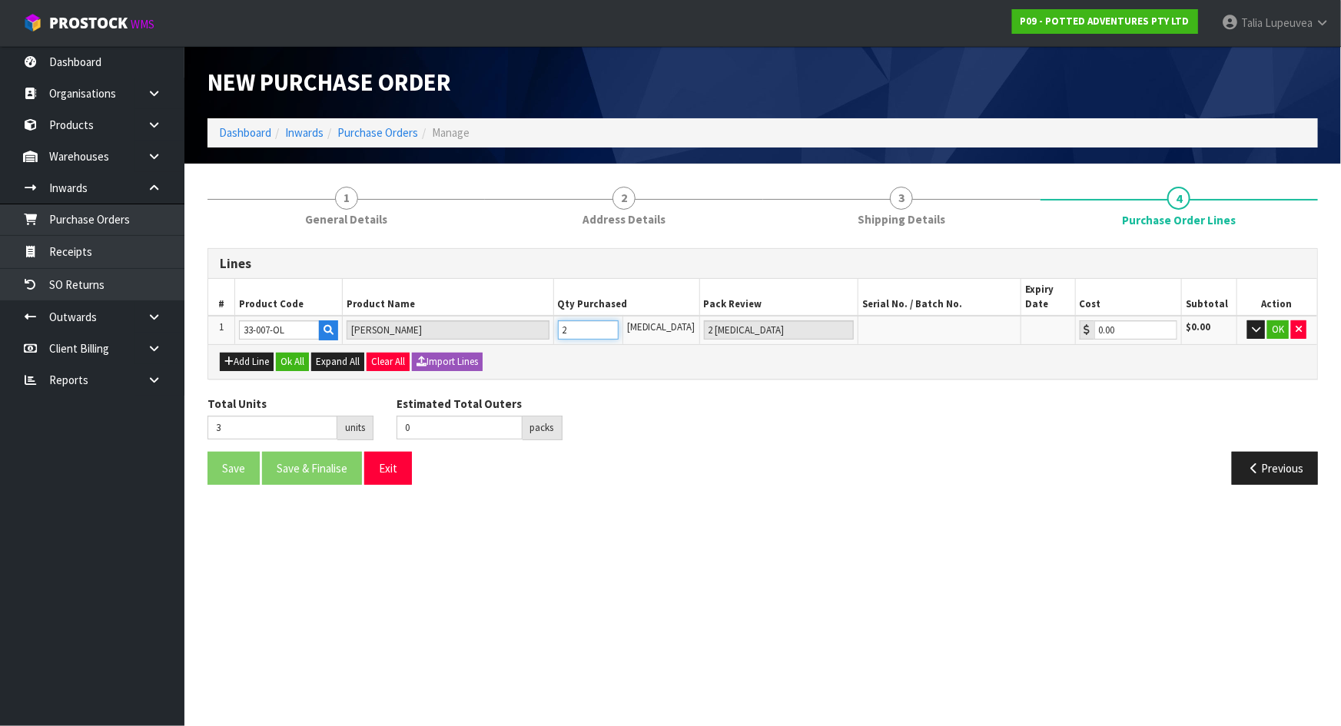
type input "3 [MEDICAL_DATA]"
type input "3"
click at [619, 327] on input "3" at bounding box center [588, 329] width 61 height 19
type input "4"
type input "1"
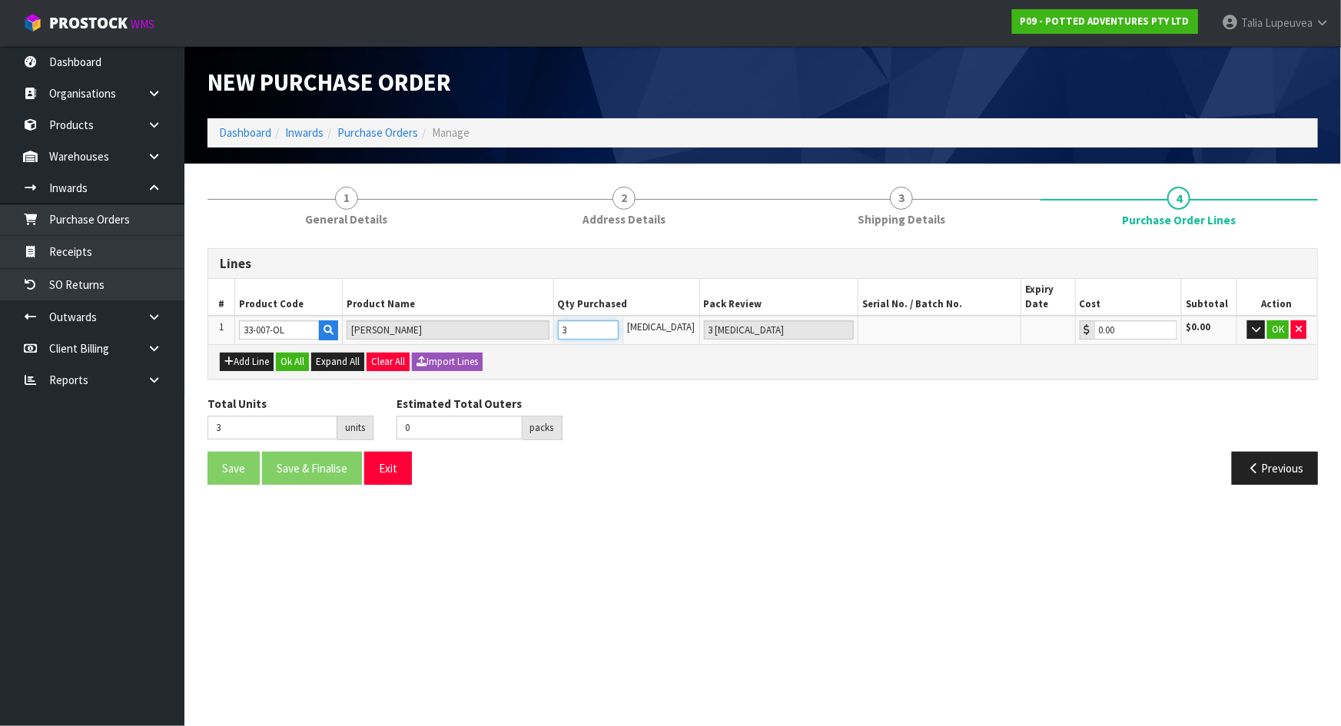
type input "4"
type input "1 CTN"
type input "4"
click at [619, 327] on input "4" at bounding box center [588, 329] width 61 height 19
click at [1276, 328] on button "OK" at bounding box center [1278, 329] width 22 height 18
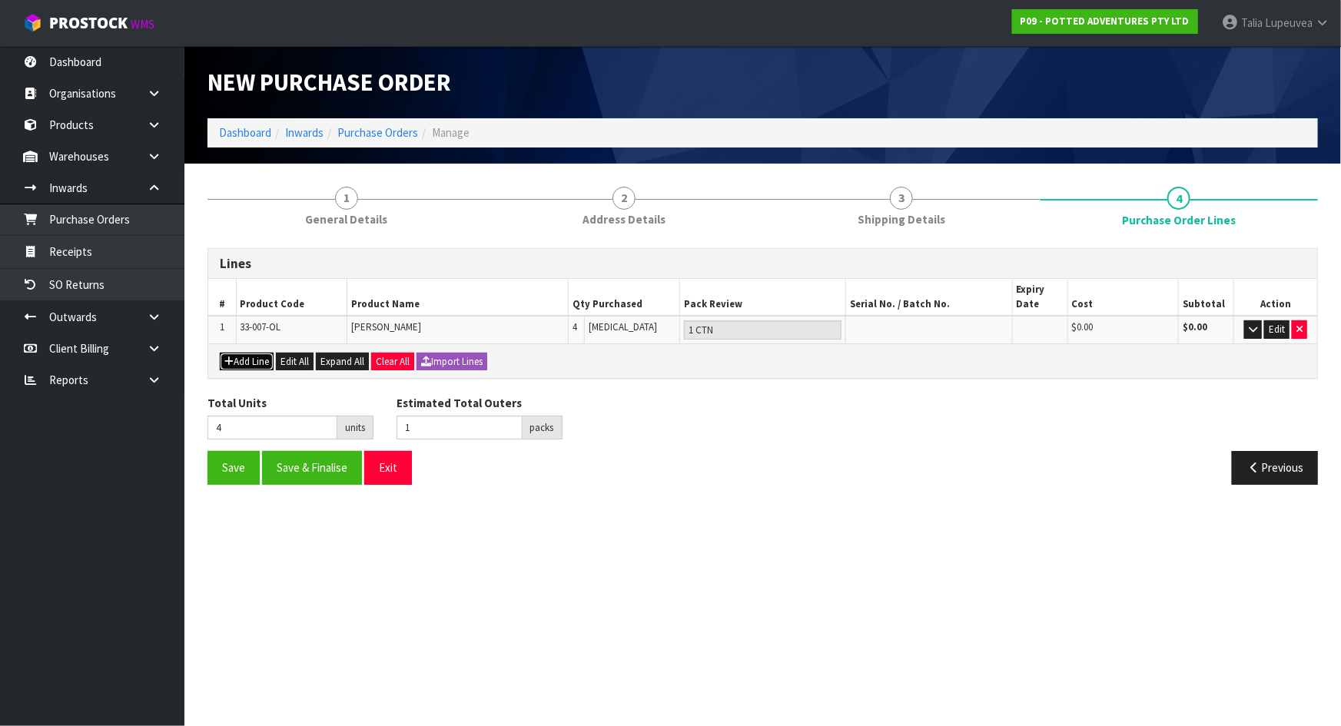
click at [230, 357] on icon "button" at bounding box center [228, 362] width 9 height 10
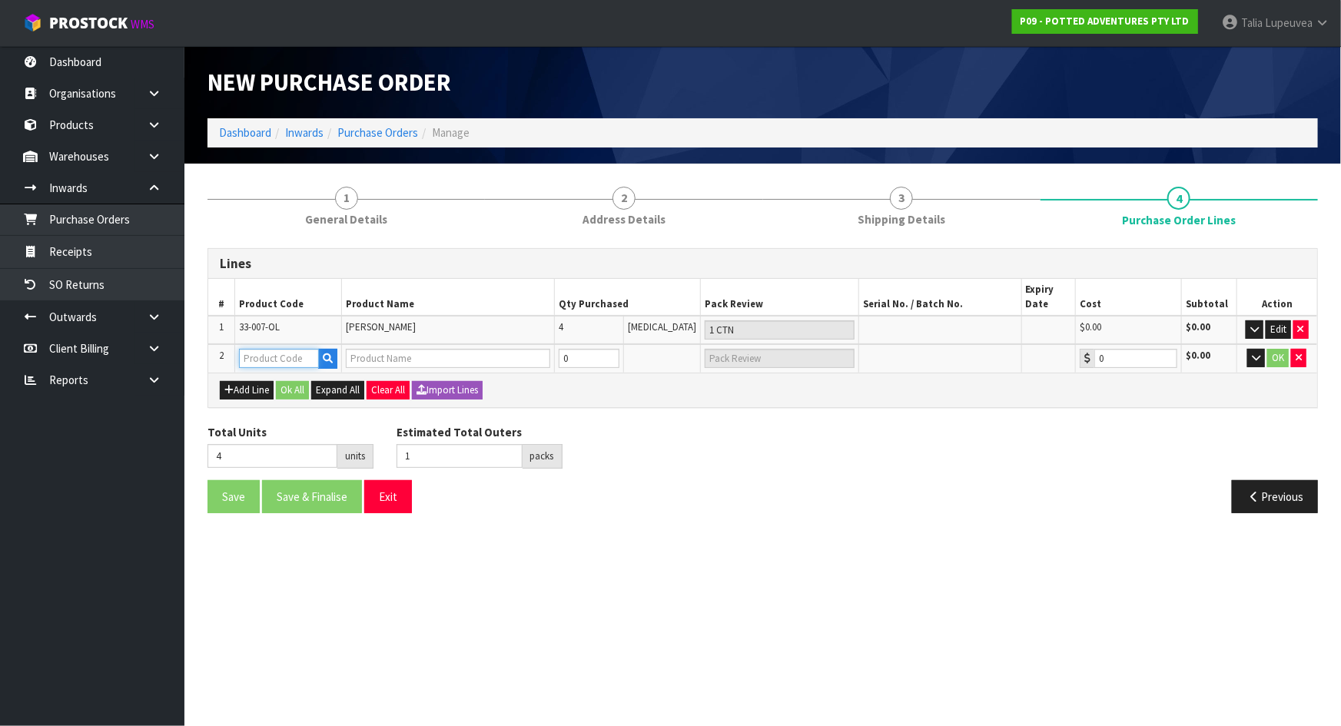
click at [255, 354] on input "text" at bounding box center [279, 358] width 80 height 19
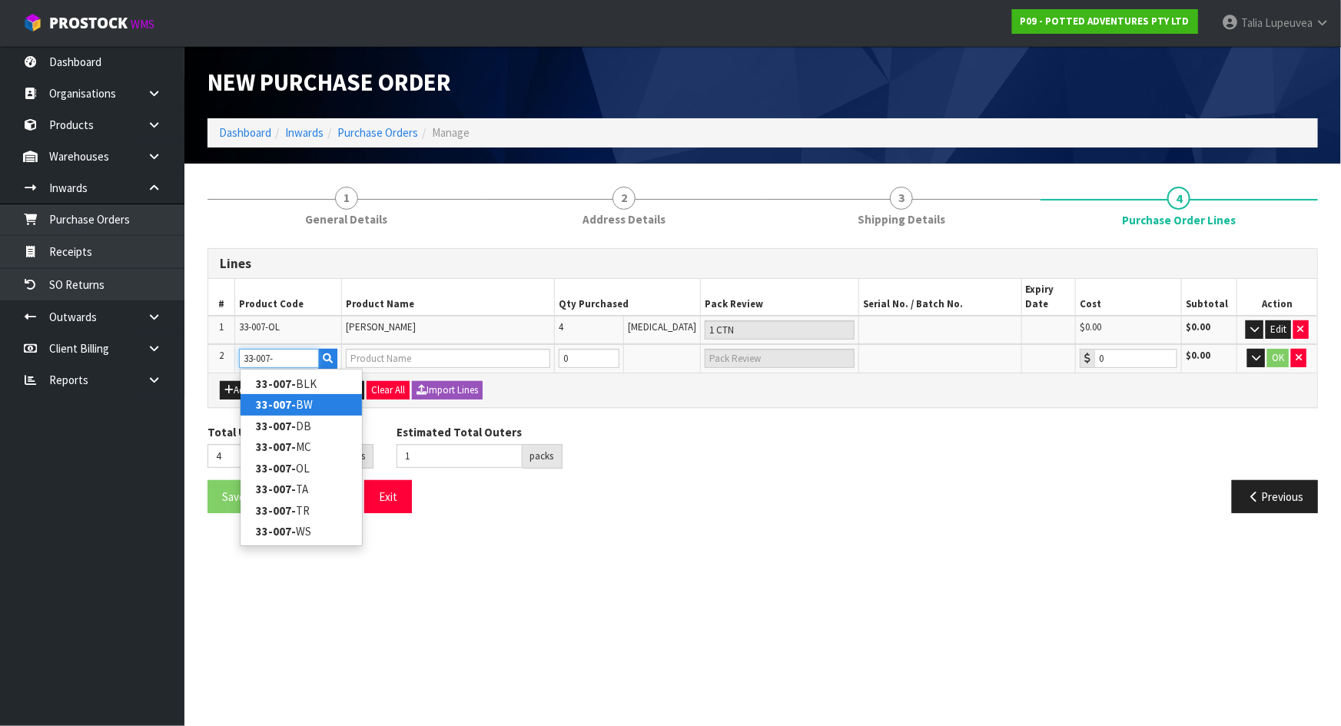
type input "33-007-"
click at [307, 400] on link "33-007- BW" at bounding box center [301, 404] width 121 height 21
type input "33-007-BW"
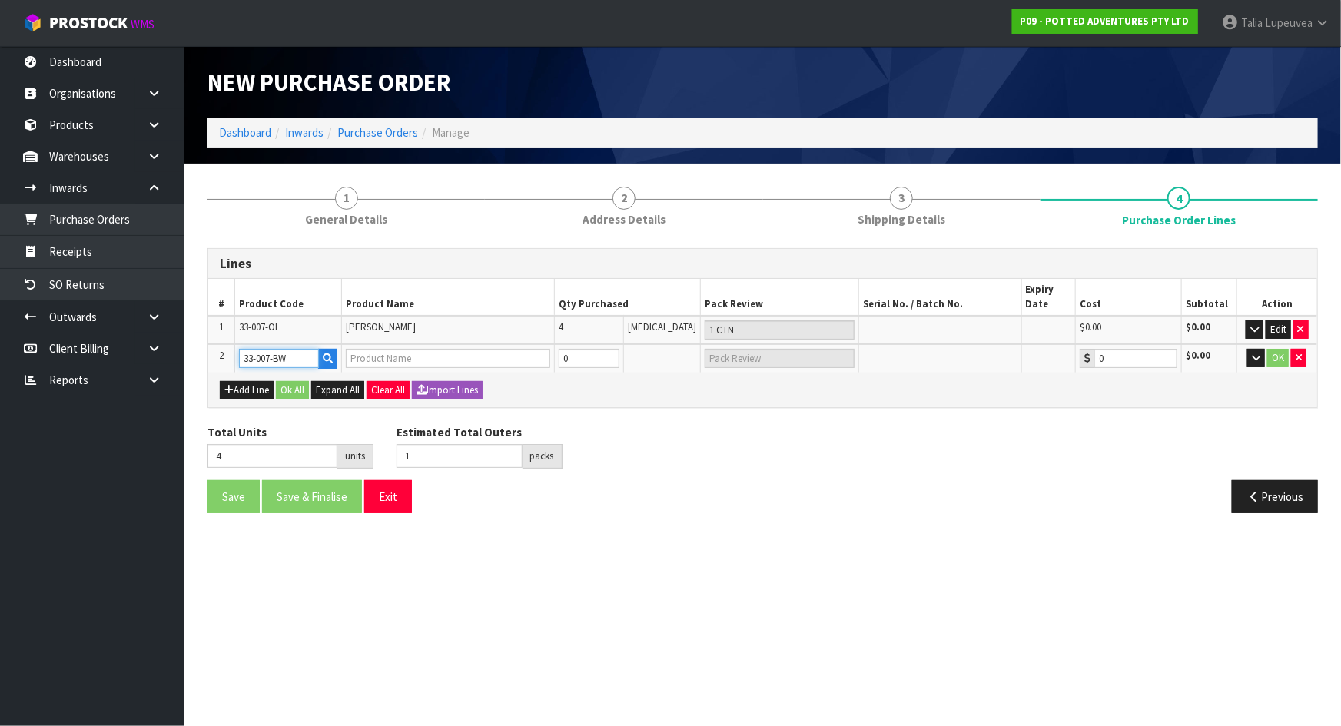
type input "[PERSON_NAME] POT - [GEOGRAPHIC_DATA]"
type input "0.00"
type input "5"
type input "1"
type input "1 [MEDICAL_DATA]"
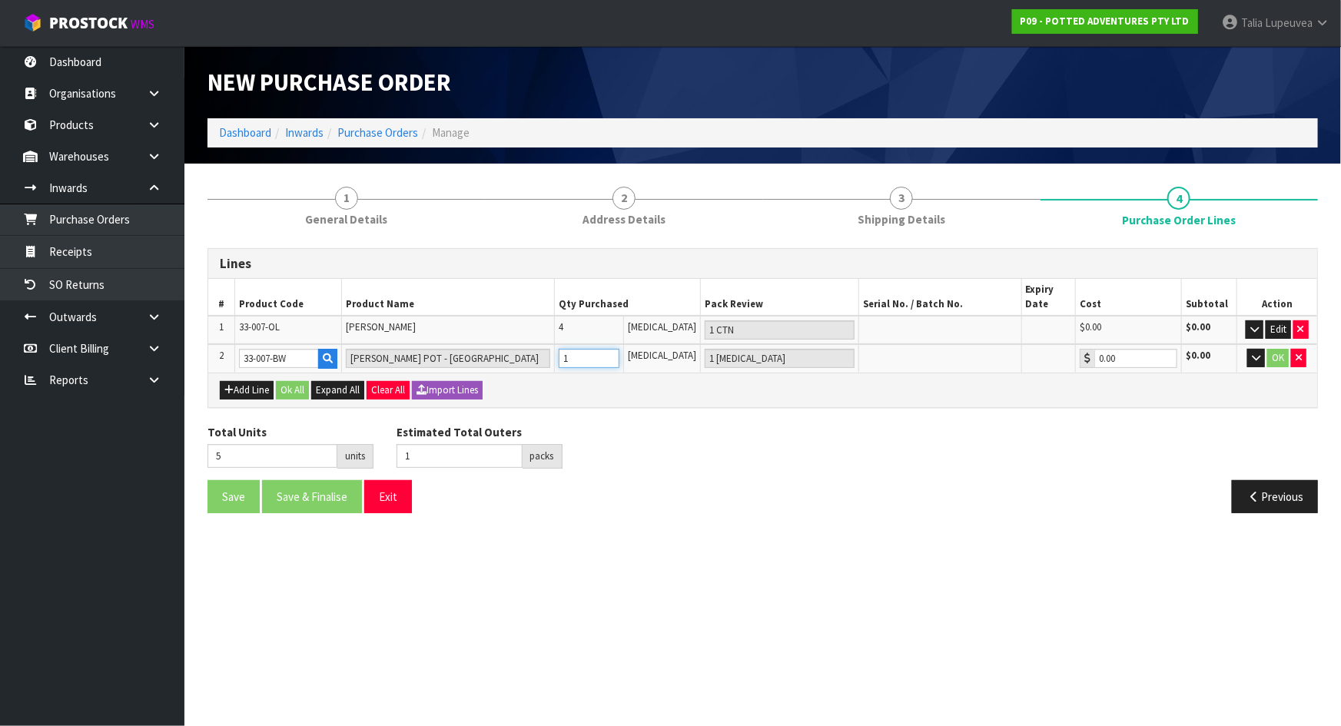
type input "1"
click at [619, 357] on input "1" at bounding box center [589, 358] width 61 height 19
type input "6"
type input "2"
type input "2 [MEDICAL_DATA]"
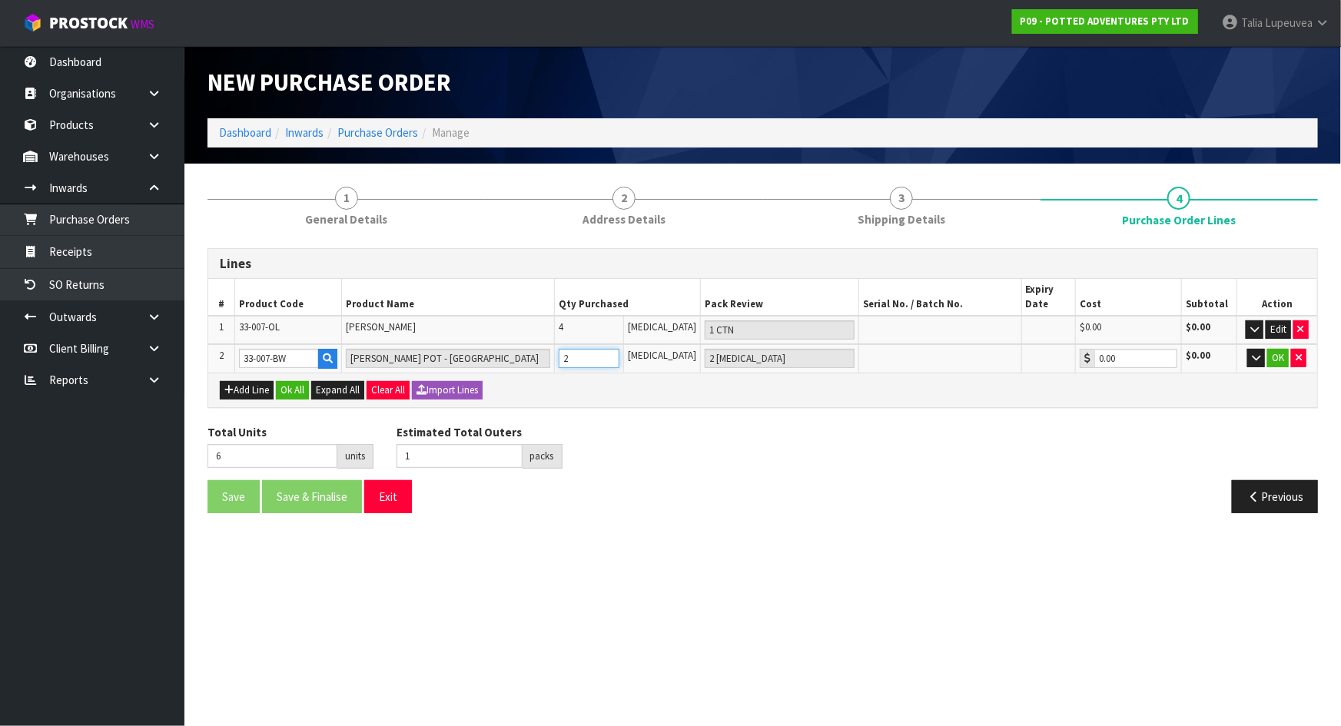
type input "2"
click at [619, 354] on input "2" at bounding box center [589, 358] width 61 height 19
type input "7"
type input "3"
type input "3 [MEDICAL_DATA]"
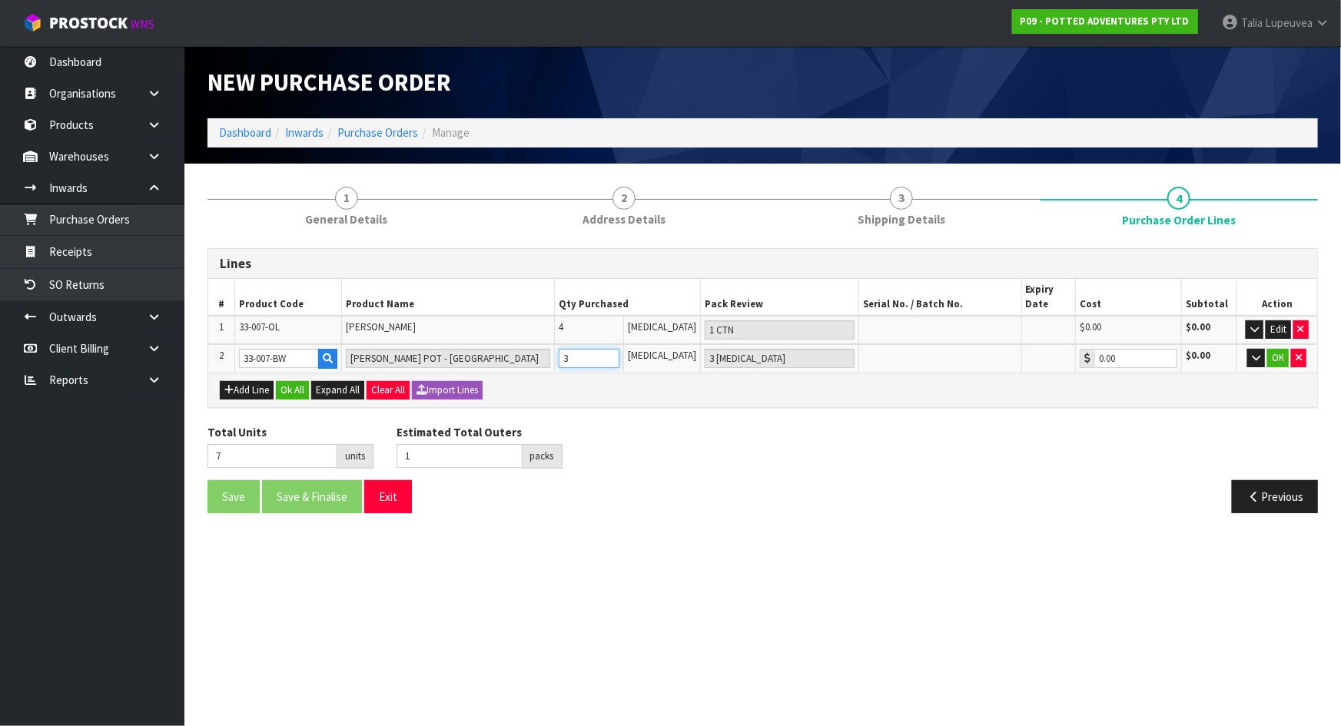
type input "3"
click at [619, 354] on input "3" at bounding box center [589, 358] width 61 height 19
type input "8"
type input "2"
type input "4"
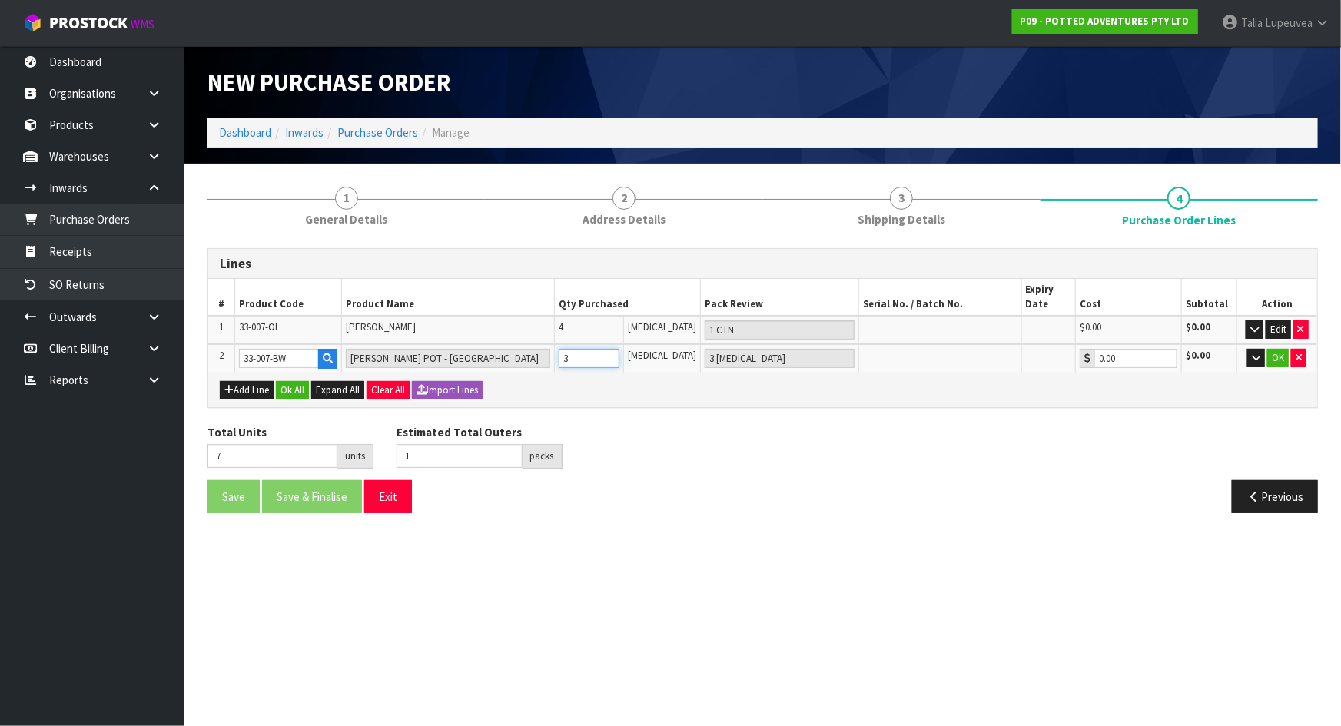
type input "1 CTN"
type input "4"
click at [619, 354] on input "4" at bounding box center [589, 358] width 61 height 19
type input "9"
type input "5"
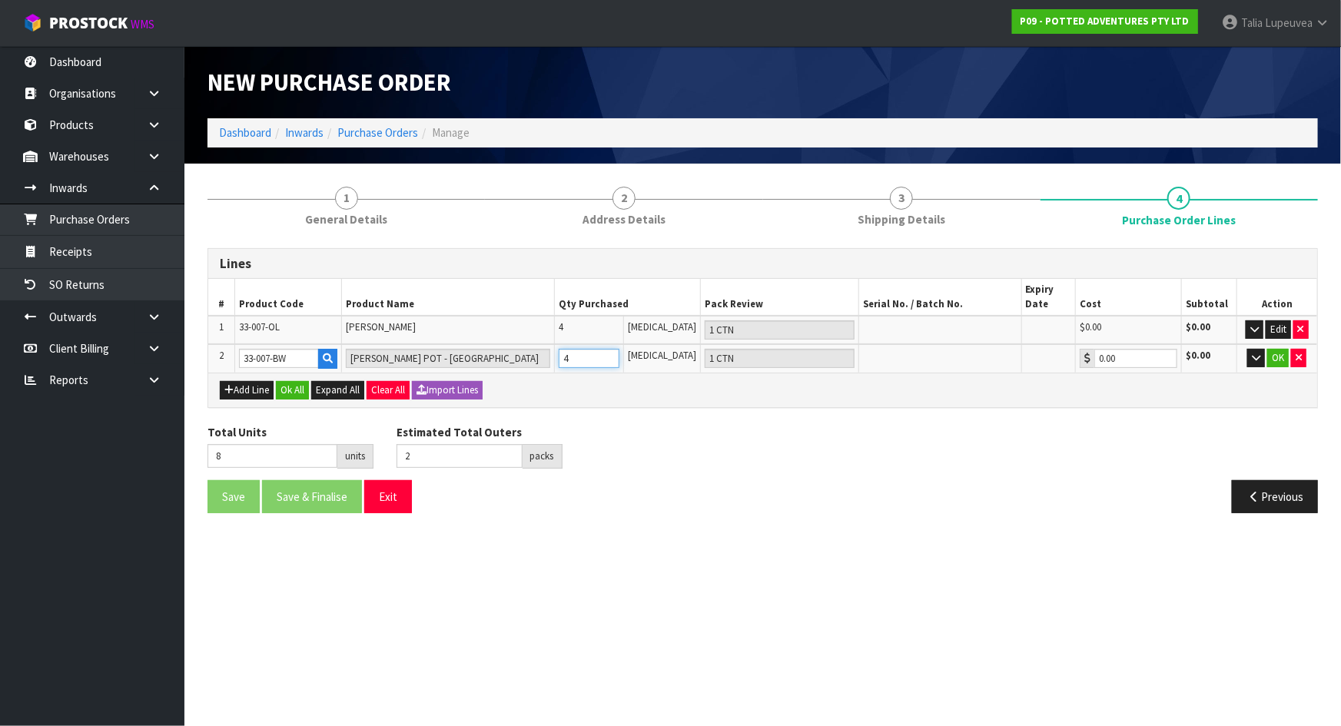
type input "1 CTN + 1 [MEDICAL_DATA]"
type input "5"
click at [619, 354] on input "5" at bounding box center [589, 358] width 61 height 19
type input "8"
type input "4"
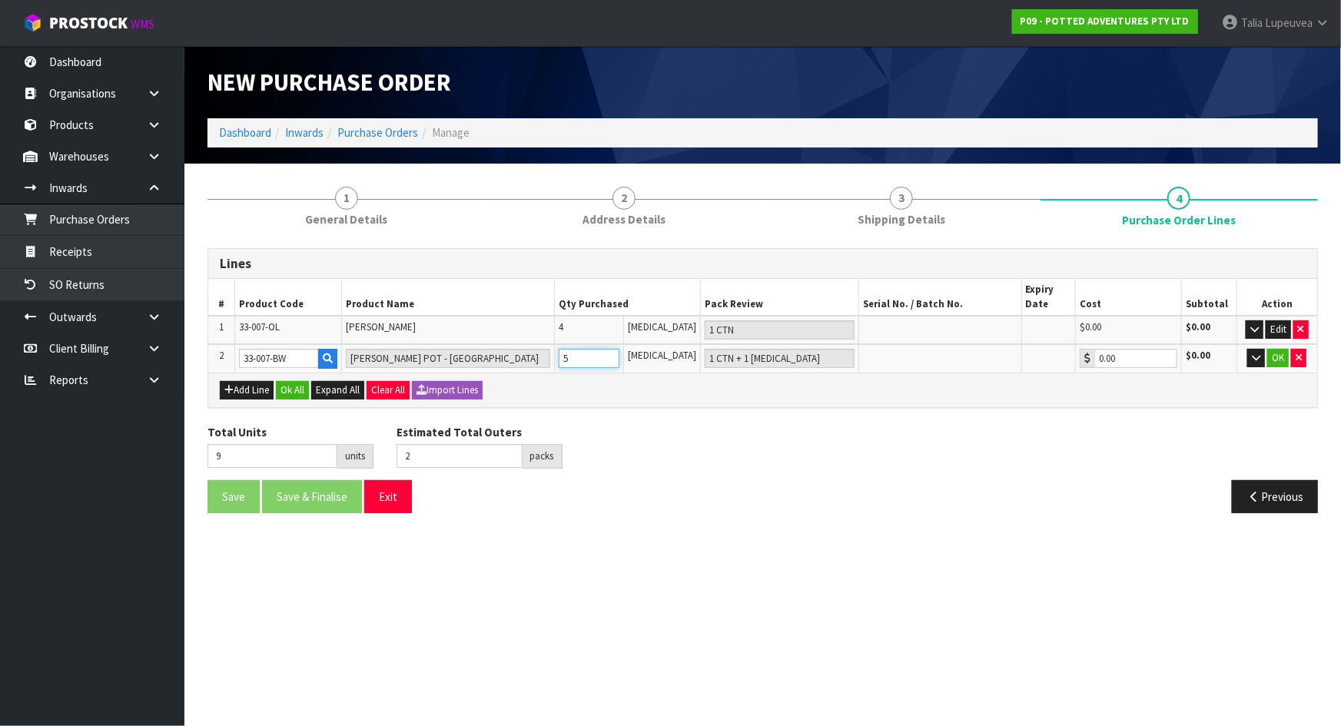
type input "1 CTN"
type input "4"
click at [619, 362] on input "4" at bounding box center [589, 358] width 61 height 19
click at [1280, 360] on button "OK" at bounding box center [1278, 358] width 22 height 18
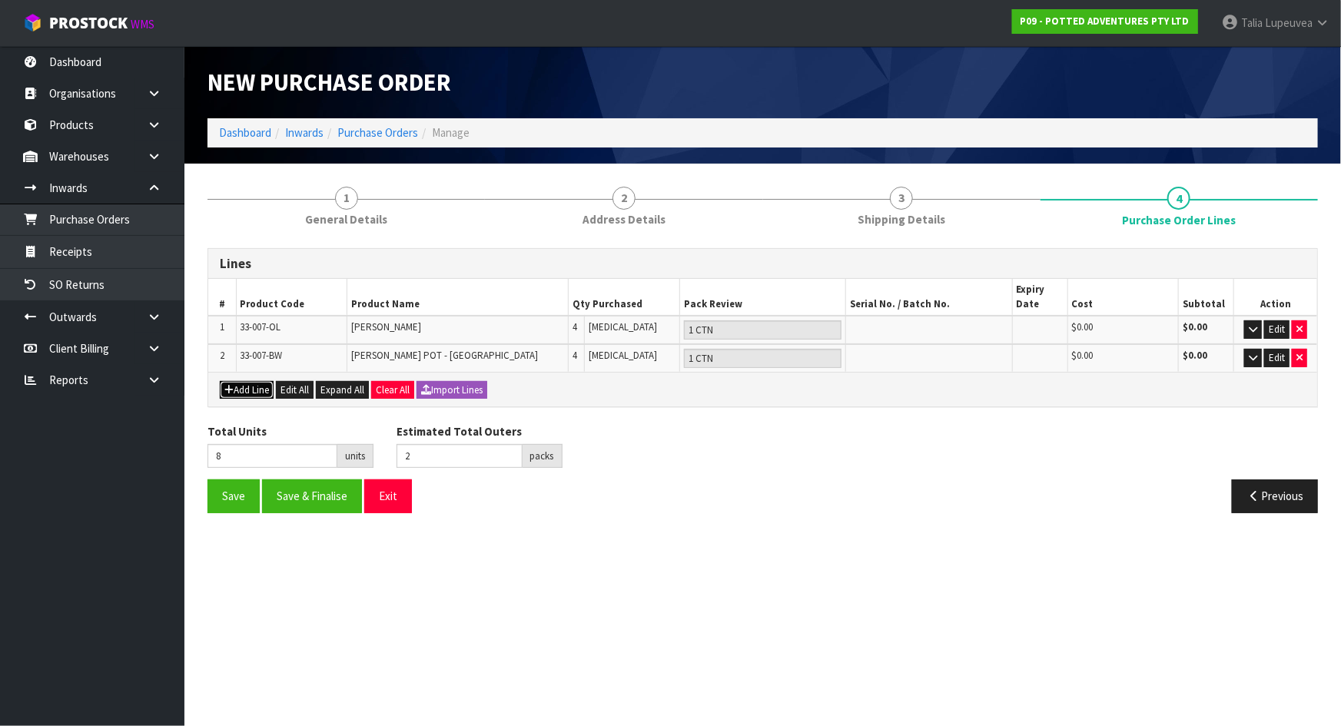
click at [263, 388] on button "Add Line" at bounding box center [247, 390] width 54 height 18
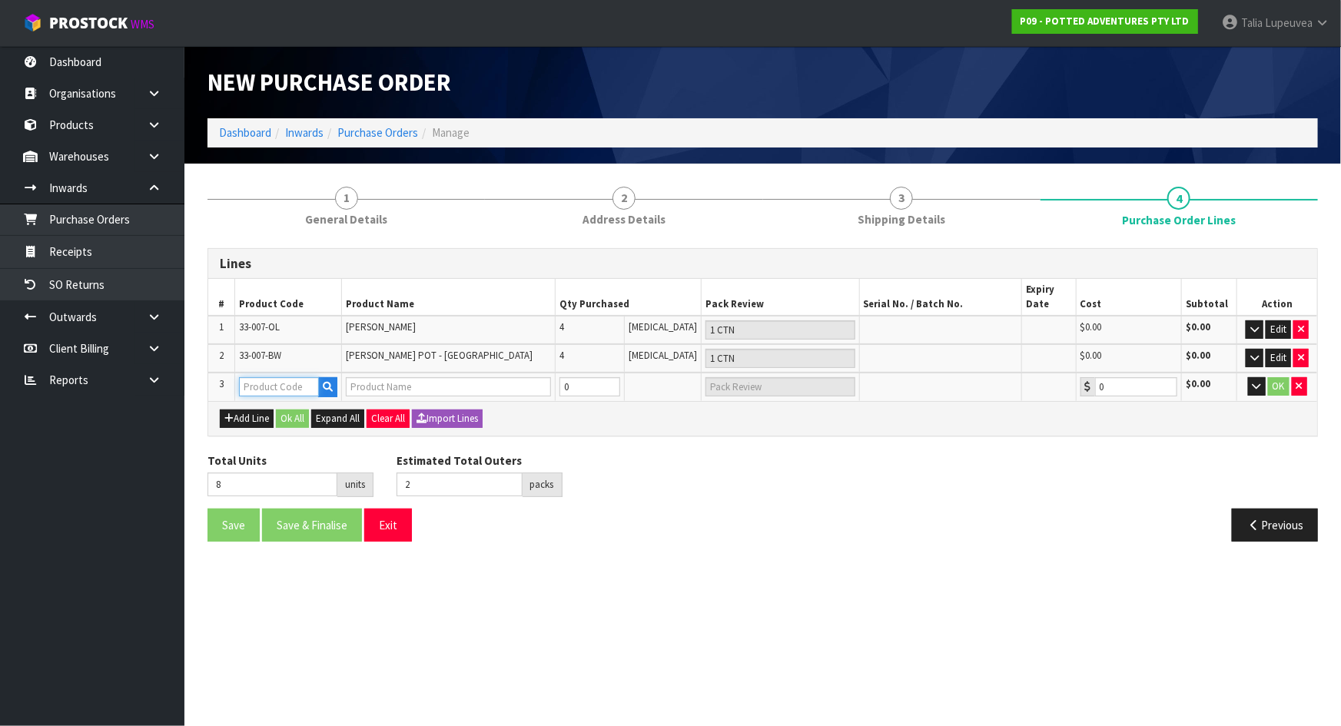
click at [269, 384] on input "text" at bounding box center [279, 386] width 80 height 19
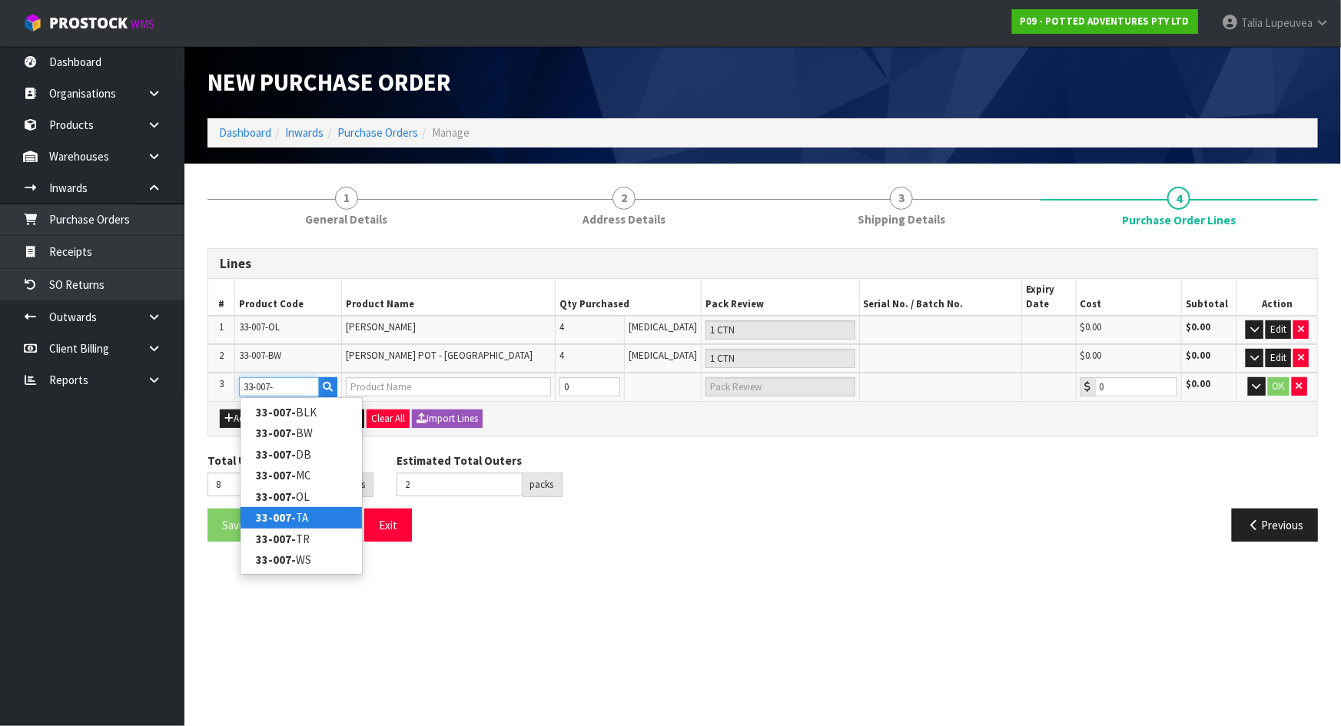
type input "33-007-"
click at [300, 510] on link "33-007- TA" at bounding box center [301, 517] width 121 height 21
type input "33-007-TA"
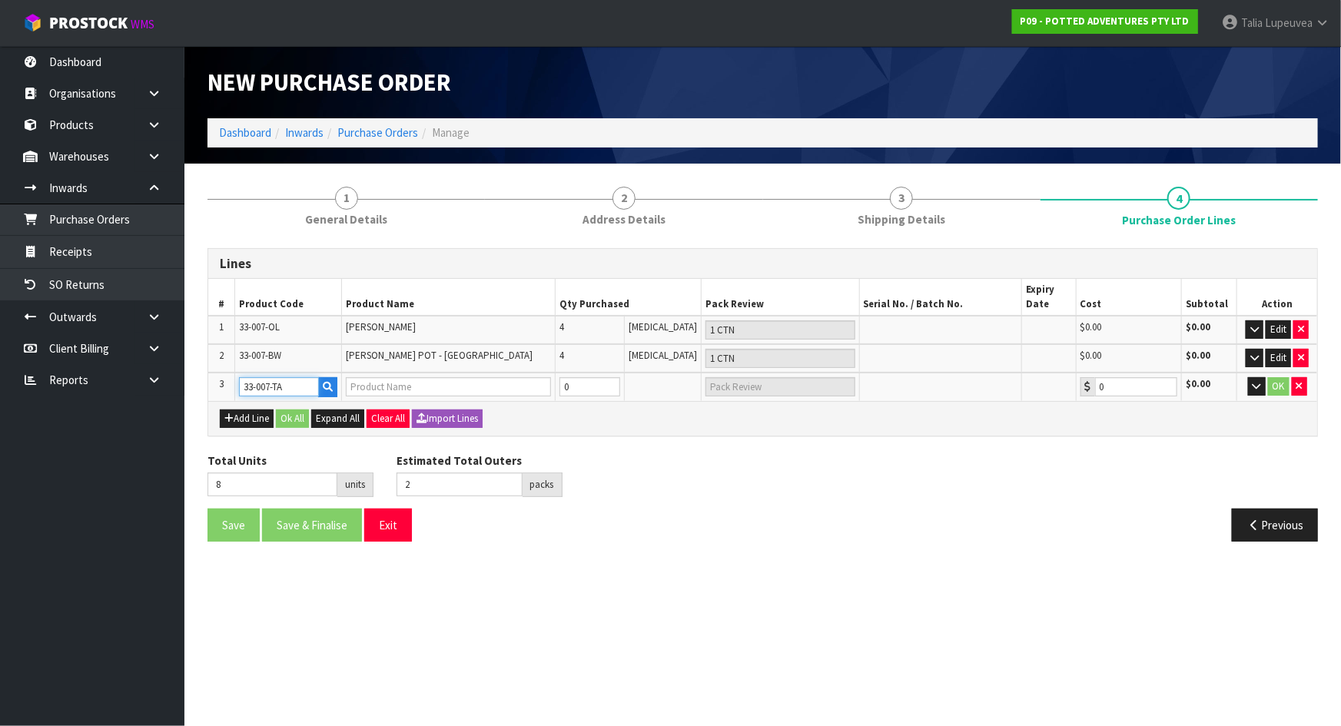
type input "[PERSON_NAME] POT - TATAMI SAND"
type input "0.00"
type input "9"
type input "1"
type input "1 [MEDICAL_DATA]"
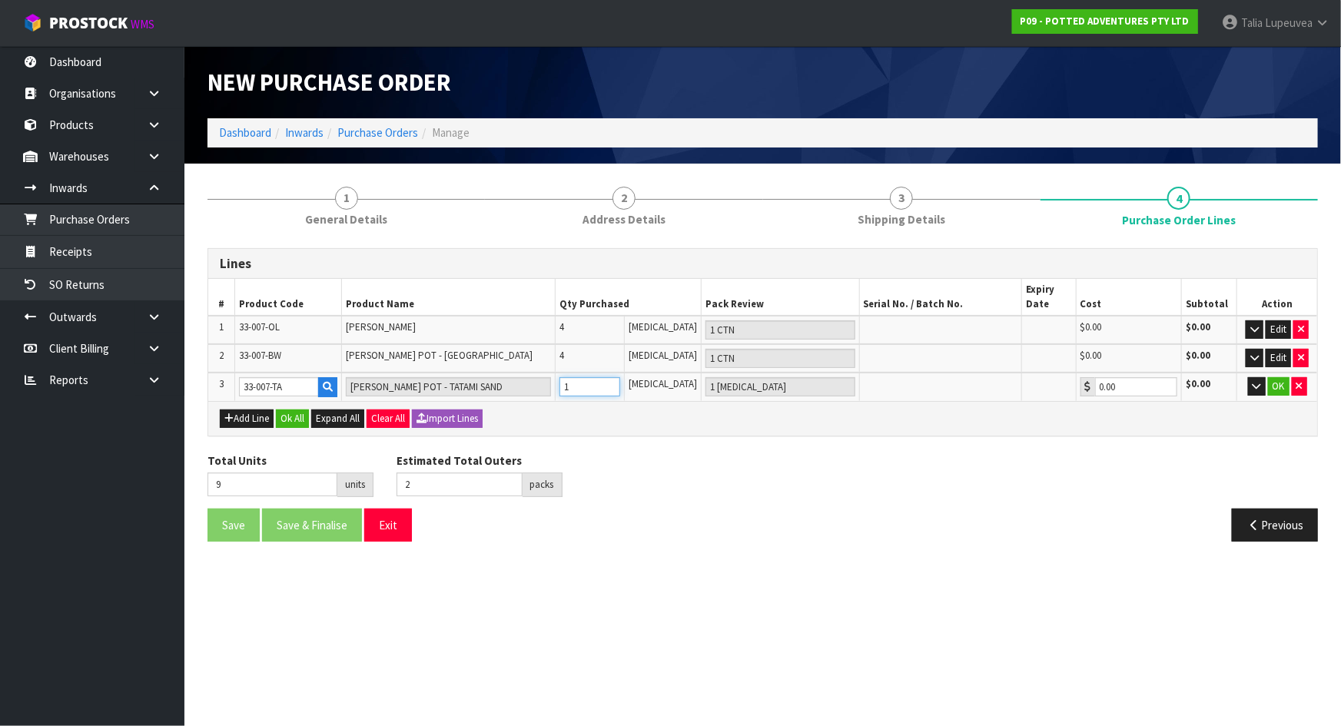
type input "1"
click at [620, 385] on input "1" at bounding box center [589, 386] width 61 height 19
type input "10"
type input "2"
type input "2 [MEDICAL_DATA]"
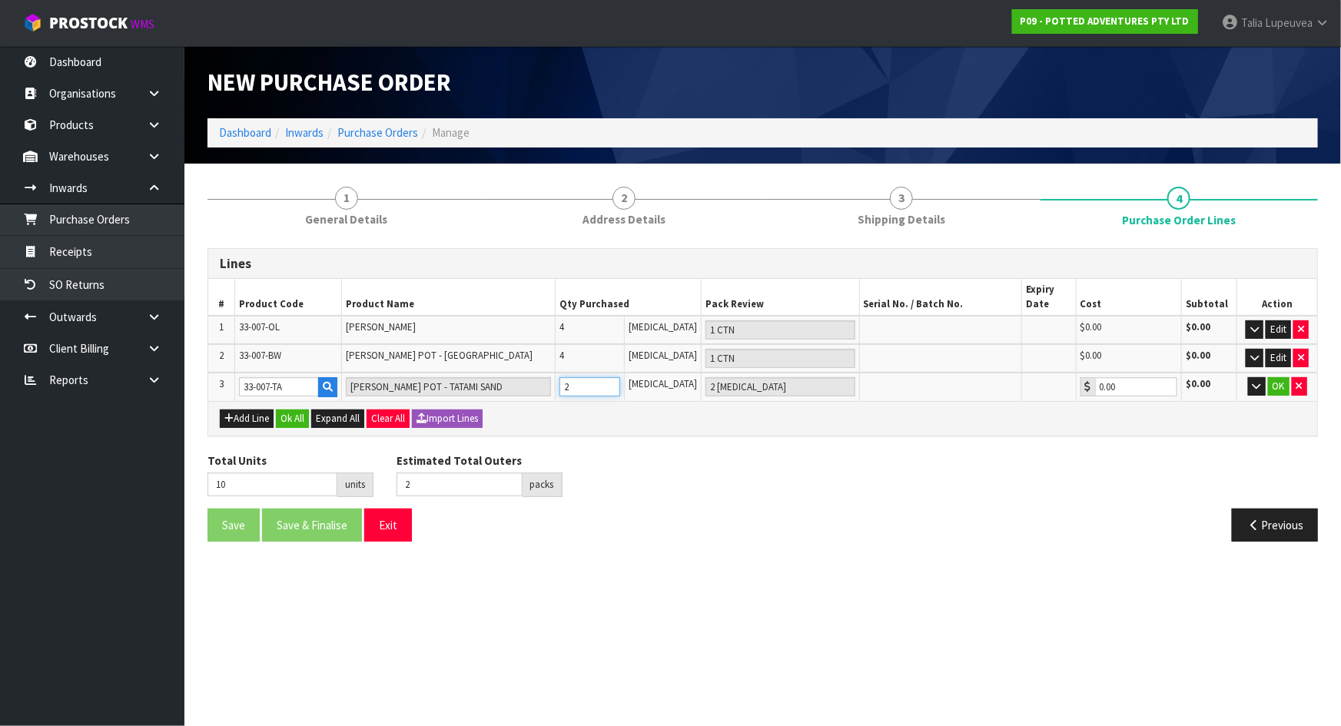
type input "2"
click at [620, 385] on input "2" at bounding box center [589, 386] width 61 height 19
type input "11"
type input "3"
type input "3 [MEDICAL_DATA]"
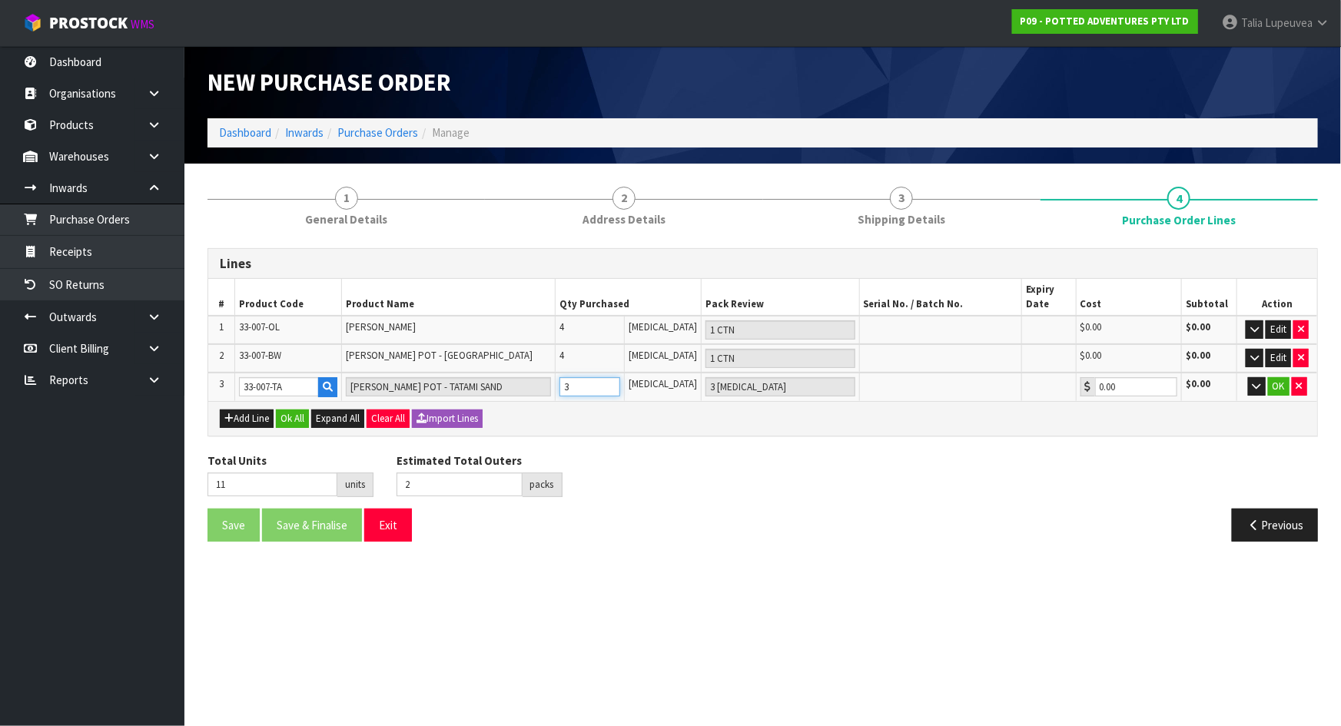
type input "3"
click at [620, 385] on input "3" at bounding box center [589, 386] width 61 height 19
type input "12"
type input "3"
type input "4"
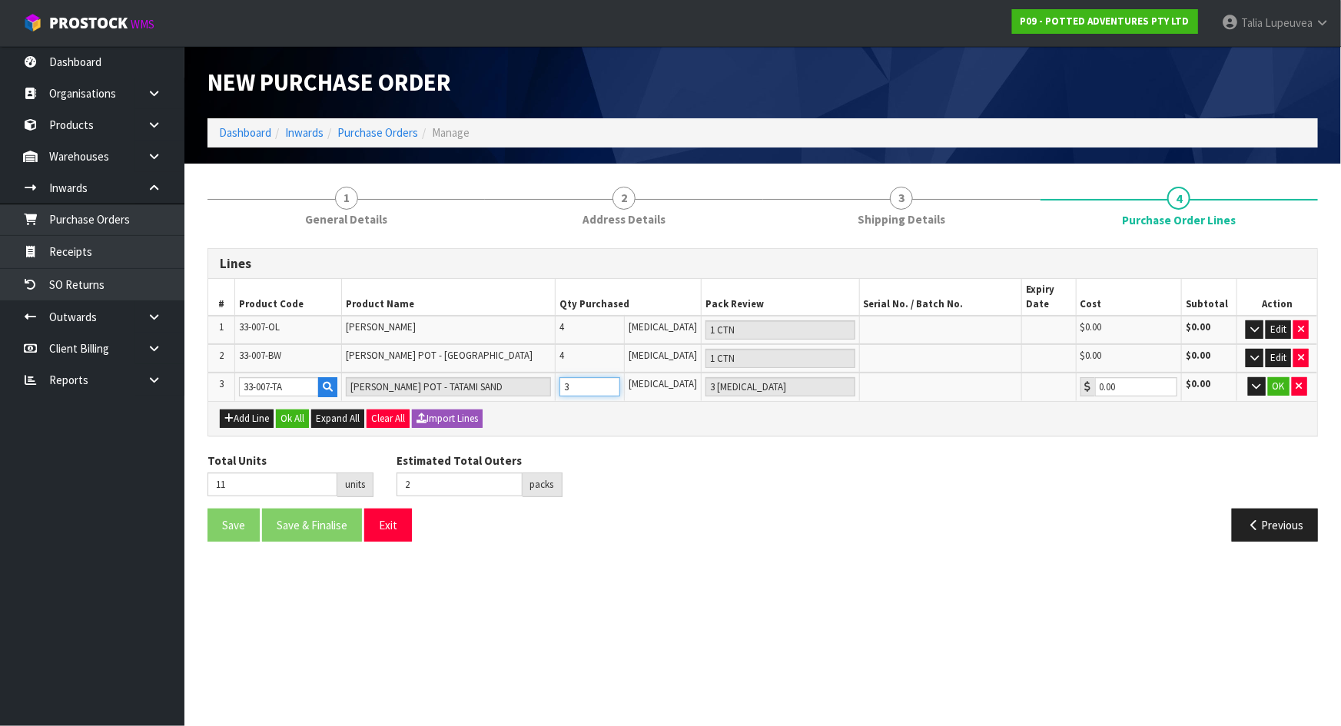
type input "1 CTN"
type input "4"
click at [620, 385] on input "4" at bounding box center [589, 386] width 61 height 19
click at [1268, 383] on button "OK" at bounding box center [1279, 386] width 22 height 18
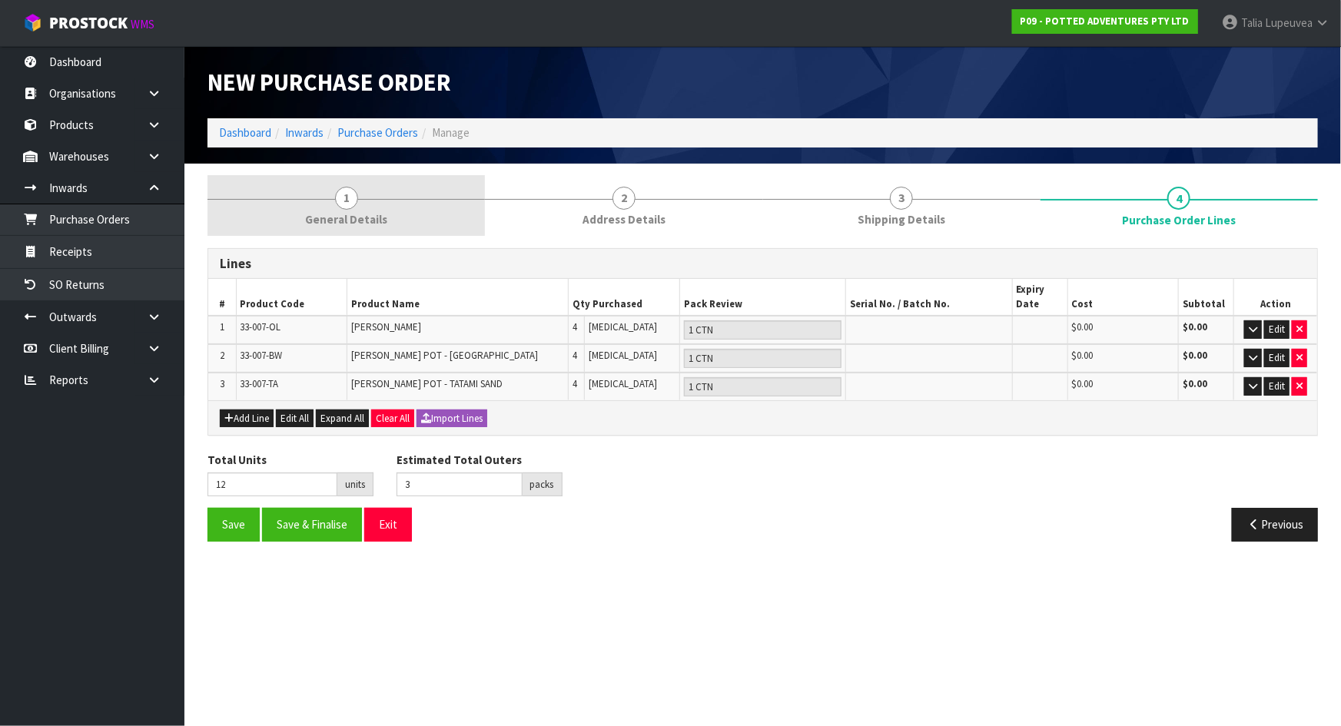
click at [364, 219] on span "General Details" at bounding box center [346, 219] width 82 height 16
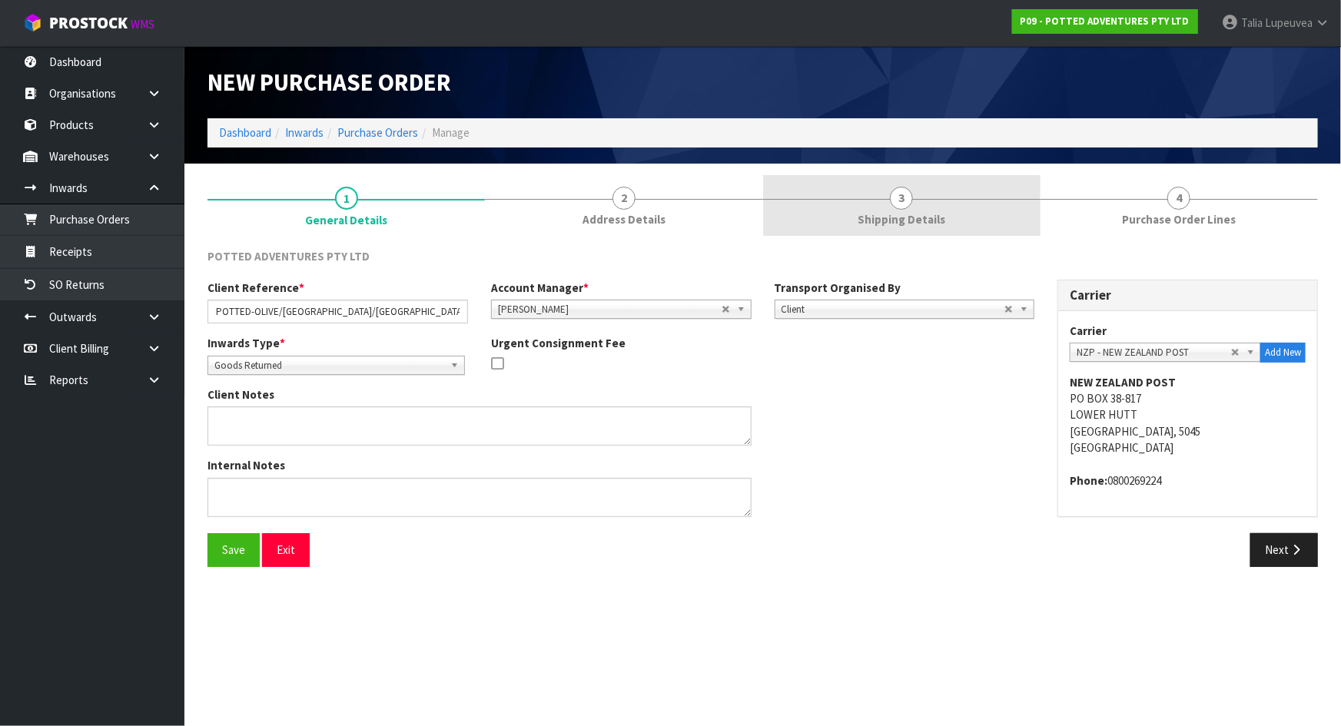
drag, startPoint x: 682, startPoint y: 227, endPoint x: 918, endPoint y: 212, distance: 236.4
click at [705, 226] on link "2 Address Details" at bounding box center [623, 205] width 277 height 61
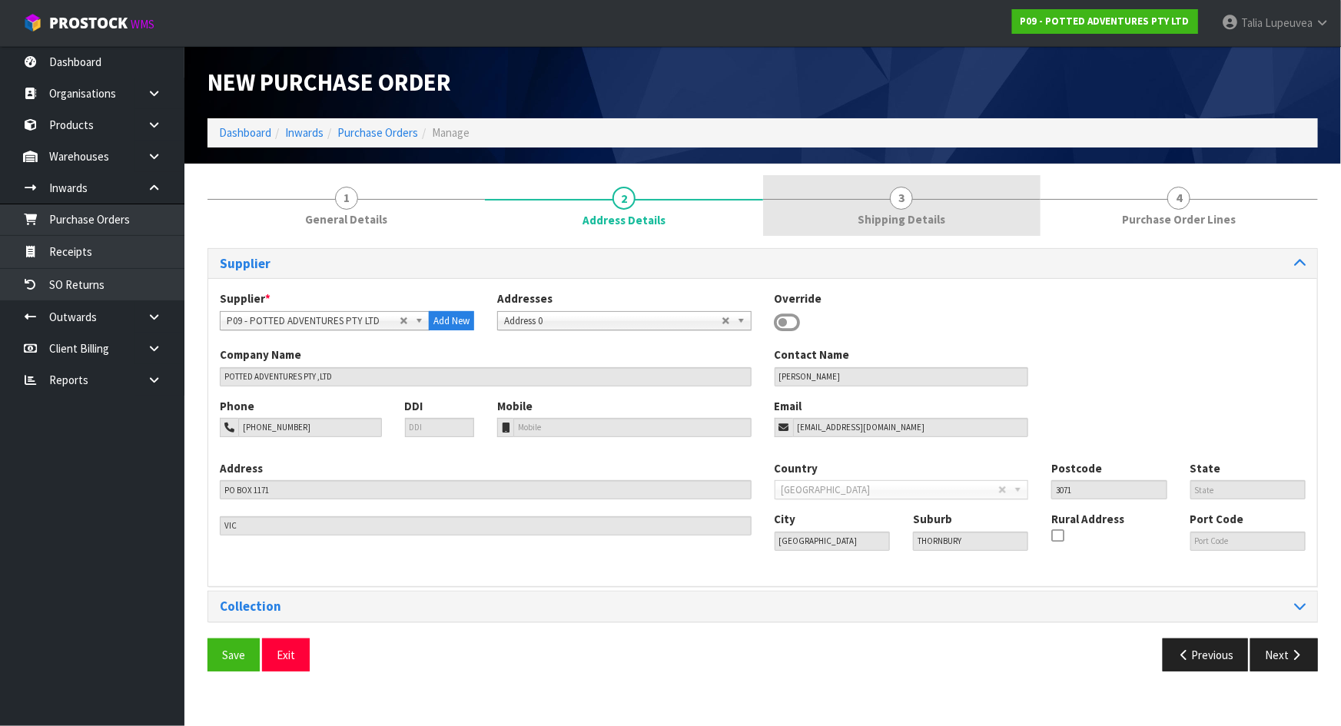
click at [925, 214] on span "Shipping Details" at bounding box center [902, 219] width 88 height 16
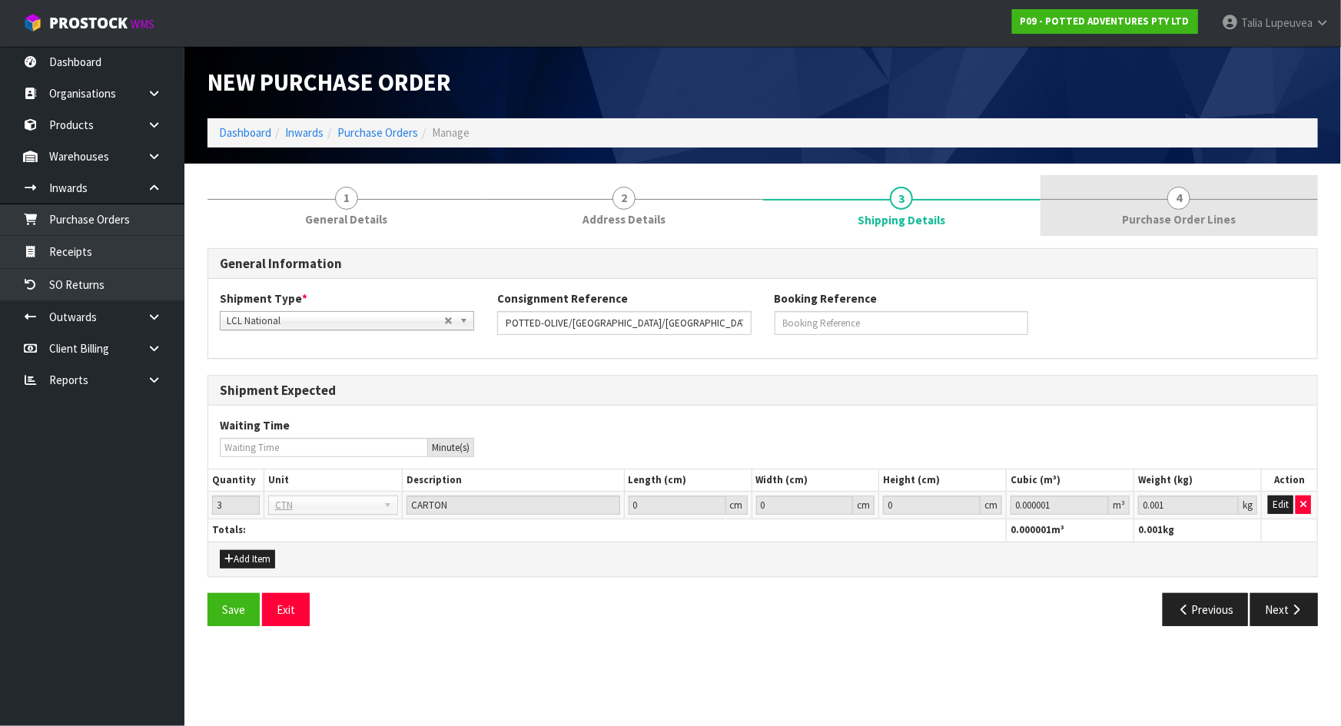
click at [1154, 191] on link "4 Purchase Order Lines" at bounding box center [1179, 205] width 277 height 61
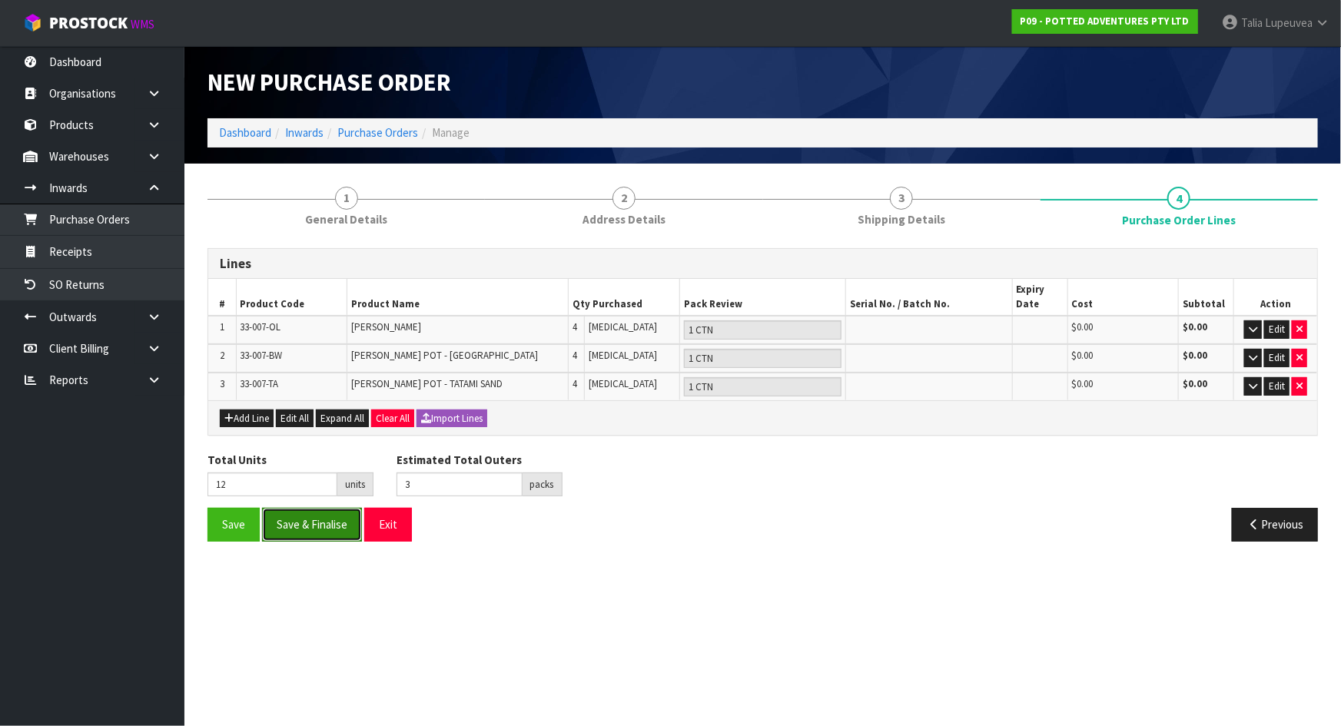
click at [306, 521] on button "Save & Finalise" at bounding box center [312, 524] width 100 height 33
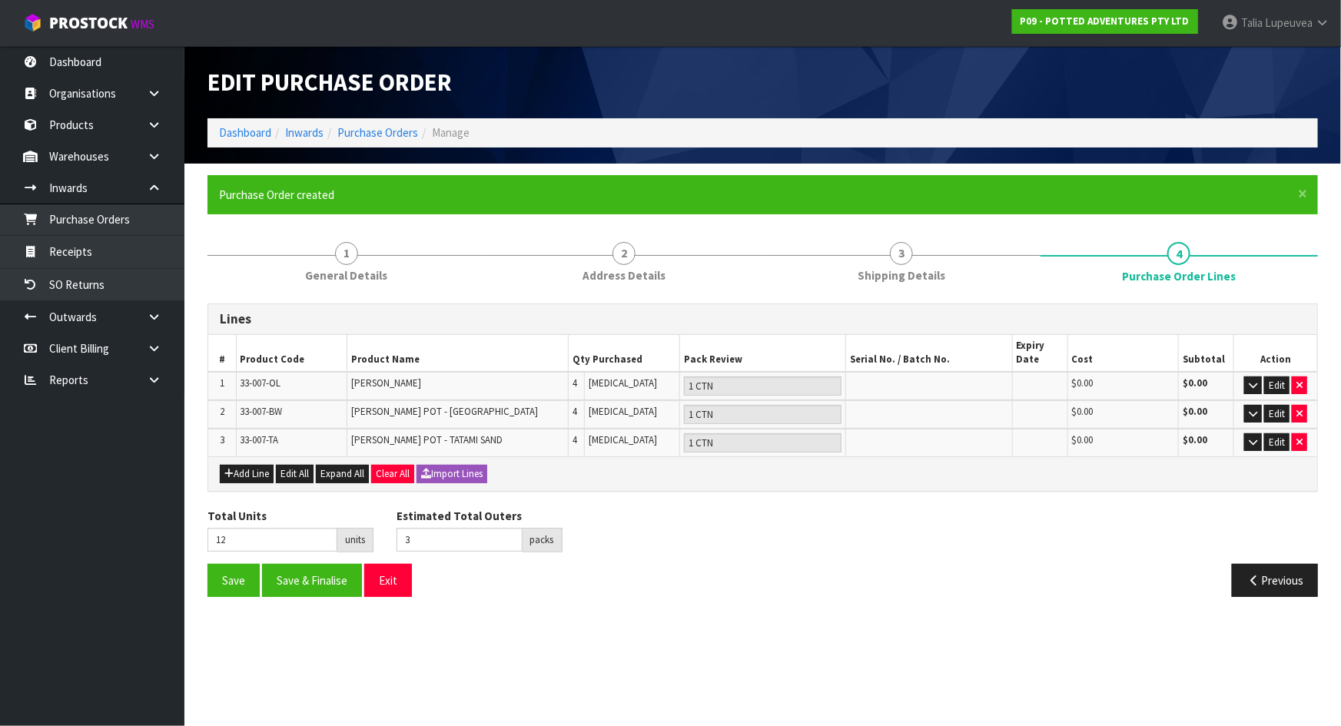
type input "0"
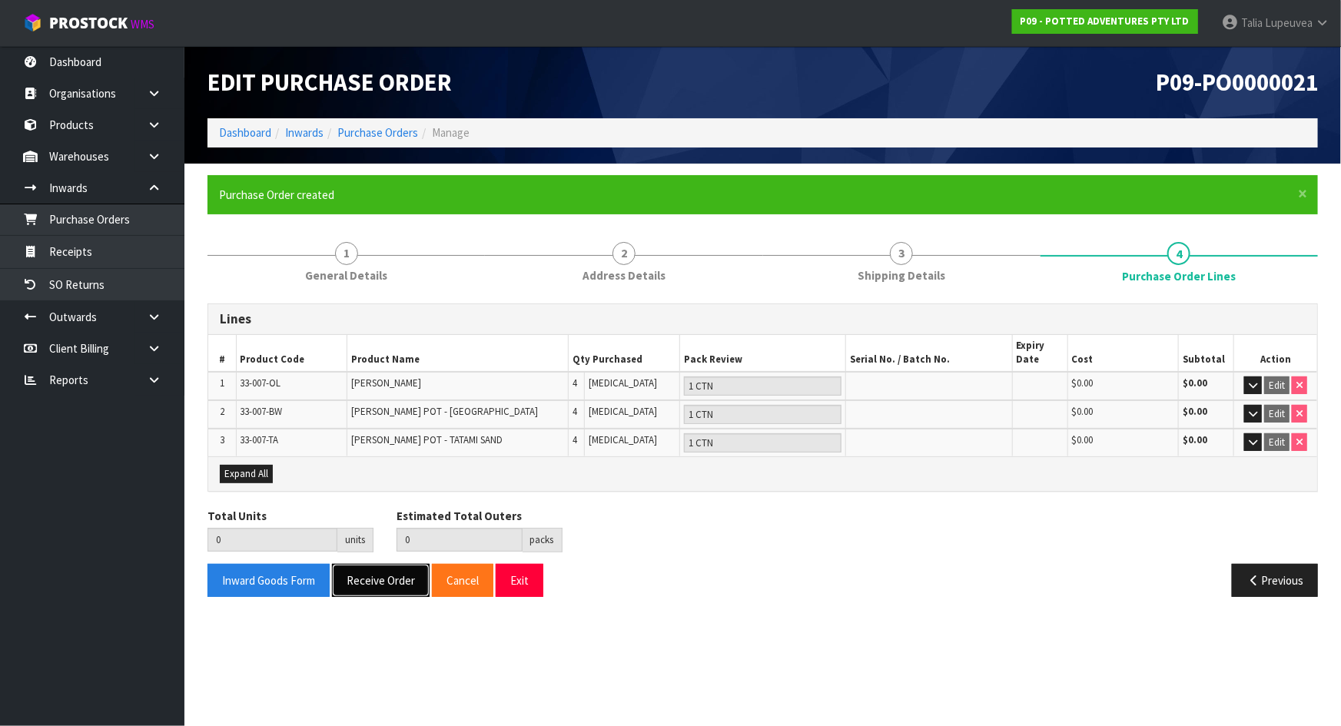
click at [390, 586] on button "Receive Order" at bounding box center [381, 580] width 98 height 33
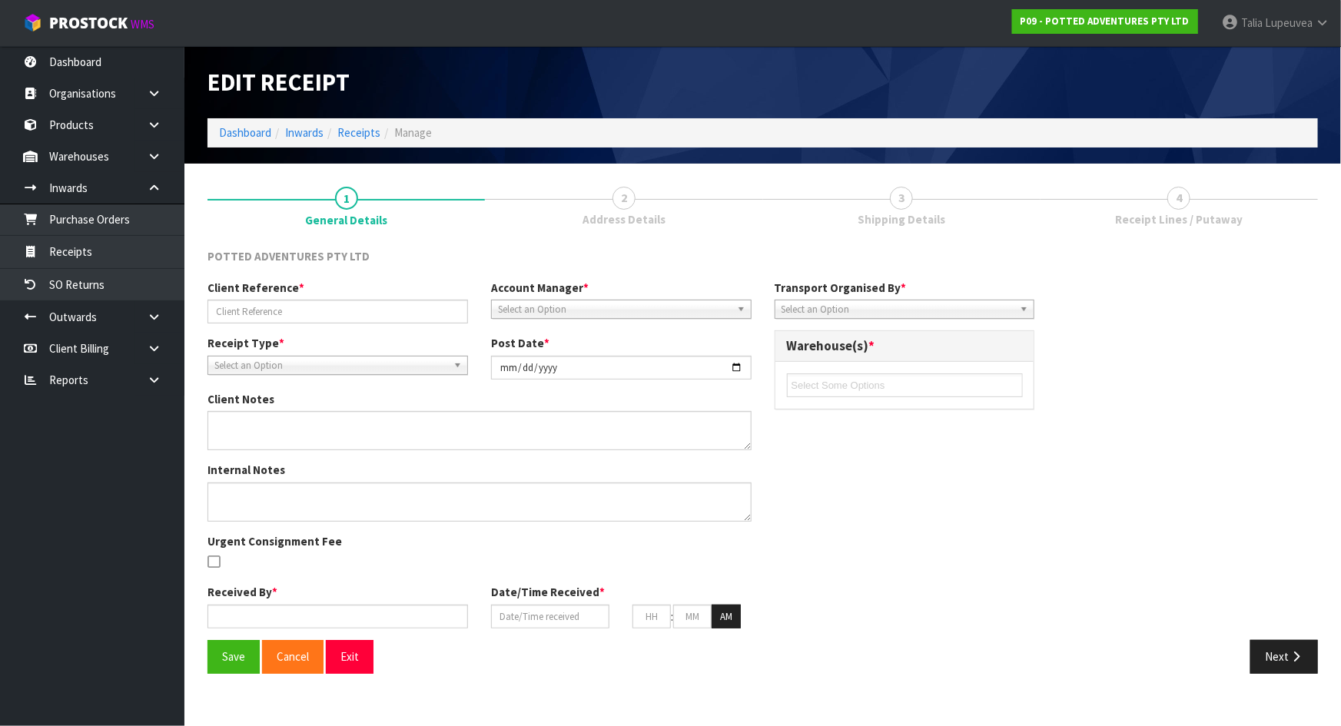
type input "POTTED-OLIVE/[GEOGRAPHIC_DATA]/[GEOGRAPHIC_DATA]"
type input "[DATE]"
type input "[PERSON_NAME]"
type input "[DATE]"
type input "03"
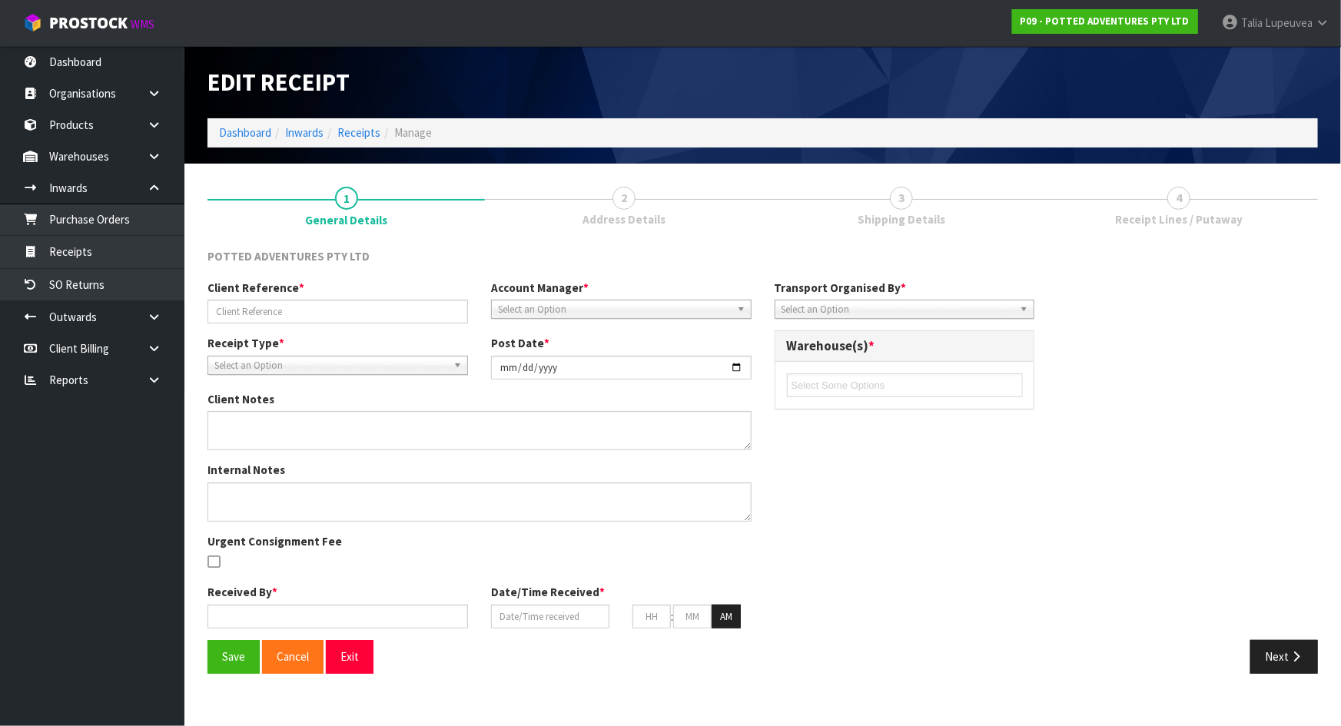
type input "06"
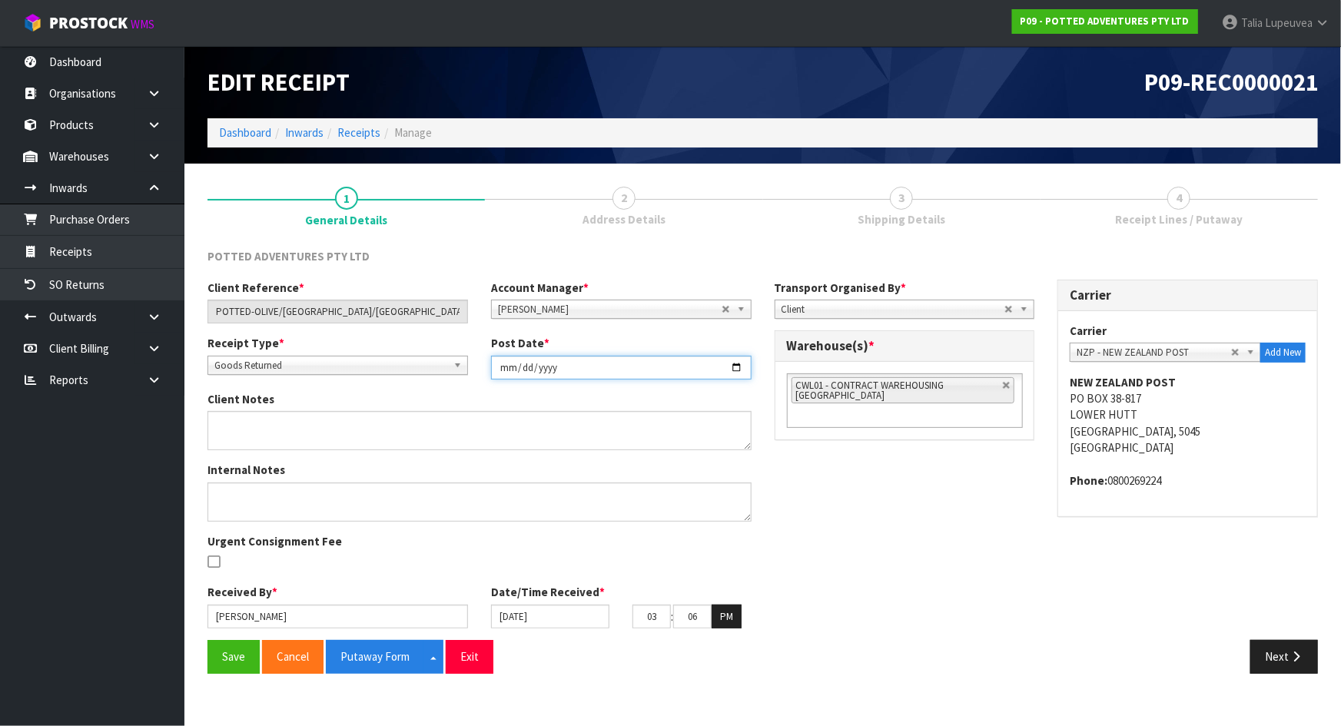
click at [731, 369] on input "[DATE]" at bounding box center [621, 368] width 261 height 24
type input "[DATE]"
click at [548, 610] on input "[DATE]" at bounding box center [550, 617] width 118 height 24
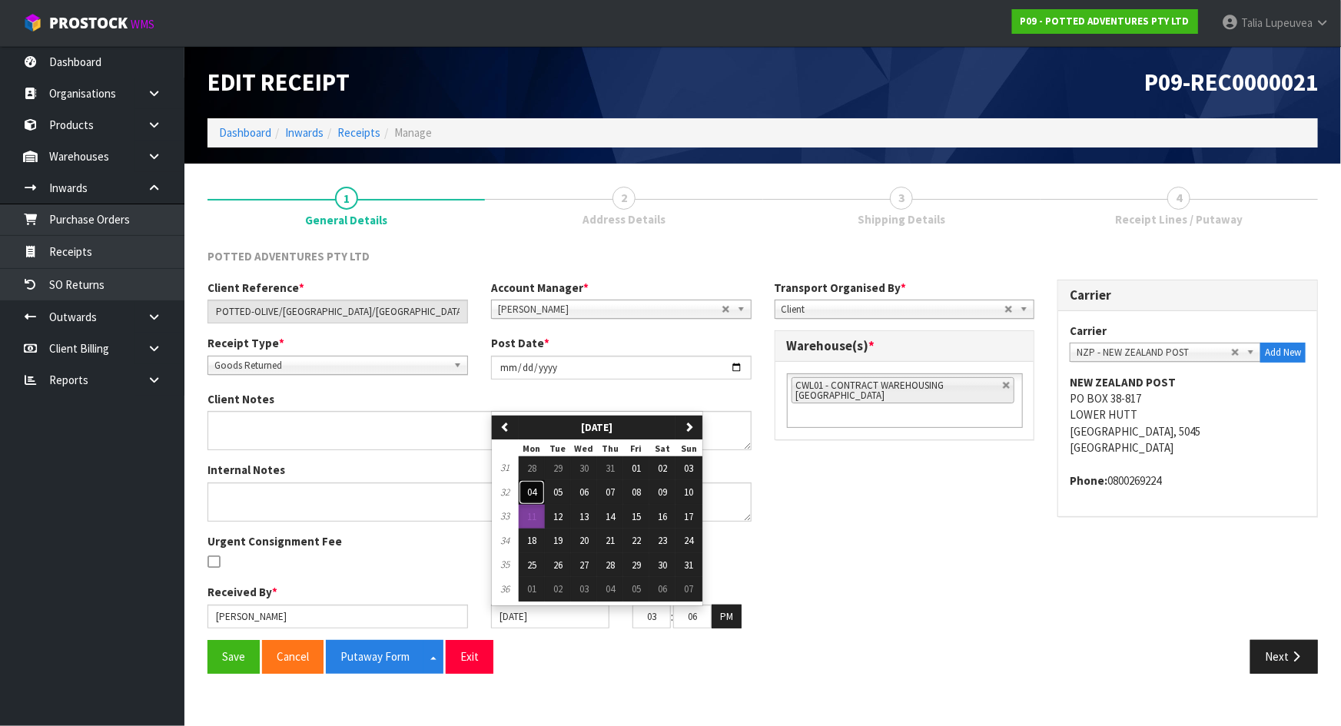
click at [540, 491] on button "04" at bounding box center [532, 492] width 26 height 25
type input "[DATE]"
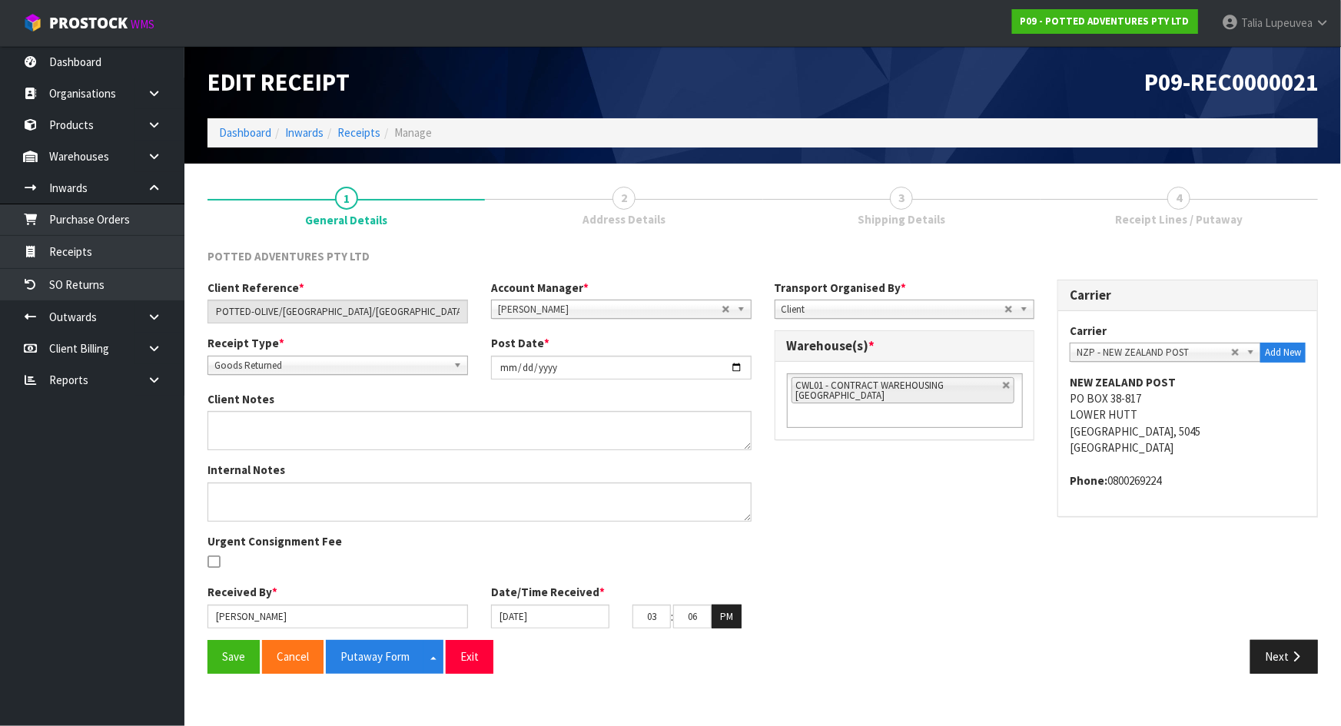
click at [1018, 522] on div "Client Reference * [GEOGRAPHIC_DATA]-OLIVE/[GEOGRAPHIC_DATA]/[GEOGRAPHIC_DATA] …" at bounding box center [763, 460] width 1134 height 360
click at [1008, 387] on link at bounding box center [1006, 385] width 9 height 9
type input "Select Some Options"
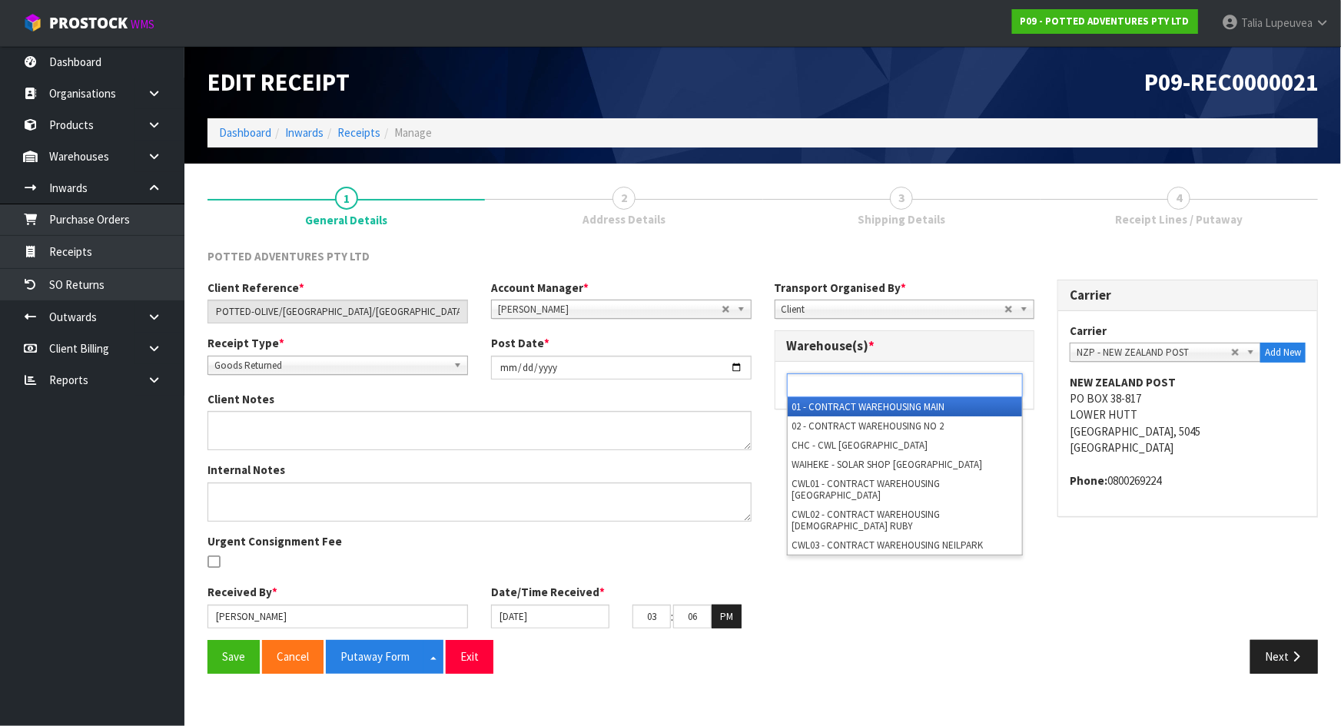
click at [1008, 386] on ul at bounding box center [905, 386] width 236 height 24
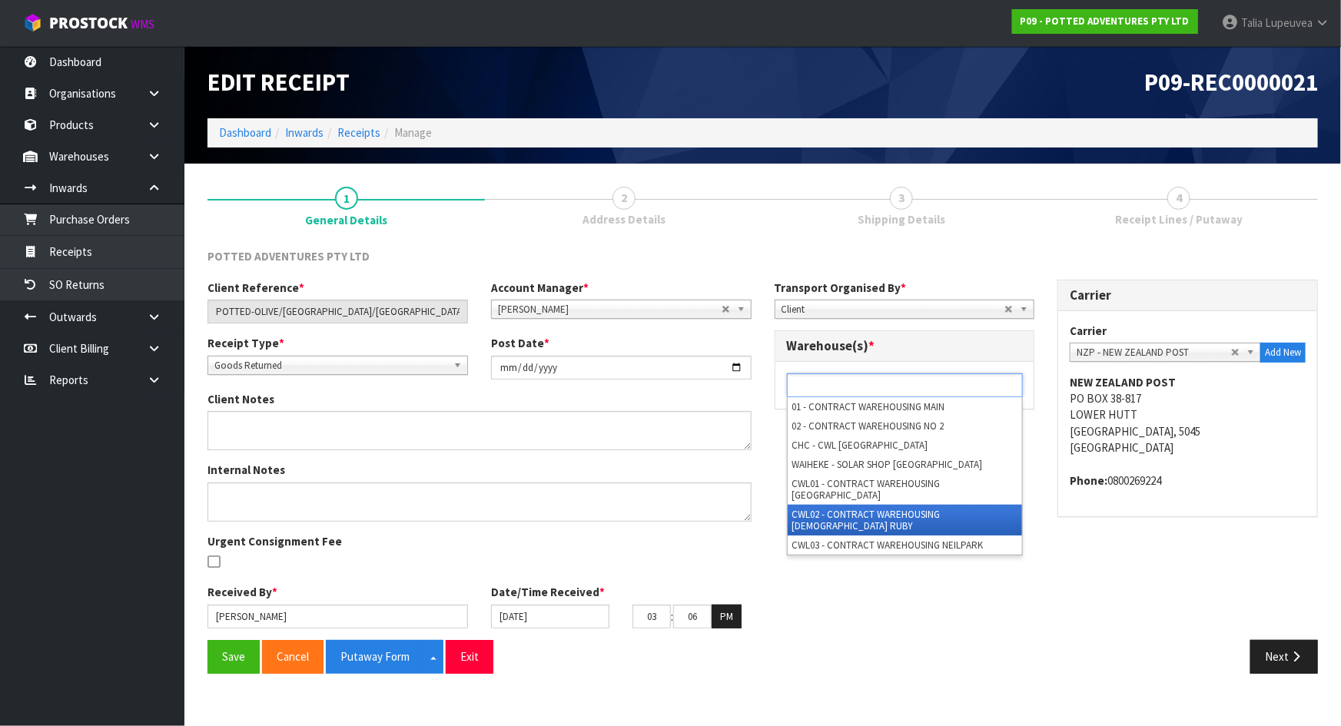
click at [999, 505] on li "CWL02 - CONTRACT WAREHOUSING [DEMOGRAPHIC_DATA] RUBY" at bounding box center [905, 520] width 234 height 31
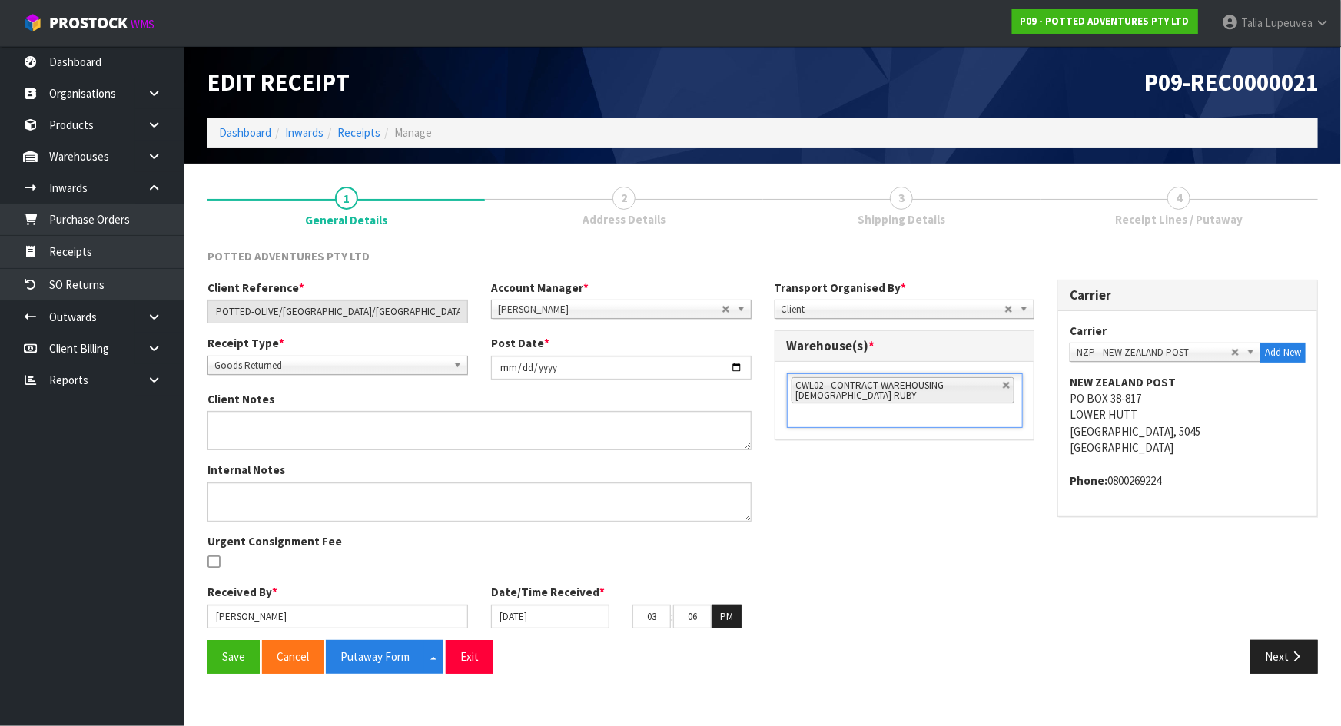
click at [954, 579] on div "Client Reference * [GEOGRAPHIC_DATA]-OLIVE/[GEOGRAPHIC_DATA]/[GEOGRAPHIC_DATA] …" at bounding box center [763, 460] width 1134 height 360
click at [244, 641] on button "Save" at bounding box center [234, 656] width 52 height 33
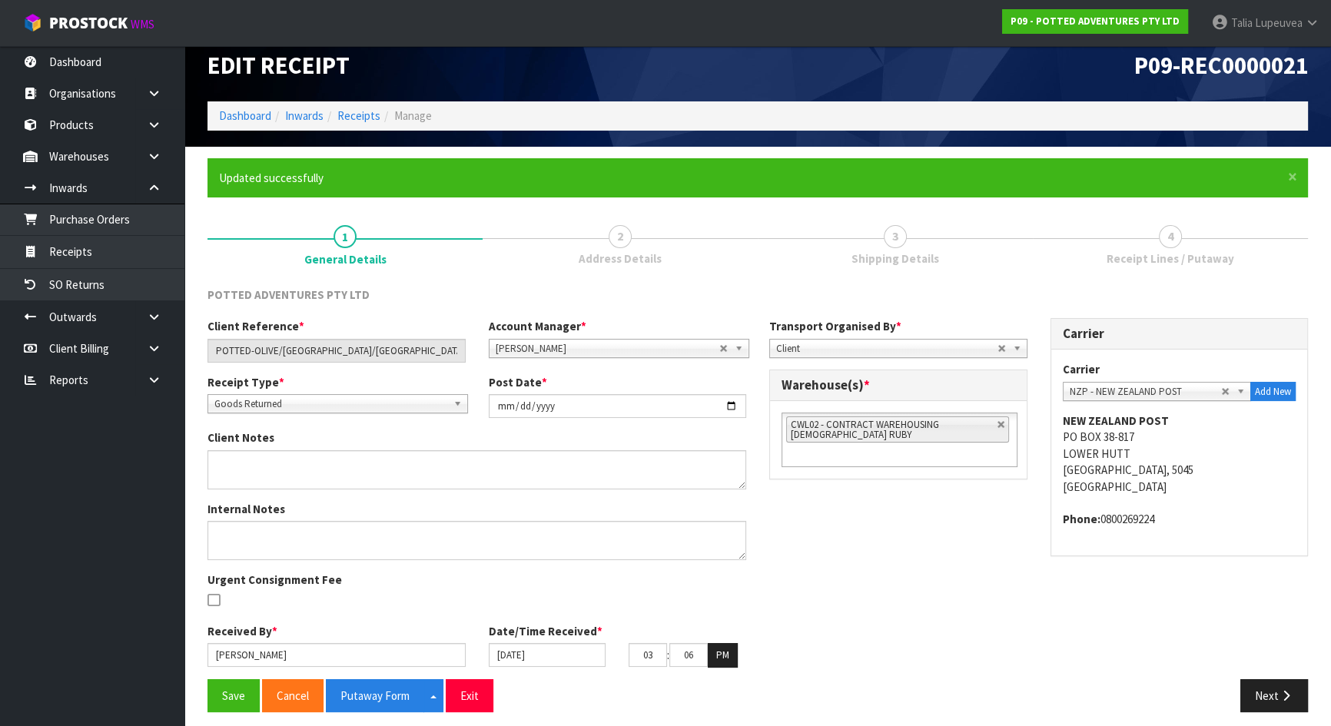
scroll to position [25, 0]
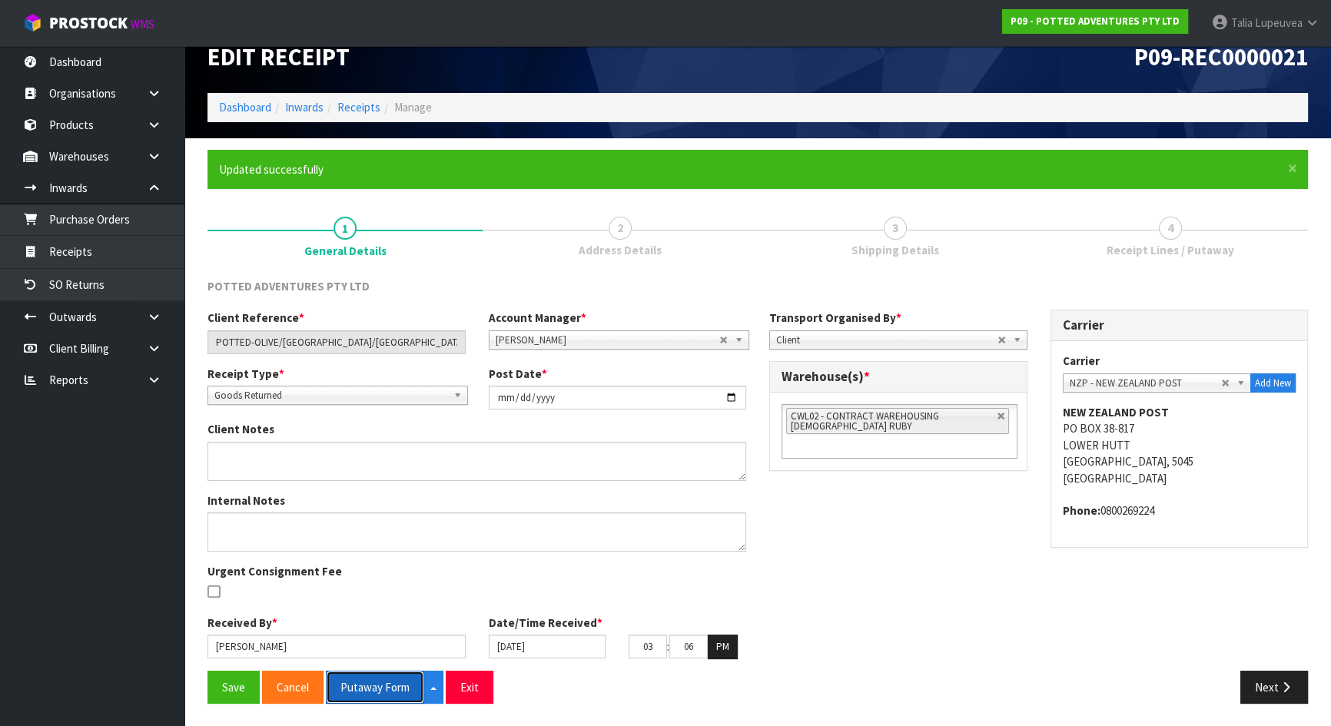
click at [390, 641] on button "Putaway Form" at bounding box center [375, 687] width 98 height 33
click at [1285, 641] on icon "button" at bounding box center [1286, 688] width 15 height 12
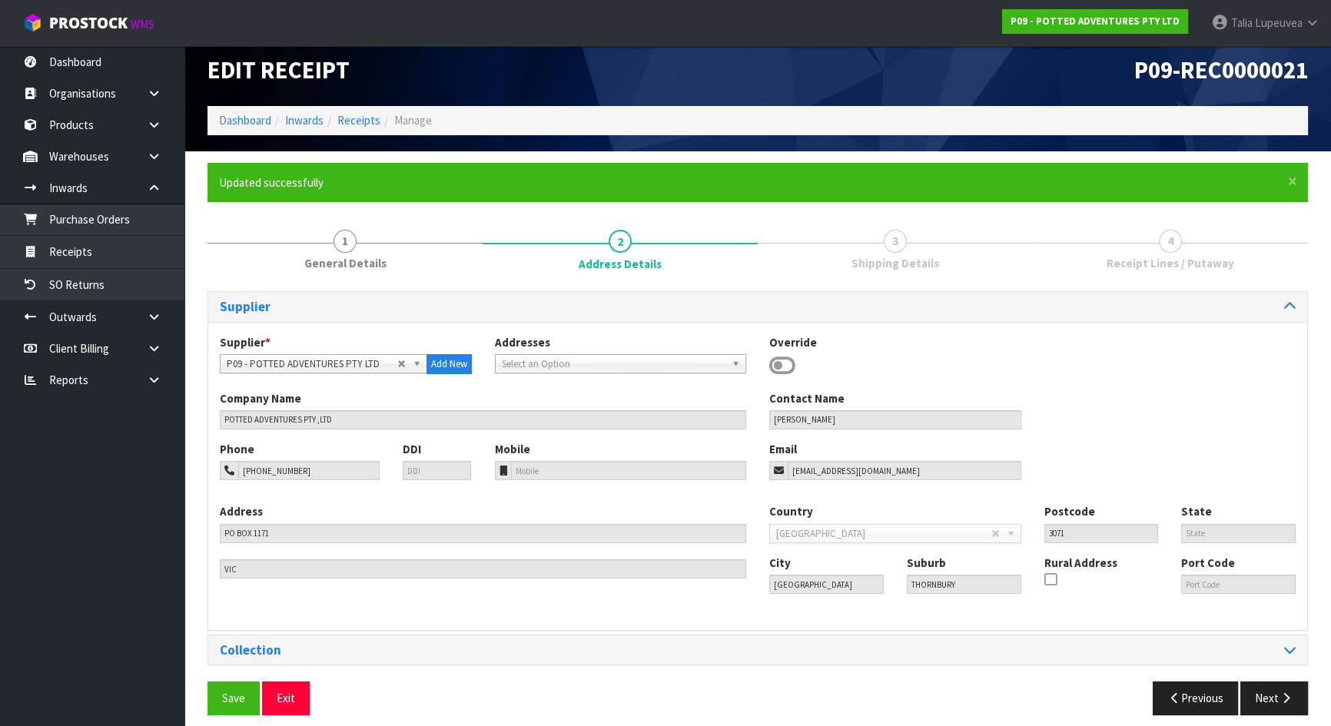
scroll to position [24, 0]
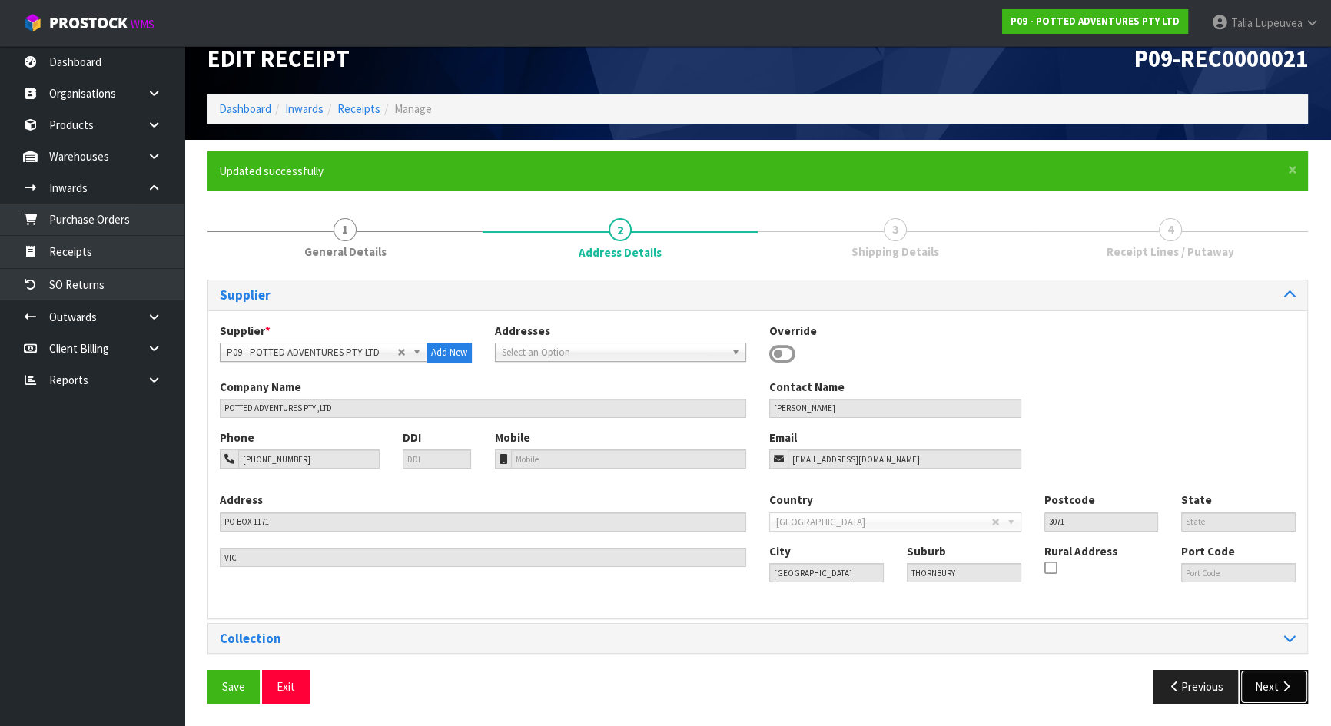
click at [1290, 641] on icon "button" at bounding box center [1286, 687] width 15 height 12
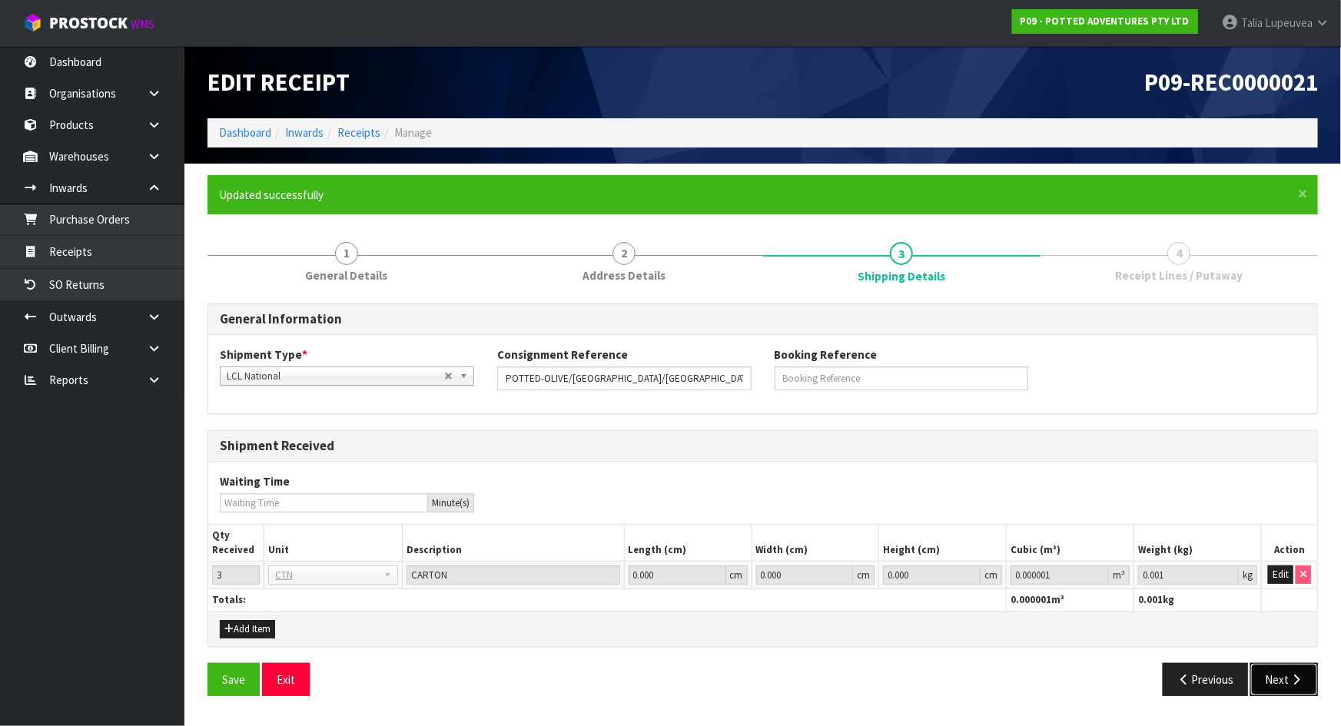
click at [1303, 641] on icon "button" at bounding box center [1296, 680] width 15 height 12
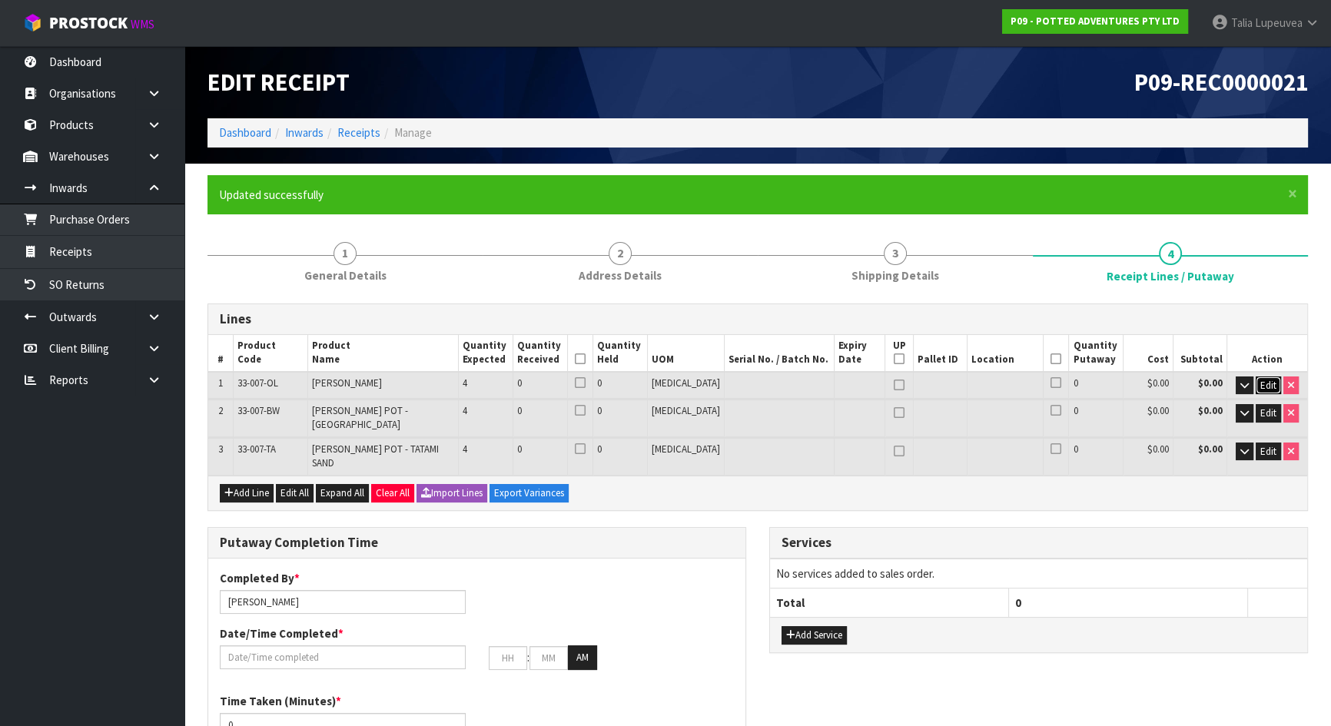
click at [1263, 380] on span "Edit" at bounding box center [1268, 385] width 16 height 13
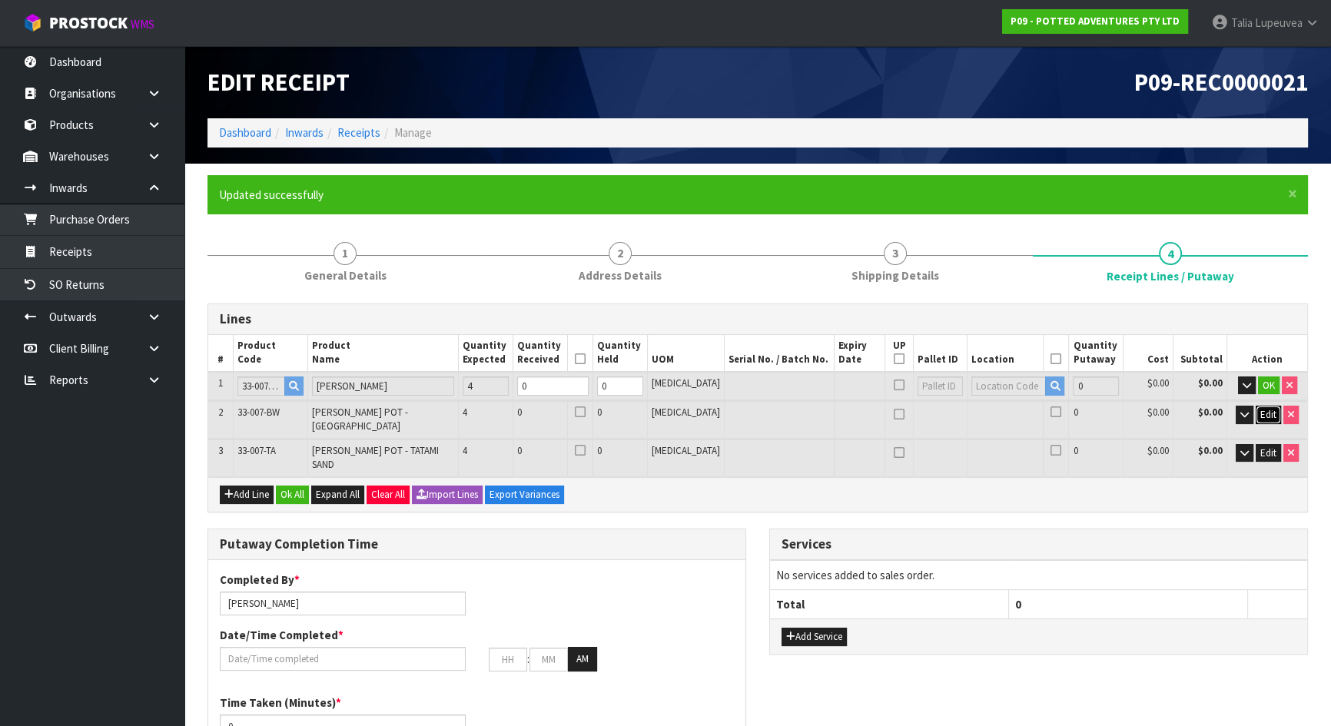
click at [1263, 406] on button "Edit" at bounding box center [1268, 415] width 25 height 18
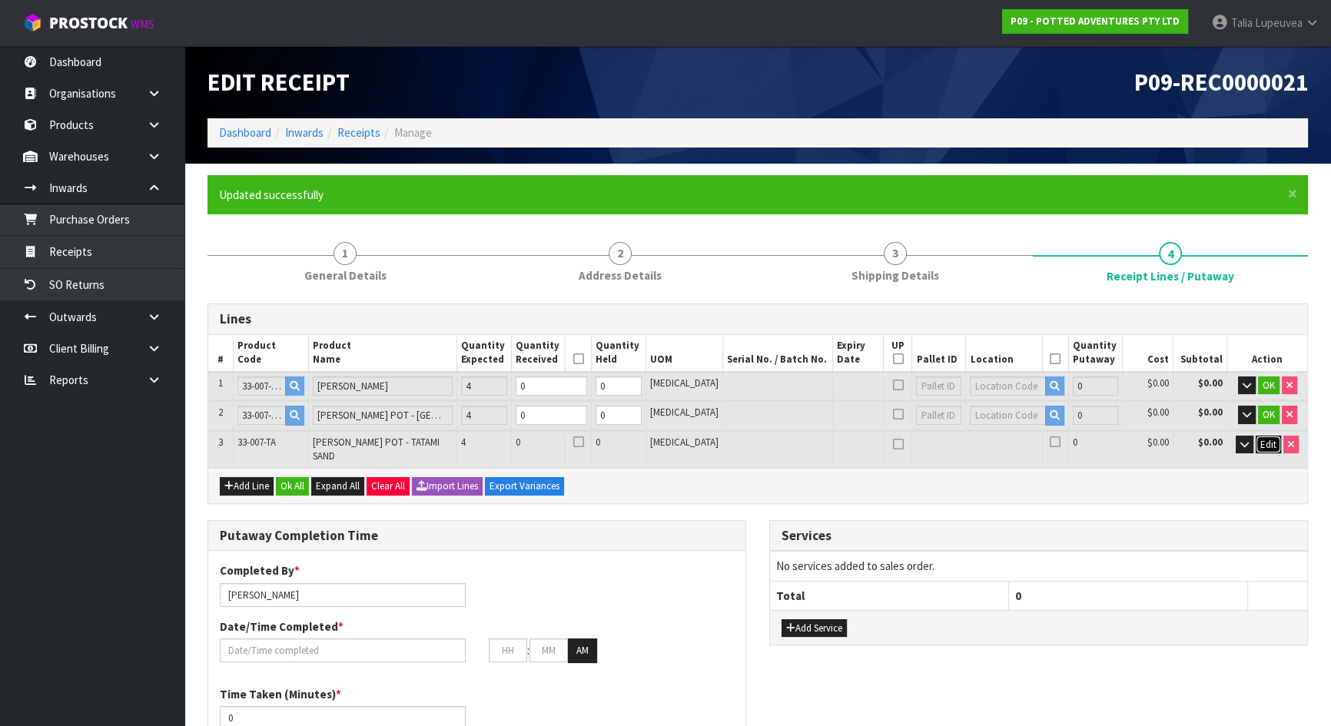
click at [1269, 438] on span "Edit" at bounding box center [1268, 444] width 16 height 13
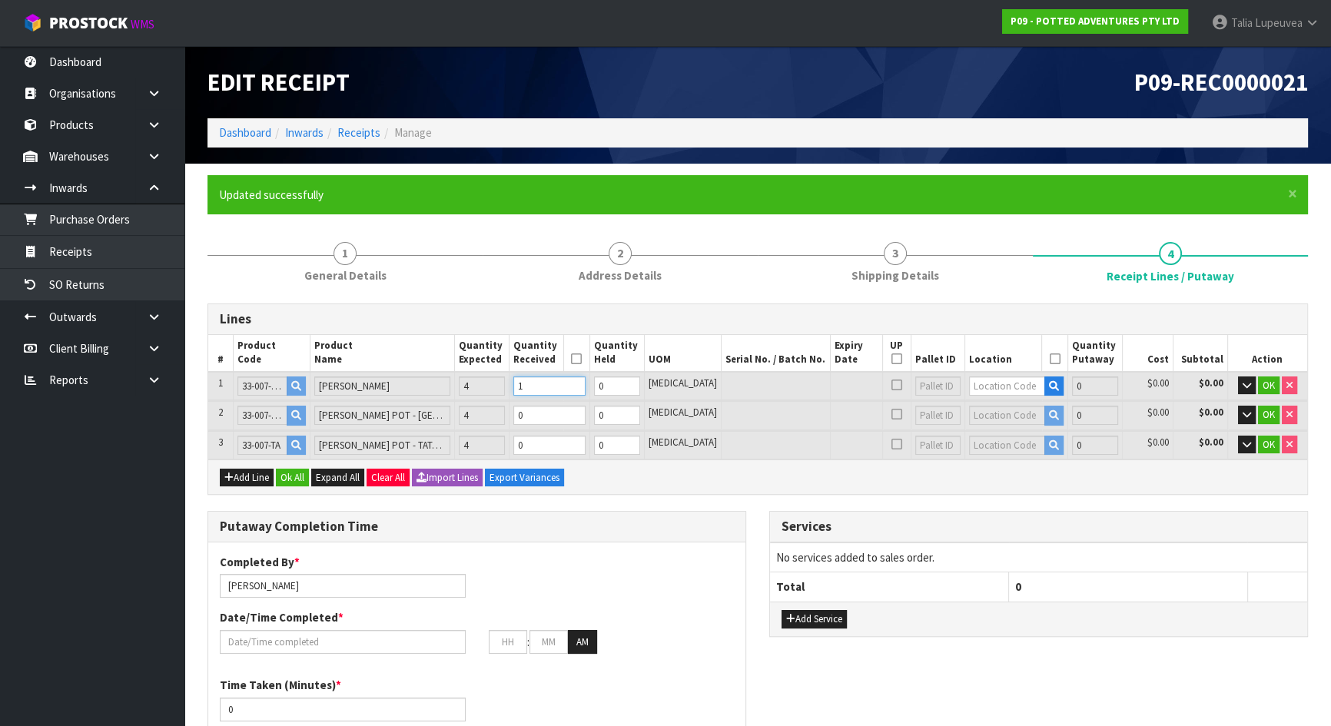
click at [586, 383] on input "1" at bounding box center [549, 386] width 72 height 19
click at [586, 383] on input "2" at bounding box center [549, 386] width 72 height 19
click at [586, 383] on input "3" at bounding box center [549, 386] width 72 height 19
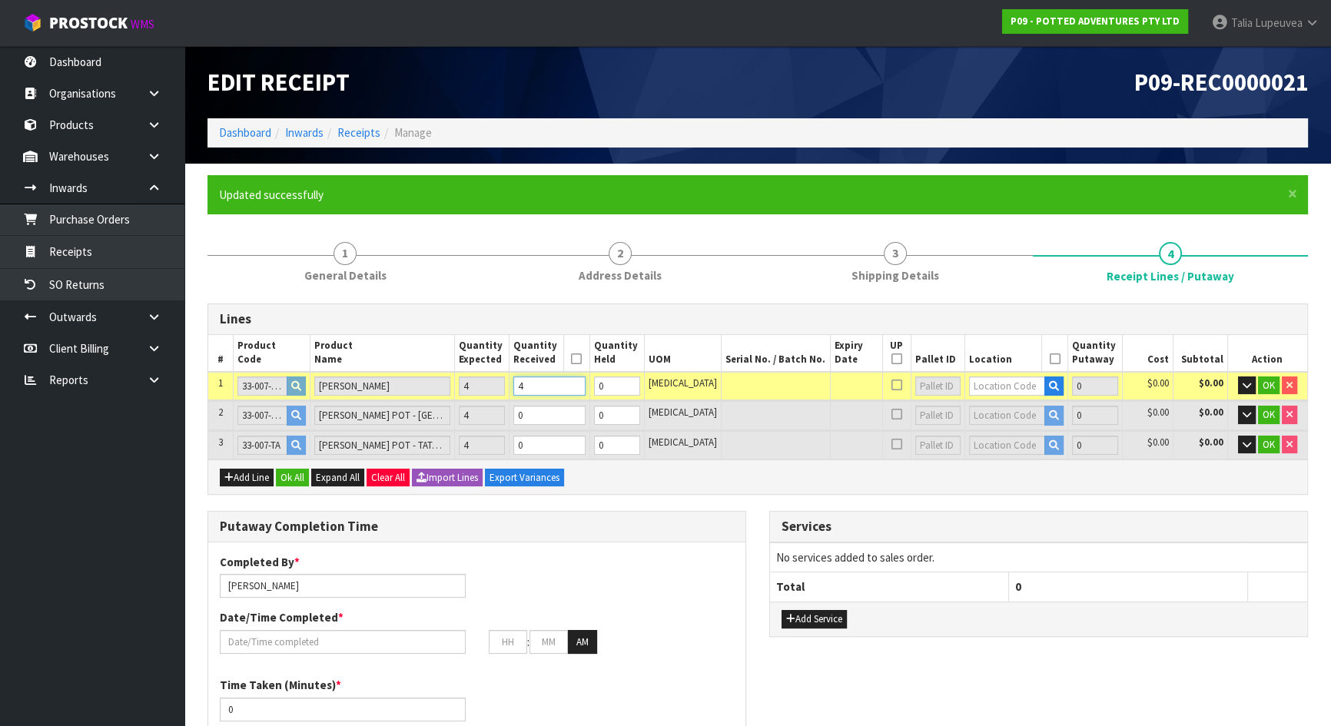
click at [586, 383] on input "4" at bounding box center [549, 386] width 72 height 19
click at [586, 407] on input "1" at bounding box center [549, 415] width 72 height 19
click at [586, 410] on input "2" at bounding box center [549, 415] width 72 height 19
click at [586, 410] on input "3" at bounding box center [549, 415] width 72 height 19
click at [586, 410] on input "4" at bounding box center [549, 415] width 72 height 19
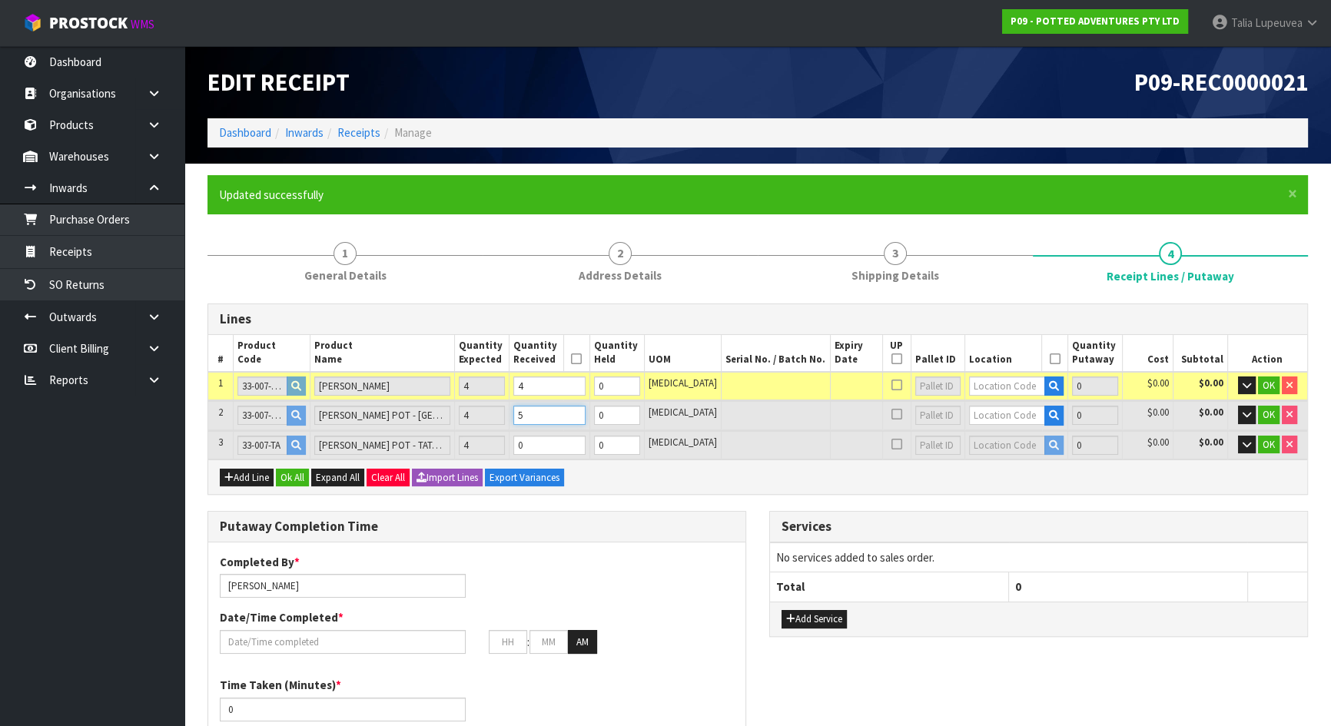
click at [586, 410] on input "5" at bounding box center [549, 415] width 72 height 19
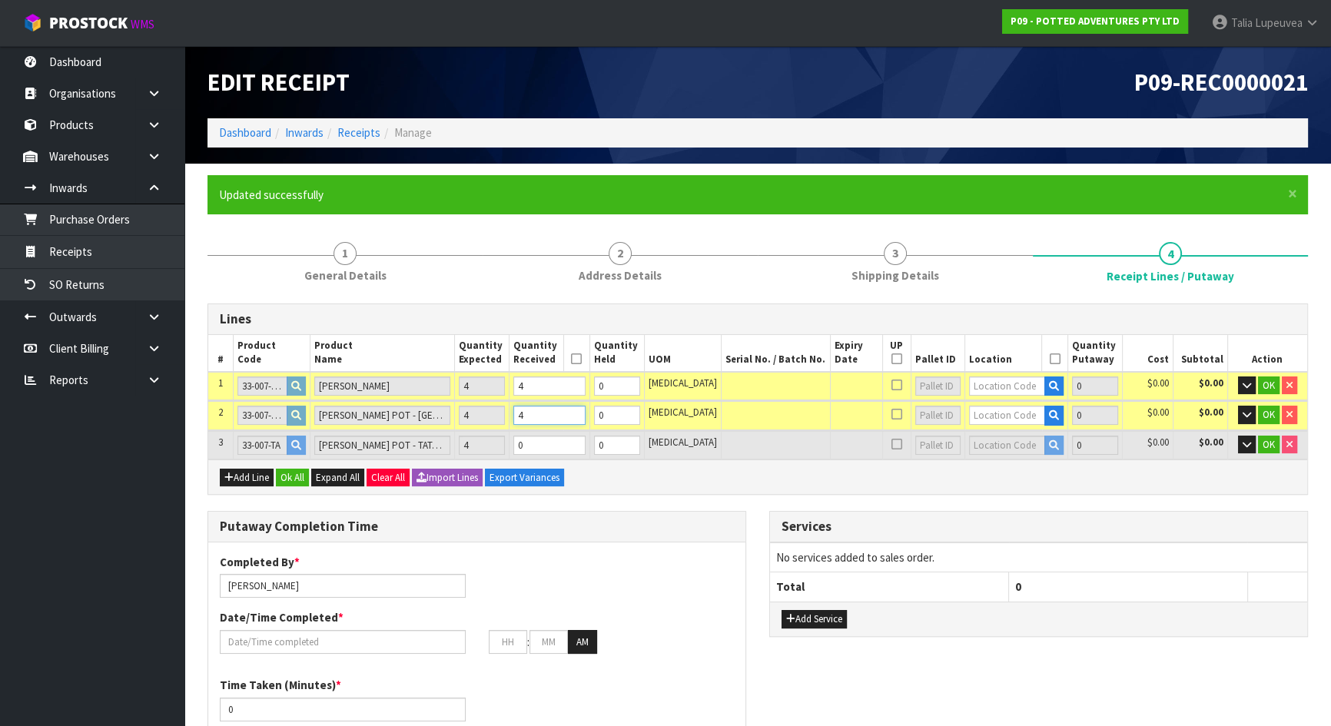
click at [586, 418] on input "4" at bounding box center [549, 415] width 72 height 19
click at [586, 440] on input "1" at bounding box center [549, 445] width 72 height 19
click at [586, 440] on input "2" at bounding box center [549, 445] width 72 height 19
click at [586, 440] on input "3" at bounding box center [549, 445] width 72 height 19
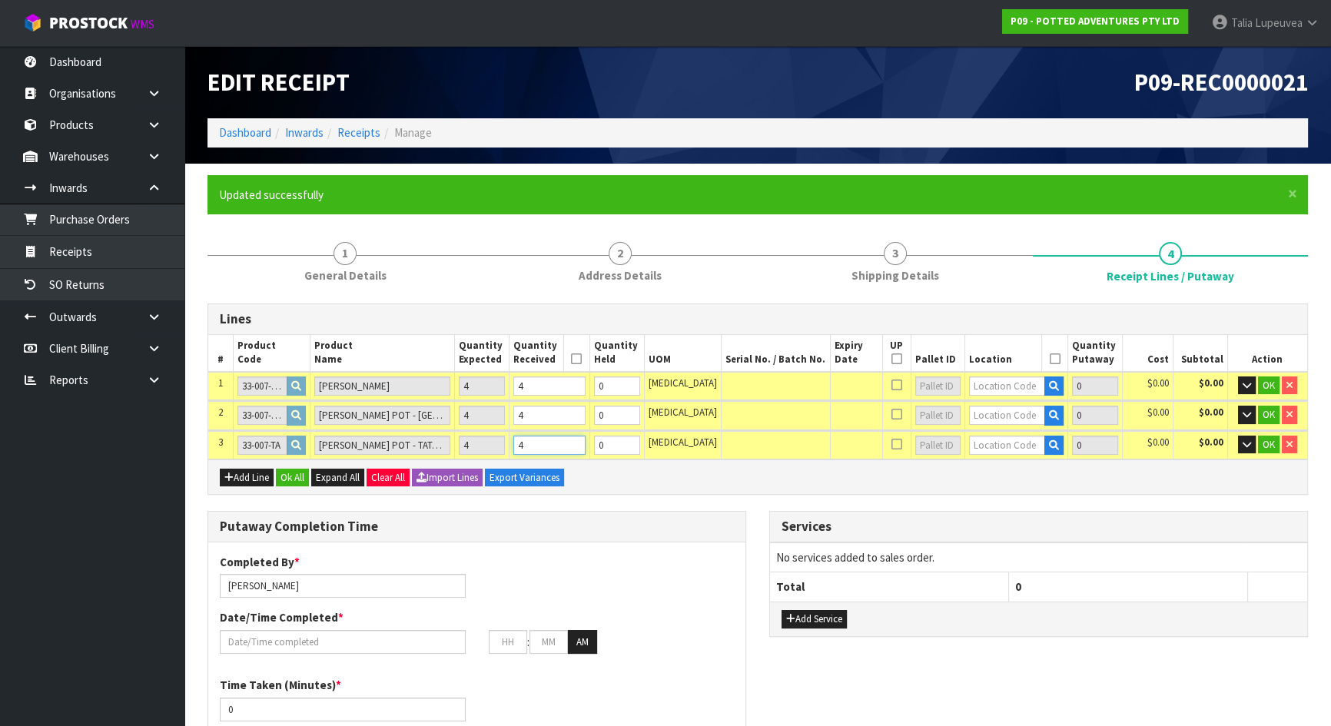
click at [586, 440] on input "4" at bounding box center [549, 445] width 72 height 19
click at [971, 381] on input "text" at bounding box center [1007, 386] width 76 height 19
click at [1059, 433] on link "04-13-2- B" at bounding box center [1016, 432] width 121 height 21
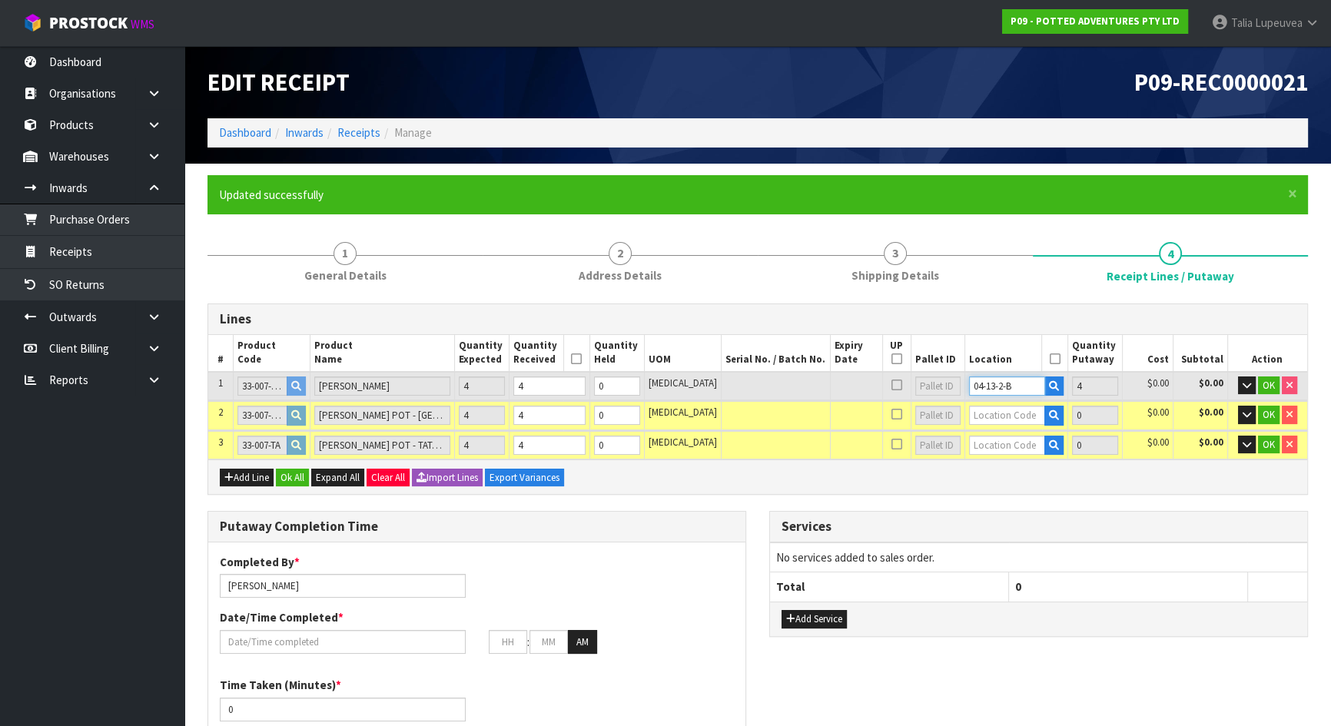
drag, startPoint x: 1006, startPoint y: 380, endPoint x: 961, endPoint y: 371, distance: 45.4
click at [964, 372] on td "04-13-2-B" at bounding box center [1015, 386] width 103 height 28
click at [982, 388] on input "04-13-2-B" at bounding box center [1007, 386] width 76 height 19
click at [982, 387] on input "04-13-2-B" at bounding box center [1007, 386] width 76 height 19
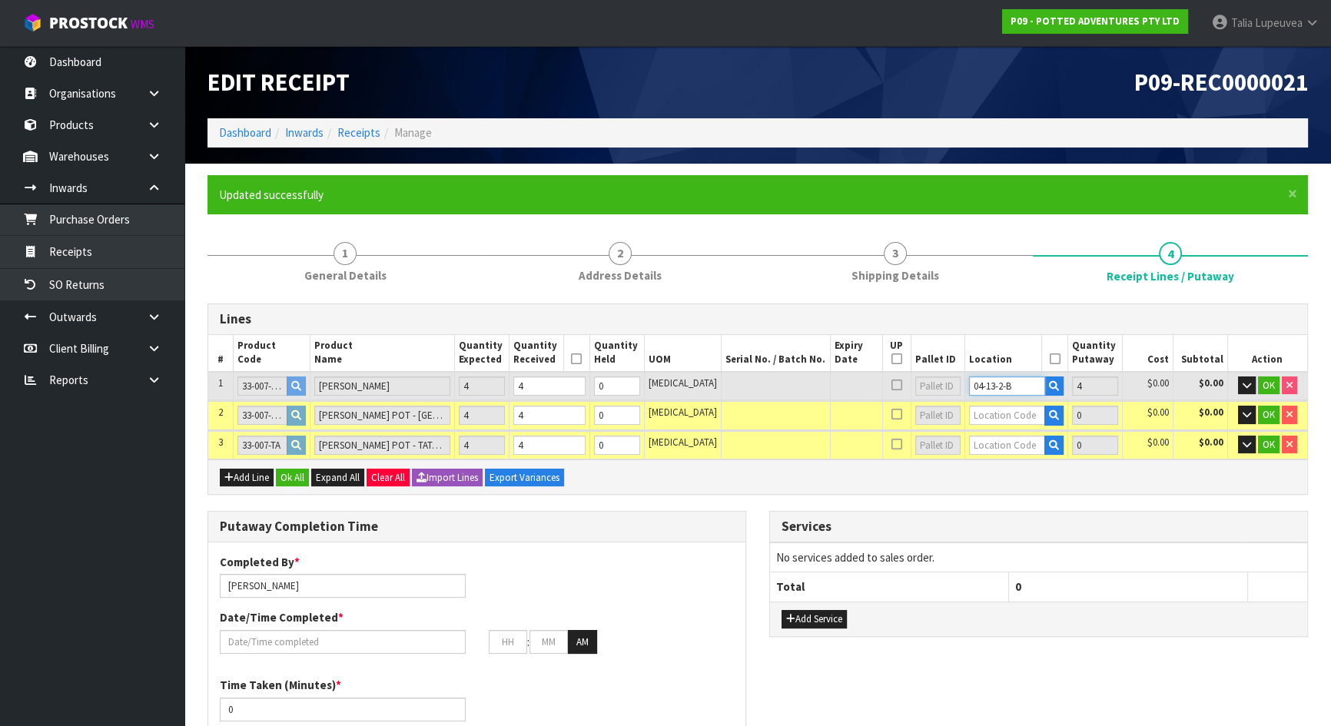
click at [982, 387] on input "04-13-2-B" at bounding box center [1007, 386] width 76 height 19
click at [994, 418] on input "text" at bounding box center [1007, 415] width 76 height 19
paste input "04-13-2-B"
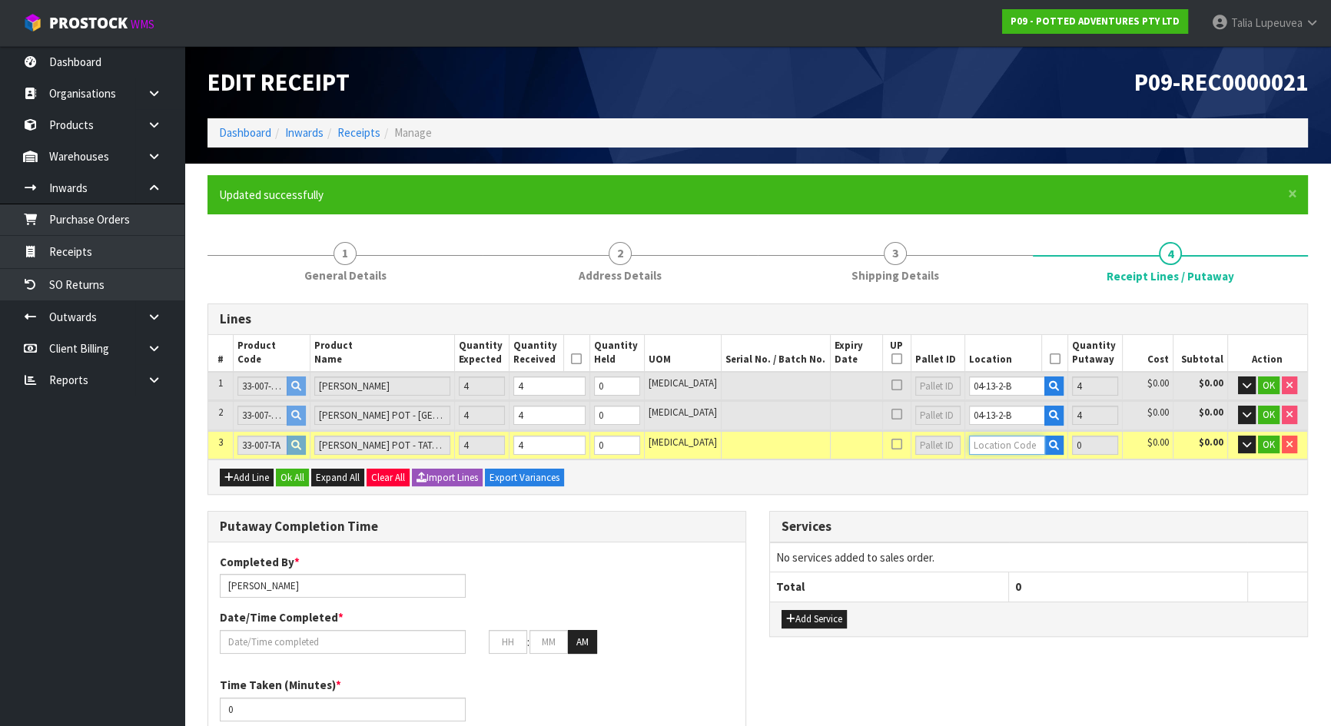
click at [981, 452] on input "text" at bounding box center [1007, 445] width 76 height 19
paste input "04-13-2-B"
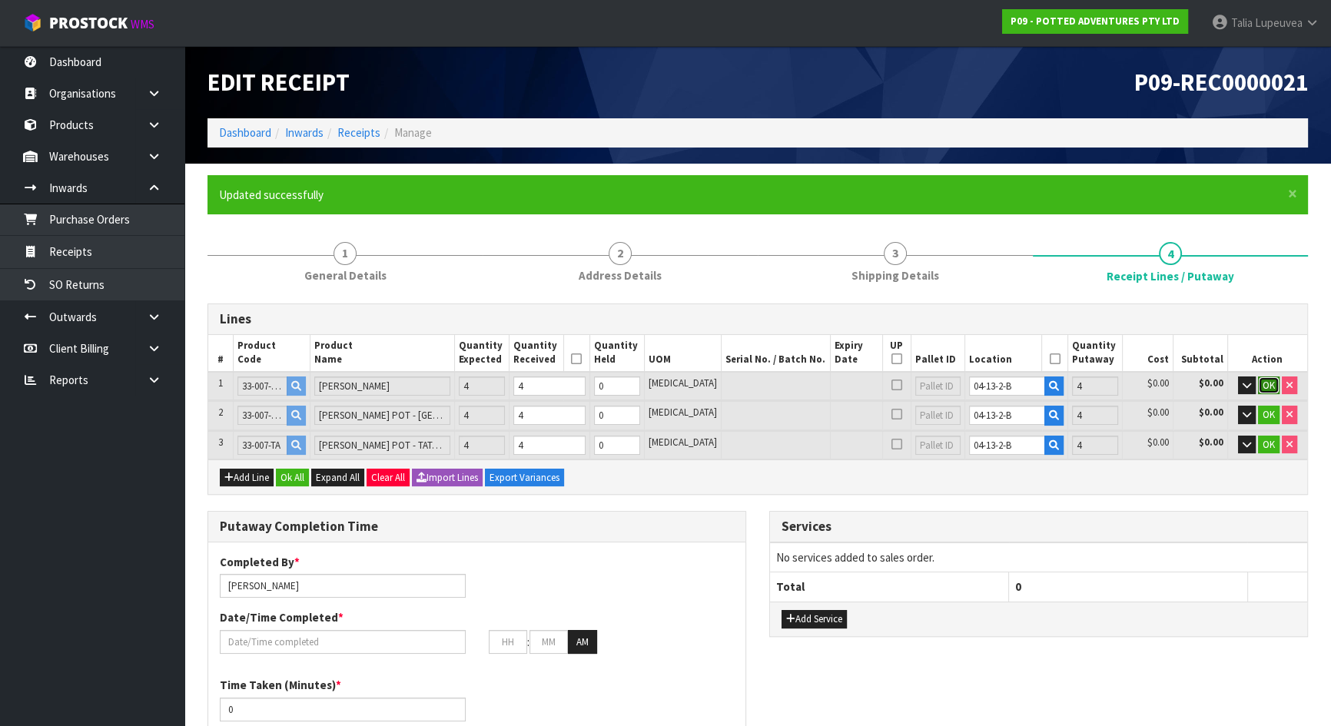
click at [1270, 379] on span "OK" at bounding box center [1269, 385] width 12 height 13
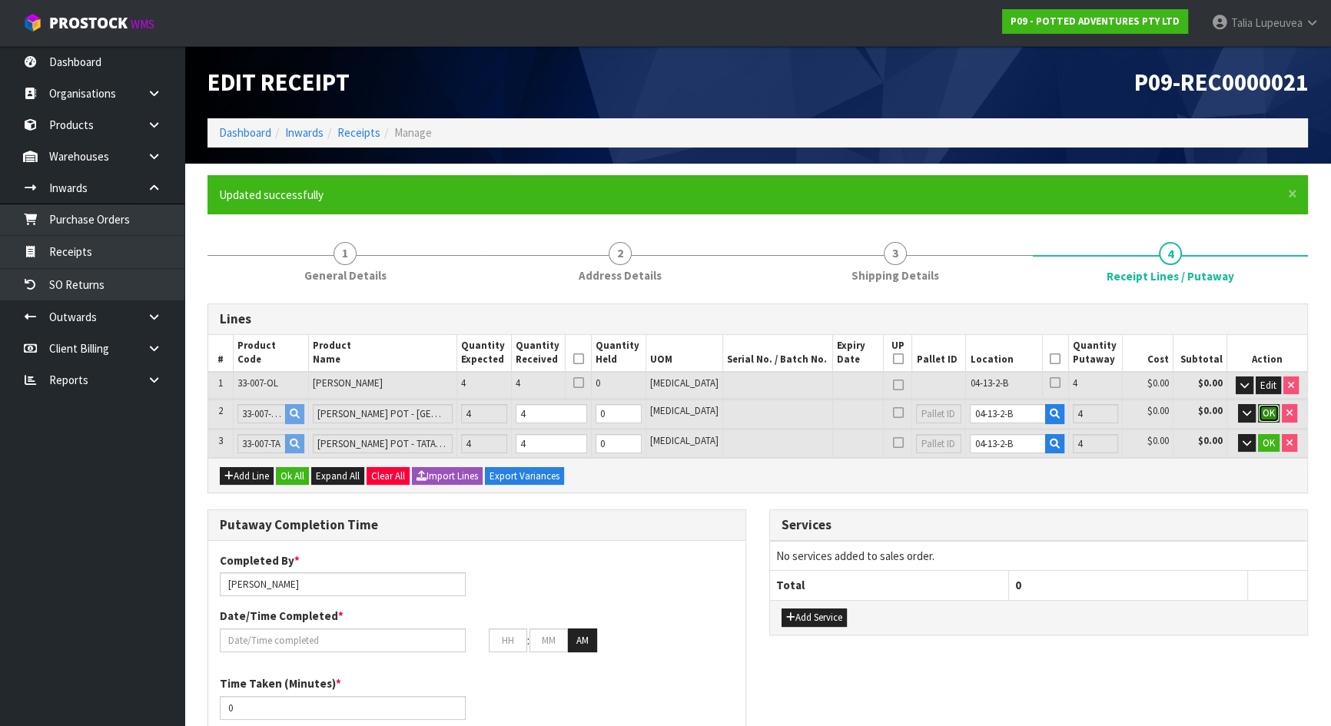
drag, startPoint x: 1267, startPoint y: 409, endPoint x: 1280, endPoint y: 438, distance: 32.0
click at [1271, 420] on button "OK" at bounding box center [1269, 413] width 22 height 18
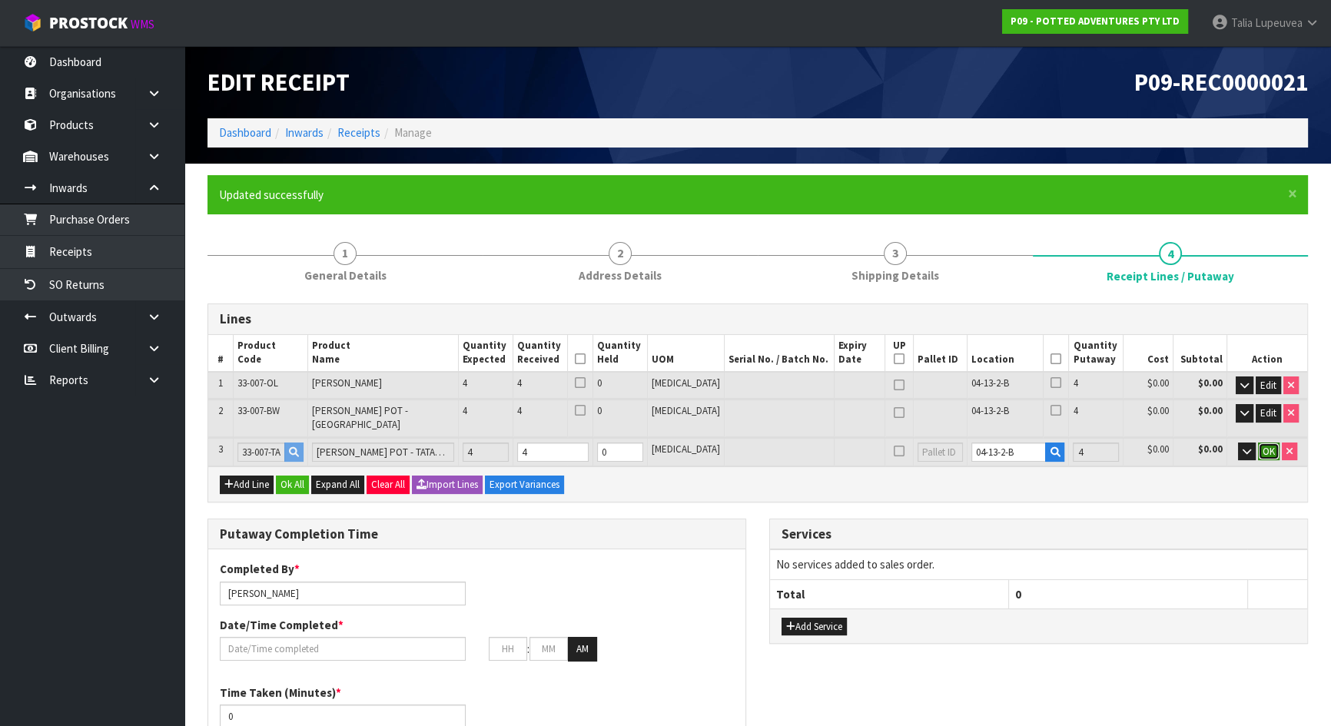
click at [1273, 443] on button "OK" at bounding box center [1269, 452] width 22 height 18
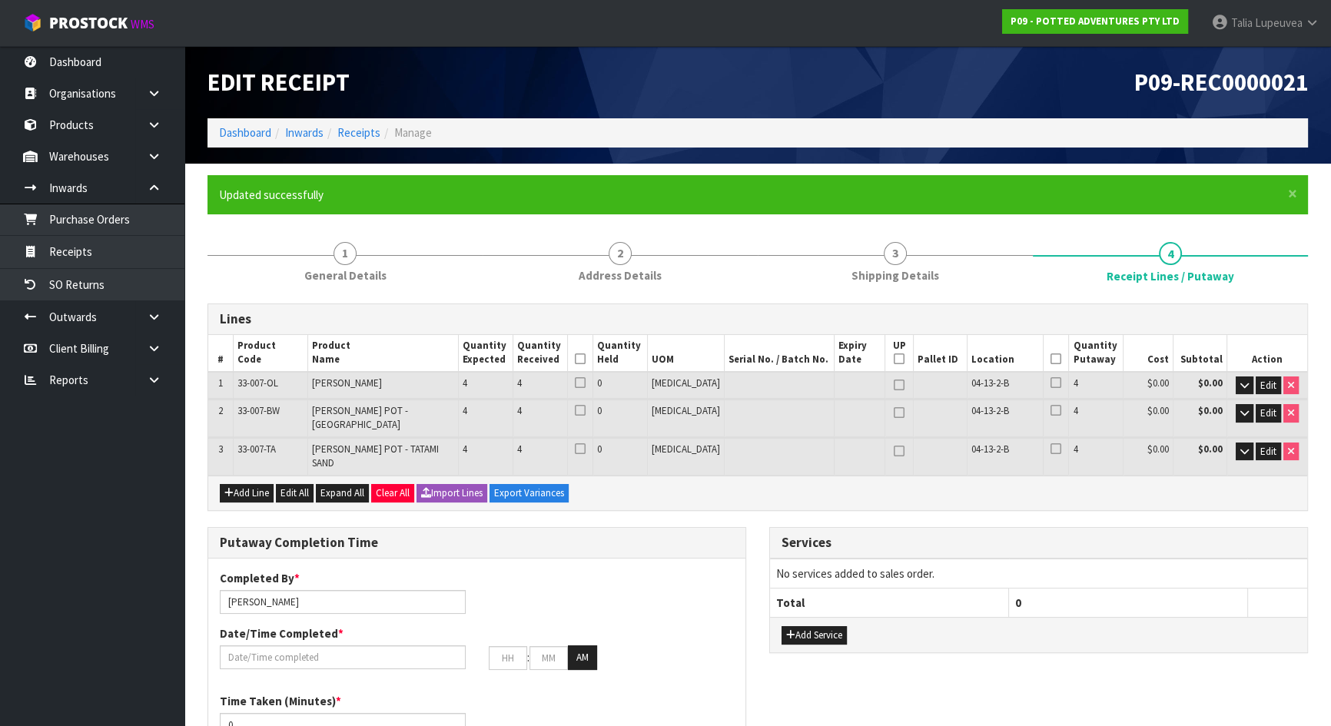
click at [1051, 359] on icon at bounding box center [1056, 359] width 11 height 1
click at [586, 359] on icon at bounding box center [580, 359] width 11 height 1
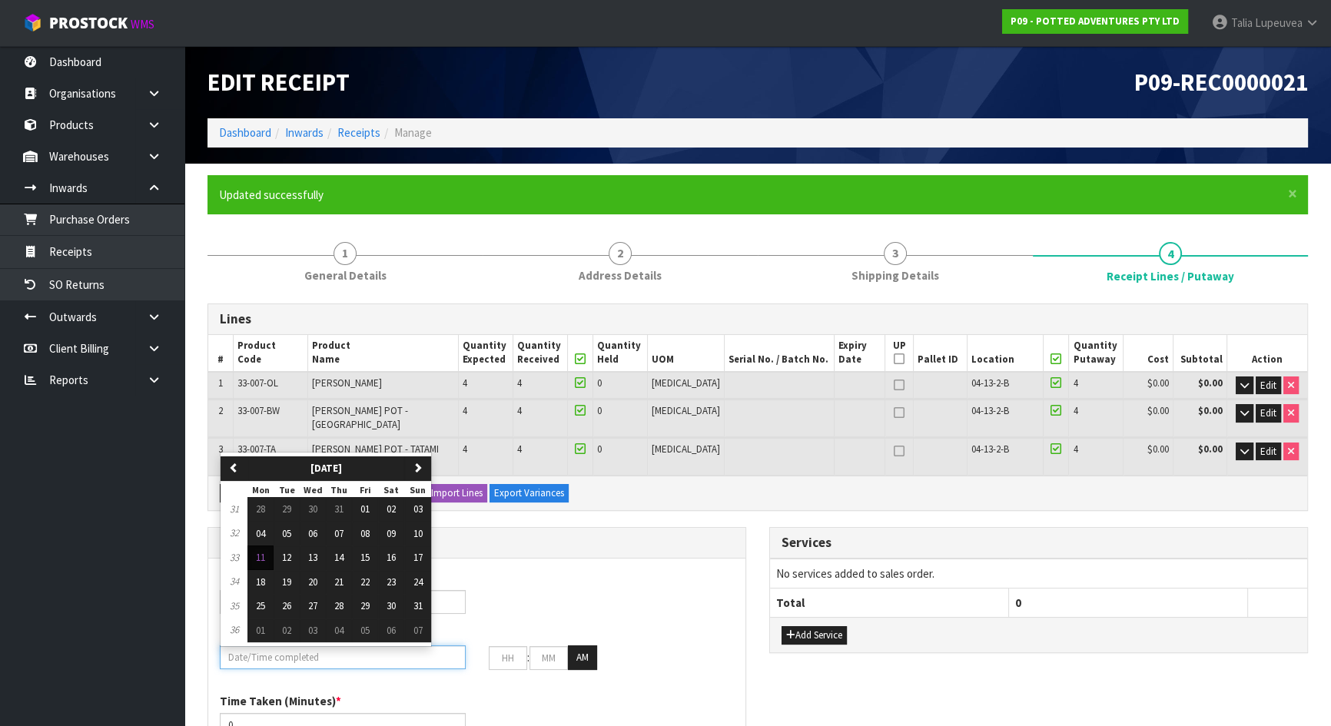
click at [294, 641] on input "text" at bounding box center [343, 658] width 246 height 24
click at [263, 551] on span "11" at bounding box center [260, 557] width 9 height 13
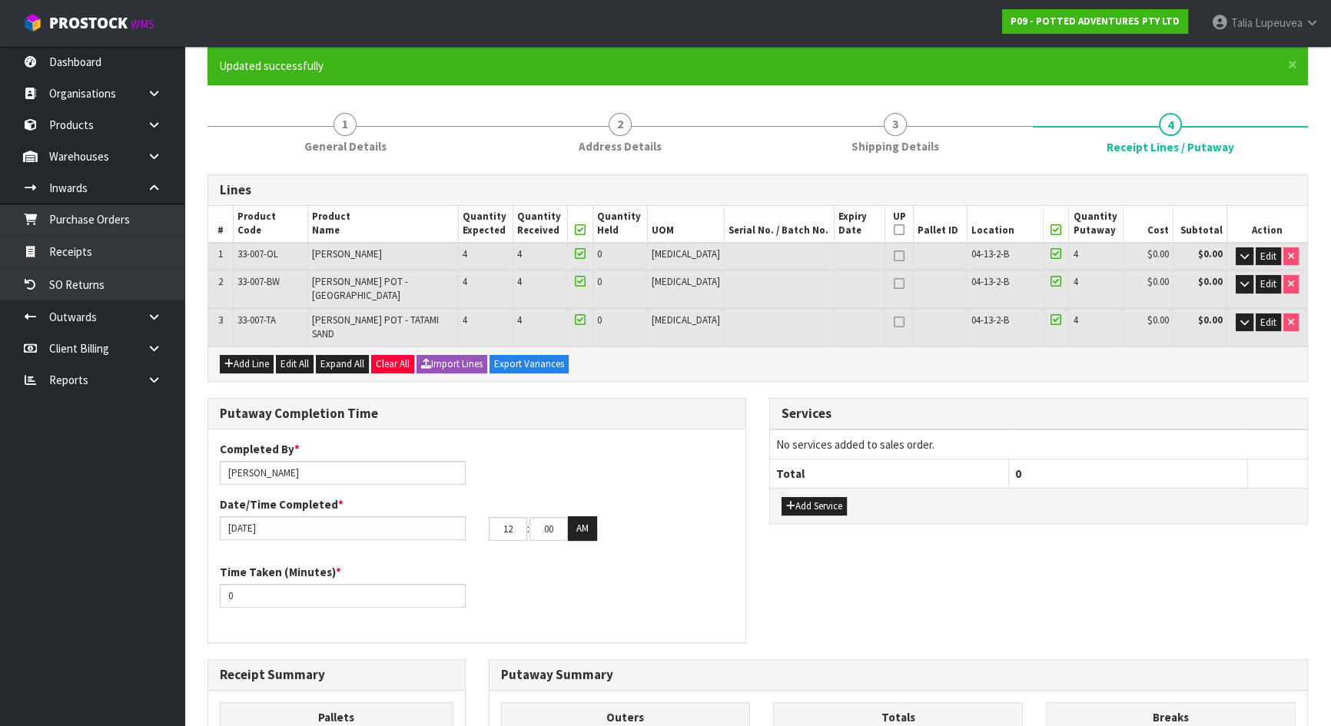
scroll to position [209, 0]
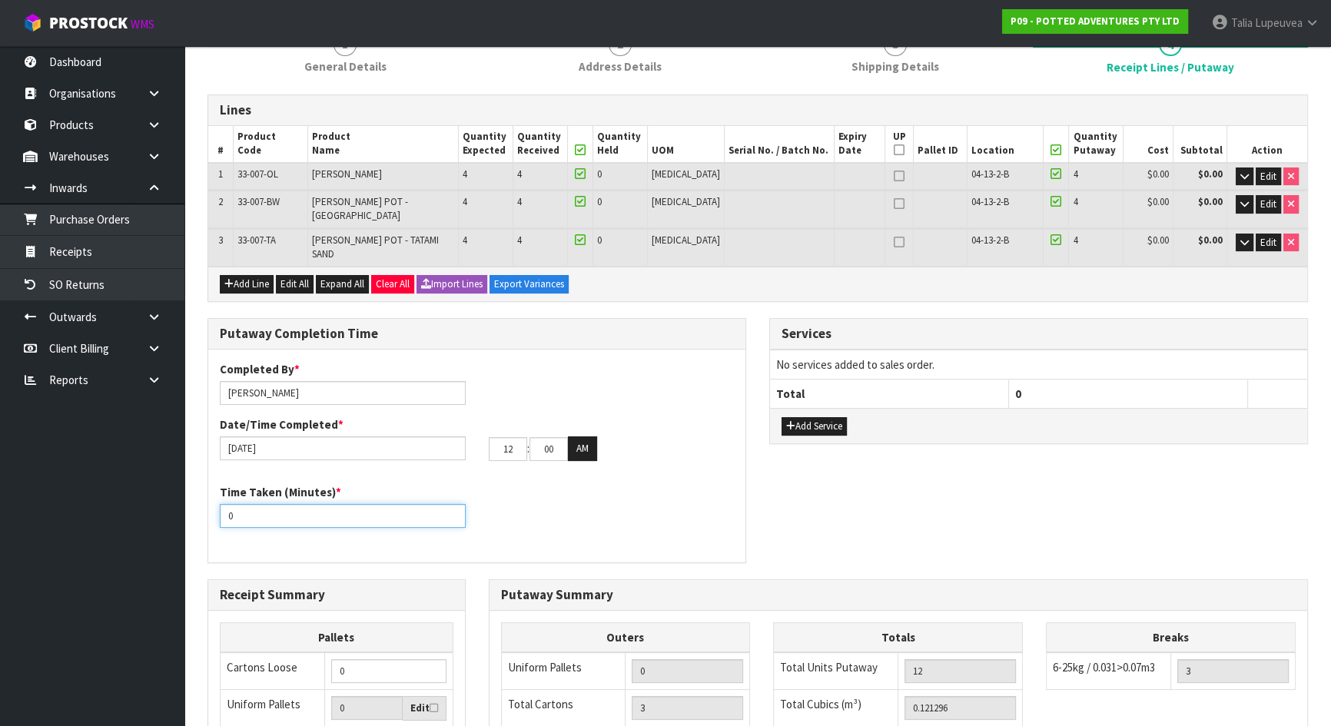
drag, startPoint x: 259, startPoint y: 487, endPoint x: 181, endPoint y: 510, distance: 81.5
click at [181, 510] on body "Toggle navigation ProStock WMS P09 - POTTED ADVENTURES PTY LTD Talia Lupeuvea L…" at bounding box center [665, 154] width 1331 height 726
drag, startPoint x: 515, startPoint y: 428, endPoint x: 484, endPoint y: 435, distance: 31.5
click at [484, 437] on div "12 : 00 : 00 AM" at bounding box center [611, 449] width 269 height 25
click at [590, 437] on button "AM" at bounding box center [582, 449] width 29 height 25
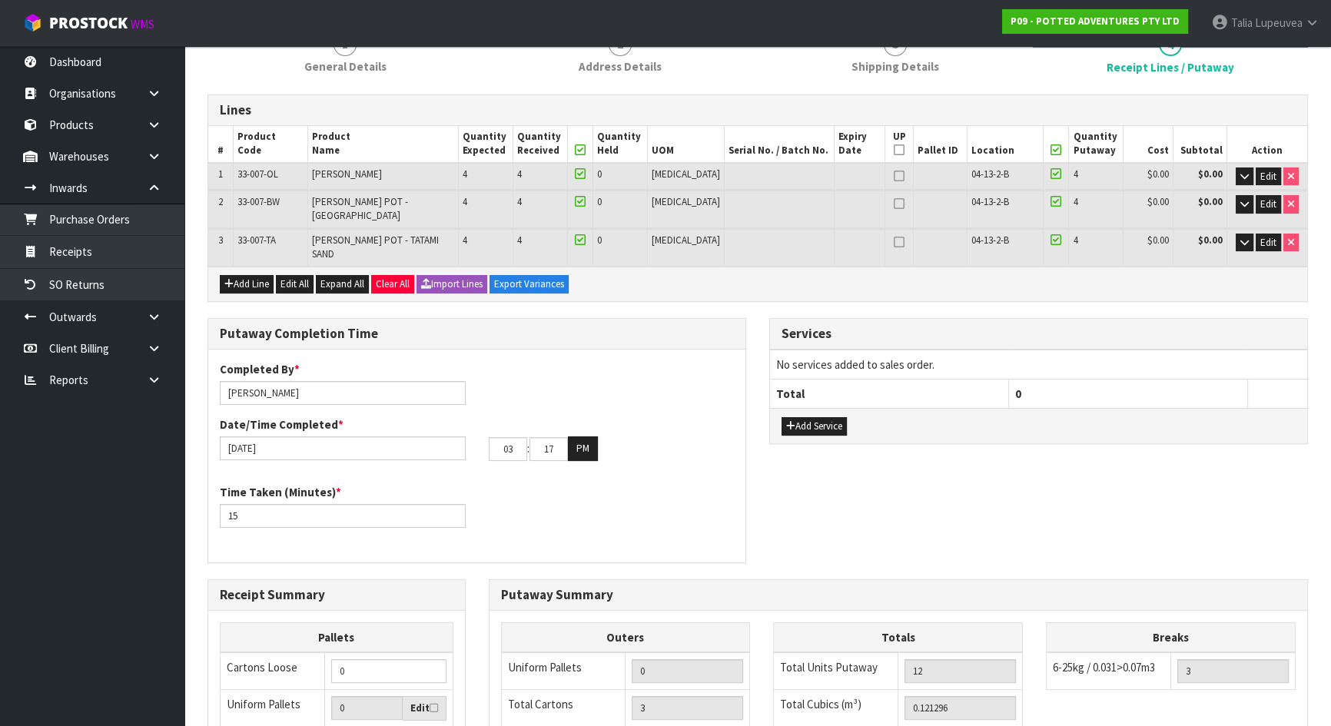
click at [662, 437] on div "03 : 17 : 00 PM" at bounding box center [612, 449] width 246 height 25
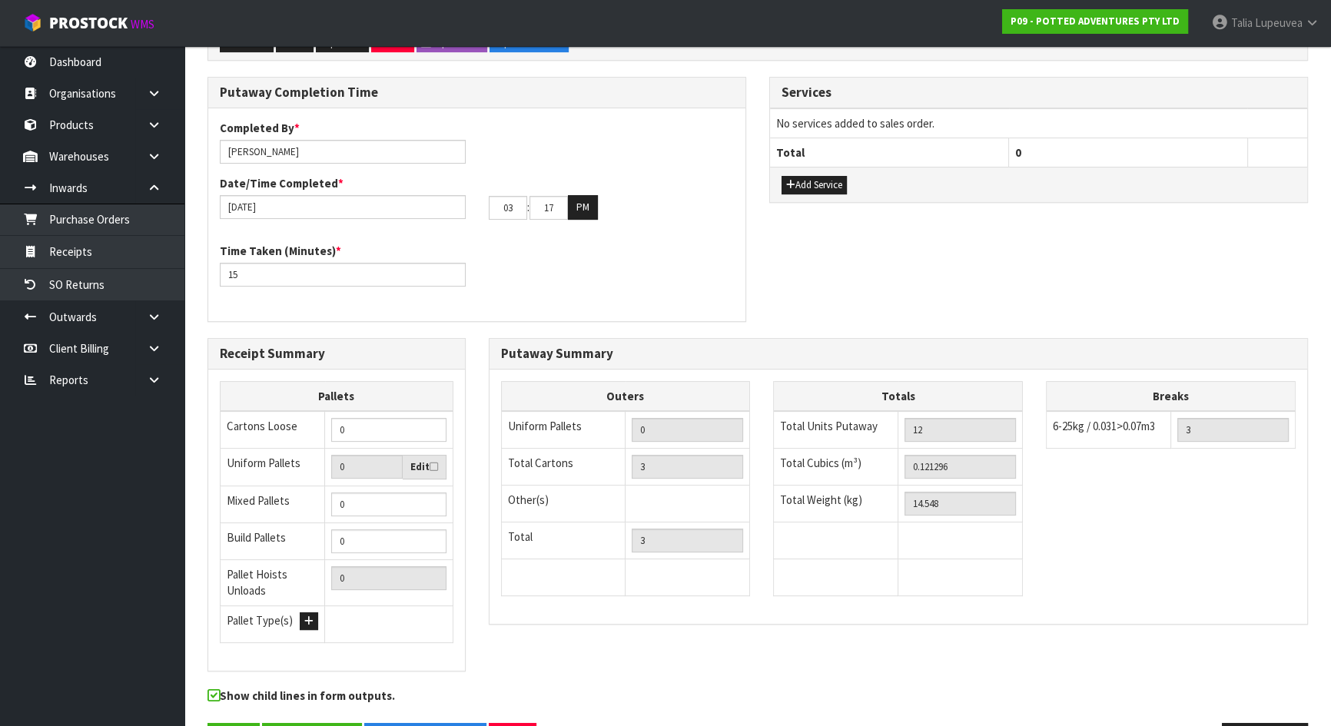
scroll to position [480, 0]
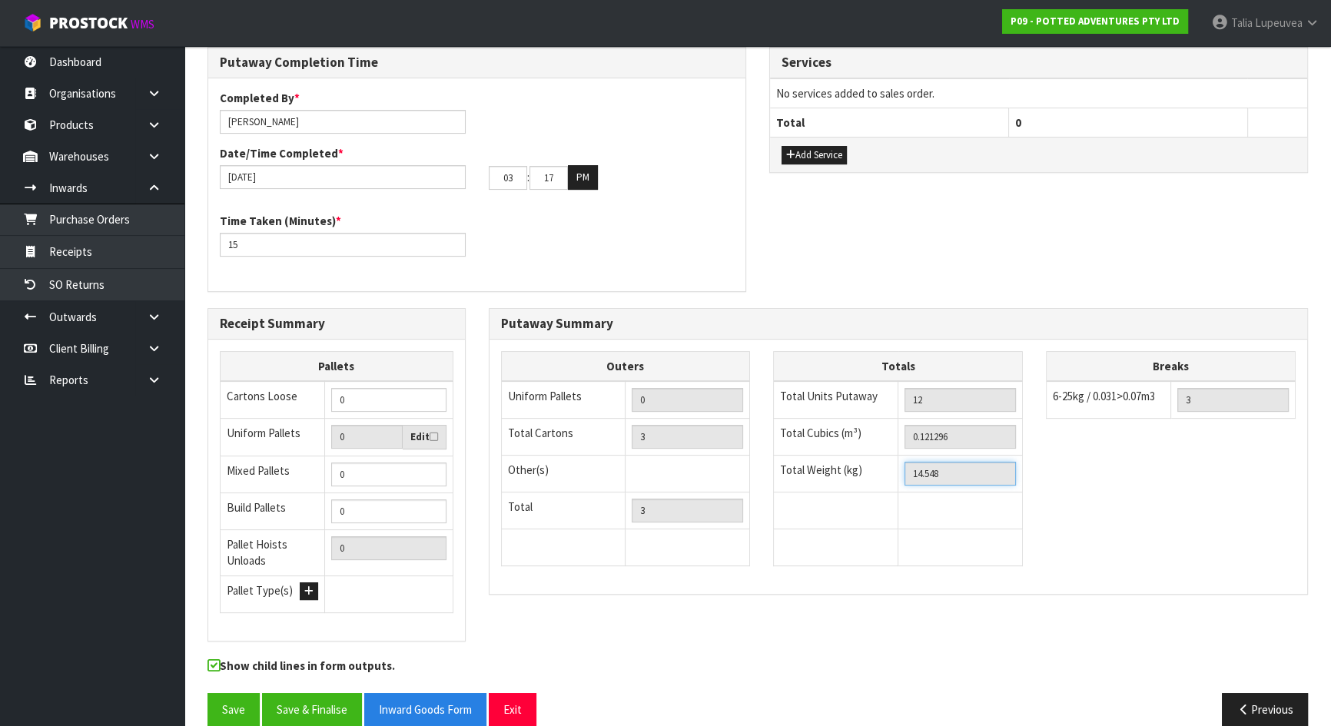
drag, startPoint x: 953, startPoint y: 452, endPoint x: 899, endPoint y: 438, distance: 55.5
click at [899, 456] on td "14.548" at bounding box center [960, 474] width 125 height 37
click at [1252, 641] on button "Previous" at bounding box center [1265, 709] width 86 height 33
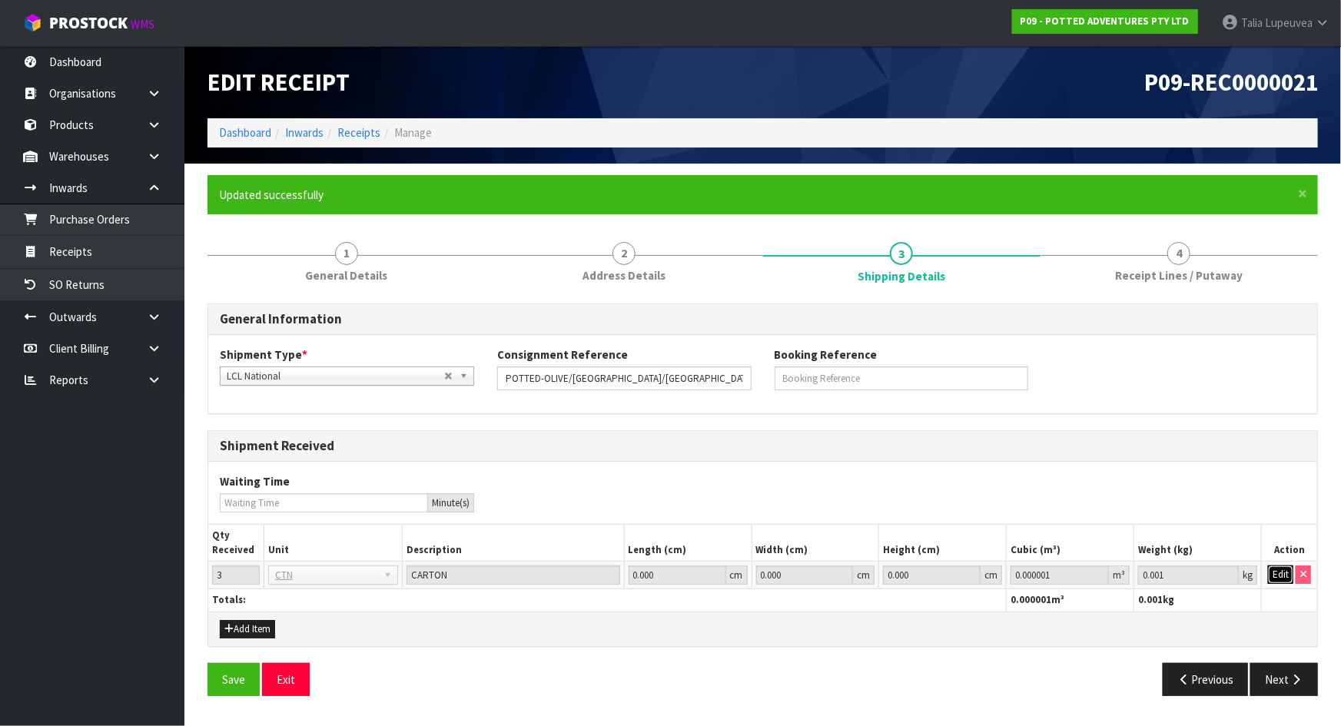
click at [1280, 569] on button "Edit" at bounding box center [1280, 575] width 25 height 18
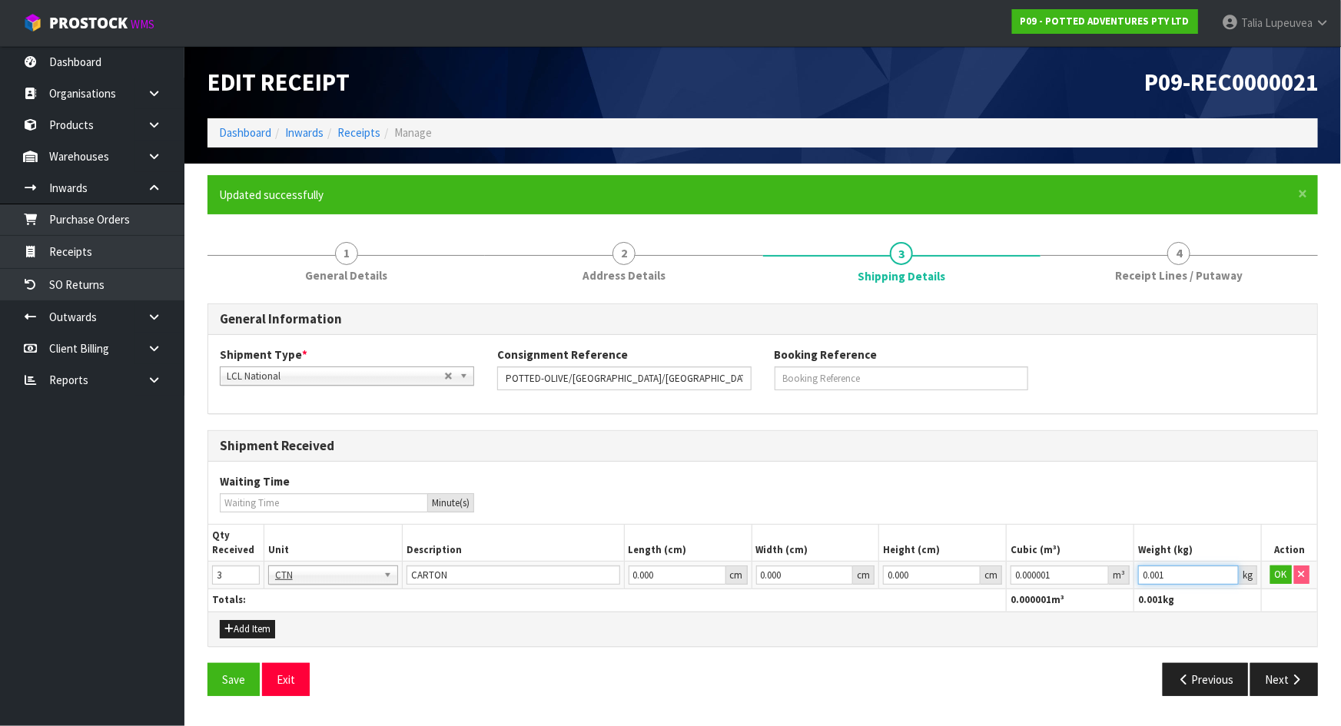
drag, startPoint x: 1181, startPoint y: 576, endPoint x: 1115, endPoint y: 600, distance: 70.5
click at [1115, 600] on table "Qty Received Unit Description Length (cm) Width (cm) Height (cm) Cubic (m³) Wei…" at bounding box center [762, 568] width 1109 height 86
paste input "14.548"
click at [1283, 573] on button "OK" at bounding box center [1281, 575] width 22 height 18
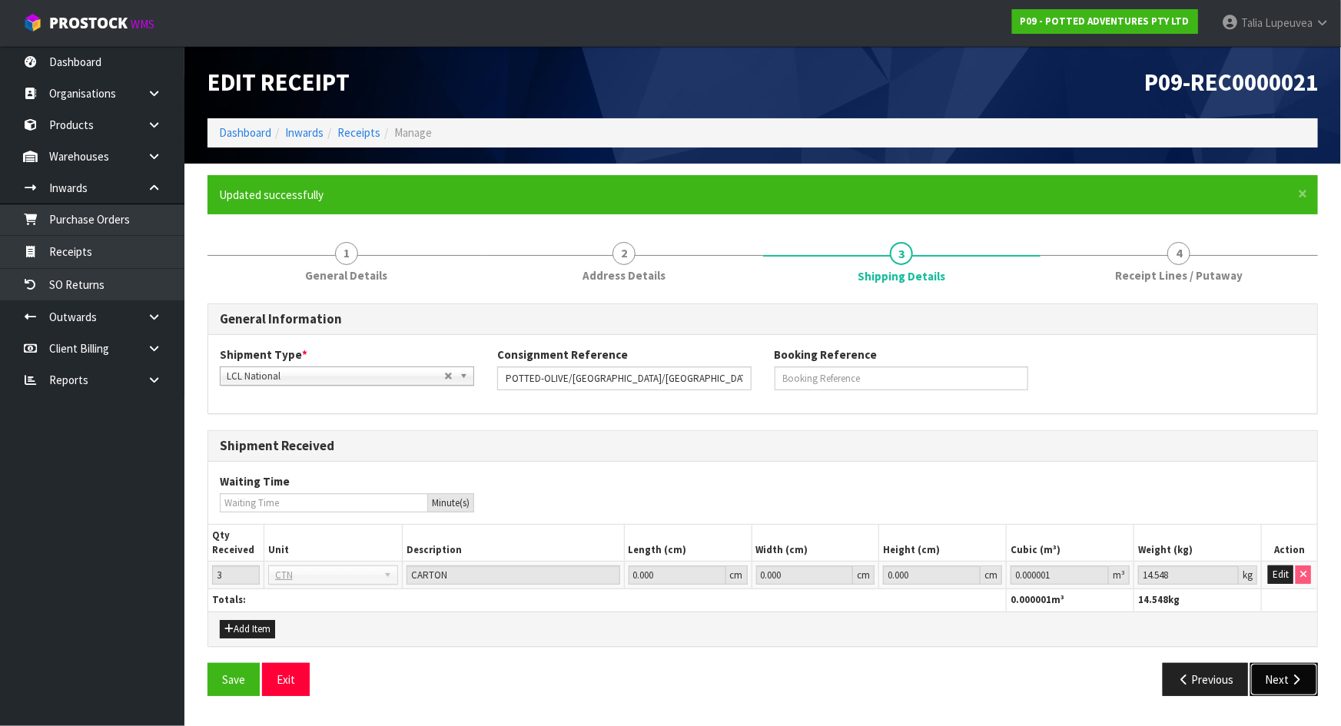
click at [1283, 641] on button "Next" at bounding box center [1284, 679] width 68 height 33
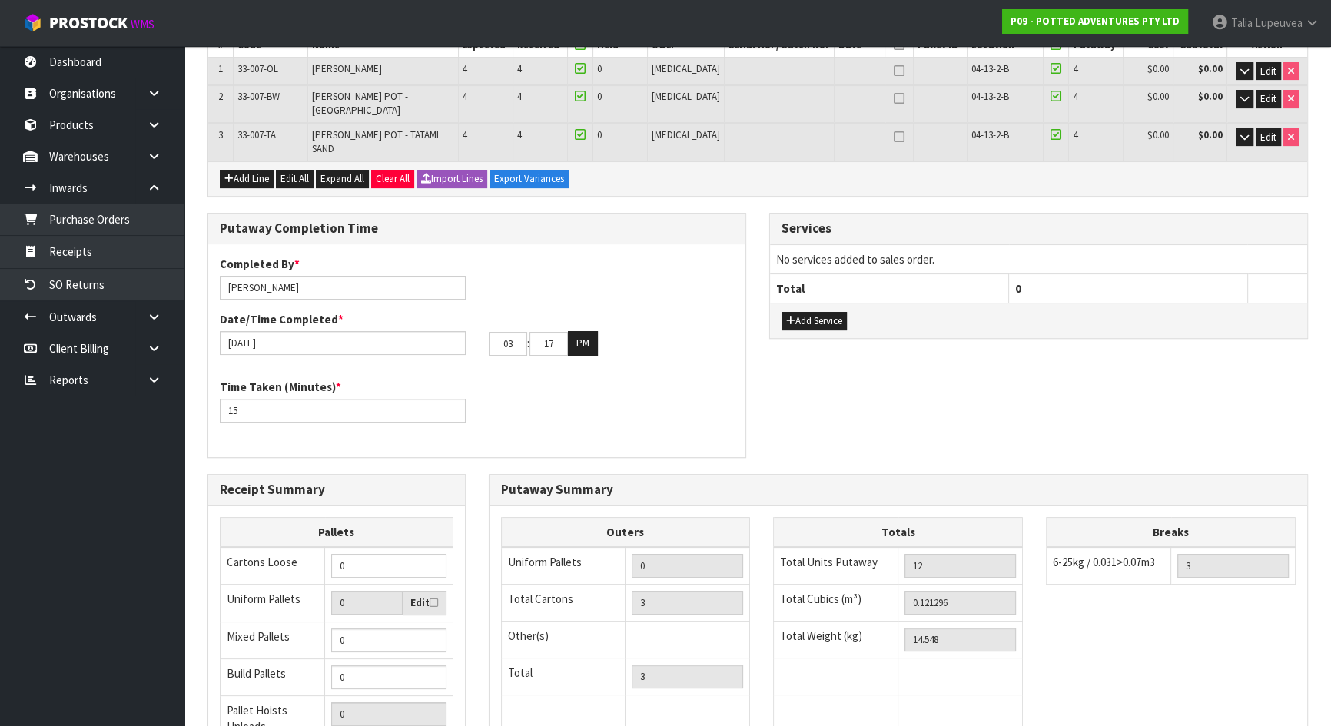
scroll to position [419, 0]
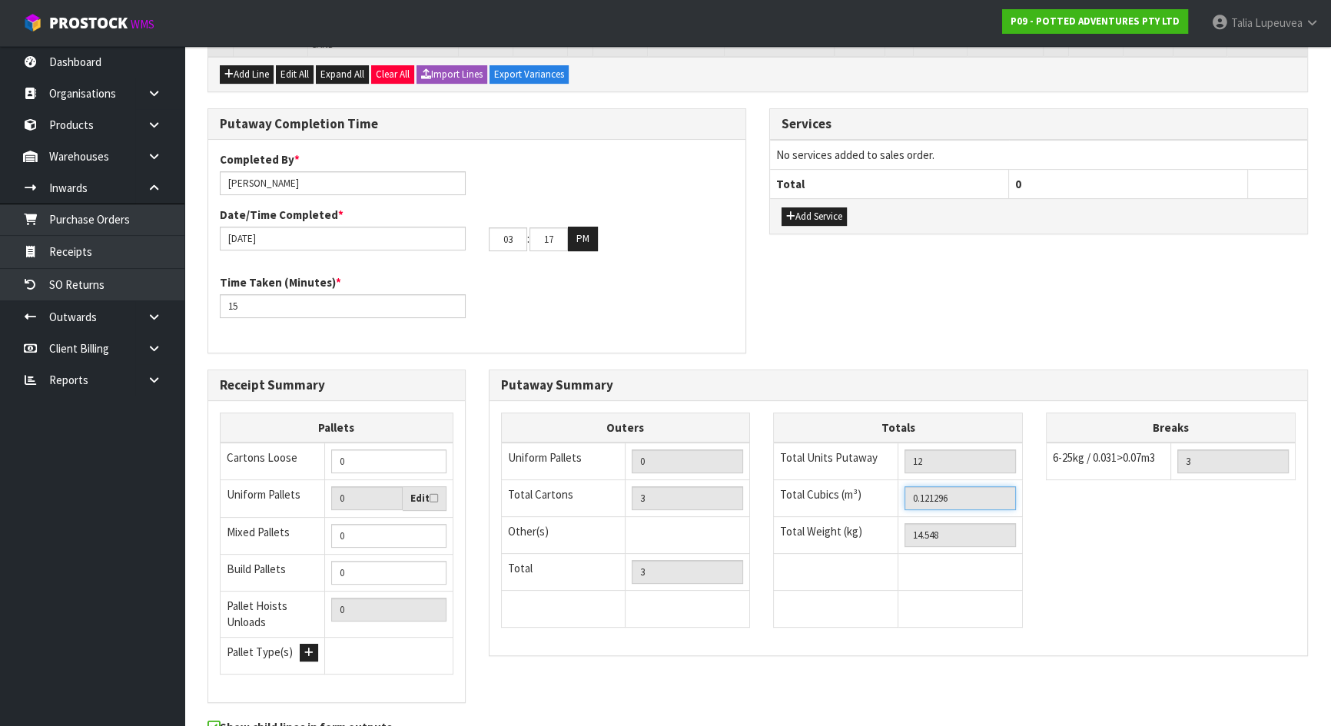
drag, startPoint x: 958, startPoint y: 476, endPoint x: 873, endPoint y: 505, distance: 89.9
click at [873, 505] on tbody "Total Units Putaway 12 Total Cubics (m³) 0.121296 Total Weight (kg) 14.548" at bounding box center [898, 535] width 249 height 185
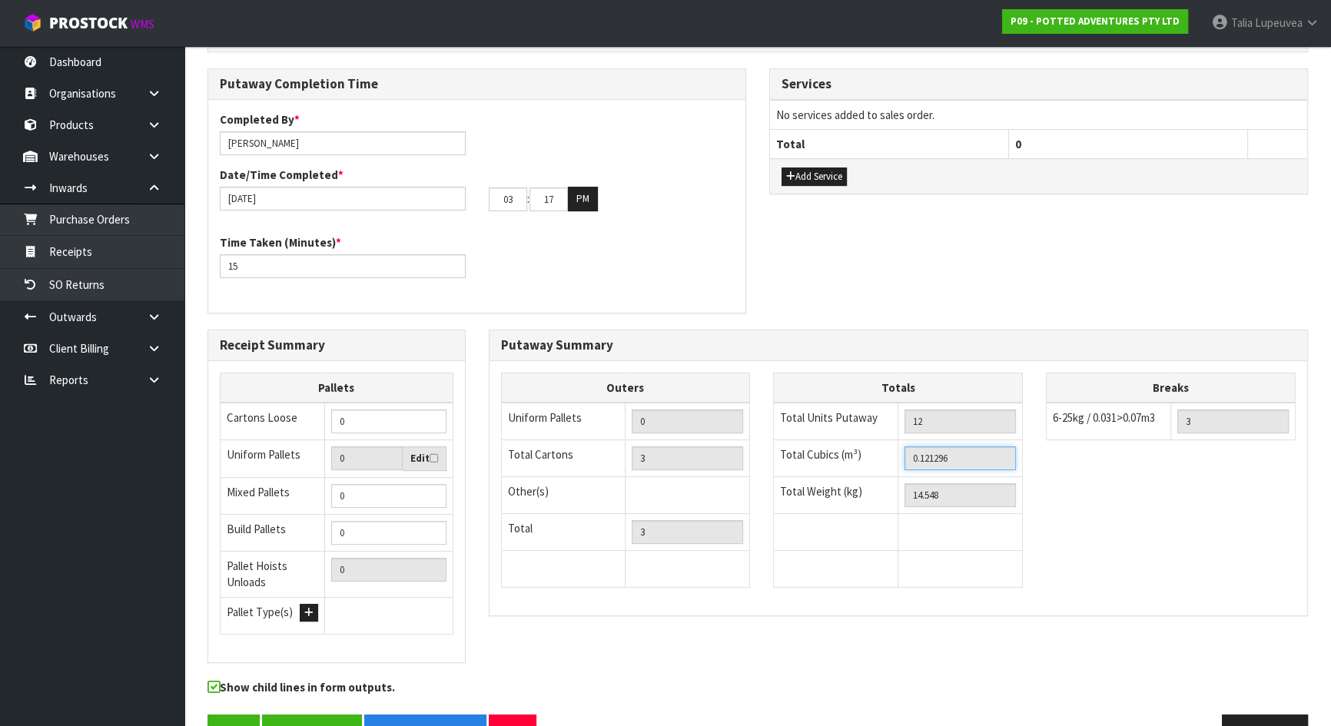
scroll to position [480, 0]
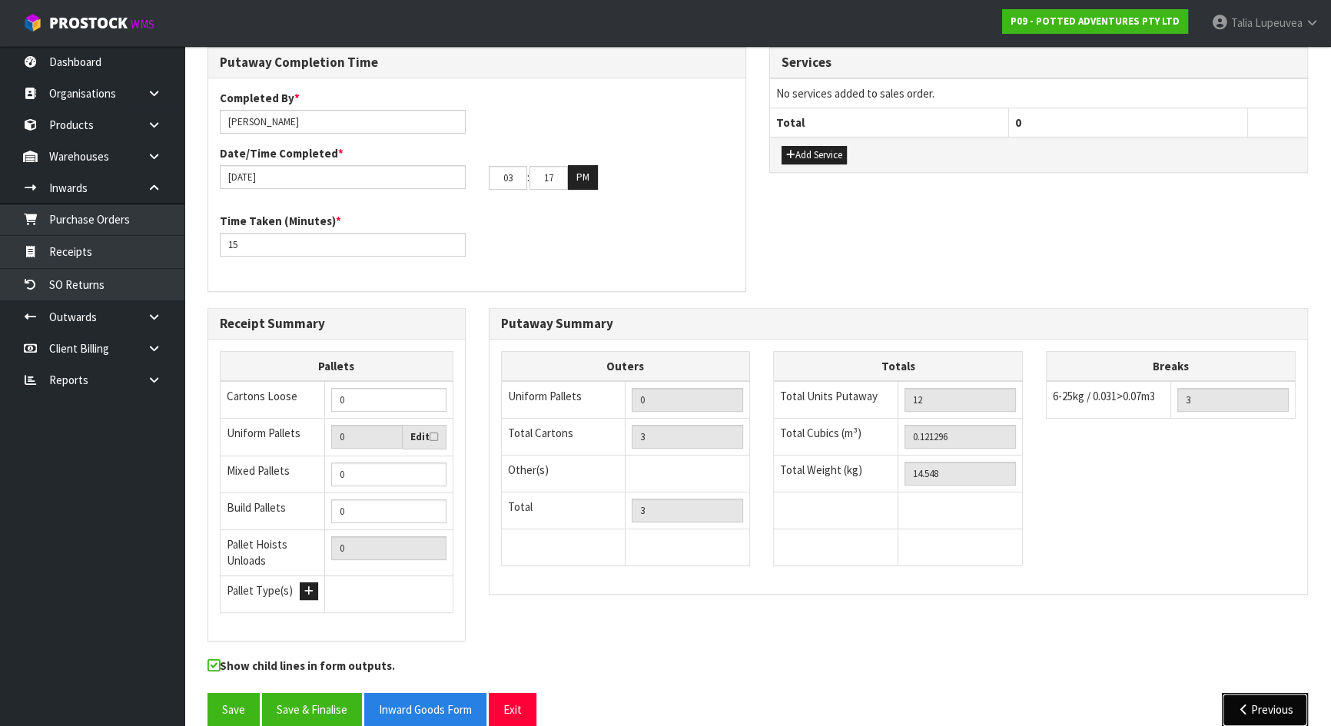
click at [1251, 641] on button "Previous" at bounding box center [1265, 709] width 86 height 33
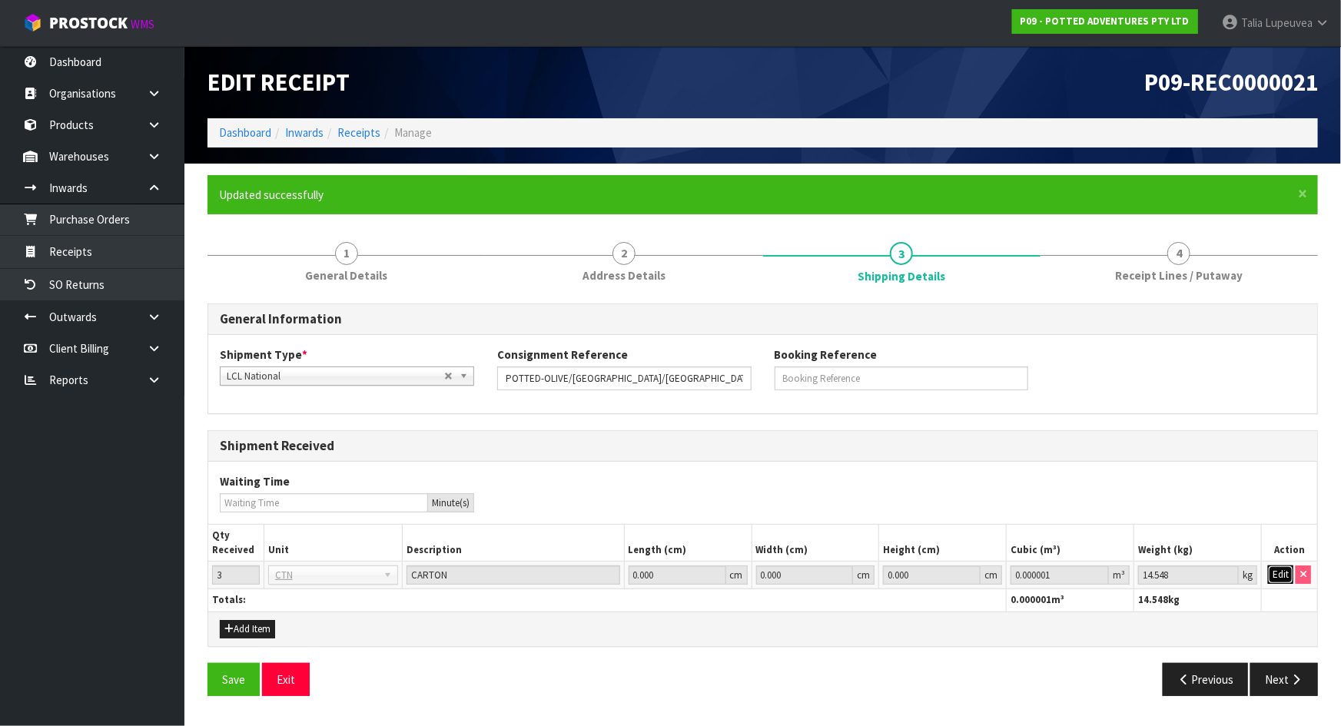
click at [1272, 569] on button "Edit" at bounding box center [1280, 575] width 25 height 18
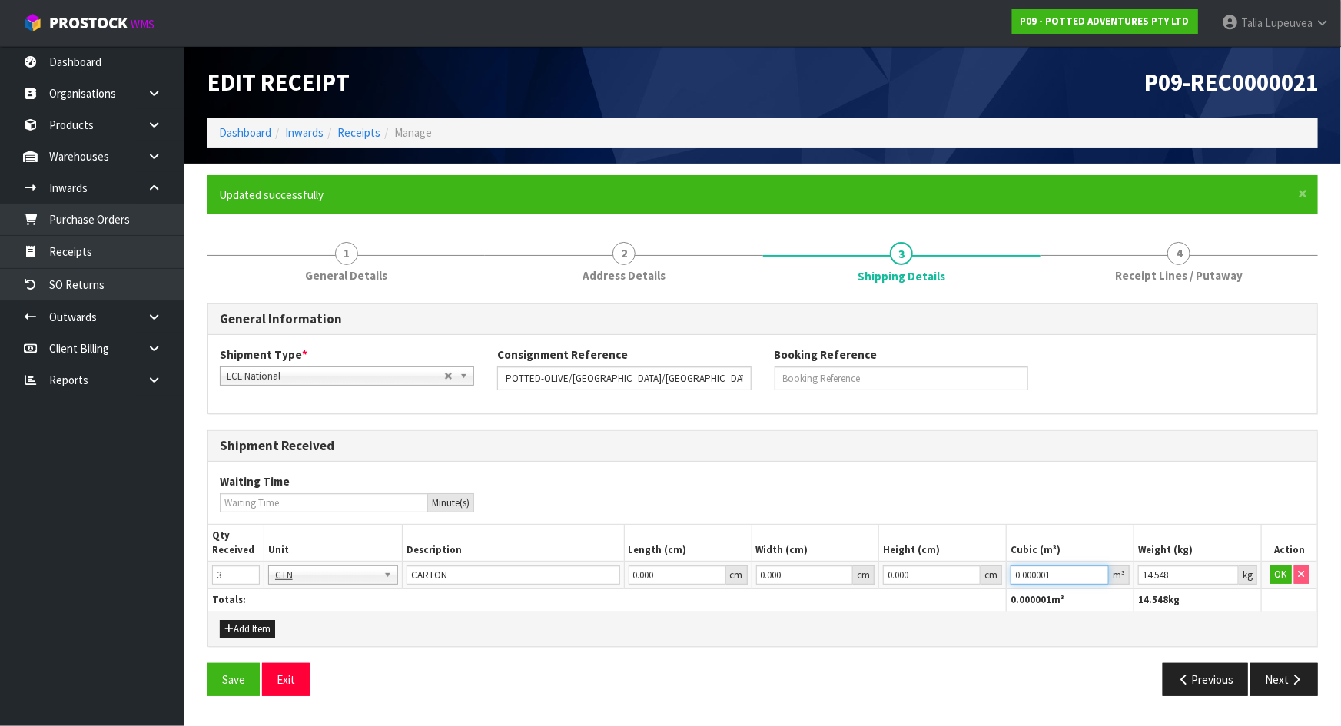
drag, startPoint x: 1057, startPoint y: 574, endPoint x: 992, endPoint y: 597, distance: 68.5
click at [992, 597] on table "Qty Received Unit Description Length (cm) Width (cm) Height (cm) Cubic (m³) Wei…" at bounding box center [762, 568] width 1109 height 86
paste input "121296"
click at [1022, 641] on div "Previous Next" at bounding box center [1046, 679] width 567 height 33
click at [1283, 570] on button "OK" at bounding box center [1281, 575] width 22 height 18
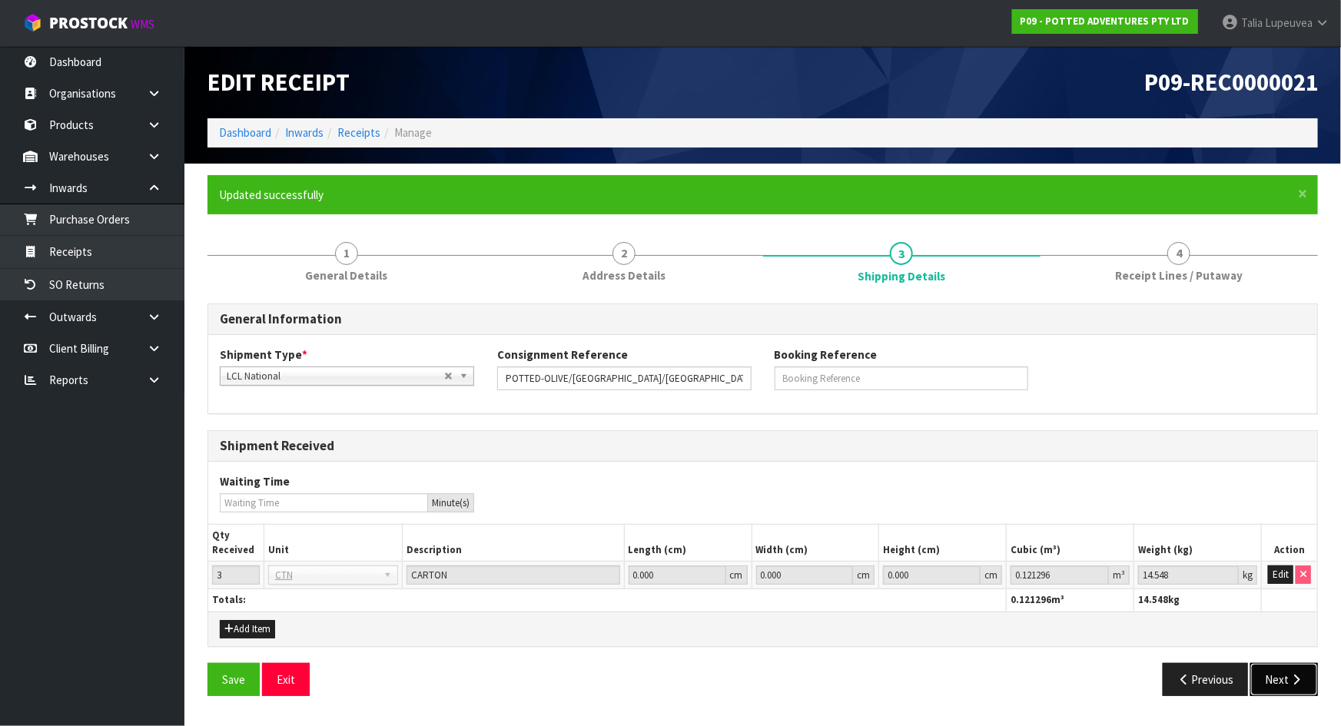
click at [1280, 641] on button "Next" at bounding box center [1284, 679] width 68 height 33
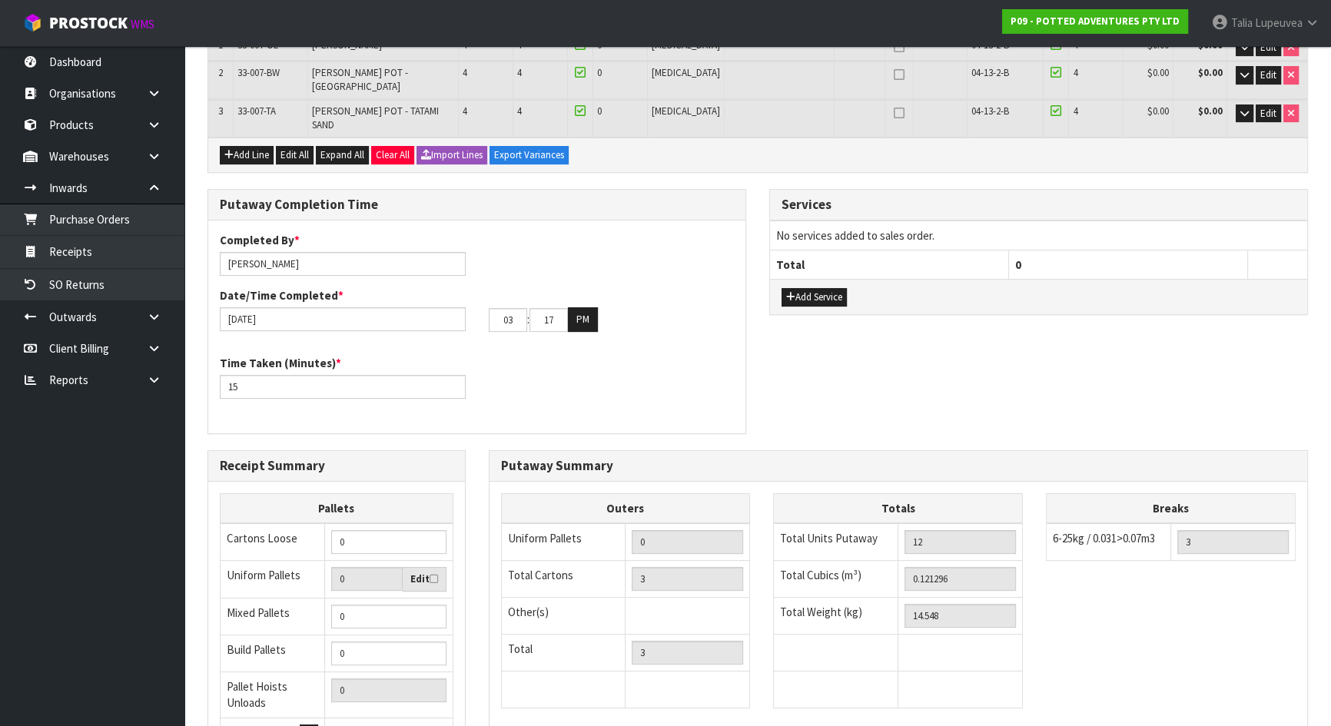
scroll to position [349, 0]
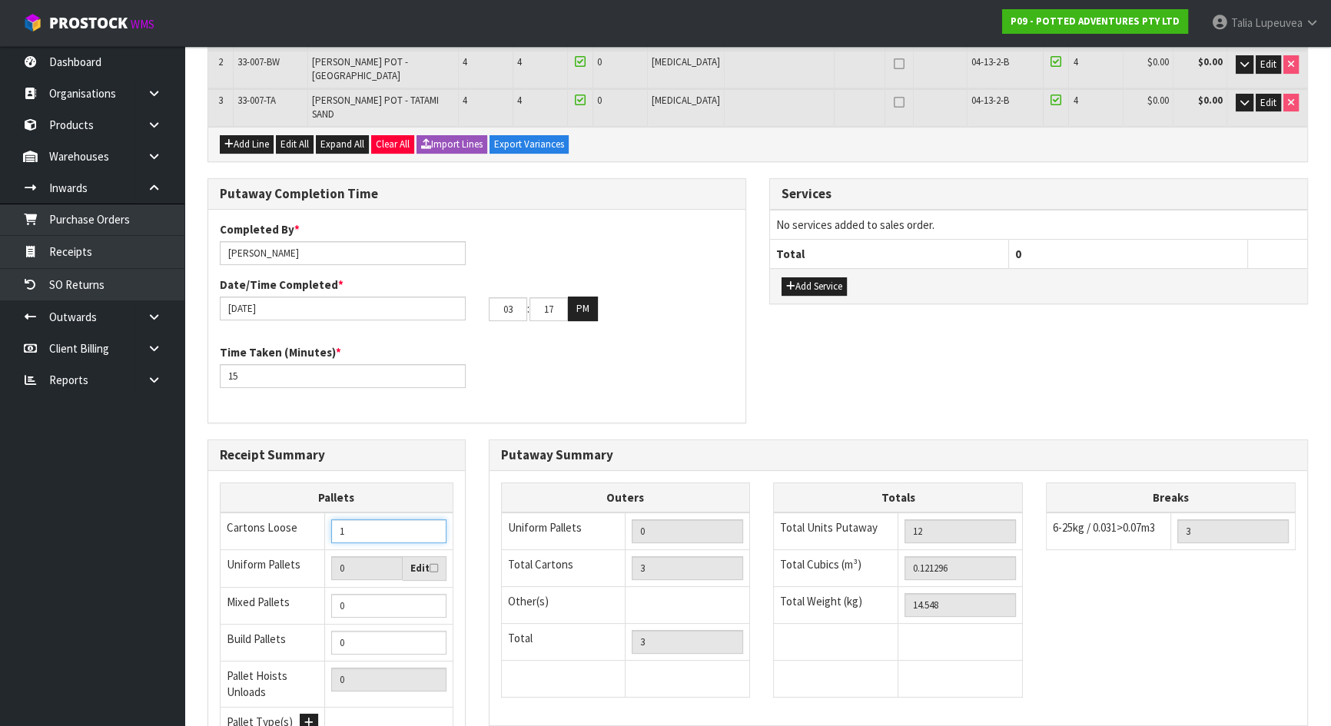
click at [434, 520] on input "1" at bounding box center [388, 532] width 115 height 24
click at [434, 520] on input "2" at bounding box center [388, 532] width 115 height 24
click at [434, 520] on input "3" at bounding box center [388, 532] width 115 height 24
click at [908, 361] on div "Putaway Completion Time Completed By * [PERSON_NAME] Date/Time Completed * [DAT…" at bounding box center [758, 308] width 1124 height 261
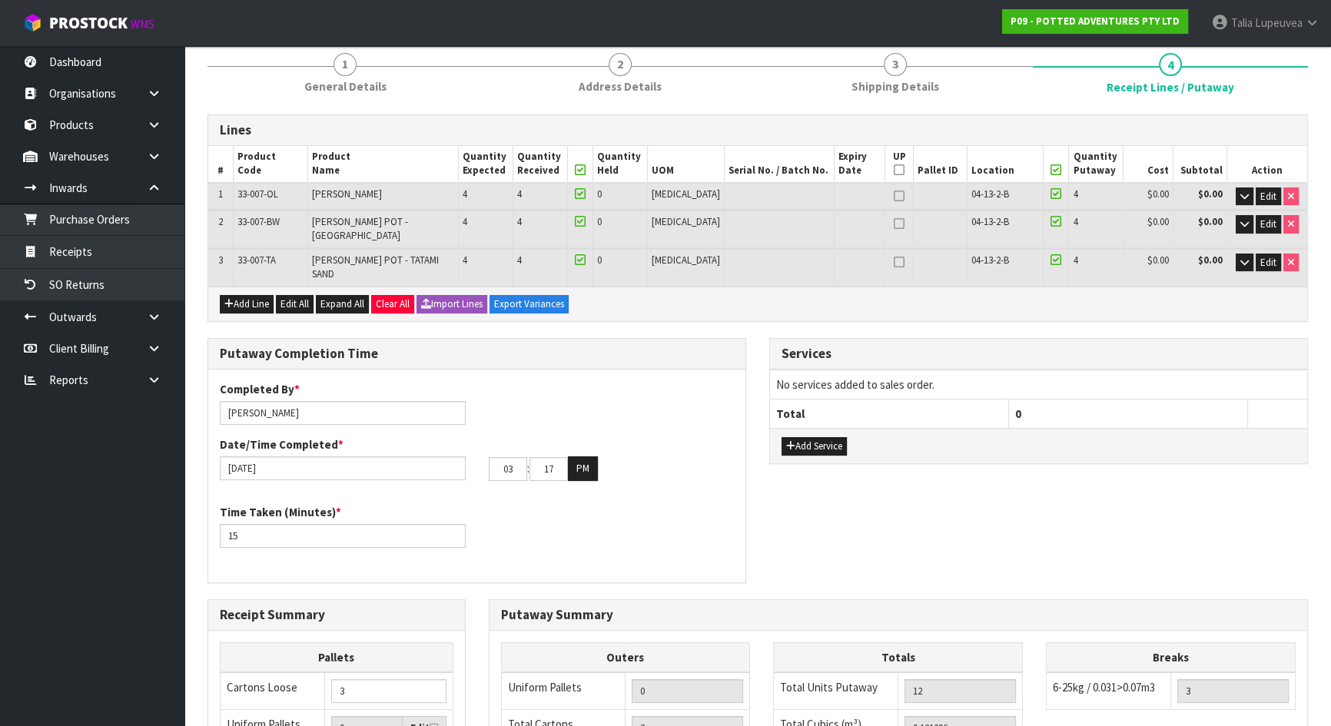
scroll to position [0, 0]
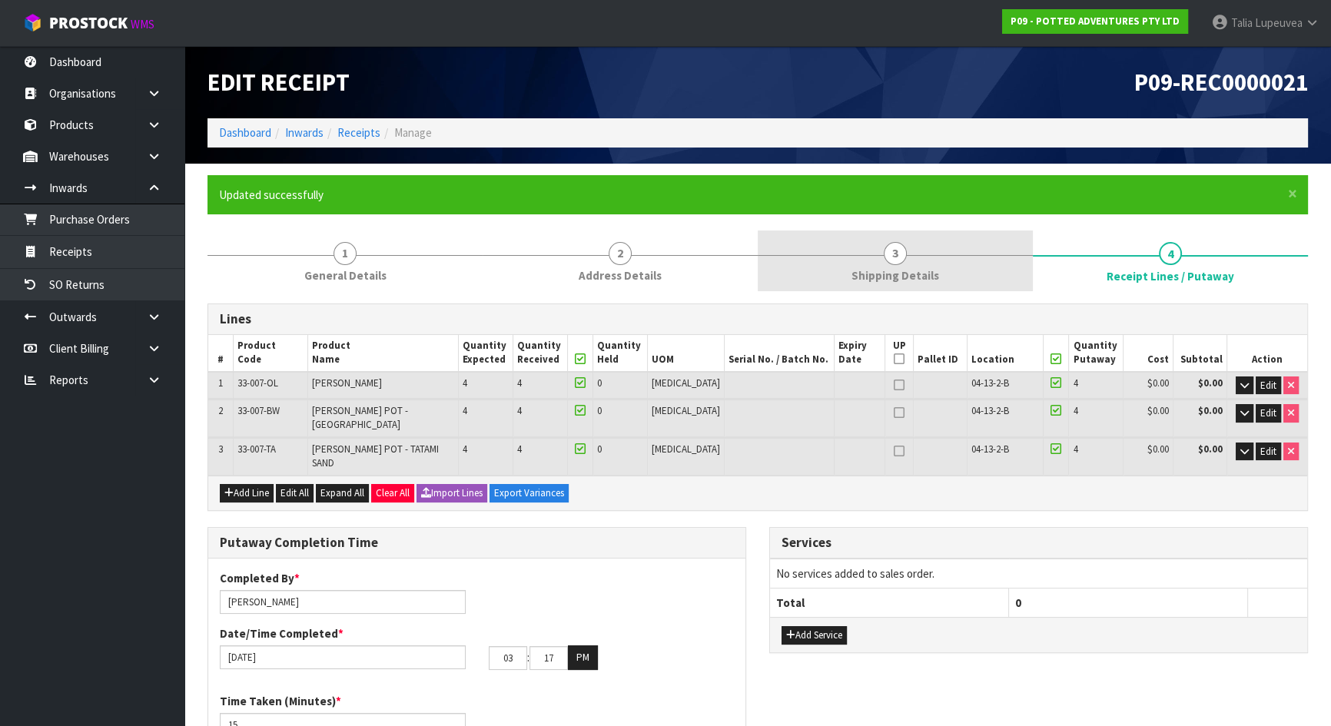
click at [908, 269] on span "Shipping Details" at bounding box center [896, 275] width 88 height 16
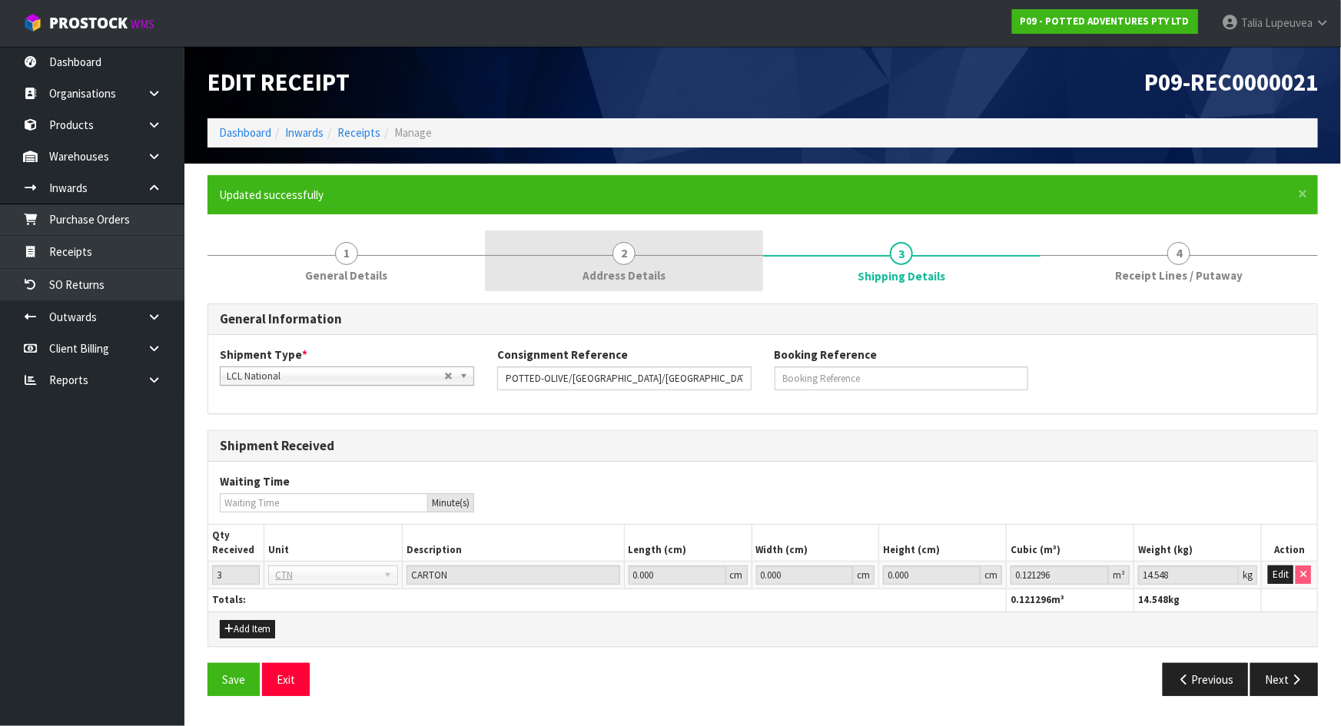
click at [697, 270] on link "2 Address Details" at bounding box center [623, 261] width 277 height 61
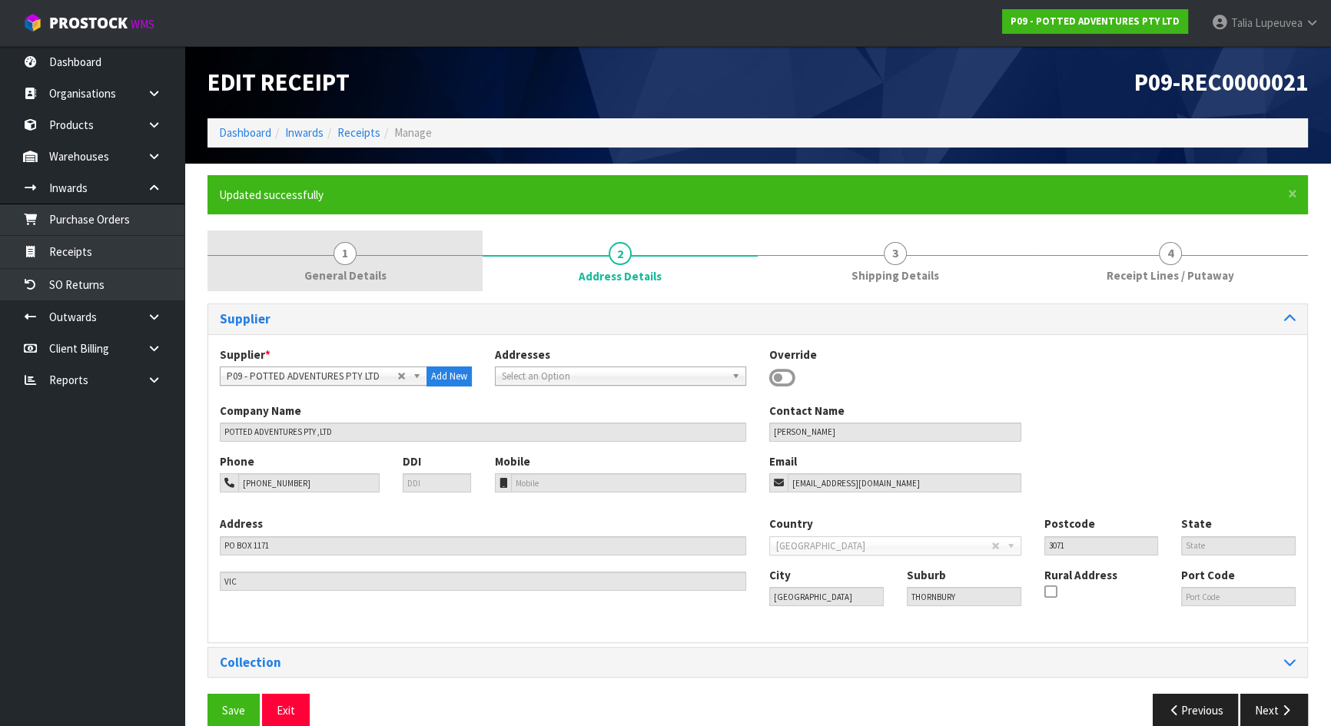
click at [413, 271] on link "1 General Details" at bounding box center [345, 261] width 275 height 61
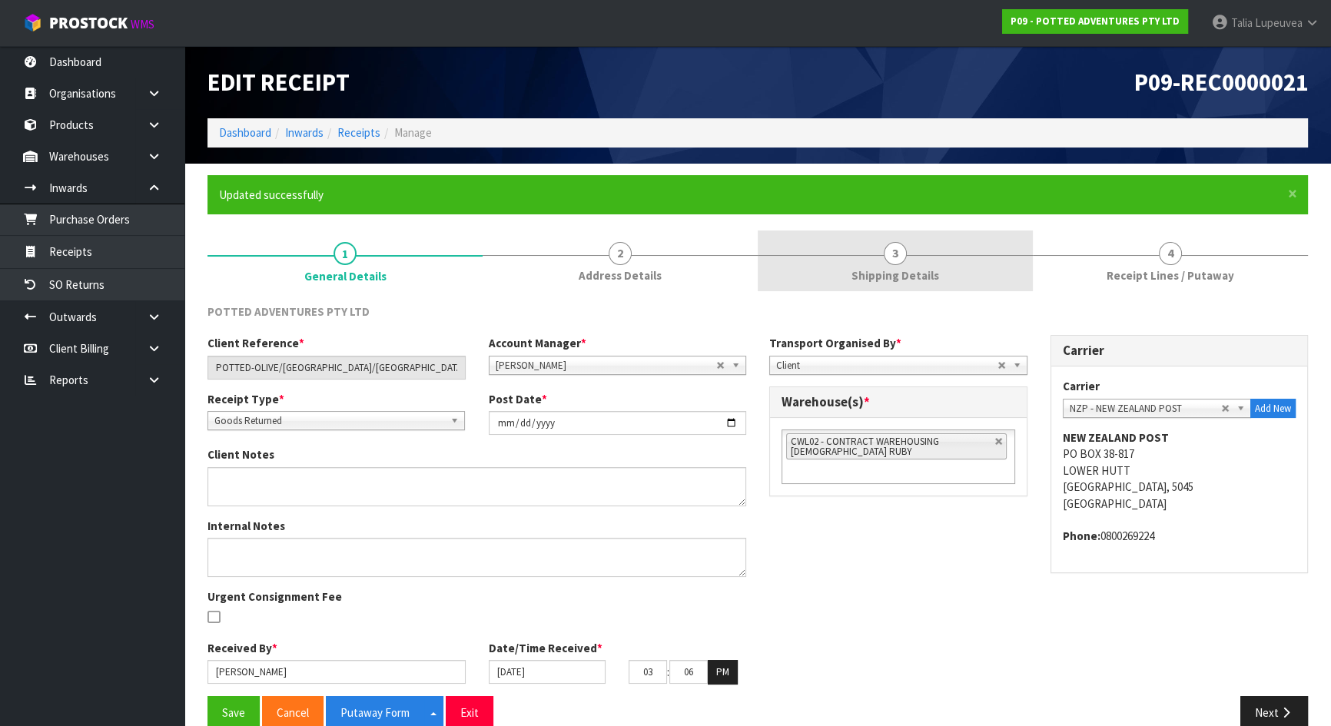
drag, startPoint x: 625, startPoint y: 249, endPoint x: 832, endPoint y: 269, distance: 207.7
click at [630, 249] on span "2" at bounding box center [620, 253] width 23 height 23
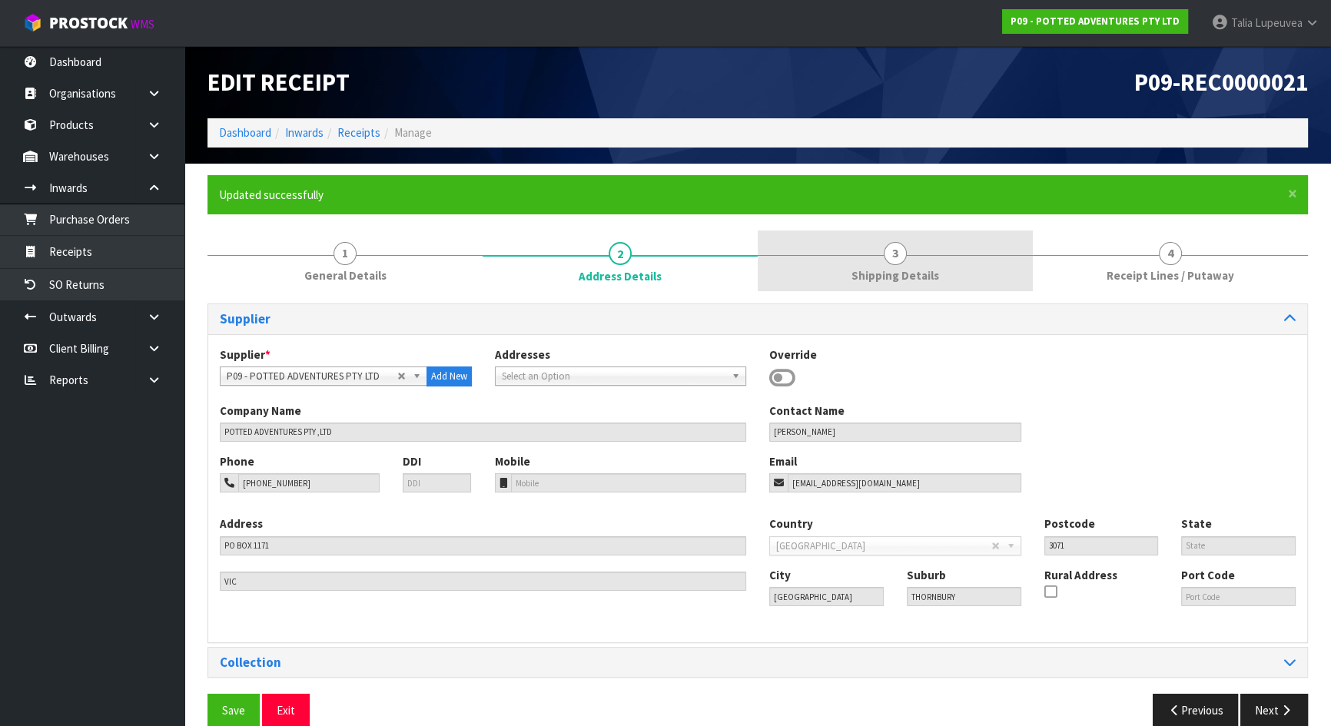
click at [832, 269] on link "3 Shipping Details" at bounding box center [895, 261] width 275 height 61
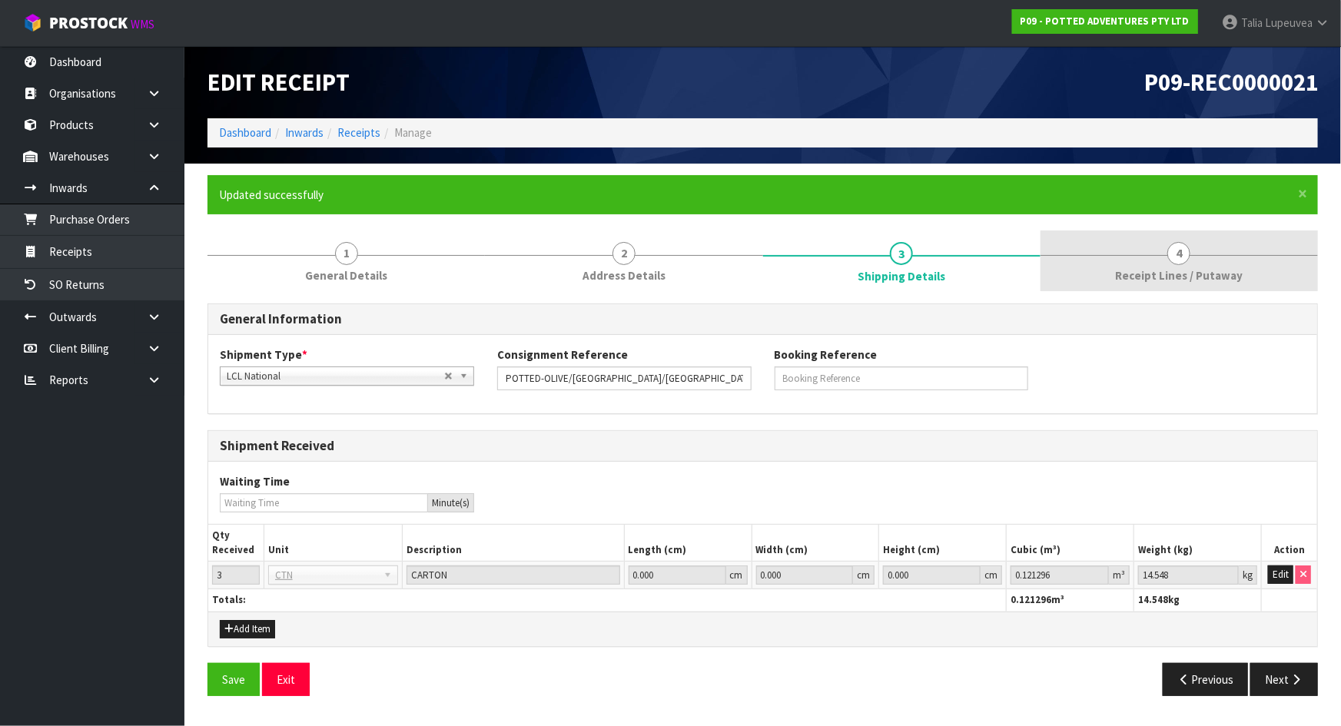
click at [1213, 267] on span "Receipt Lines / Putaway" at bounding box center [1179, 275] width 128 height 16
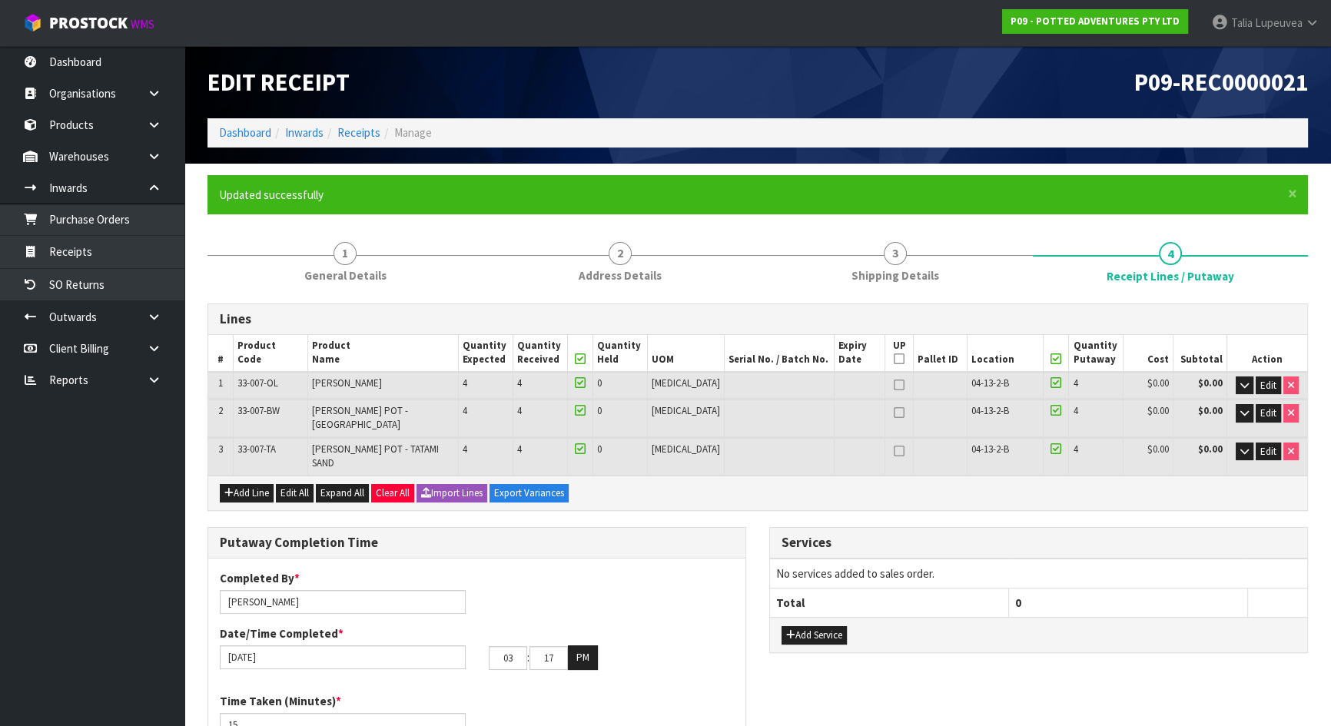
click at [706, 641] on div "03 : 17 : 00 PM" at bounding box center [612, 658] width 246 height 25
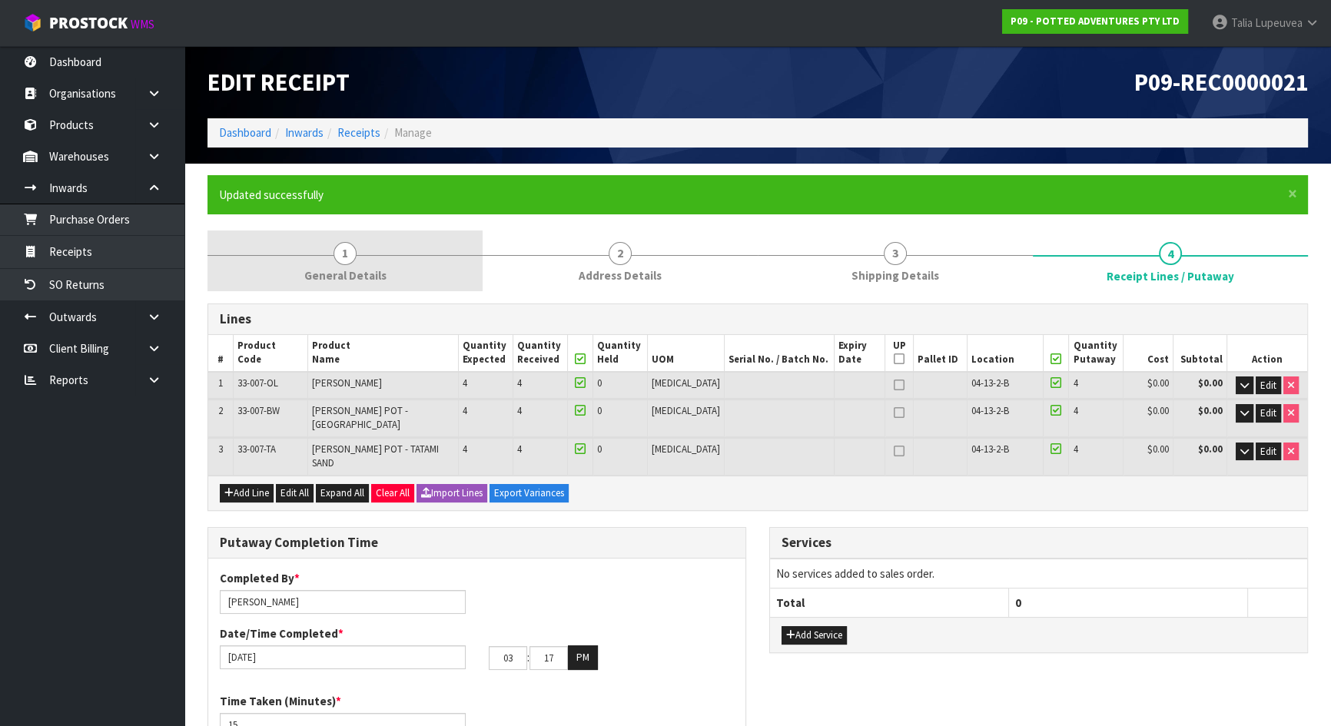
click at [320, 263] on link "1 General Details" at bounding box center [345, 261] width 275 height 61
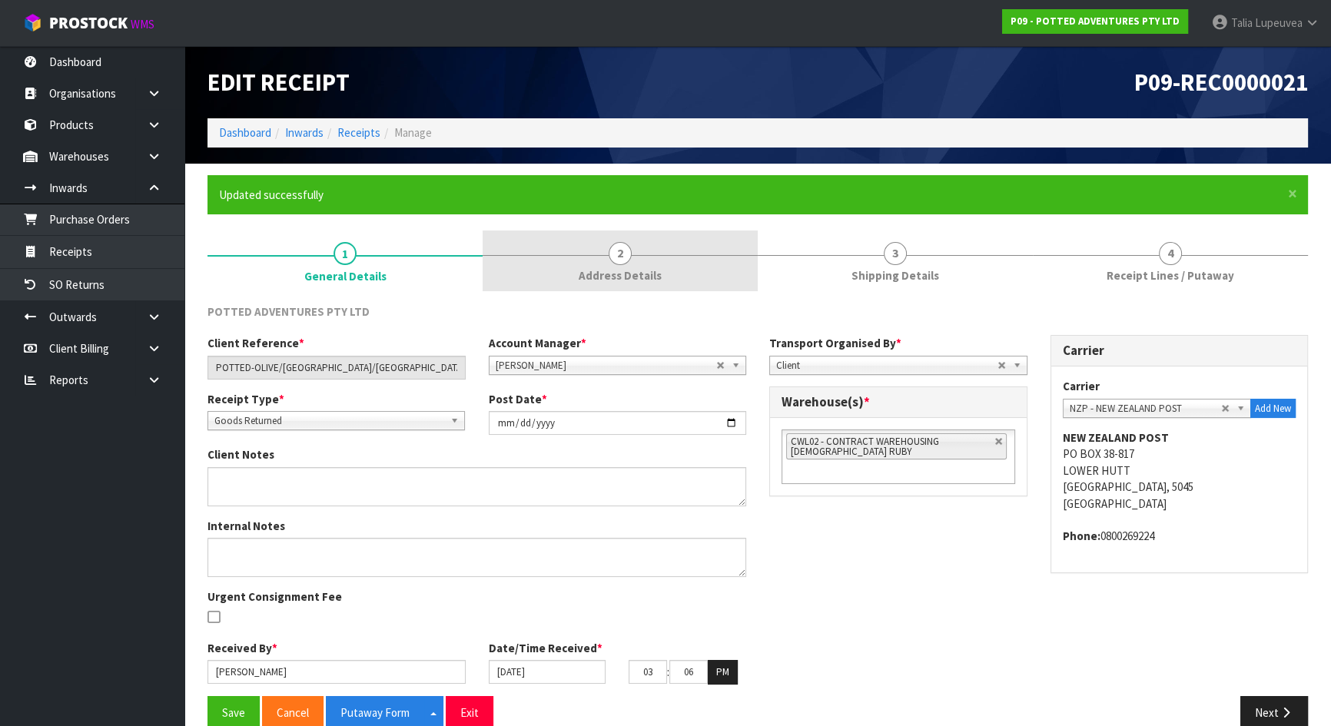
drag, startPoint x: 678, startPoint y: 276, endPoint x: 867, endPoint y: 257, distance: 190.0
click at [679, 275] on link "2 Address Details" at bounding box center [620, 261] width 275 height 61
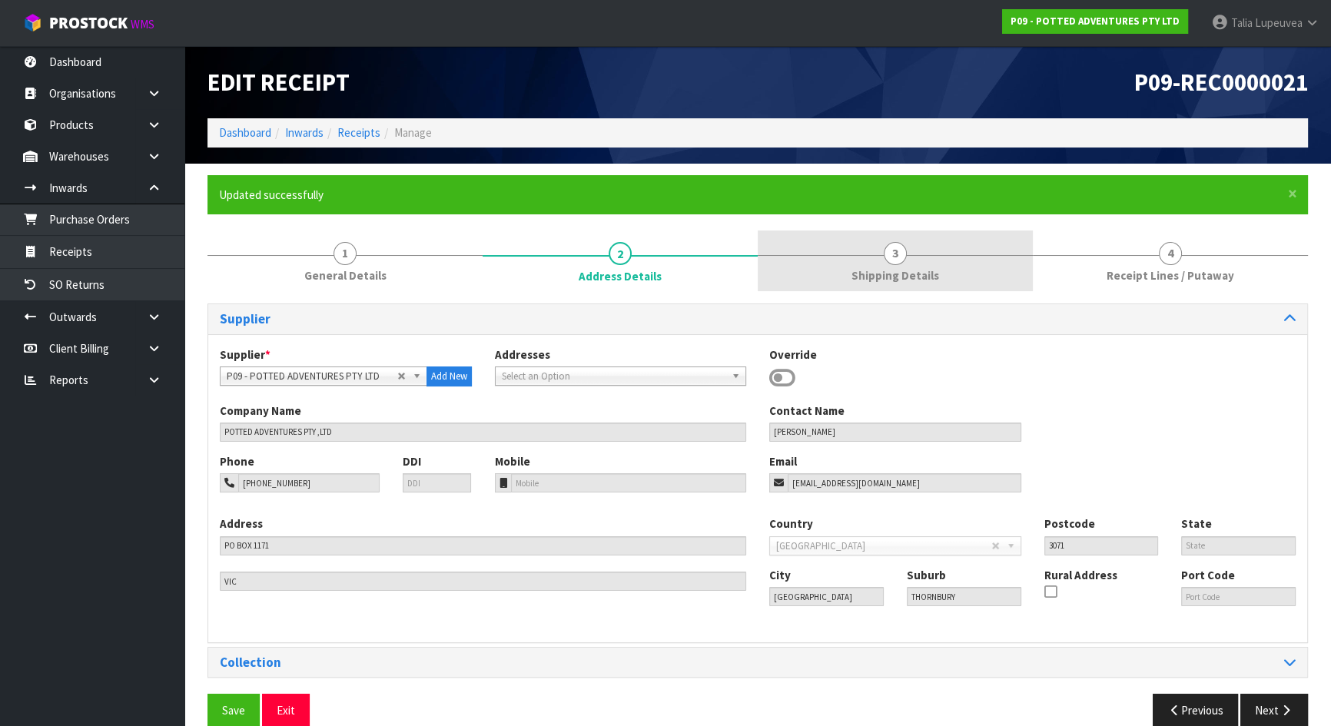
click at [899, 258] on span "3" at bounding box center [895, 253] width 23 height 23
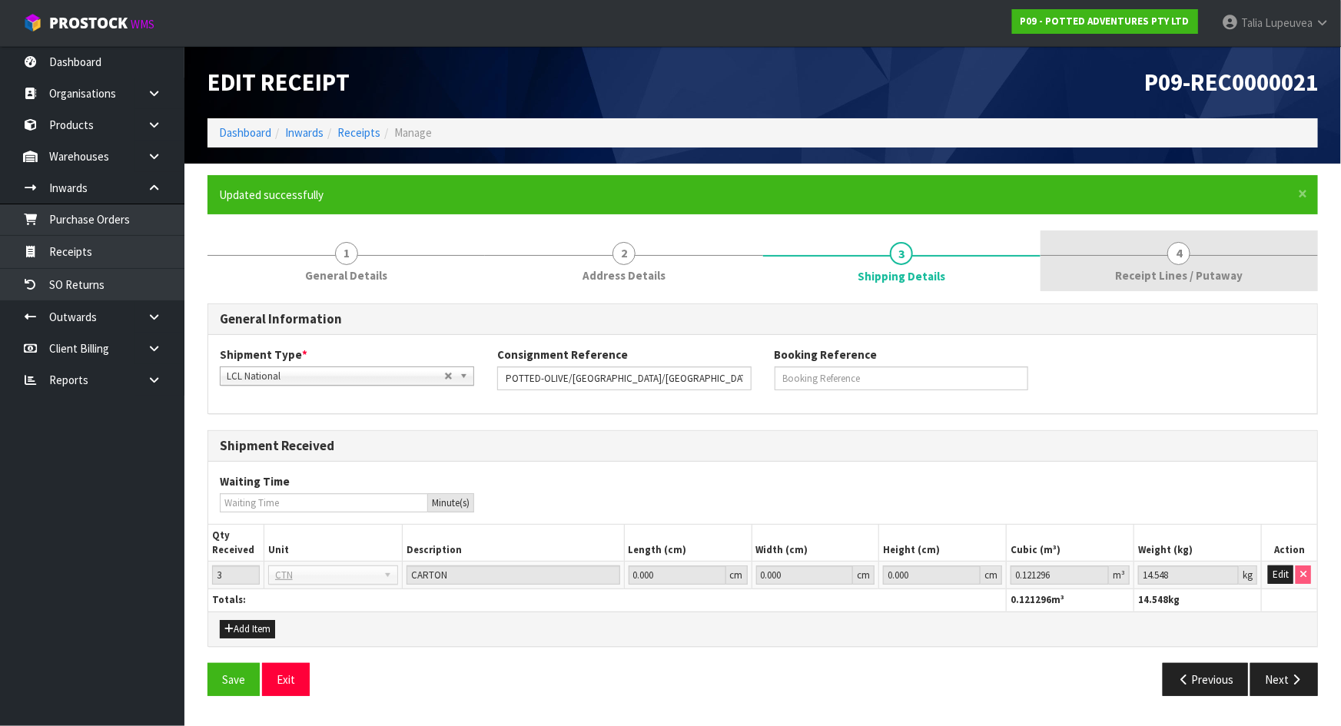
click at [1151, 264] on link "4 Receipt Lines / Putaway" at bounding box center [1179, 261] width 277 height 61
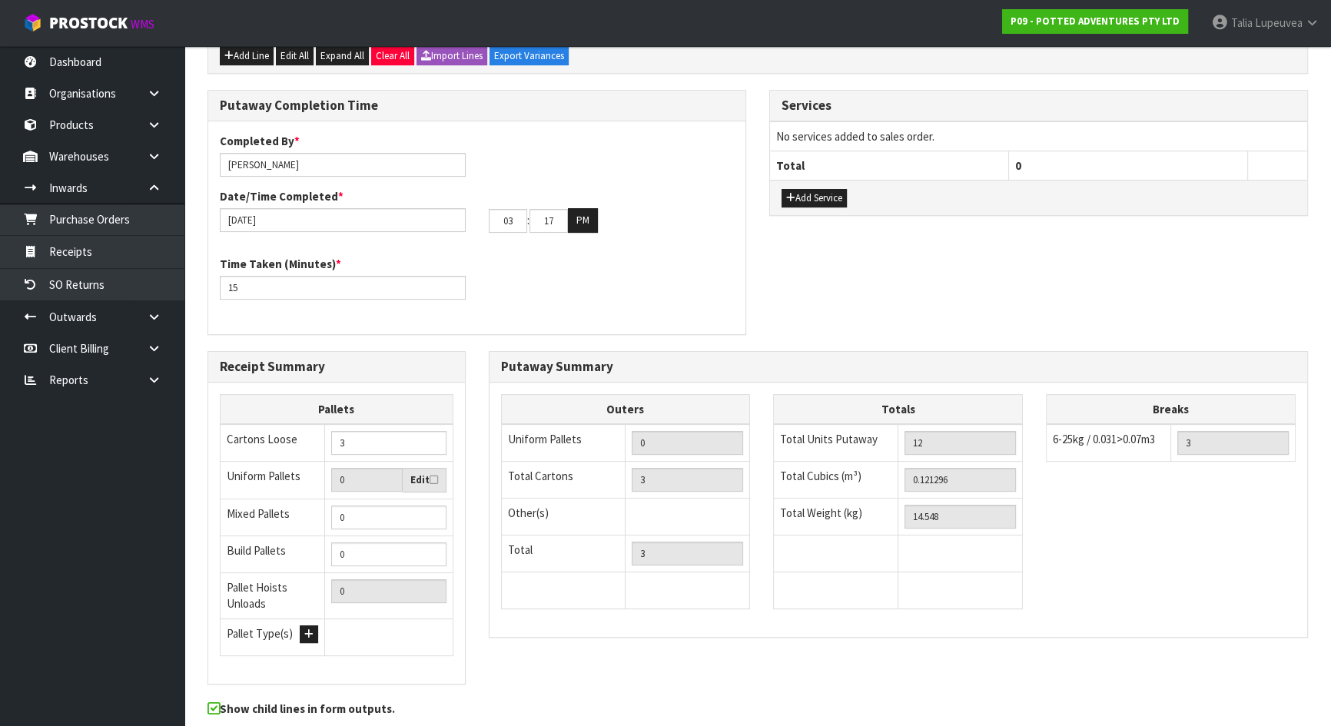
scroll to position [480, 0]
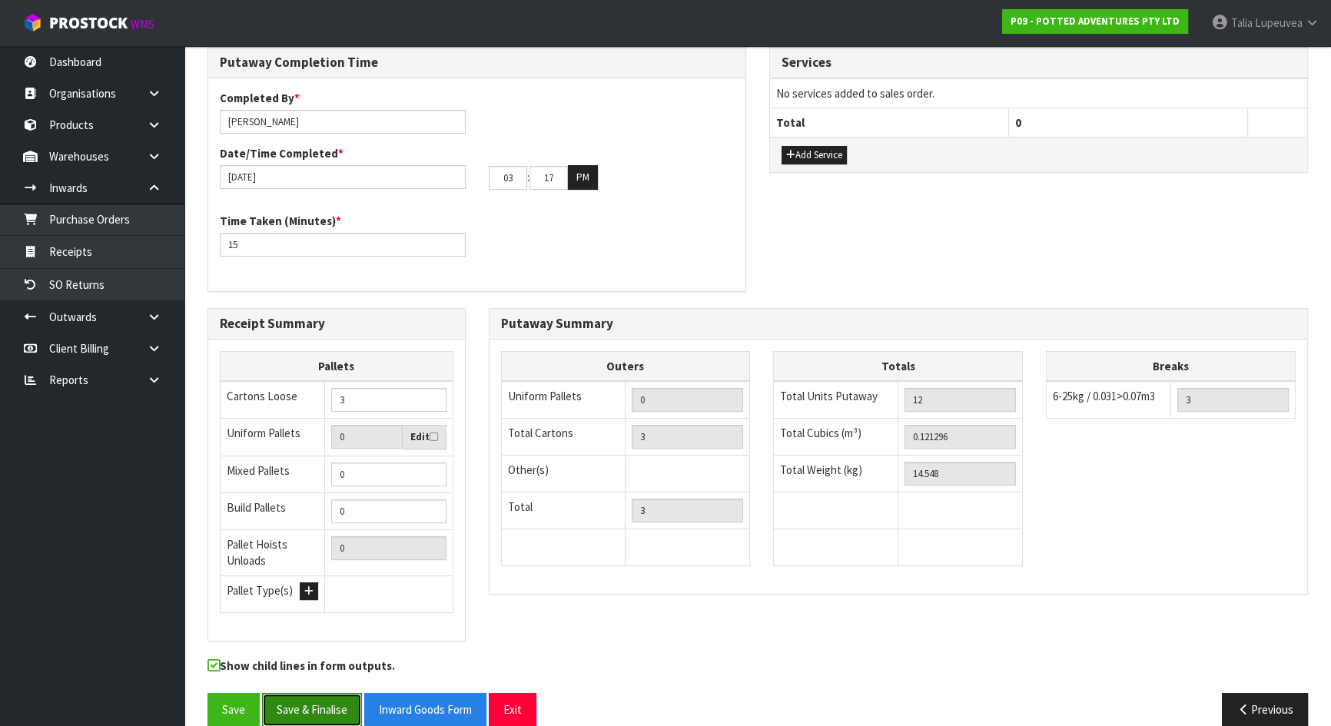
click at [334, 641] on button "Save & Finalise" at bounding box center [312, 709] width 100 height 33
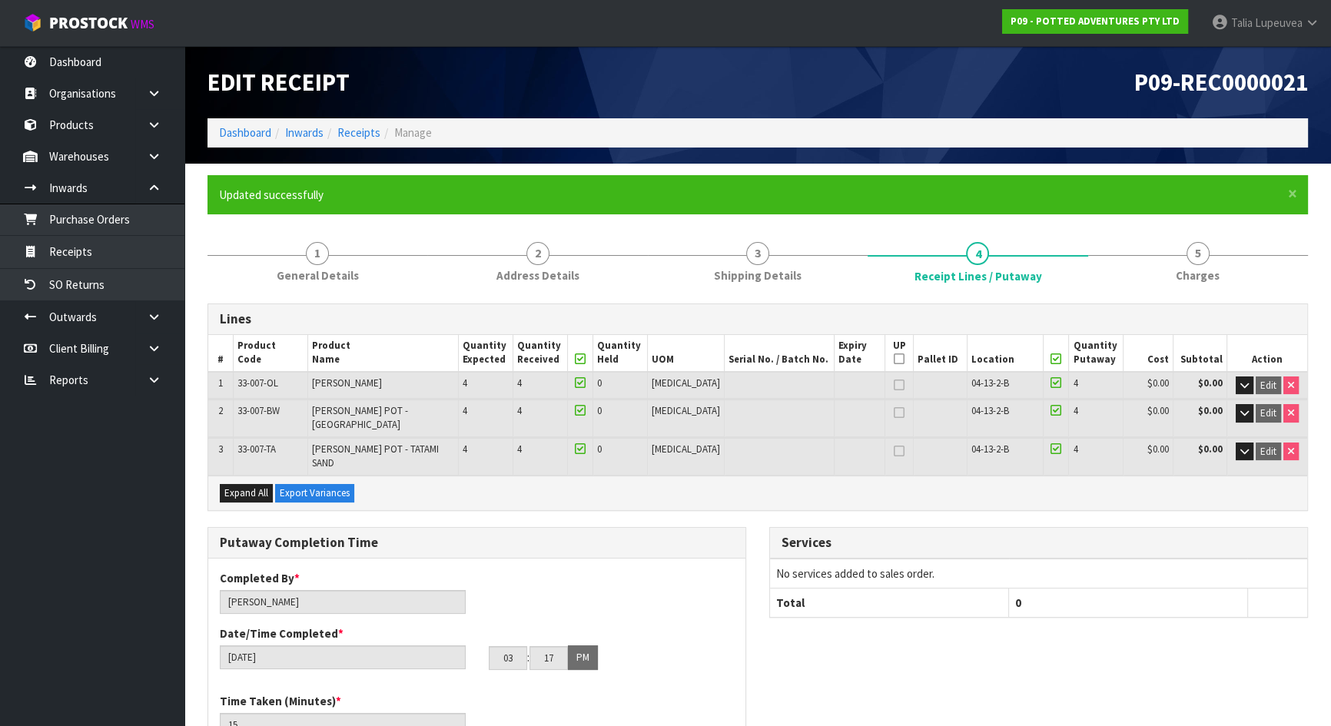
click at [606, 79] on h1 "Edit Receipt" at bounding box center [477, 82] width 539 height 26
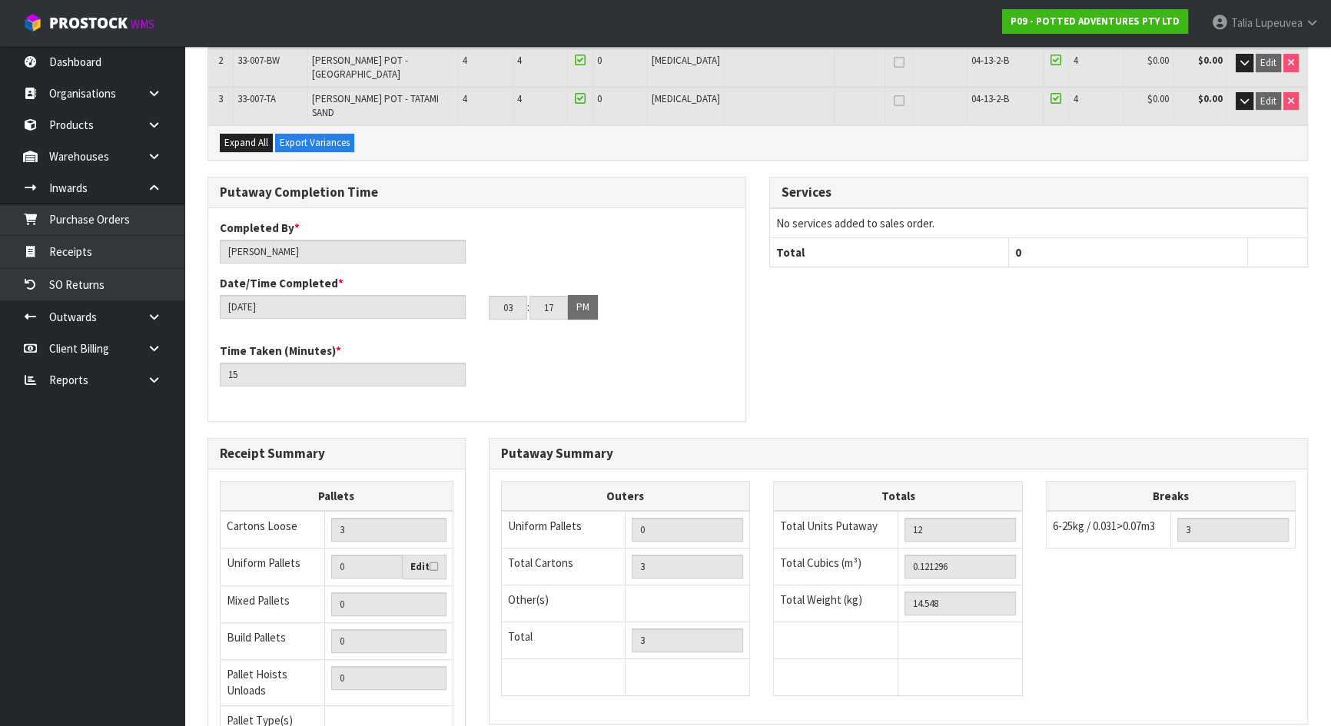
scroll to position [480, 0]
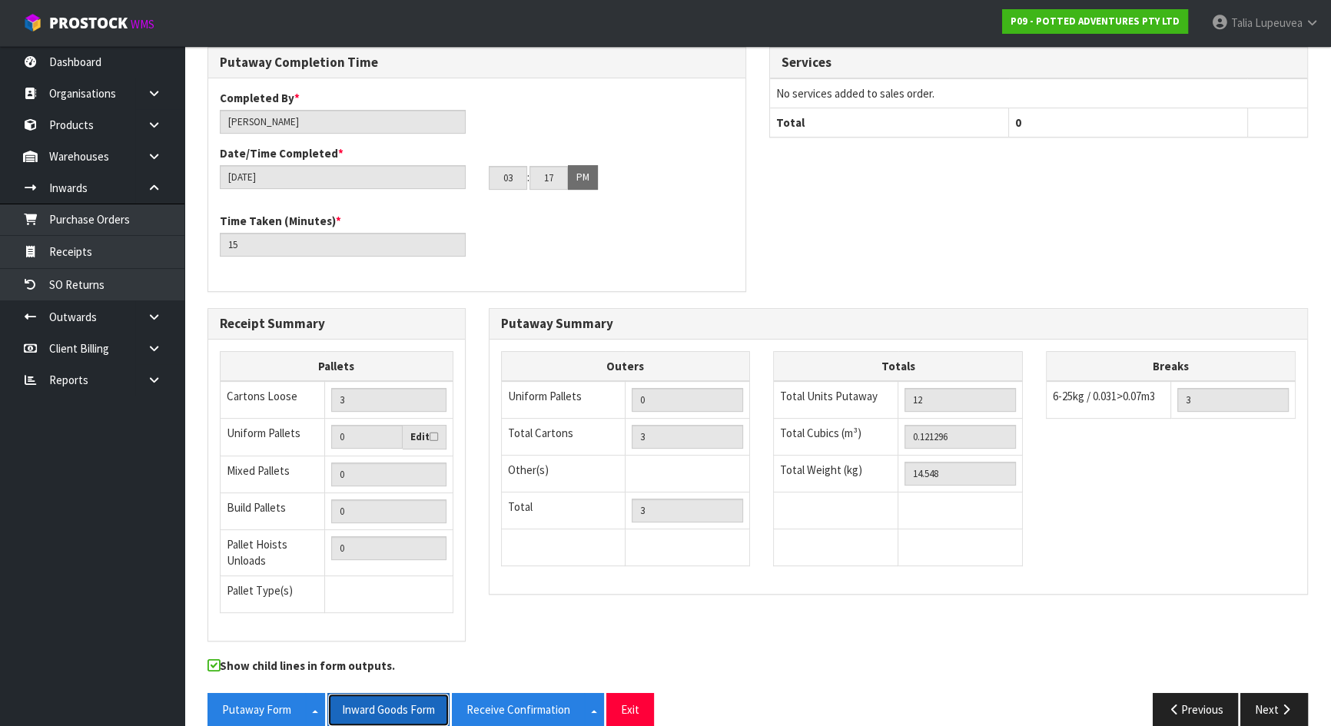
click at [407, 641] on button "Inward Goods Form" at bounding box center [388, 709] width 122 height 33
click at [270, 641] on button "Putaway Form" at bounding box center [257, 709] width 98 height 33
drag, startPoint x: 394, startPoint y: 683, endPoint x: 497, endPoint y: 692, distance: 103.4
click at [397, 641] on button "Inward Goods Form" at bounding box center [388, 709] width 122 height 33
drag, startPoint x: 510, startPoint y: 683, endPoint x: 523, endPoint y: 676, distance: 15.2
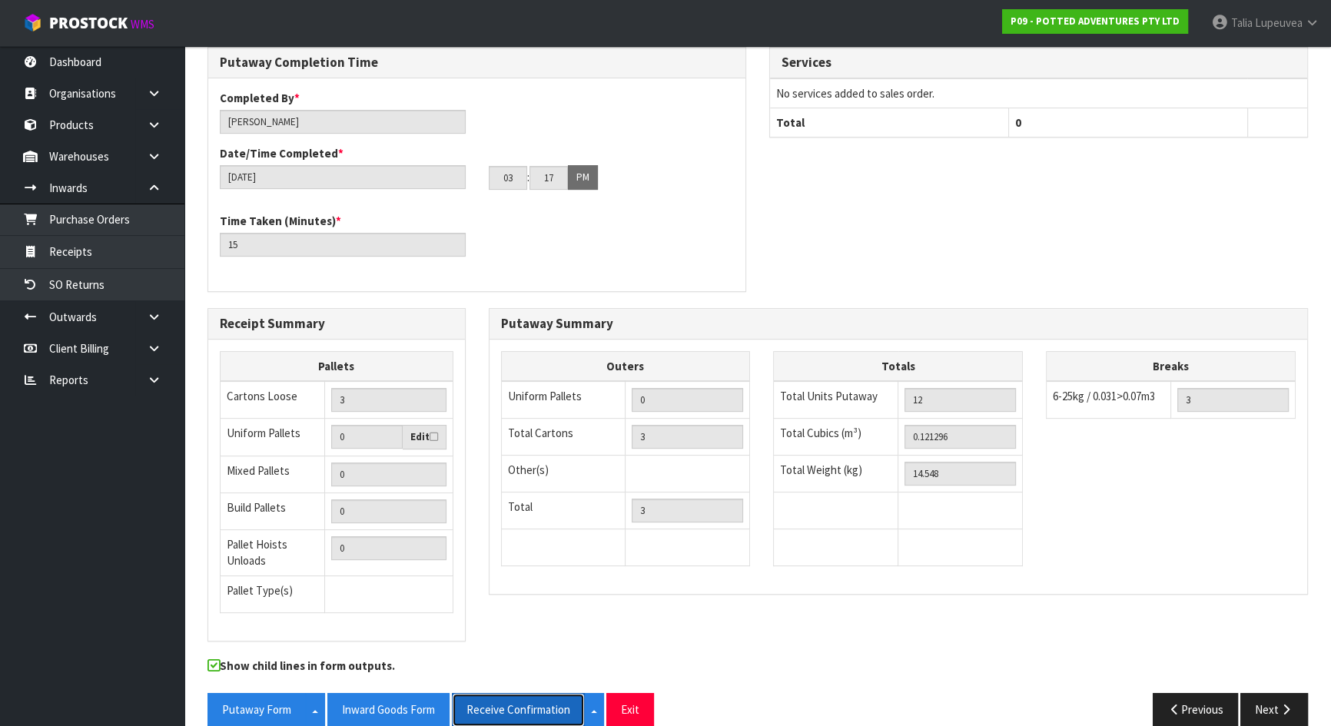
click at [510, 641] on button "Receive Confirmation" at bounding box center [518, 709] width 133 height 33
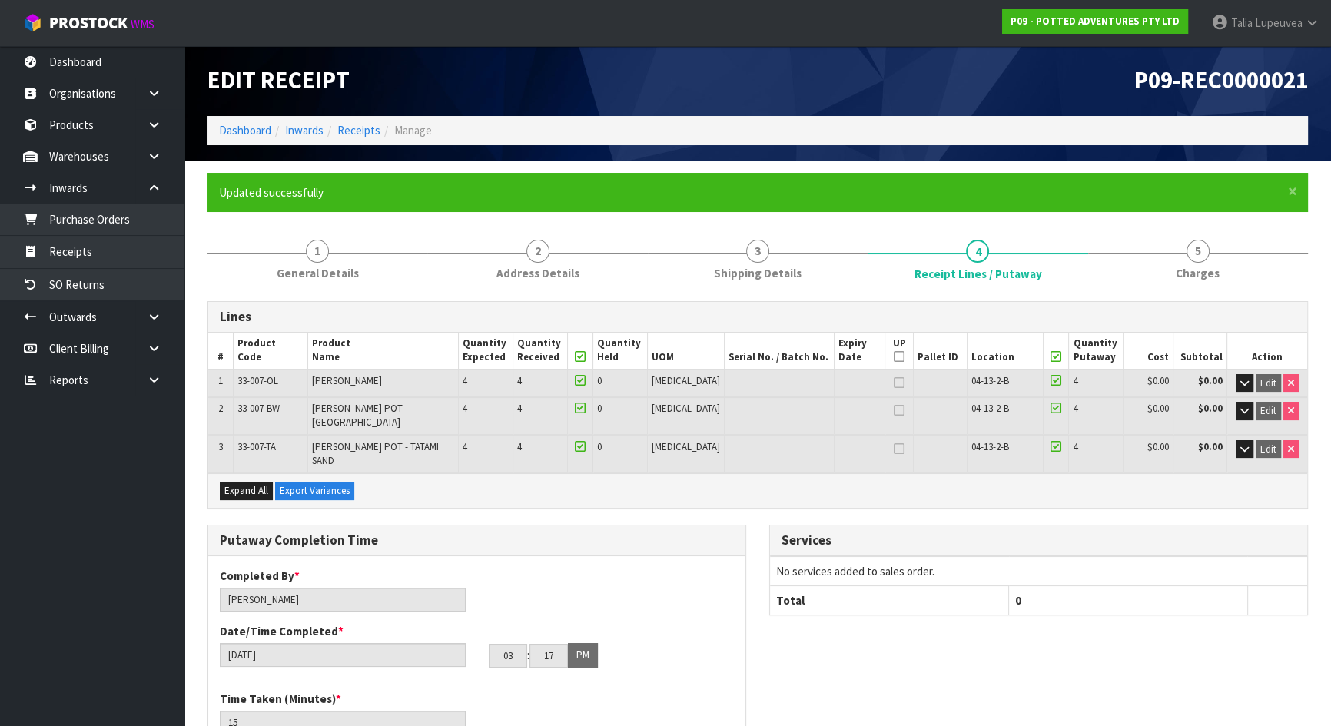
scroll to position [0, 0]
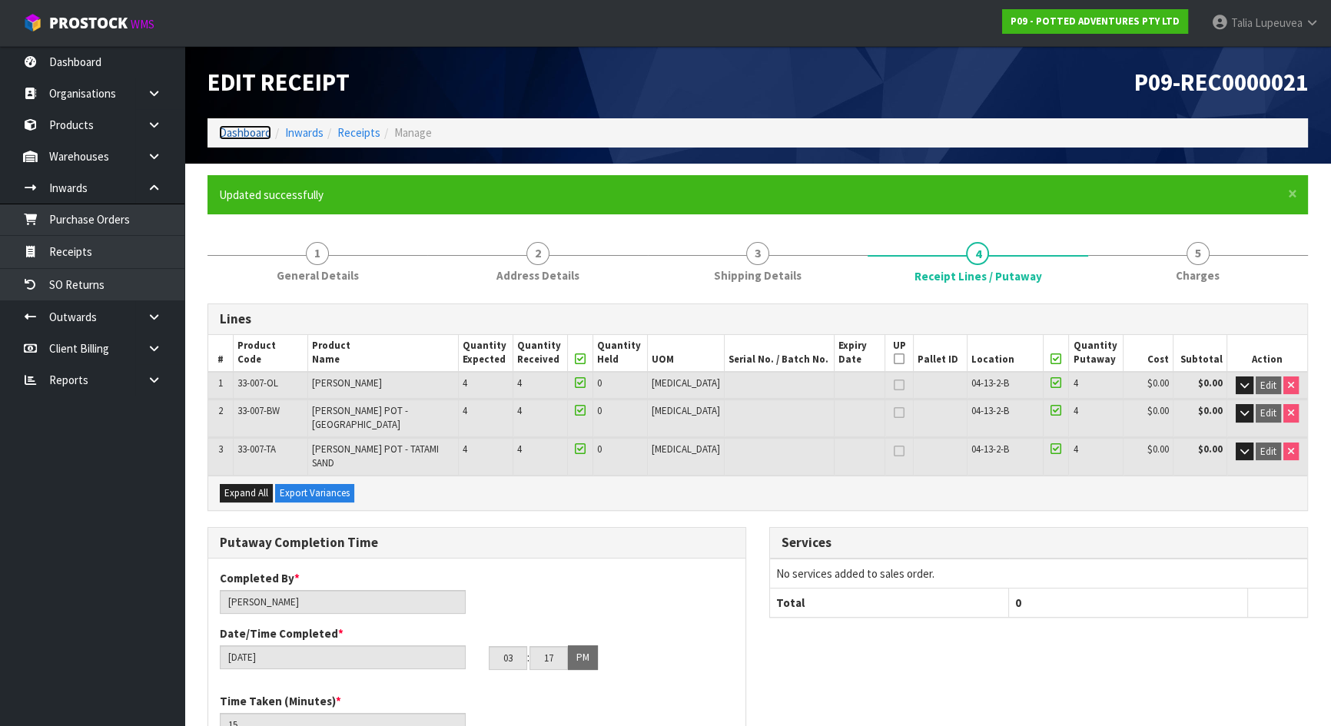
click at [246, 133] on link "Dashboard" at bounding box center [245, 132] width 52 height 15
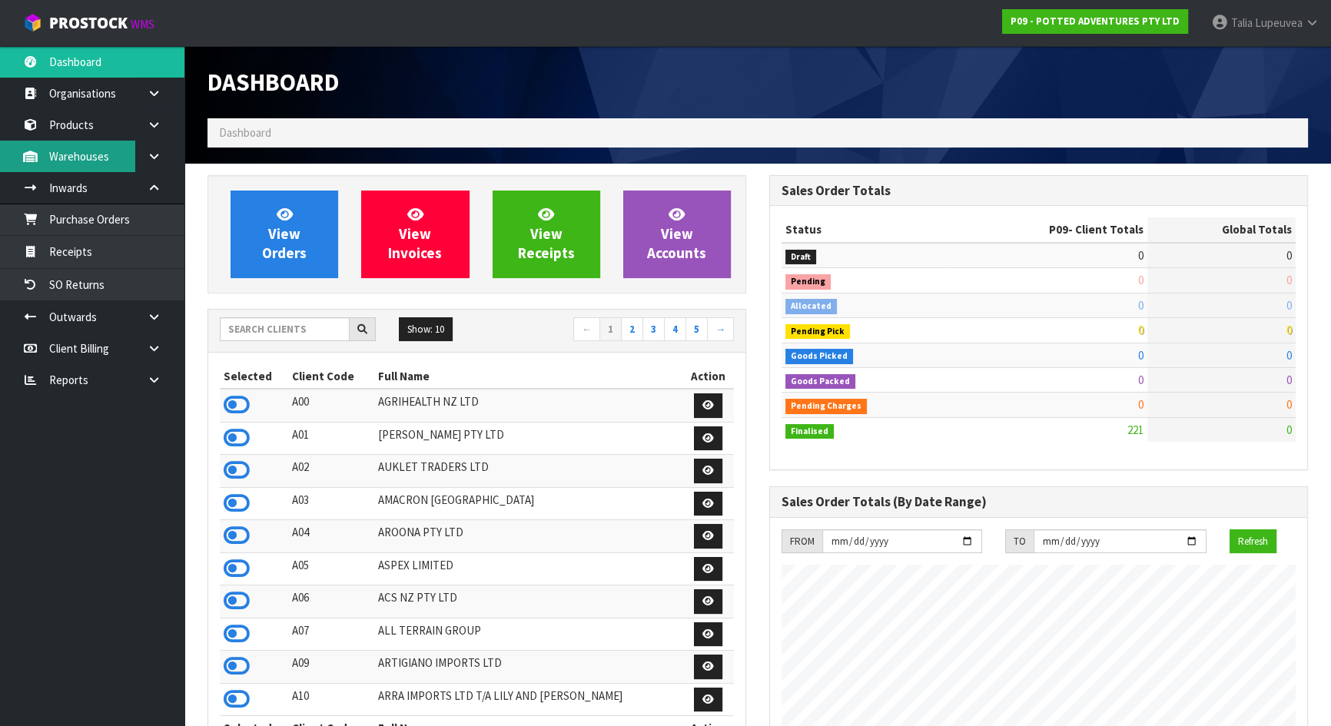
scroll to position [1162, 561]
click at [300, 332] on input "text" at bounding box center [285, 329] width 130 height 24
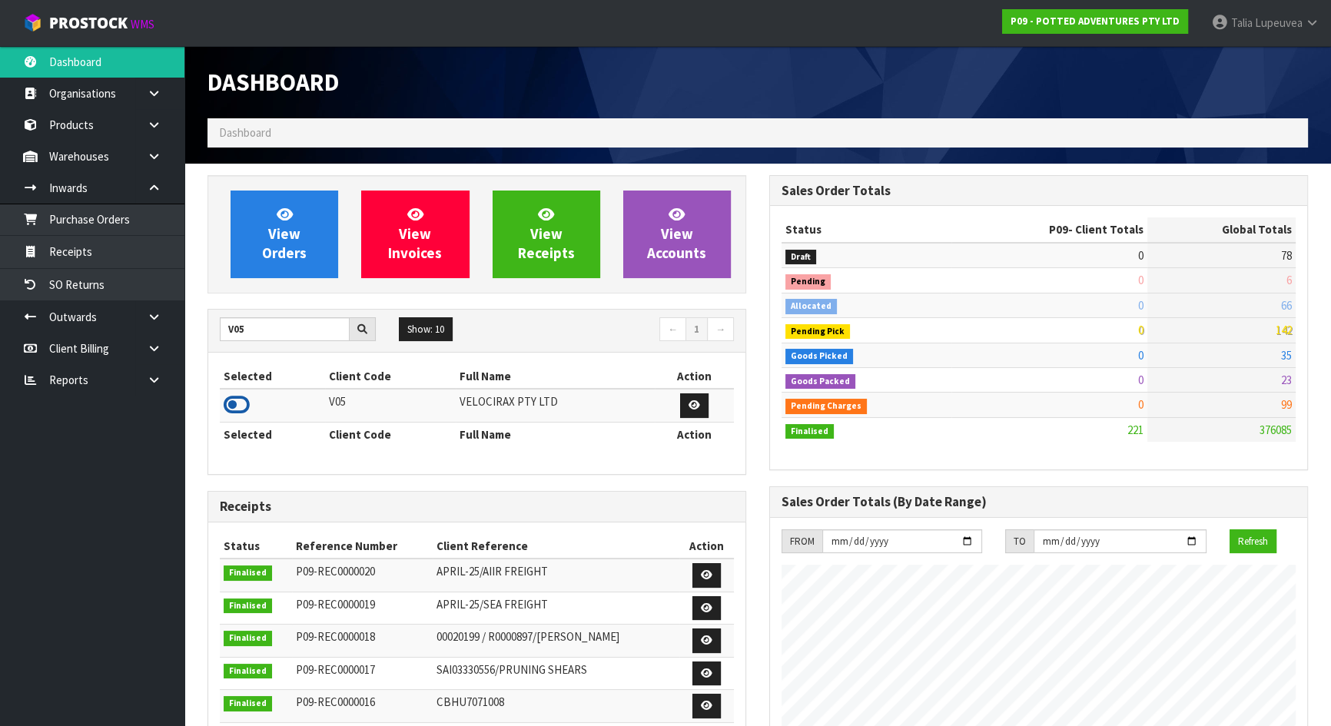
click at [245, 410] on icon at bounding box center [237, 404] width 26 height 23
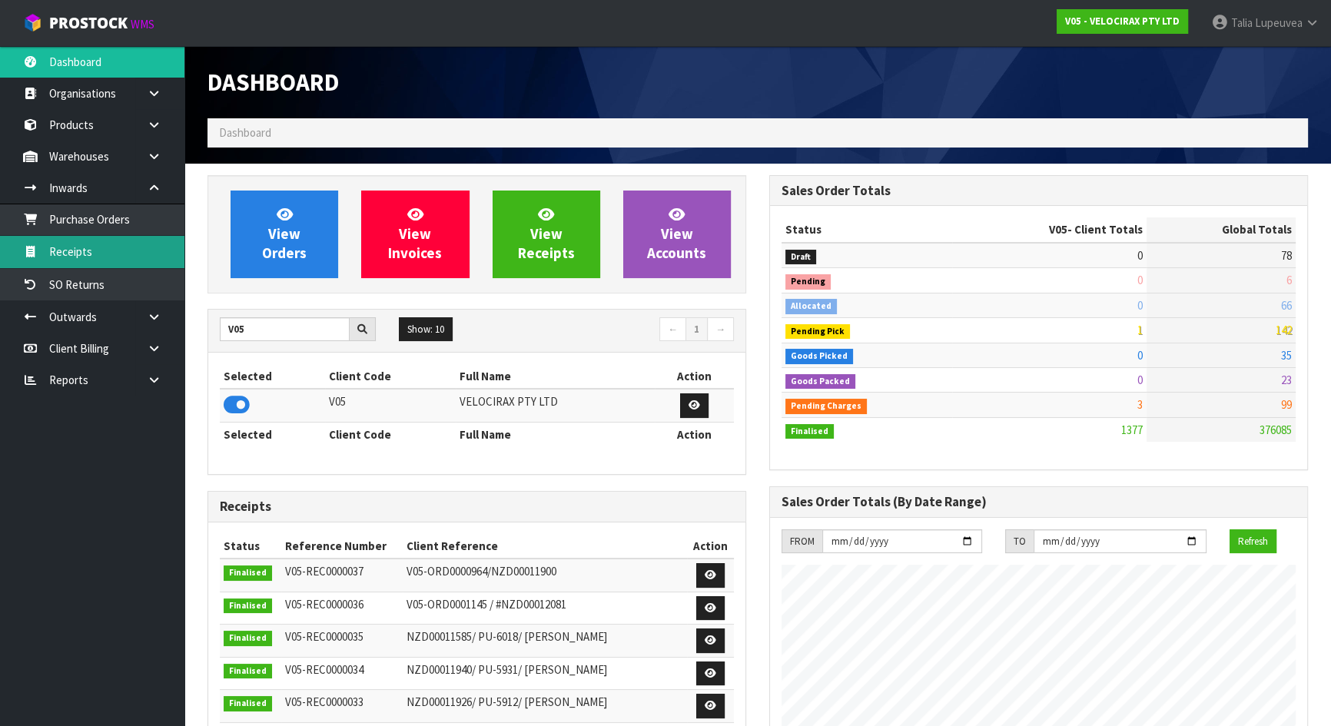
scroll to position [1195, 561]
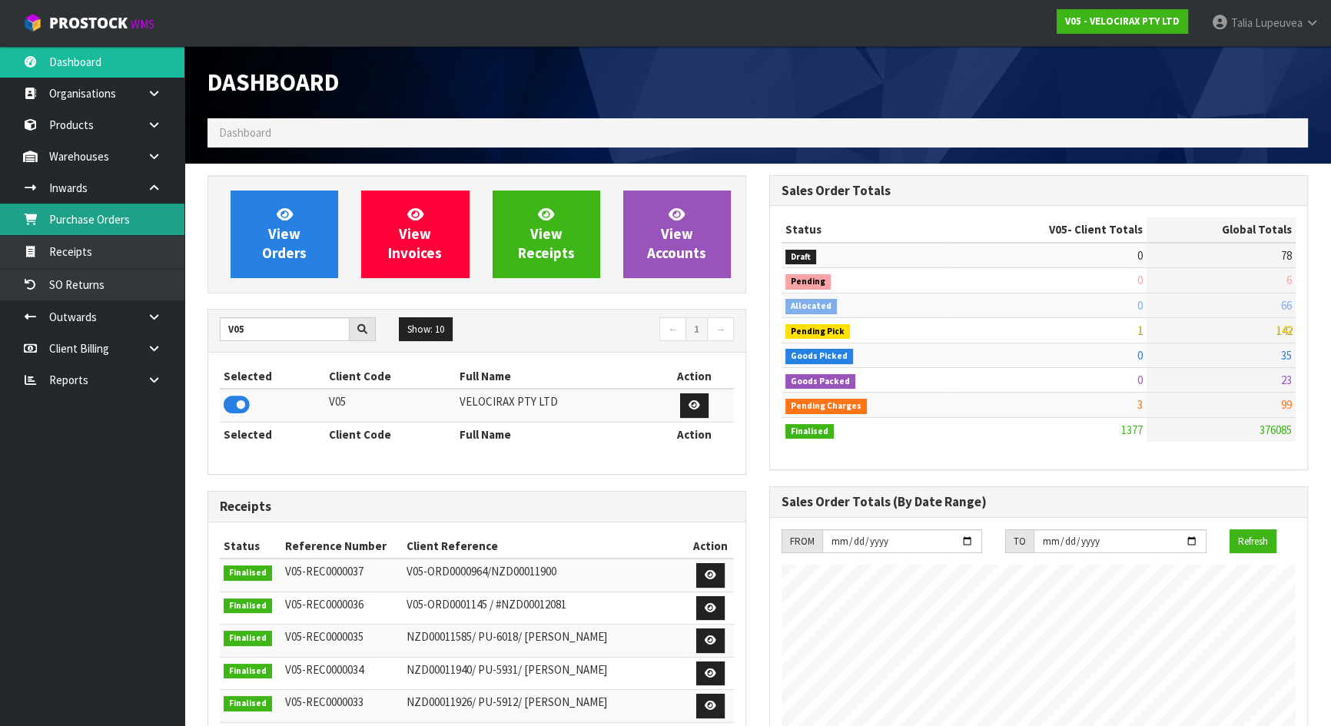
click at [140, 215] on link "Purchase Orders" at bounding box center [92, 220] width 184 height 32
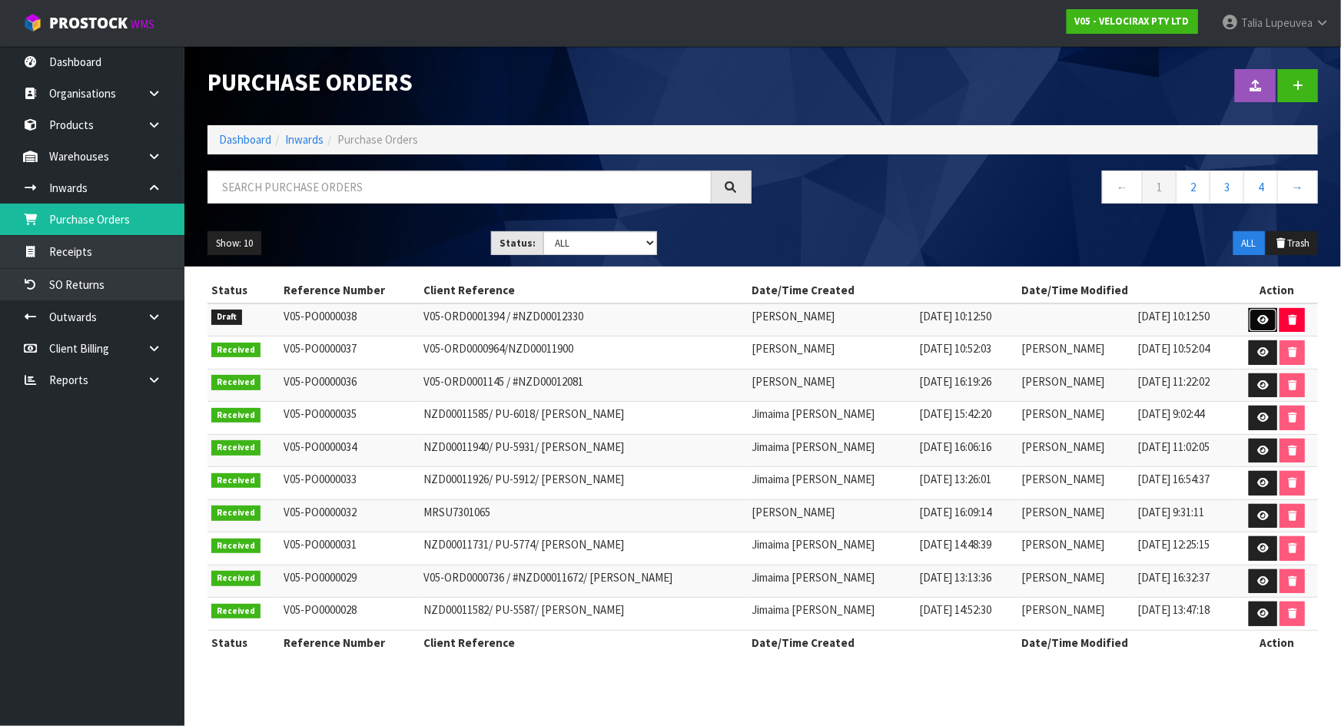
click at [1264, 327] on link at bounding box center [1263, 320] width 28 height 25
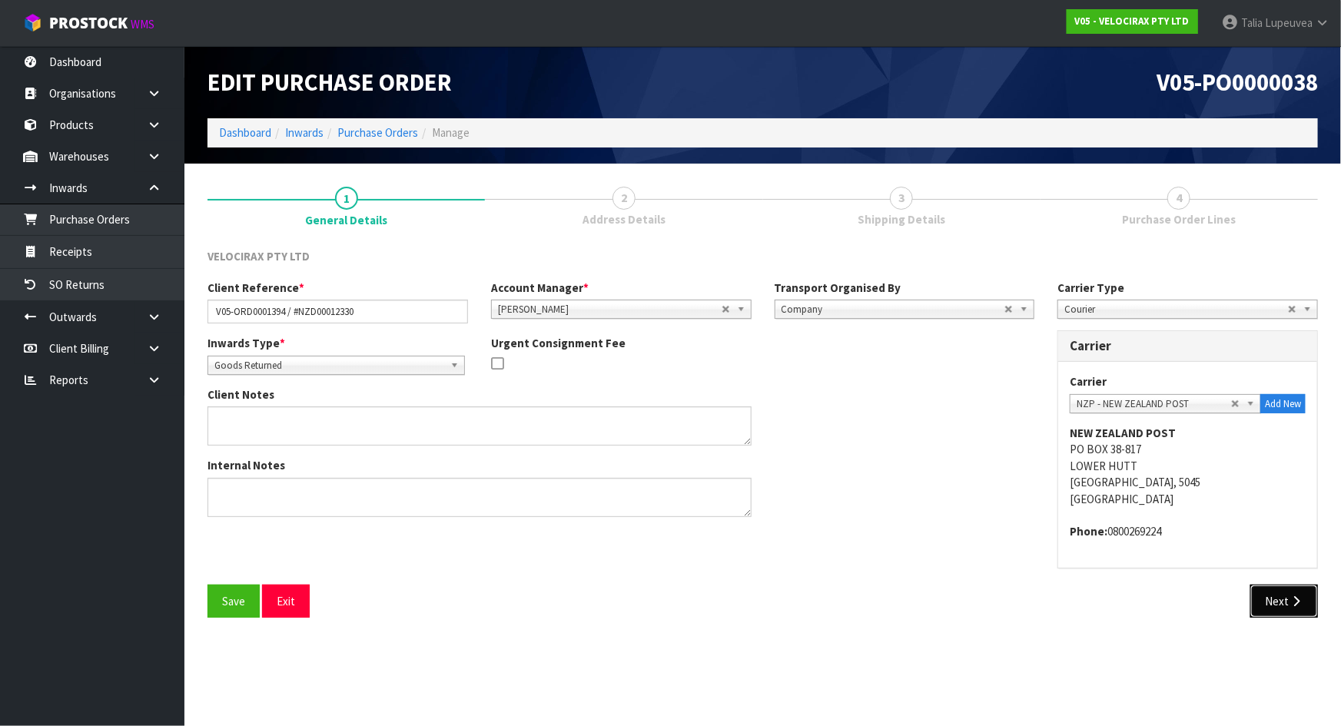
click at [1290, 587] on button "Next" at bounding box center [1284, 601] width 68 height 33
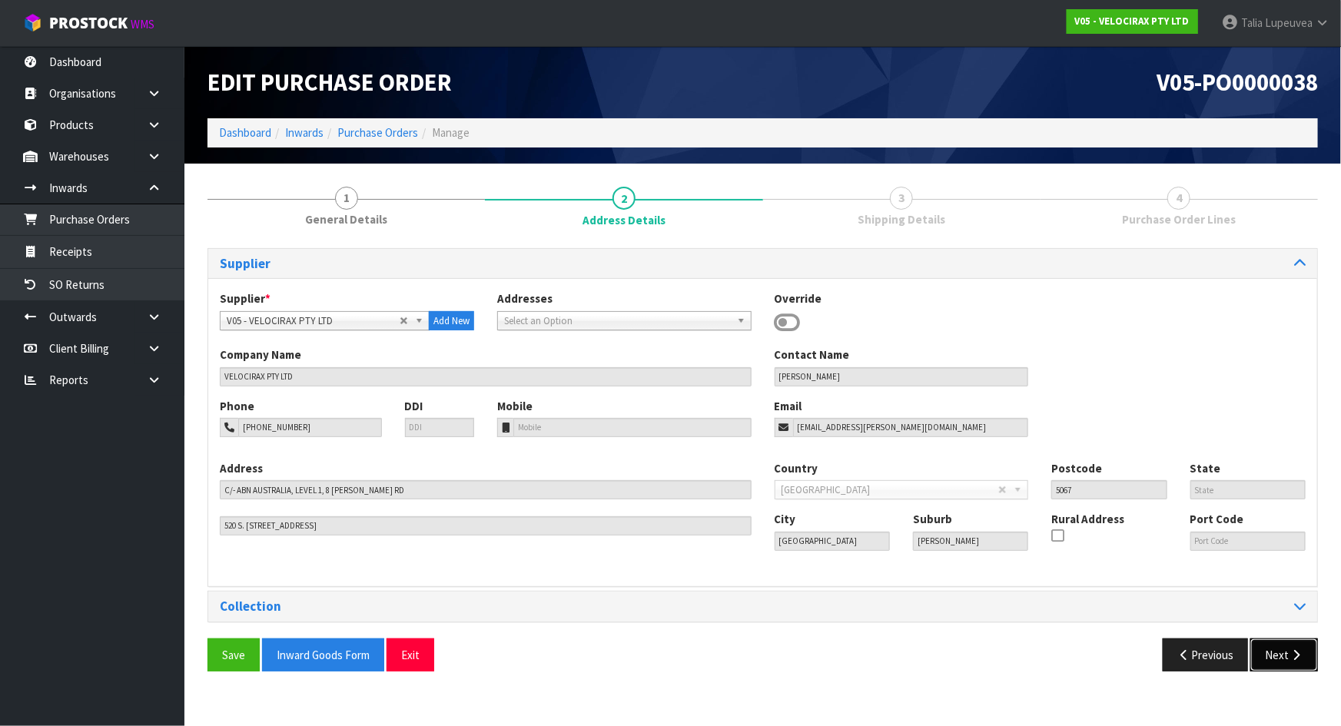
click at [1273, 641] on button "Next" at bounding box center [1284, 655] width 68 height 33
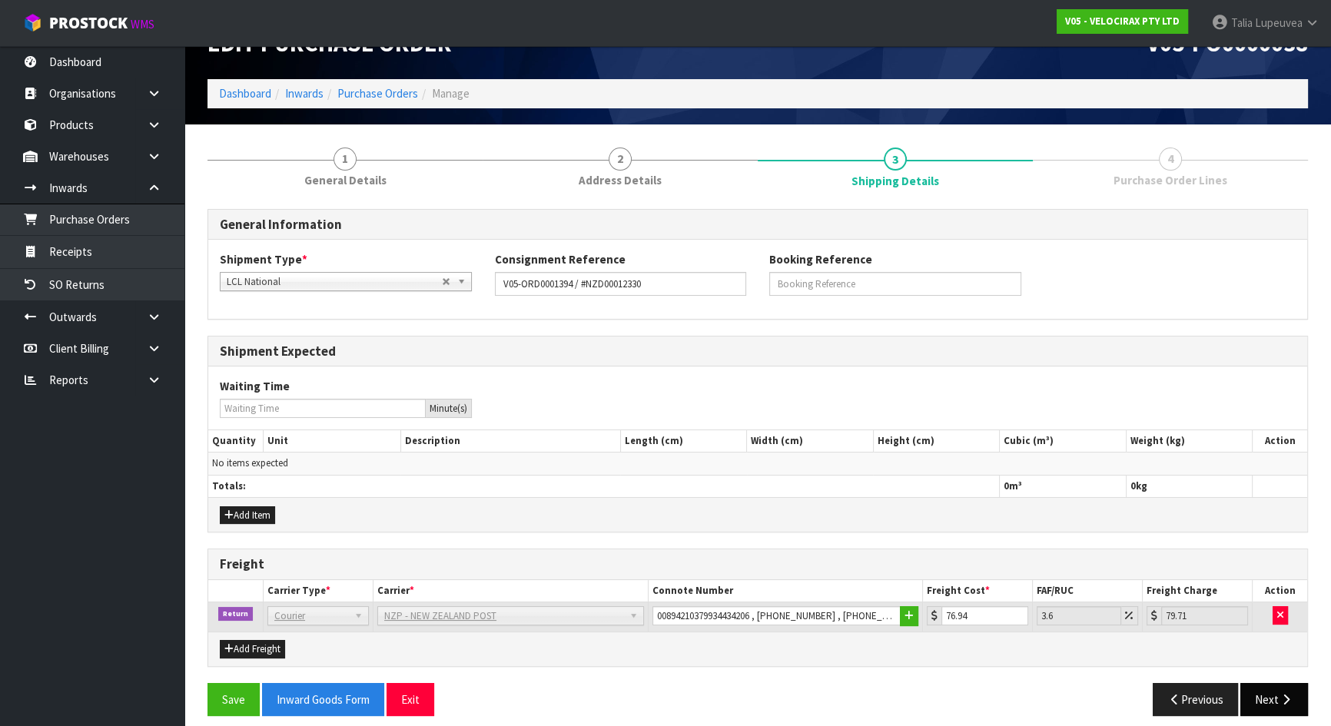
scroll to position [50, 0]
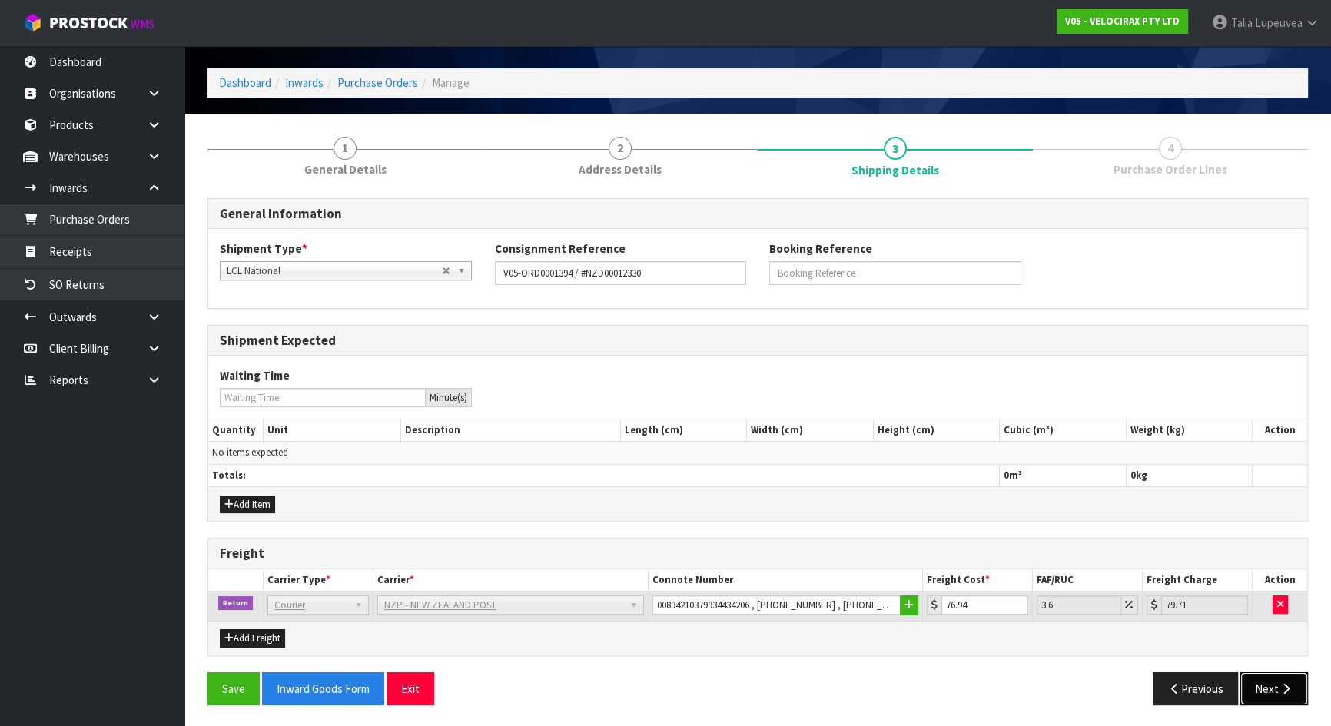
click at [1280, 641] on icon "button" at bounding box center [1286, 689] width 15 height 12
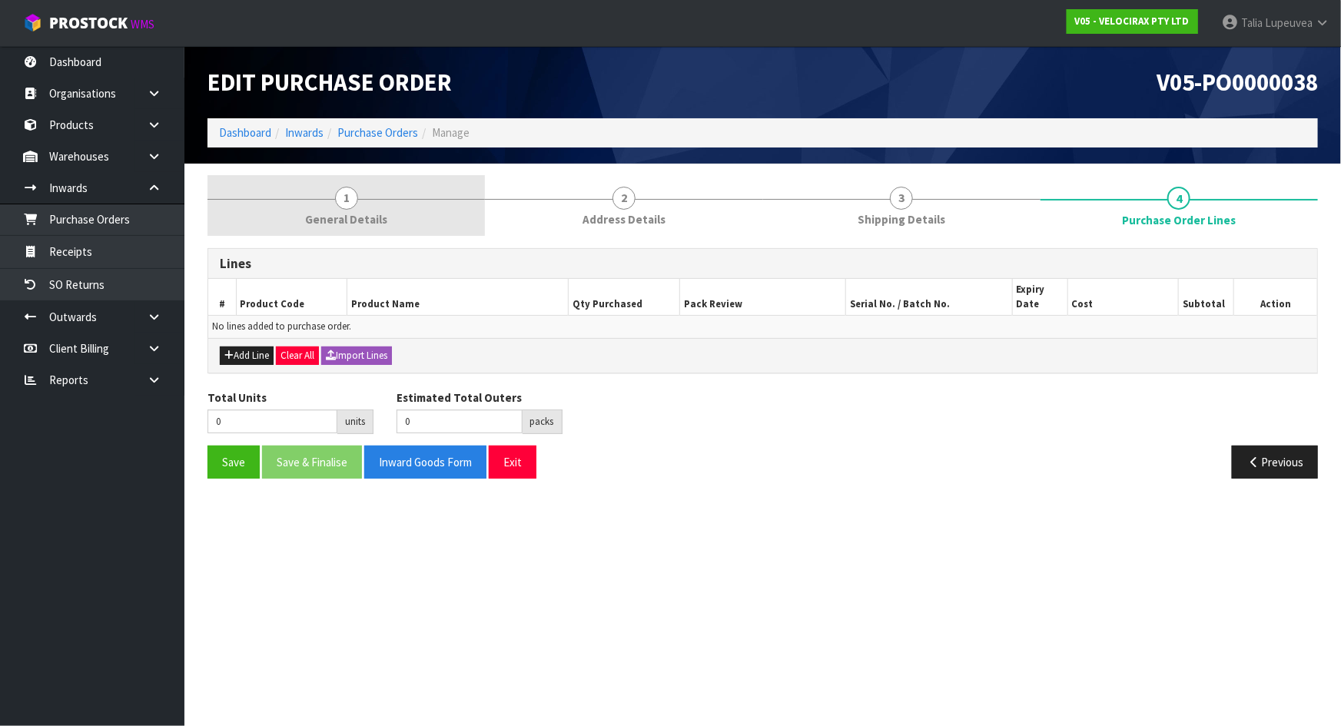
click at [378, 231] on link "1 General Details" at bounding box center [346, 205] width 277 height 61
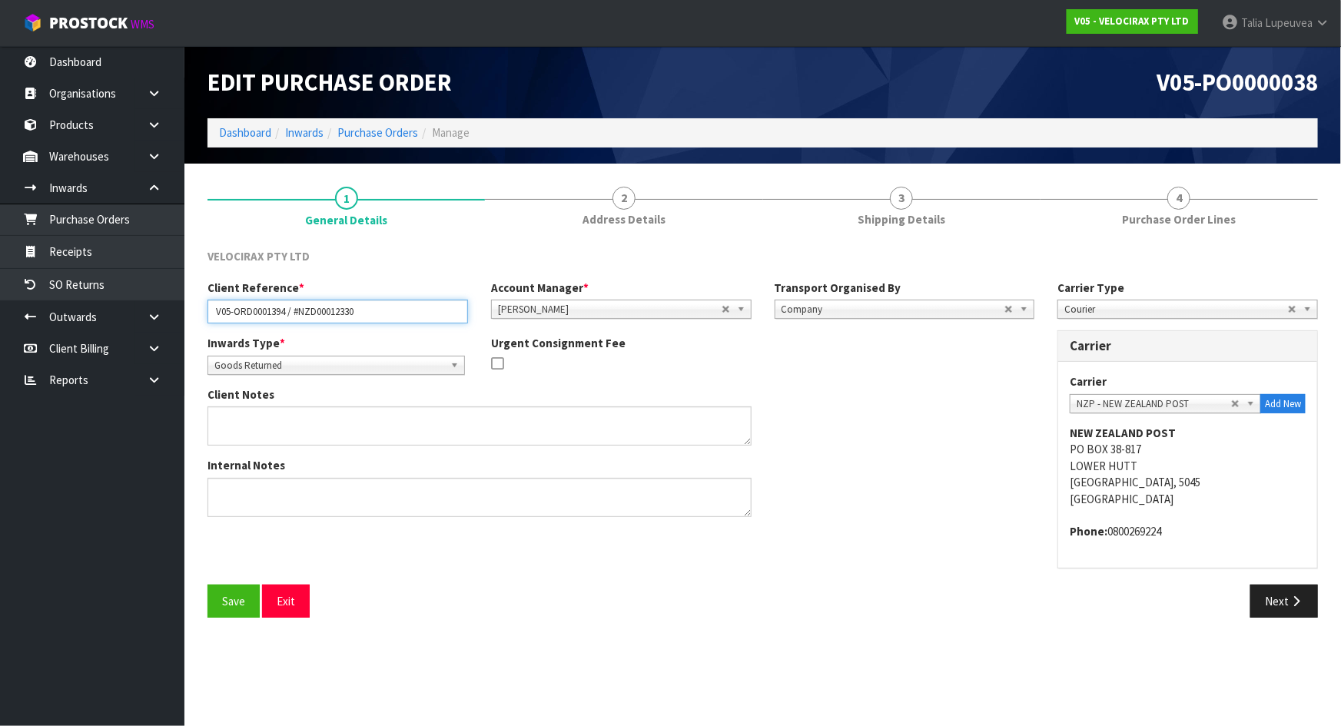
click at [377, 307] on input "V05-ORD0001394 / #NZD00012330" at bounding box center [338, 312] width 261 height 24
click at [328, 308] on input "V05-ORD0001394 / #NZD00012330" at bounding box center [338, 312] width 261 height 24
drag, startPoint x: 291, startPoint y: 310, endPoint x: 366, endPoint y: 316, distance: 74.8
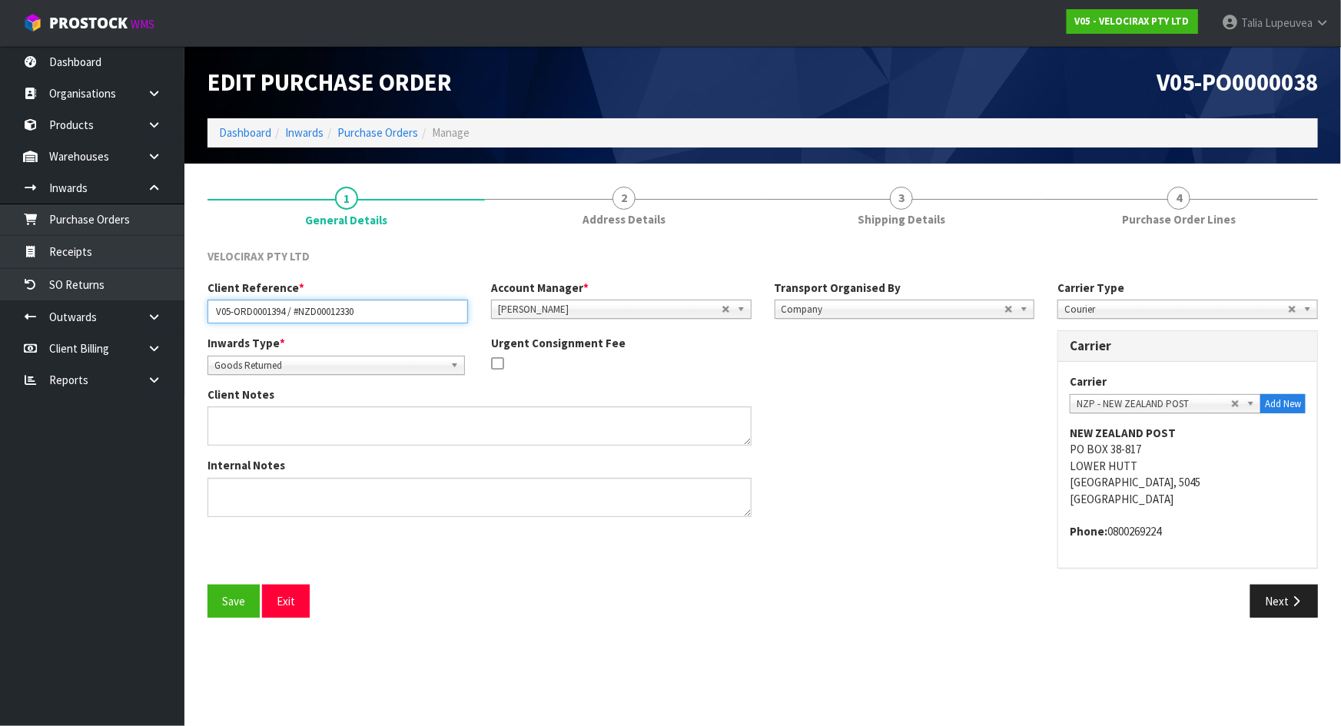
click at [366, 316] on input "V05-ORD0001394 / #NZD00012330" at bounding box center [338, 312] width 261 height 24
click at [166, 304] on link at bounding box center [159, 317] width 49 height 32
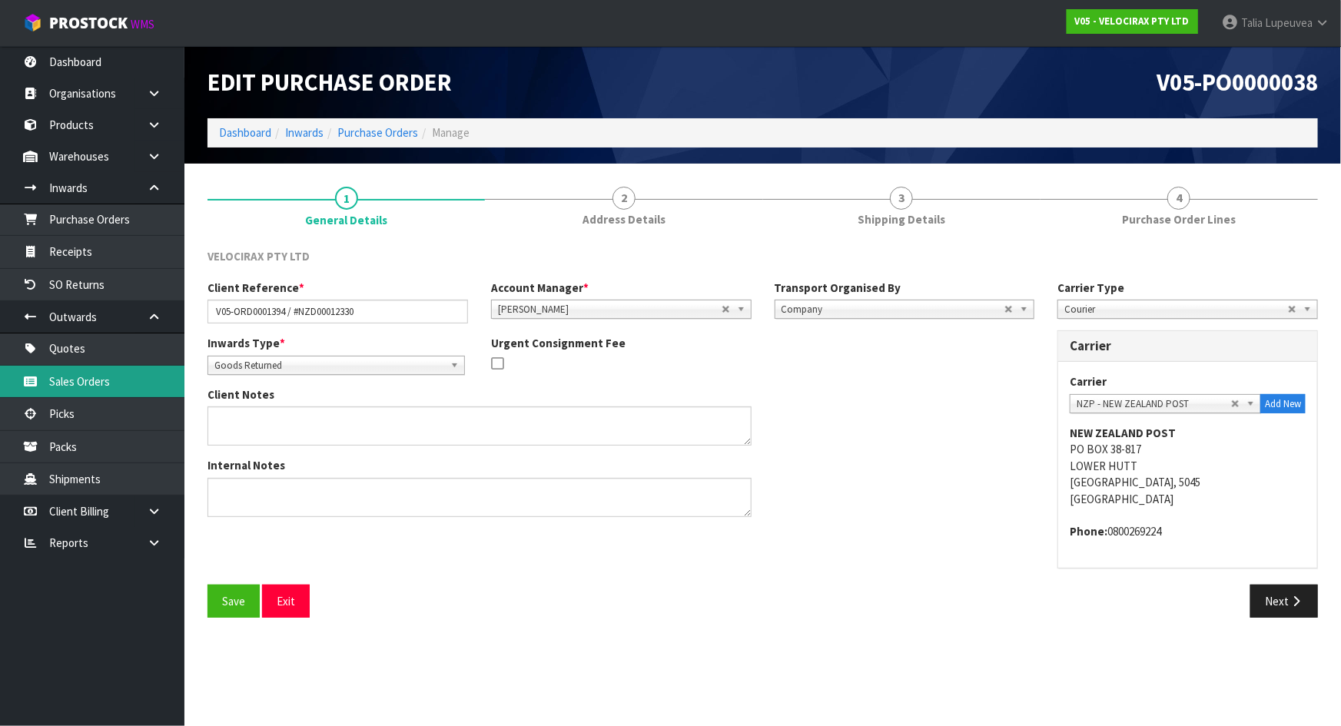
click at [126, 370] on link "Sales Orders" at bounding box center [92, 382] width 184 height 32
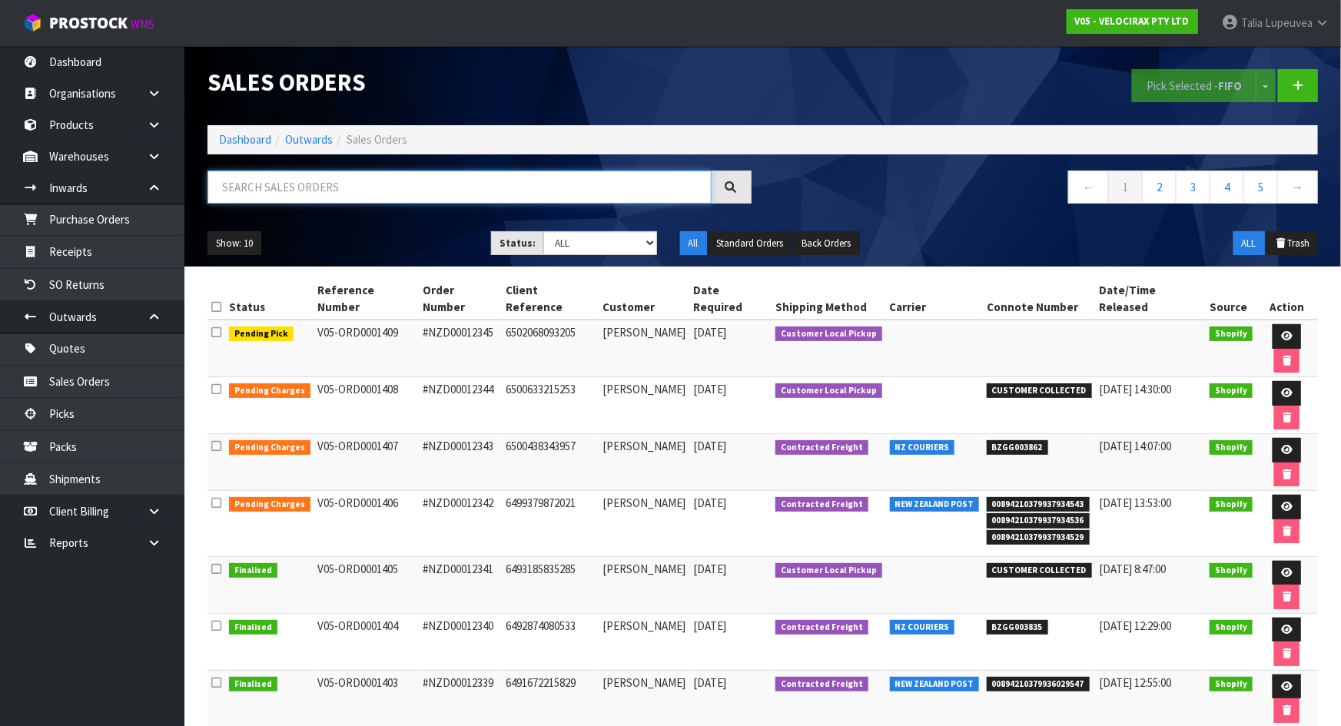
click at [344, 184] on input "text" at bounding box center [460, 187] width 504 height 33
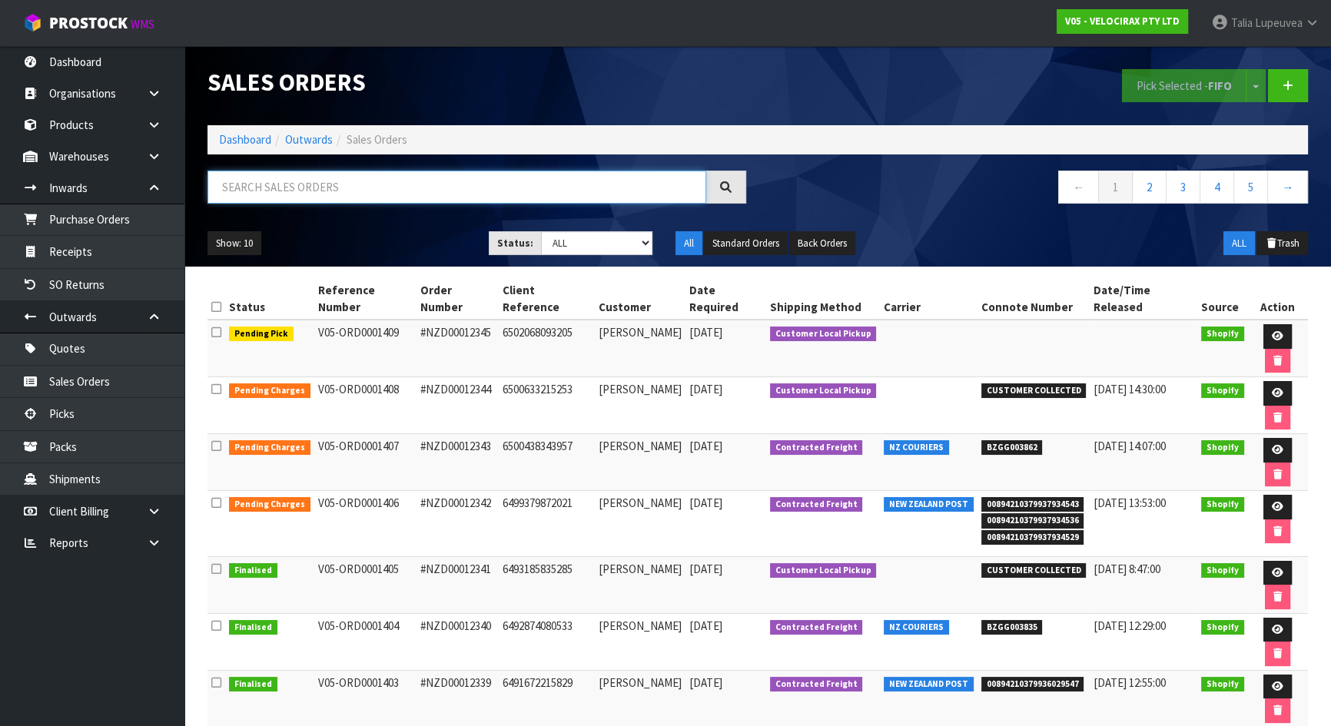
paste input "#NZD00012330"
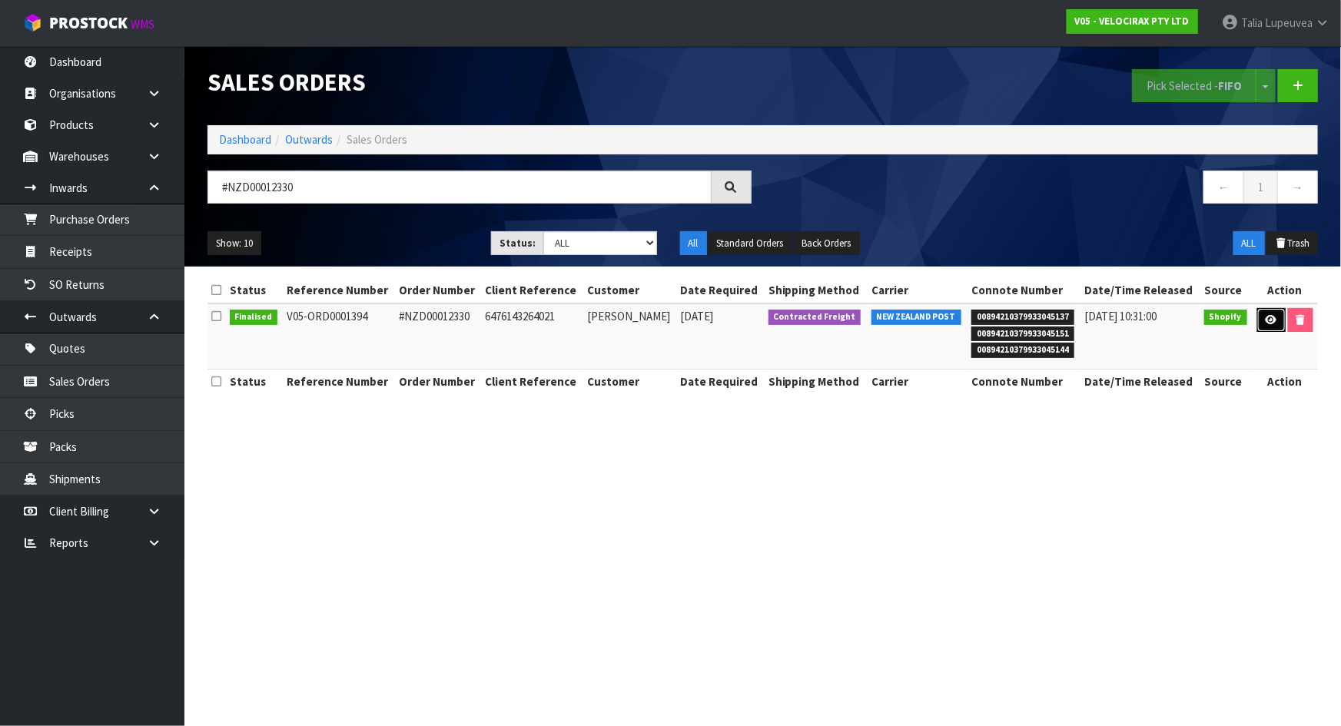
click at [1260, 323] on link at bounding box center [1271, 320] width 28 height 25
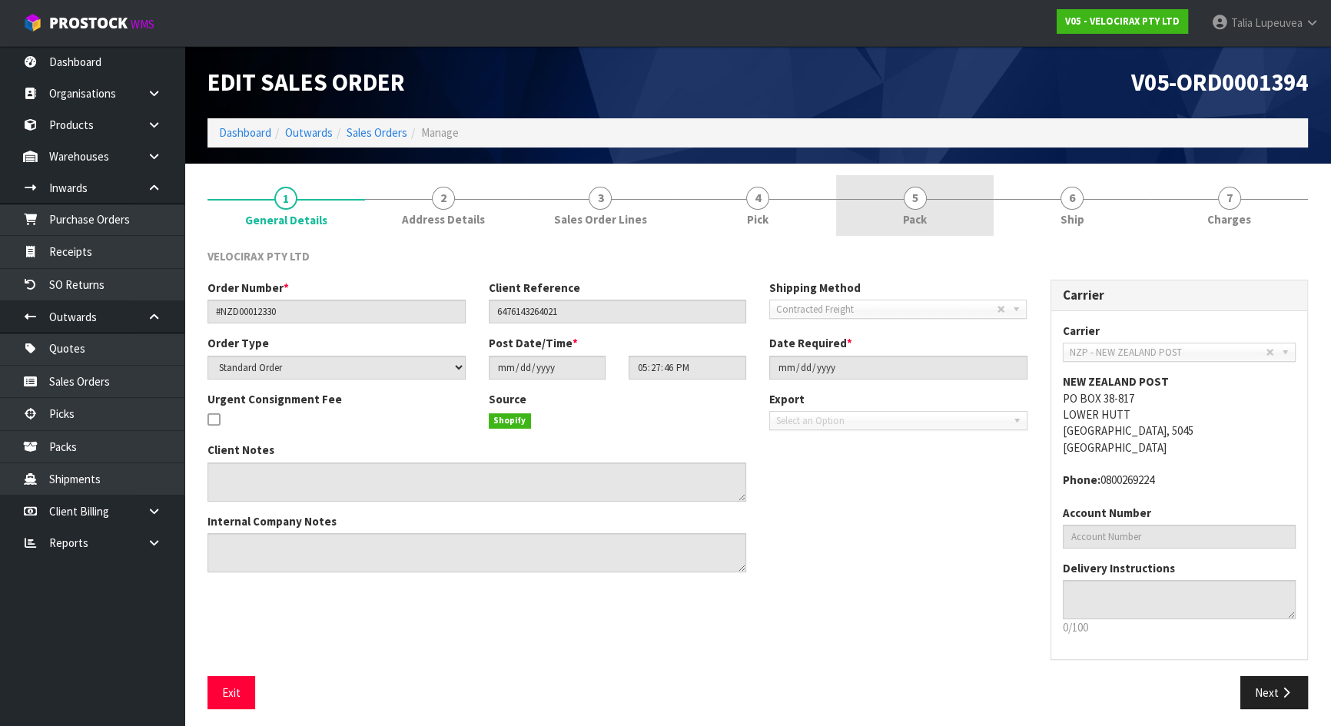
click at [908, 202] on span "5" at bounding box center [915, 198] width 23 height 23
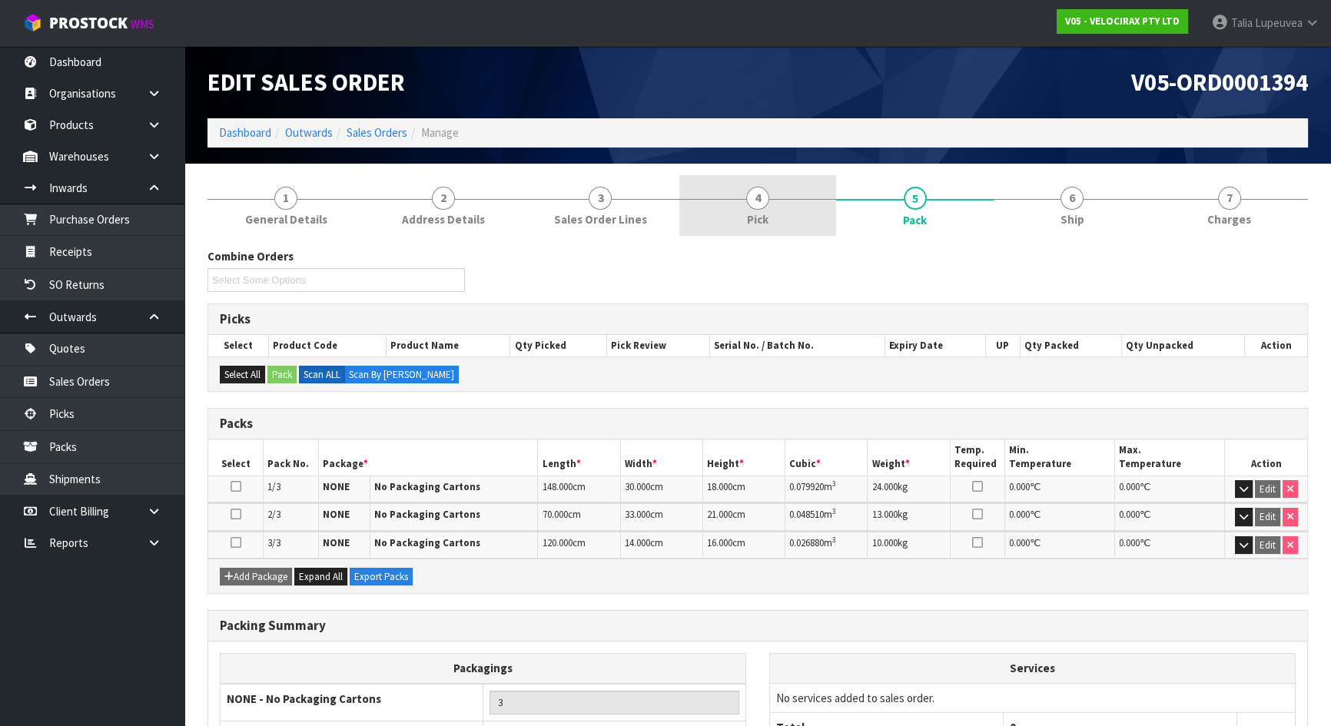
click at [779, 198] on link "4 Pick" at bounding box center [758, 205] width 158 height 61
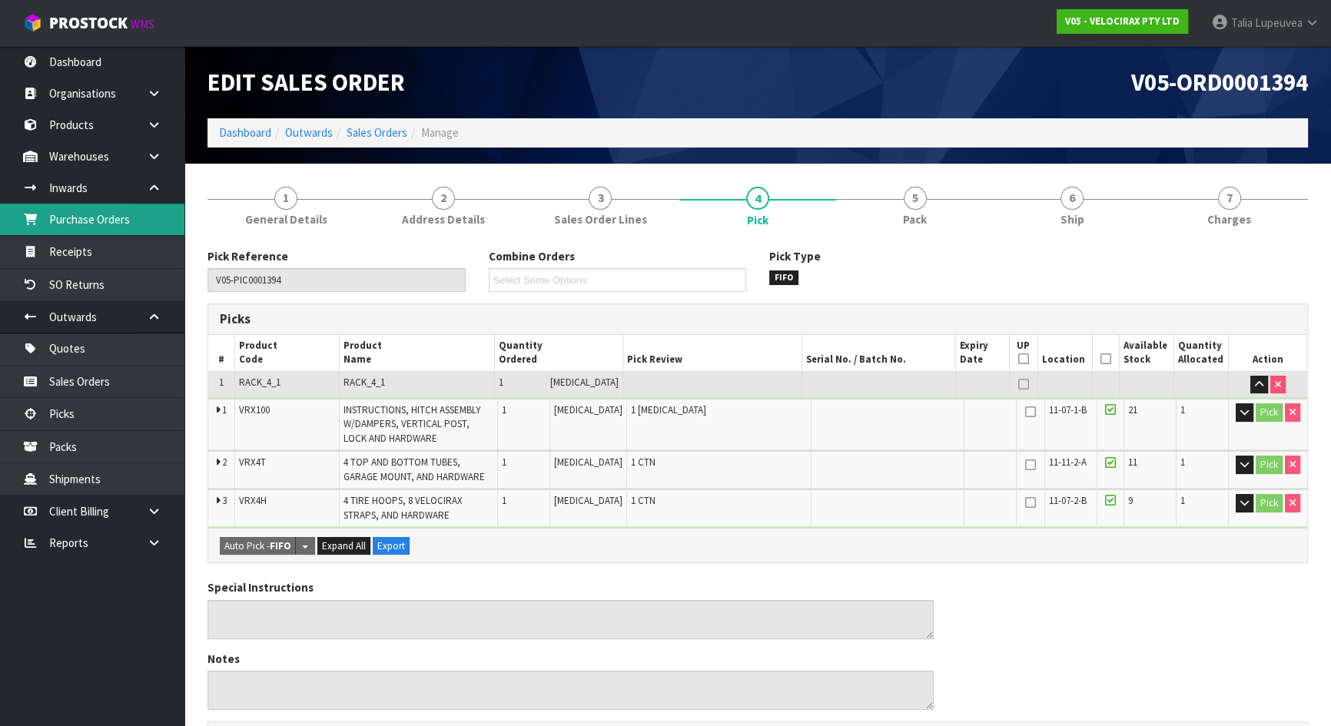
click at [86, 218] on link "Purchase Orders" at bounding box center [92, 220] width 184 height 32
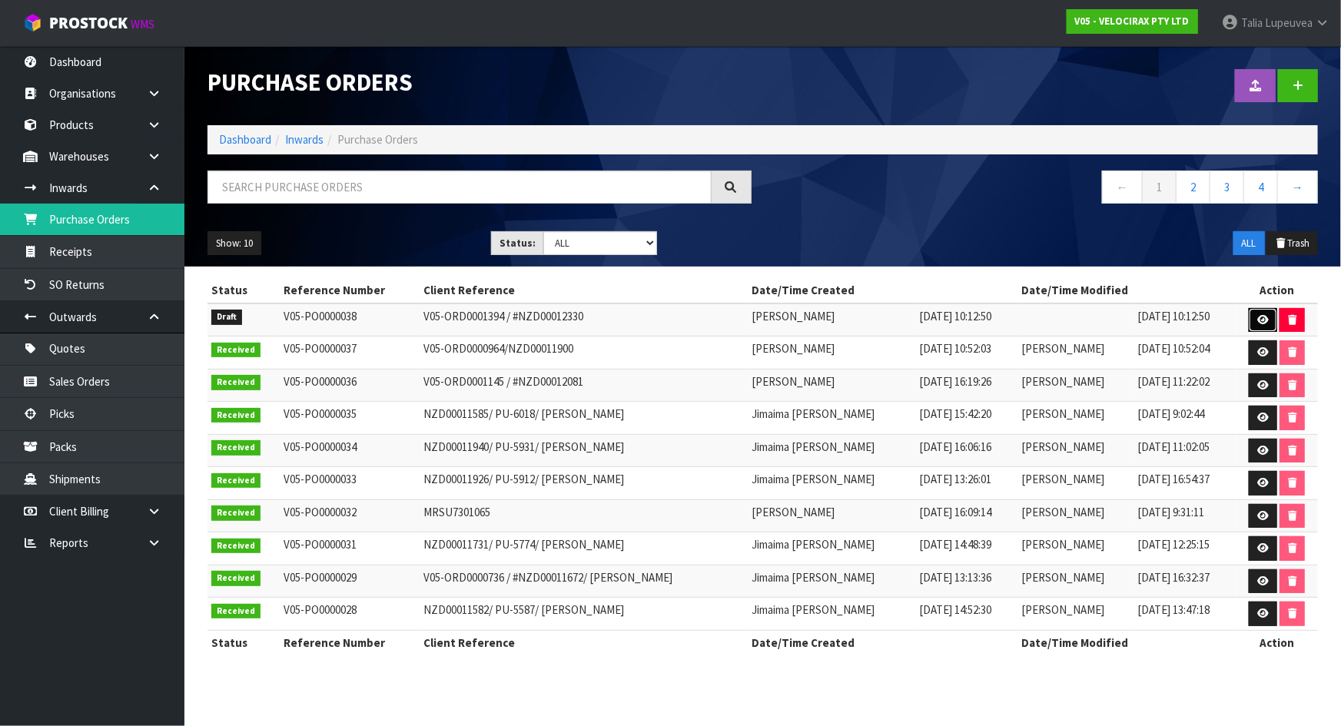
click at [1265, 309] on link at bounding box center [1263, 320] width 28 height 25
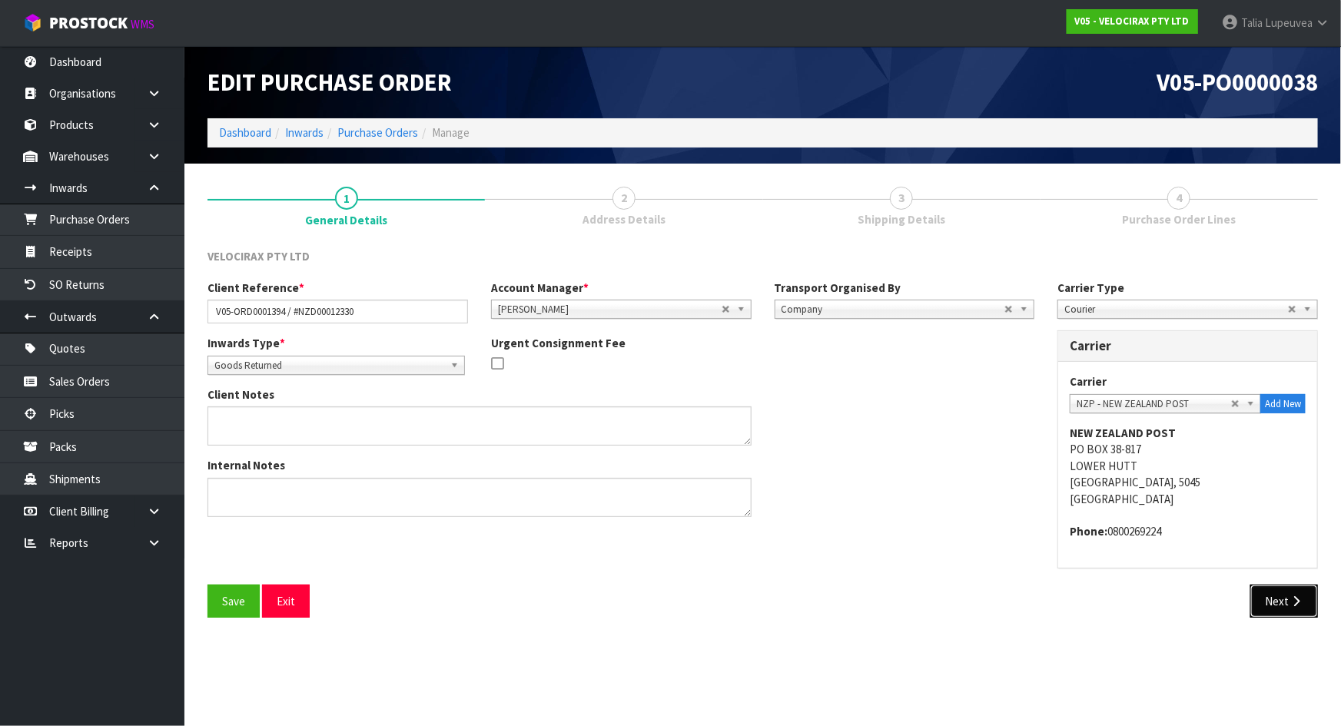
click at [1283, 597] on button "Next" at bounding box center [1284, 601] width 68 height 33
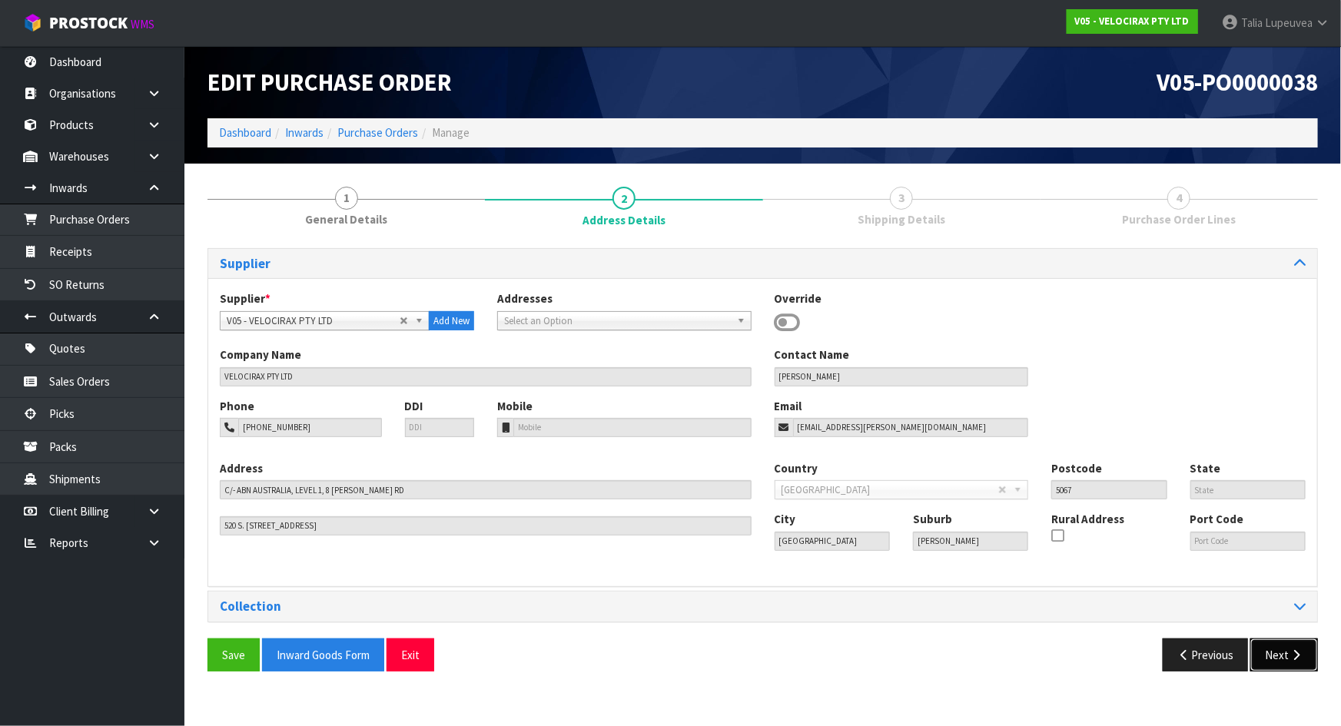
click at [1285, 641] on button "Next" at bounding box center [1284, 655] width 68 height 33
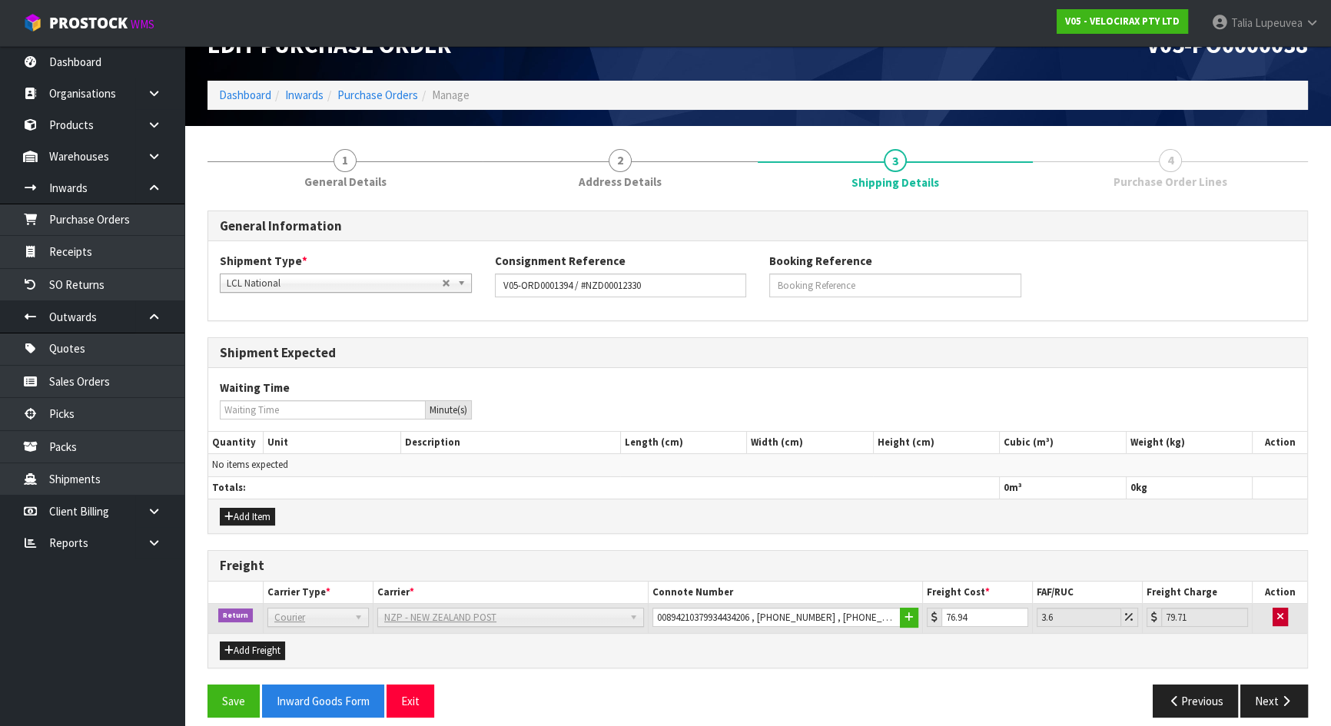
scroll to position [50, 0]
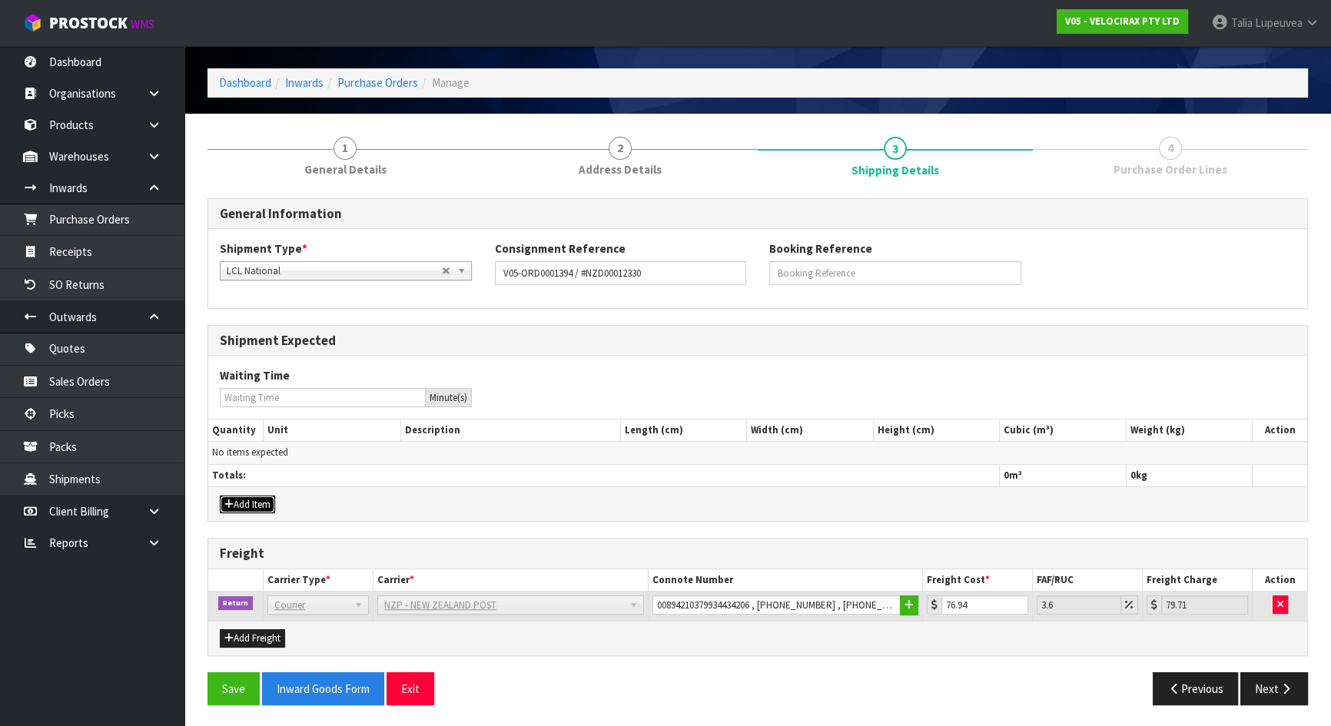
click at [244, 503] on button "Add Item" at bounding box center [247, 505] width 55 height 18
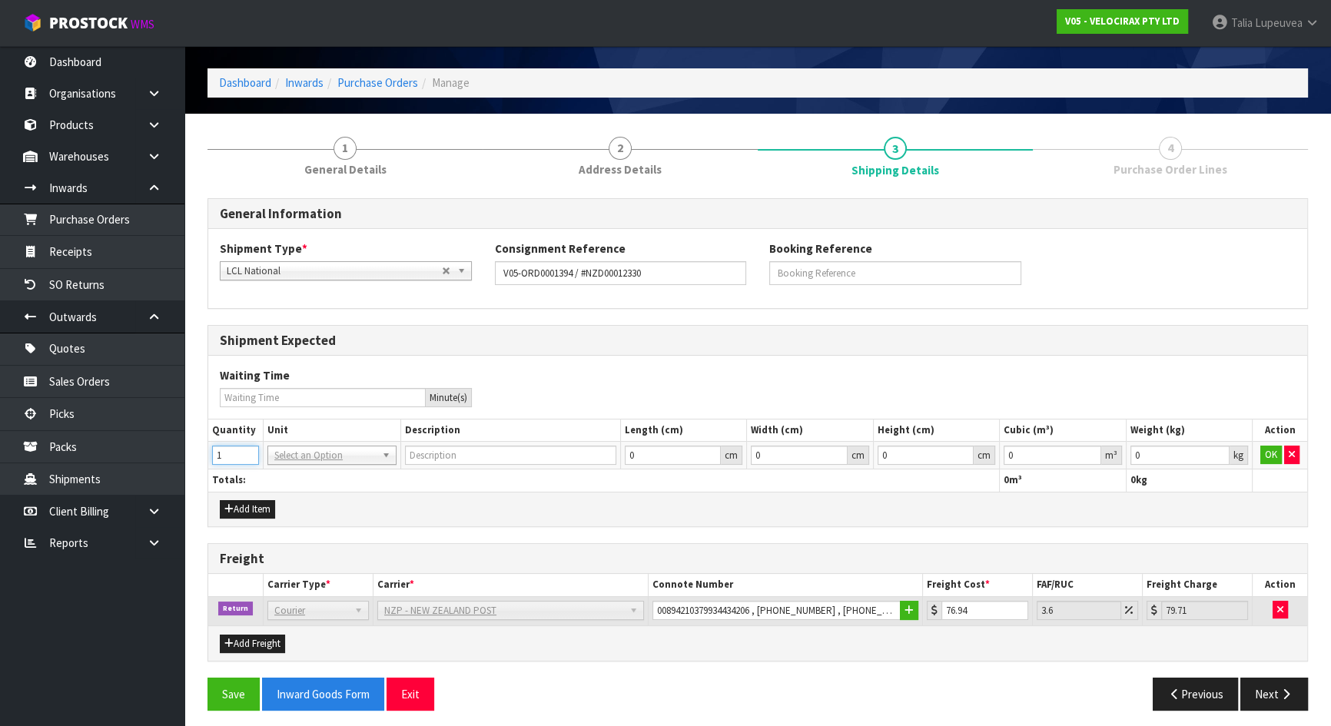
click at [247, 453] on input "1" at bounding box center [235, 455] width 47 height 19
click at [247, 453] on input "2" at bounding box center [235, 455] width 47 height 19
click at [247, 453] on input "3" at bounding box center [235, 455] width 47 height 19
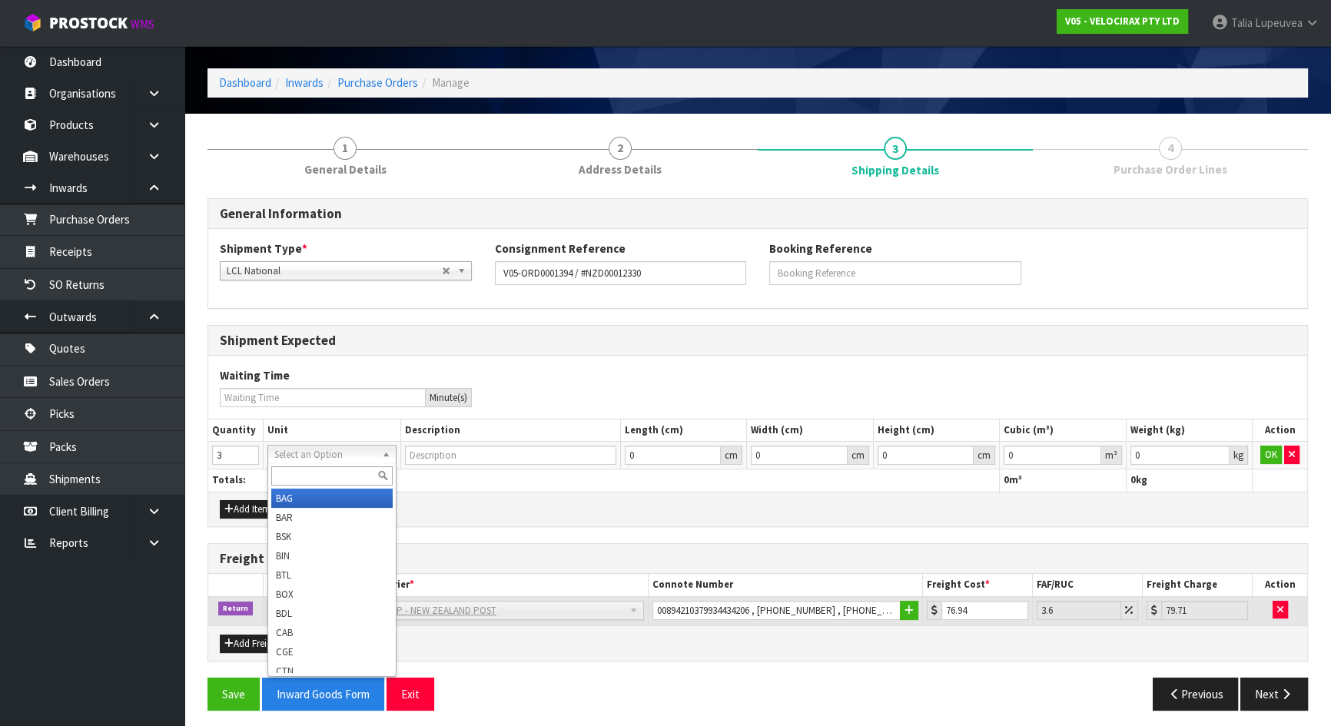
click at [304, 472] on input "text" at bounding box center [331, 475] width 121 height 19
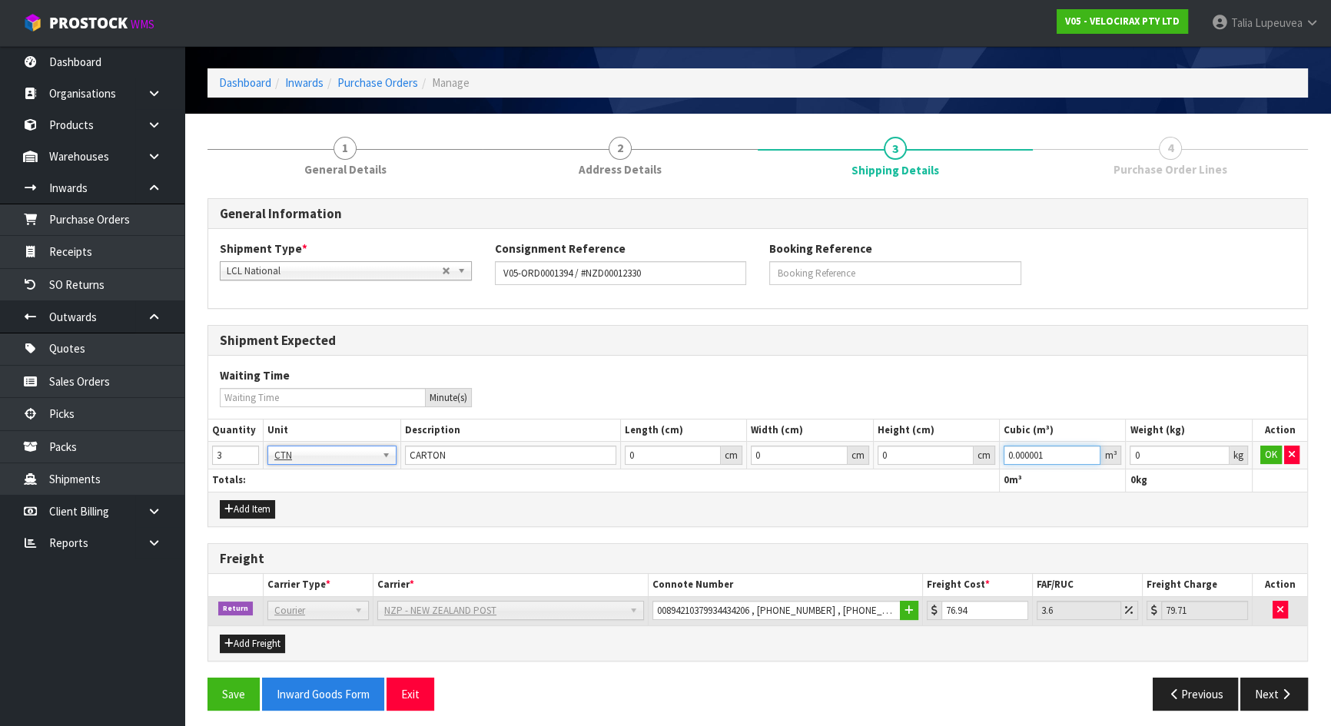
click at [1084, 452] on input "0.000001" at bounding box center [1052, 455] width 97 height 19
click at [1217, 452] on input "0.001" at bounding box center [1179, 455] width 99 height 19
click at [1278, 453] on button "OK" at bounding box center [1271, 455] width 22 height 18
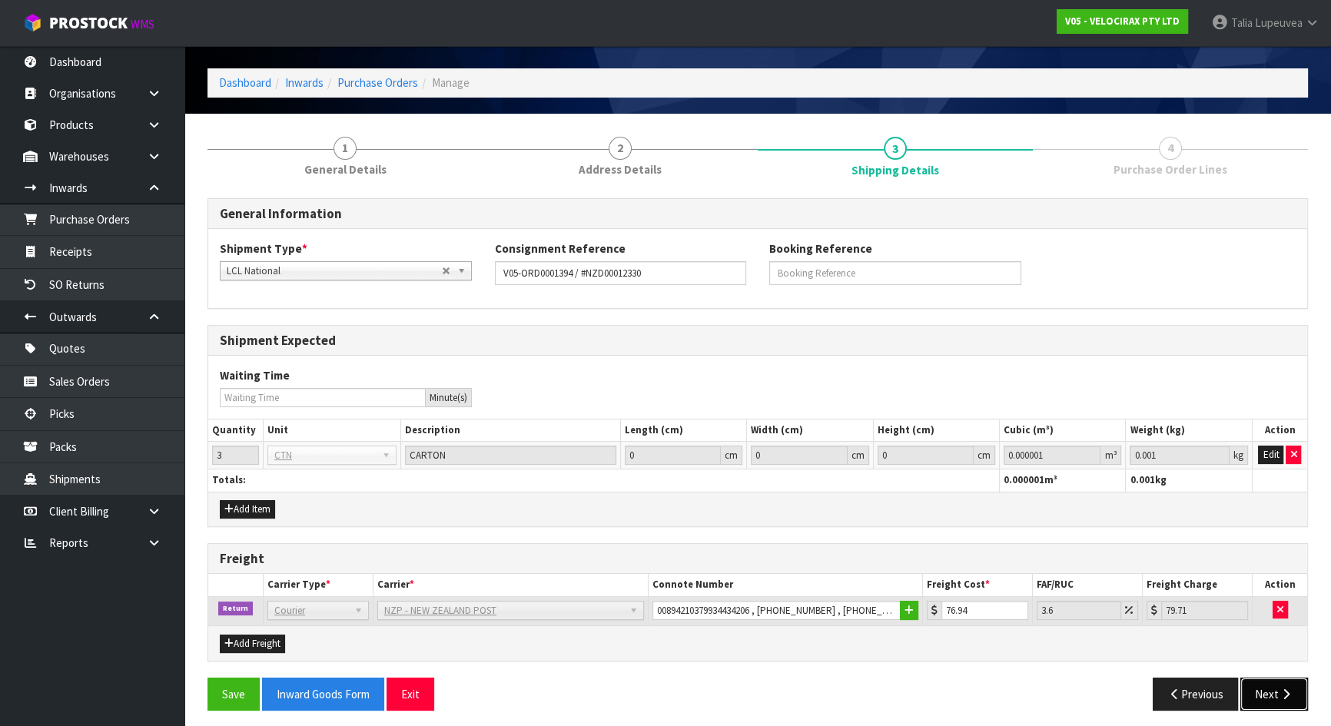
click at [1281, 641] on icon "button" at bounding box center [1286, 695] width 15 height 12
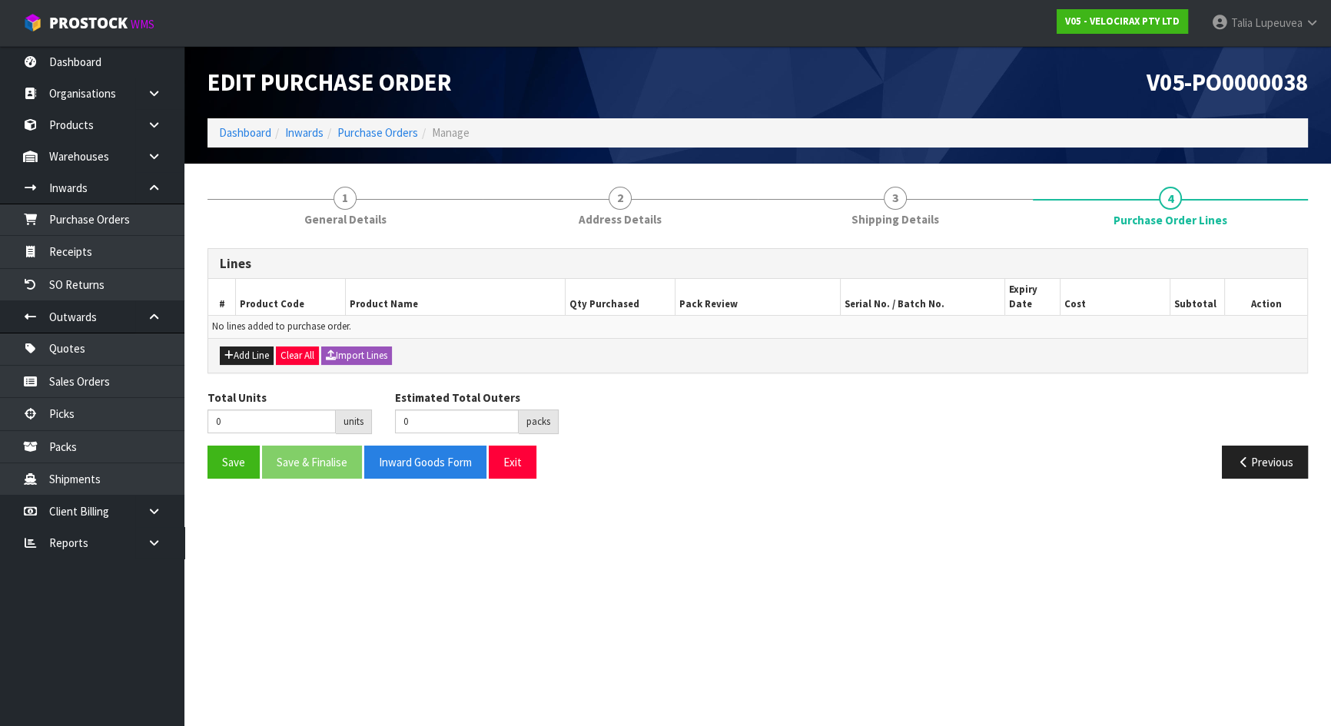
scroll to position [0, 0]
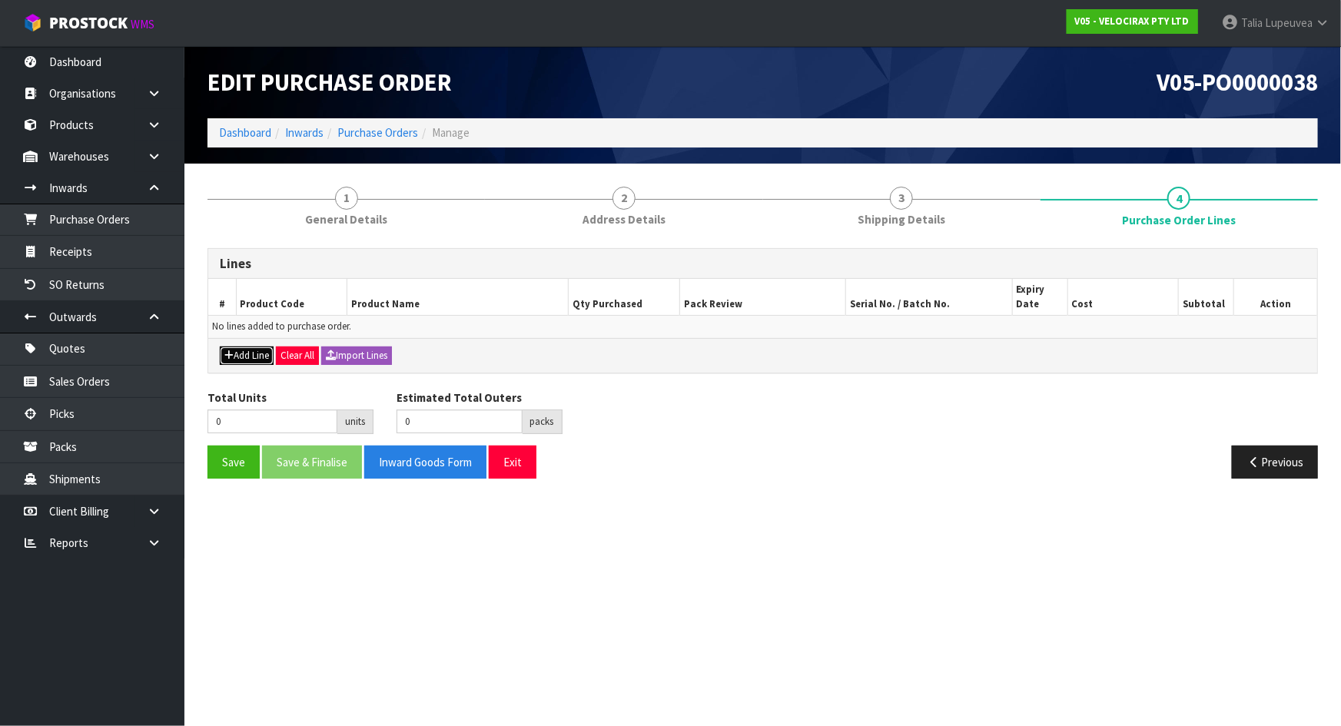
click at [254, 354] on button "Add Line" at bounding box center [247, 356] width 54 height 18
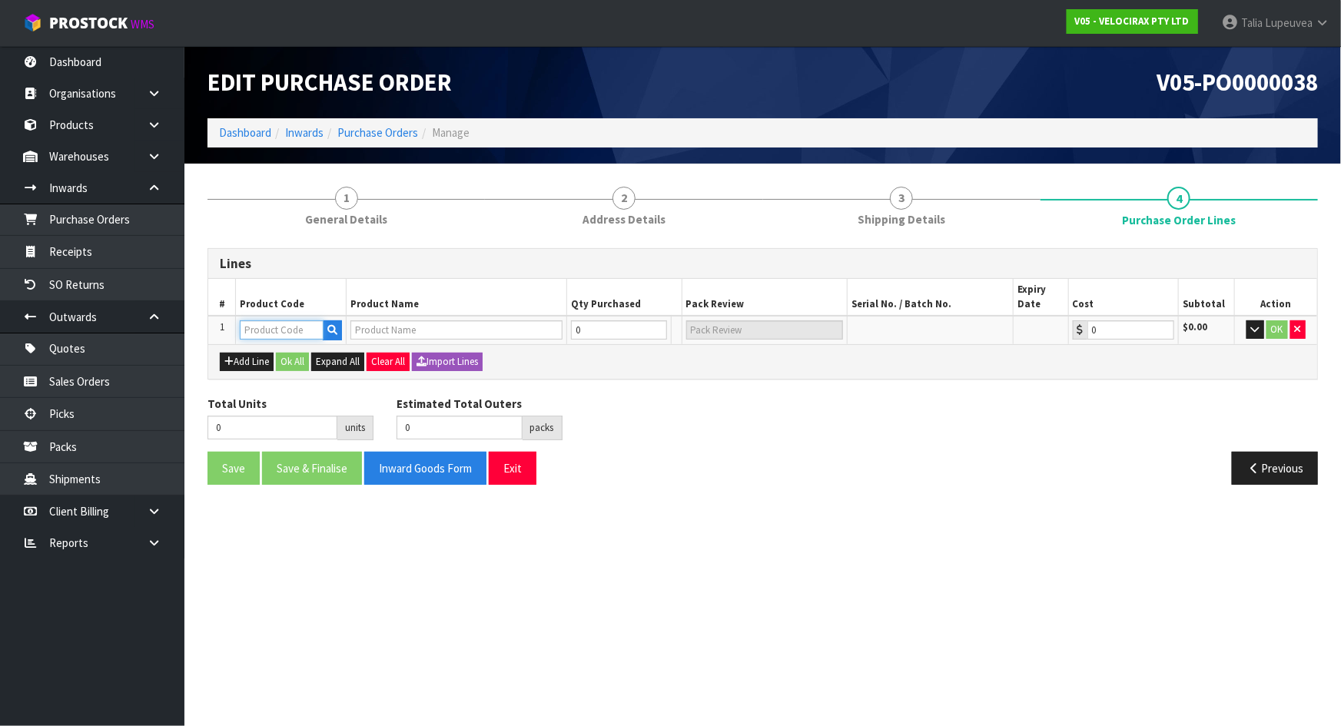
click at [264, 324] on input "text" at bounding box center [282, 329] width 84 height 19
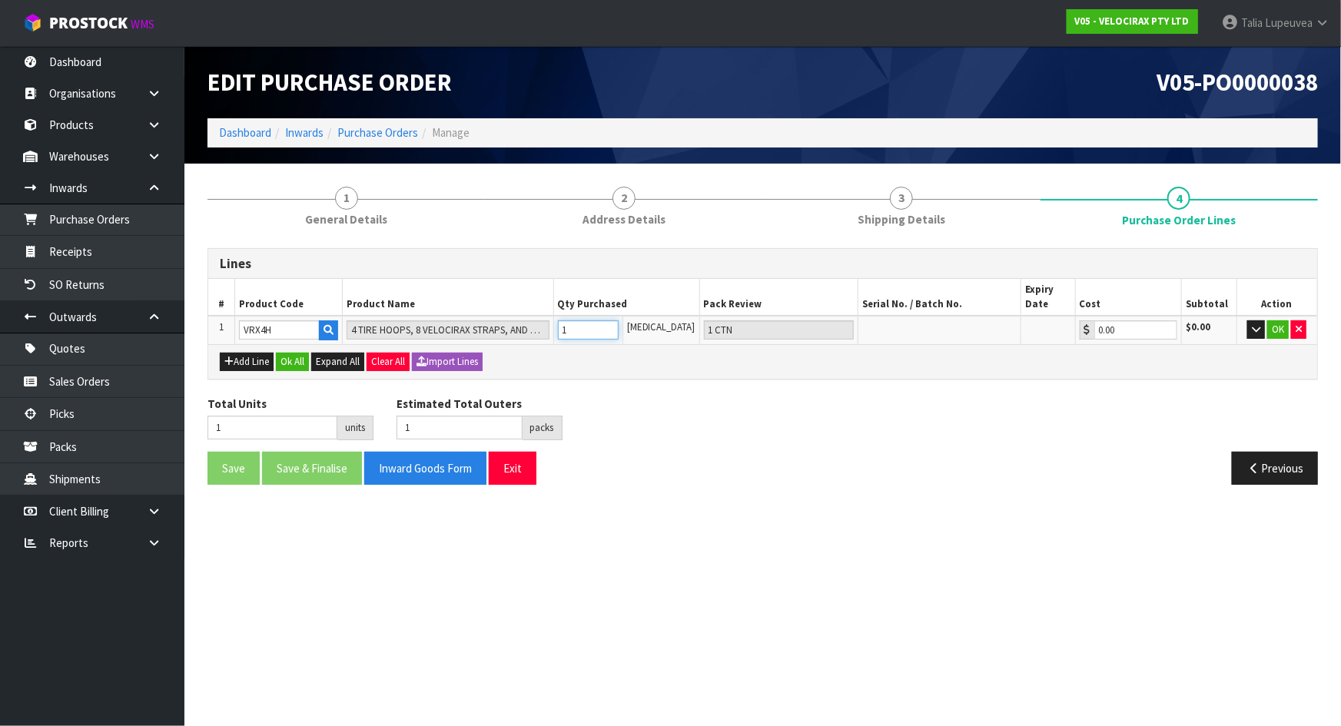
click at [619, 326] on input "1" at bounding box center [588, 329] width 61 height 19
click at [1275, 329] on button "OK" at bounding box center [1278, 329] width 22 height 18
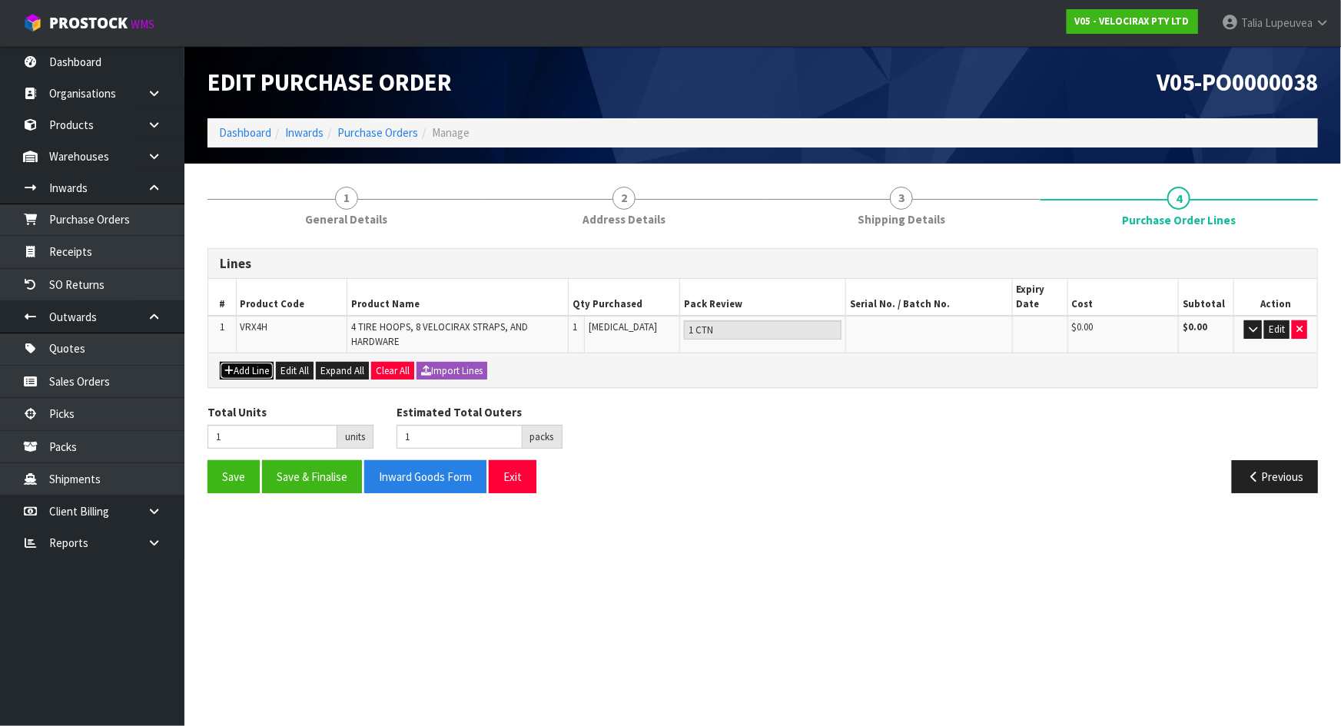
click at [254, 370] on button "Add Line" at bounding box center [247, 371] width 54 height 18
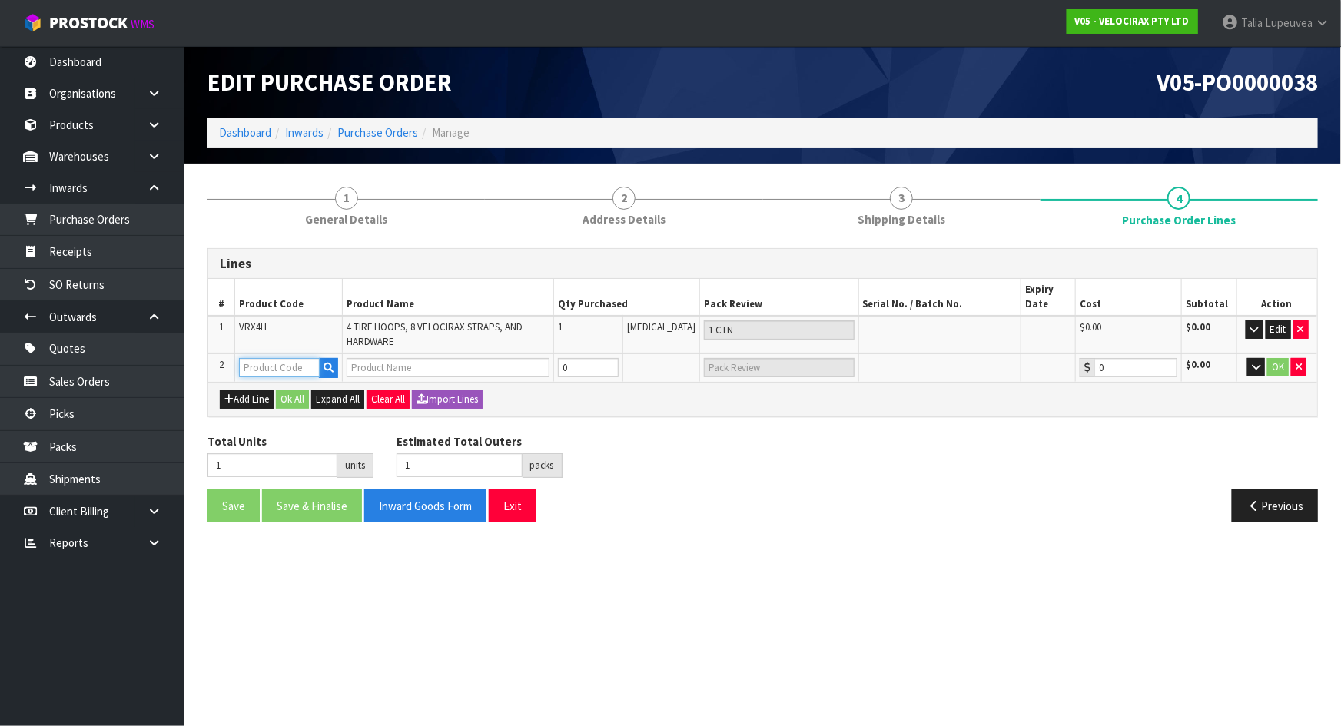
click at [264, 364] on input "text" at bounding box center [279, 367] width 80 height 19
click at [280, 397] on strong "VRX10" at bounding box center [272, 393] width 32 height 15
click at [1250, 368] on button "button" at bounding box center [1256, 367] width 18 height 18
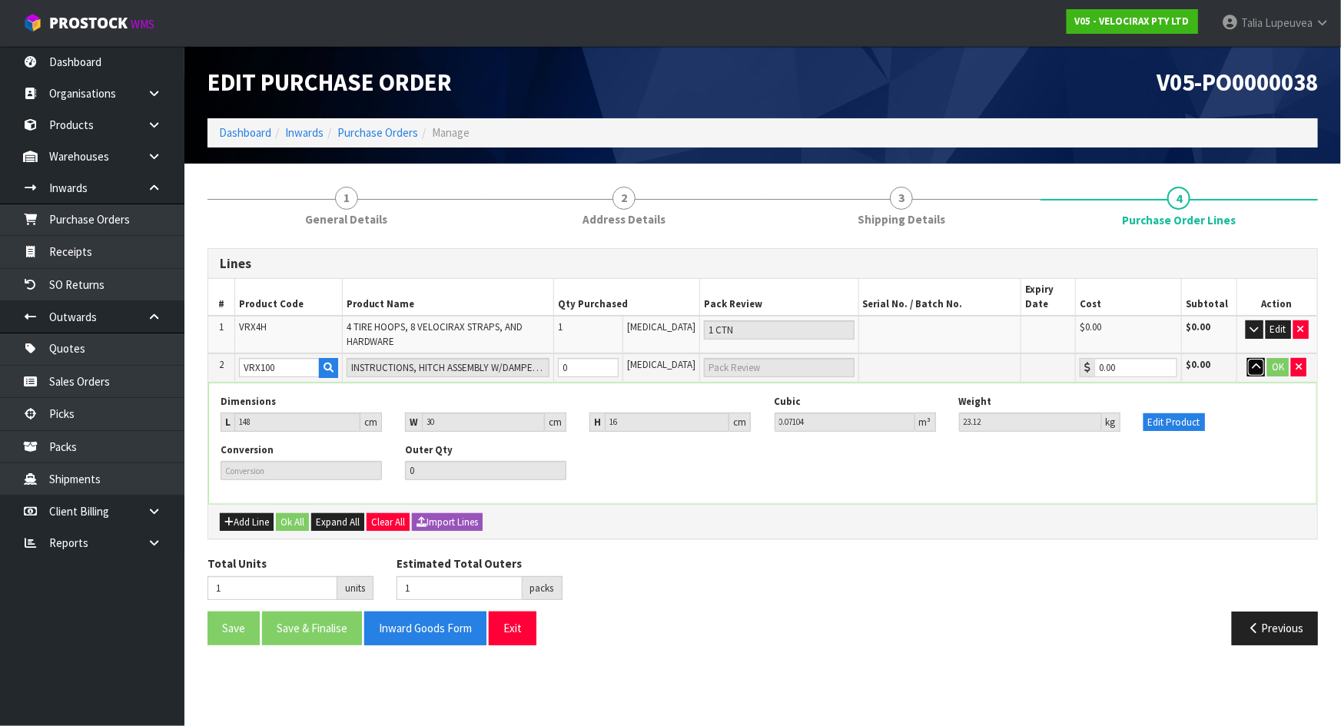
click at [1252, 364] on icon "button" at bounding box center [1256, 367] width 8 height 10
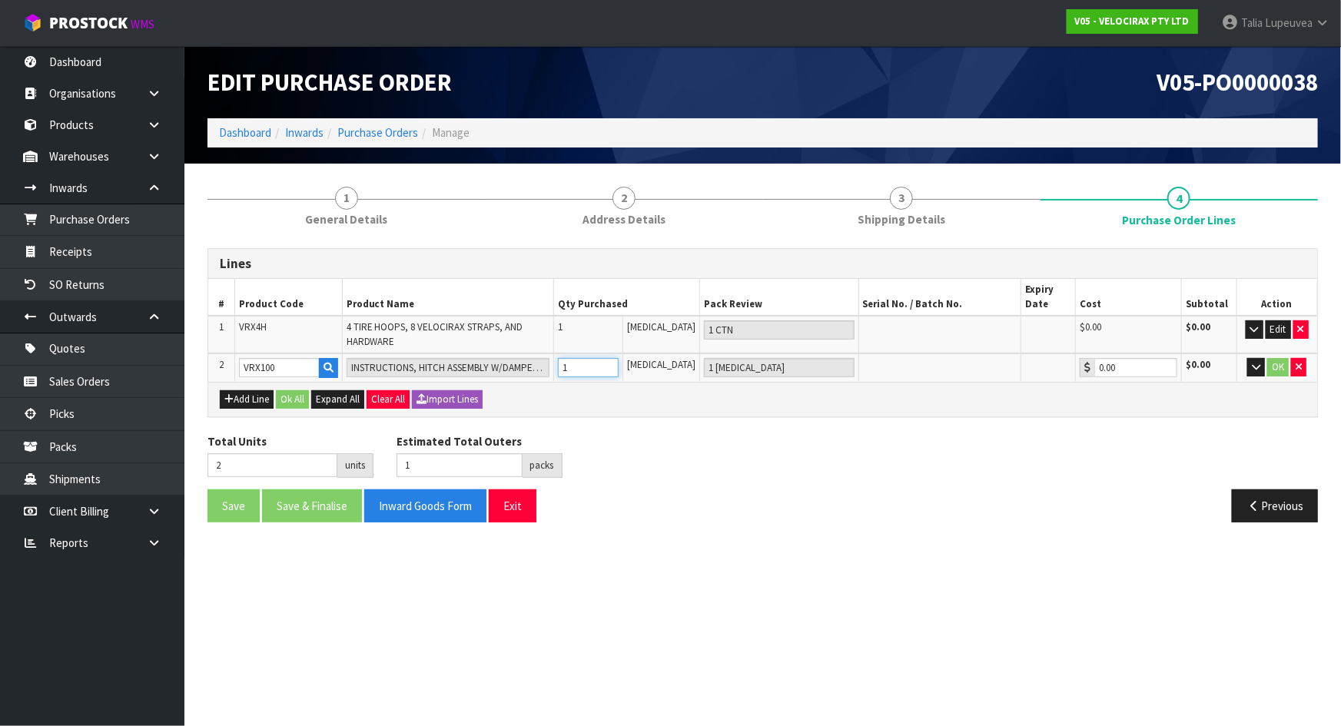
click at [619, 365] on input "1" at bounding box center [588, 367] width 61 height 19
click at [254, 393] on button "Add Line" at bounding box center [247, 399] width 54 height 18
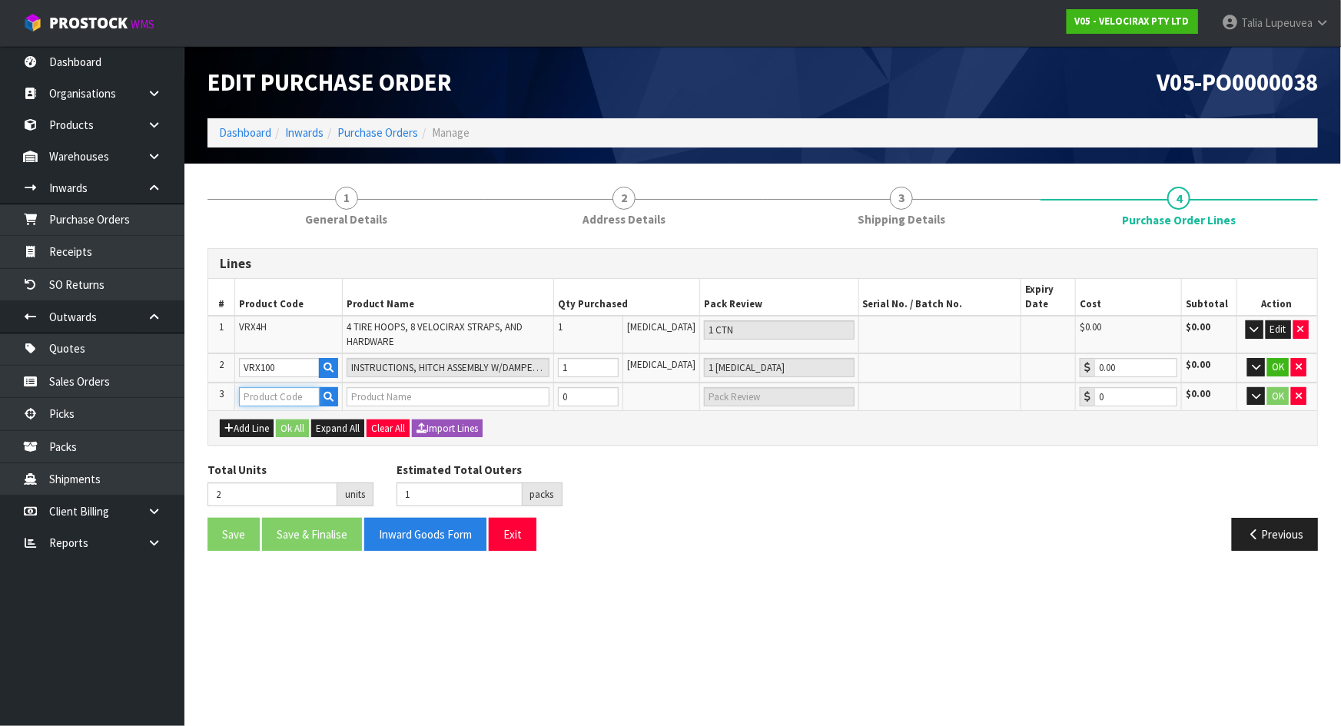
click at [267, 396] on input "text" at bounding box center [279, 396] width 80 height 19
click at [307, 433] on link "VRX4 T" at bounding box center [301, 442] width 121 height 21
click at [619, 391] on input "1" at bounding box center [588, 396] width 61 height 19
click at [1277, 397] on button "OK" at bounding box center [1278, 396] width 22 height 18
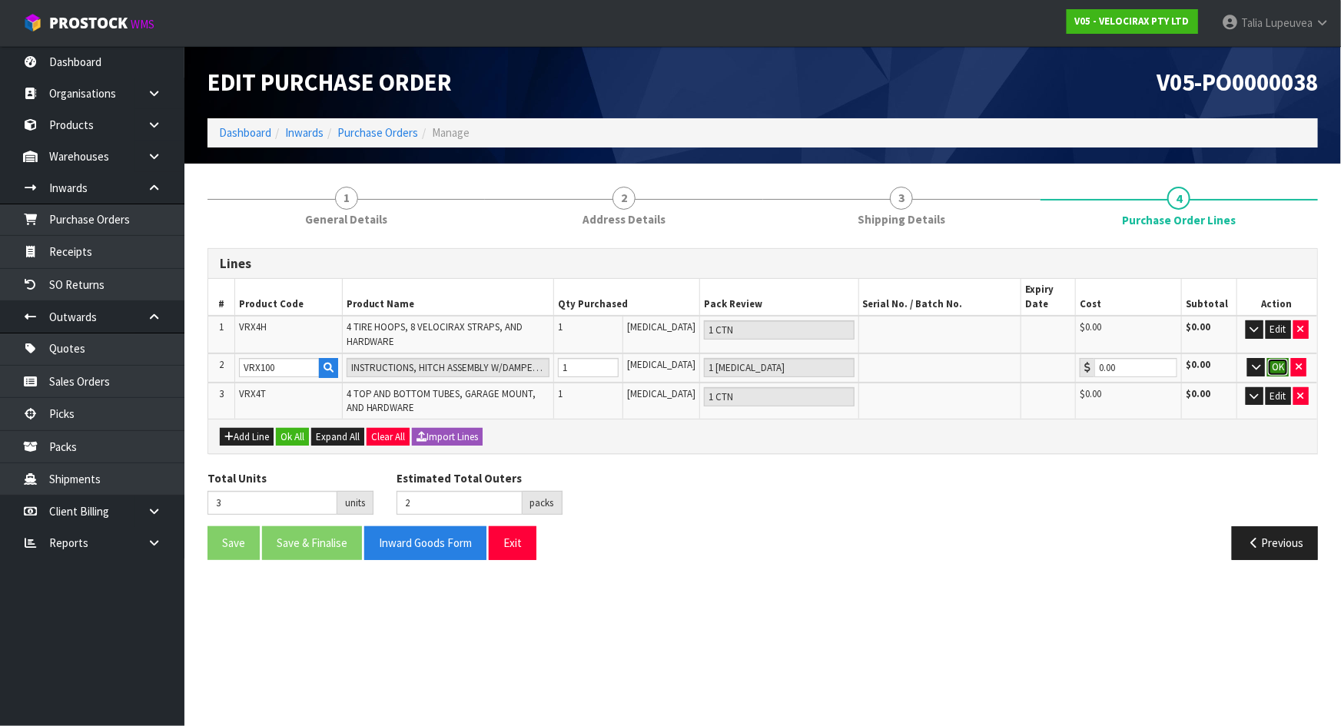
click at [1272, 359] on button "OK" at bounding box center [1278, 367] width 22 height 18
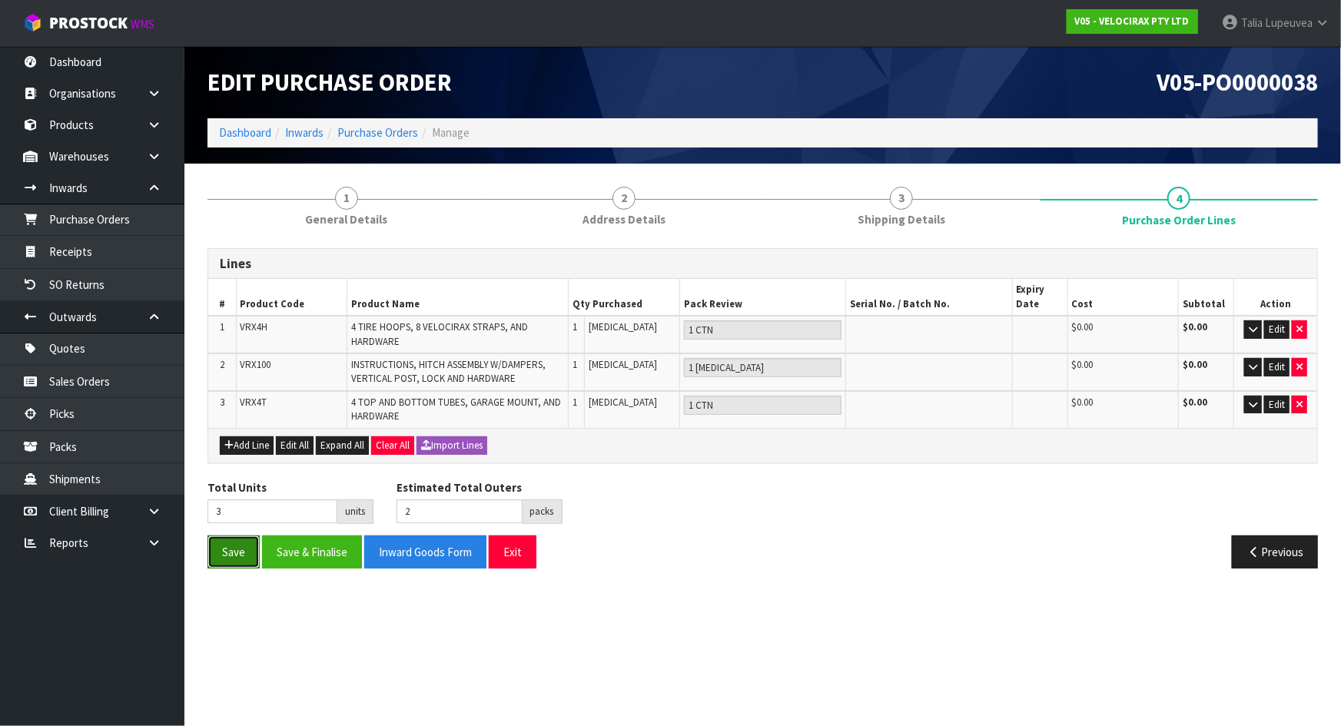
click at [234, 556] on button "Save" at bounding box center [234, 552] width 52 height 33
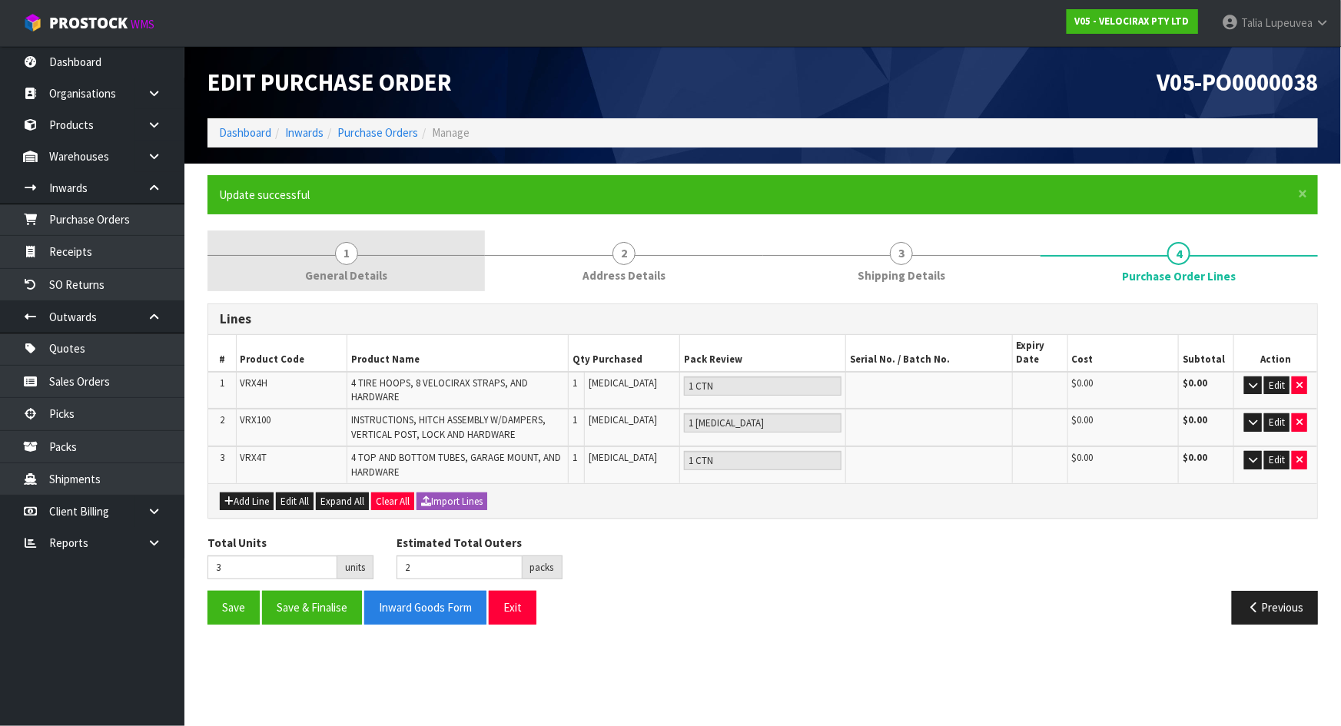
click at [345, 257] on span "1" at bounding box center [346, 253] width 23 height 23
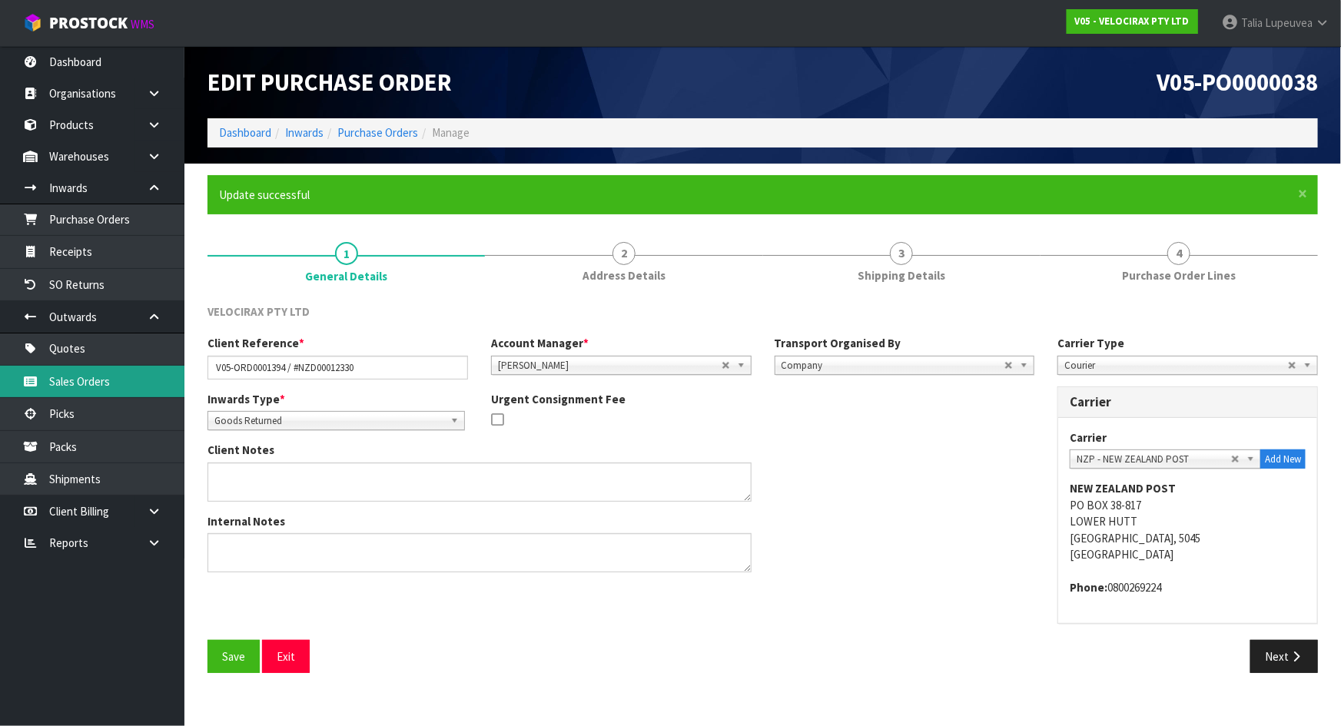
click at [110, 377] on link "Sales Orders" at bounding box center [92, 382] width 184 height 32
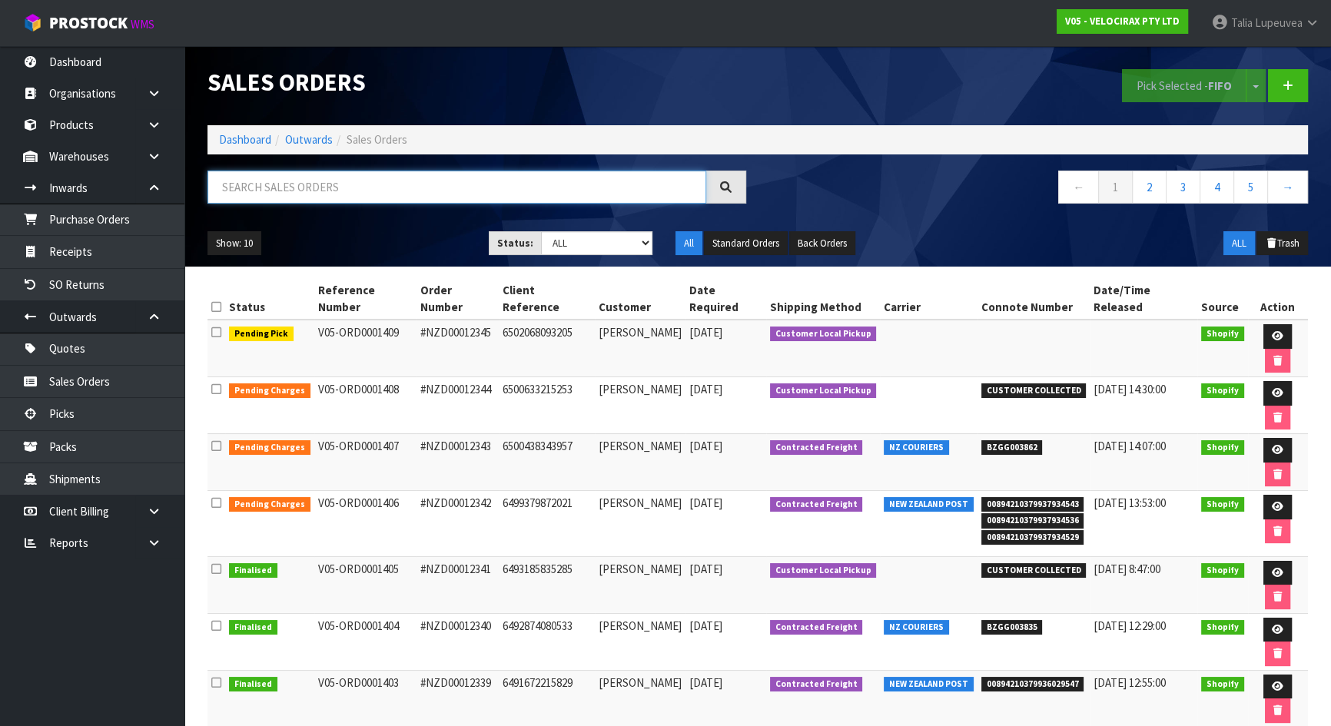
click at [430, 198] on input "text" at bounding box center [457, 187] width 499 height 33
paste input "#NZD00012330"
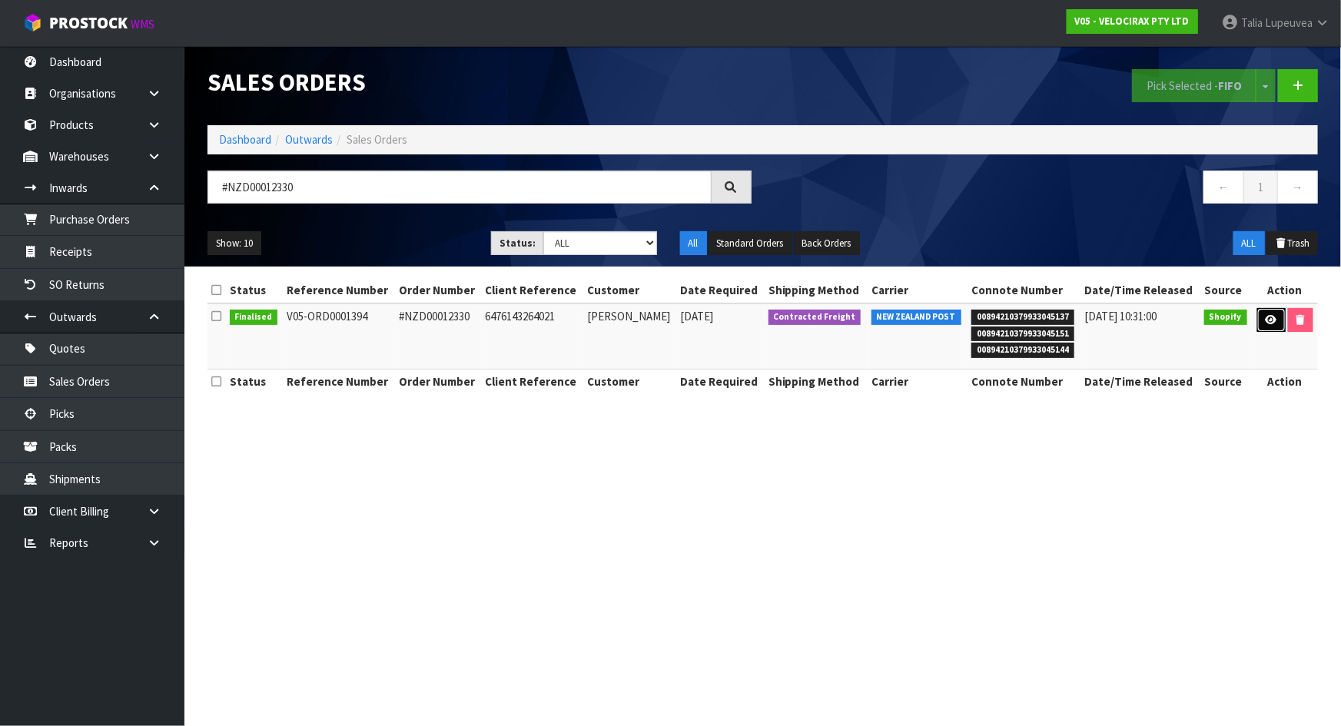
click at [1270, 317] on icon at bounding box center [1272, 320] width 12 height 10
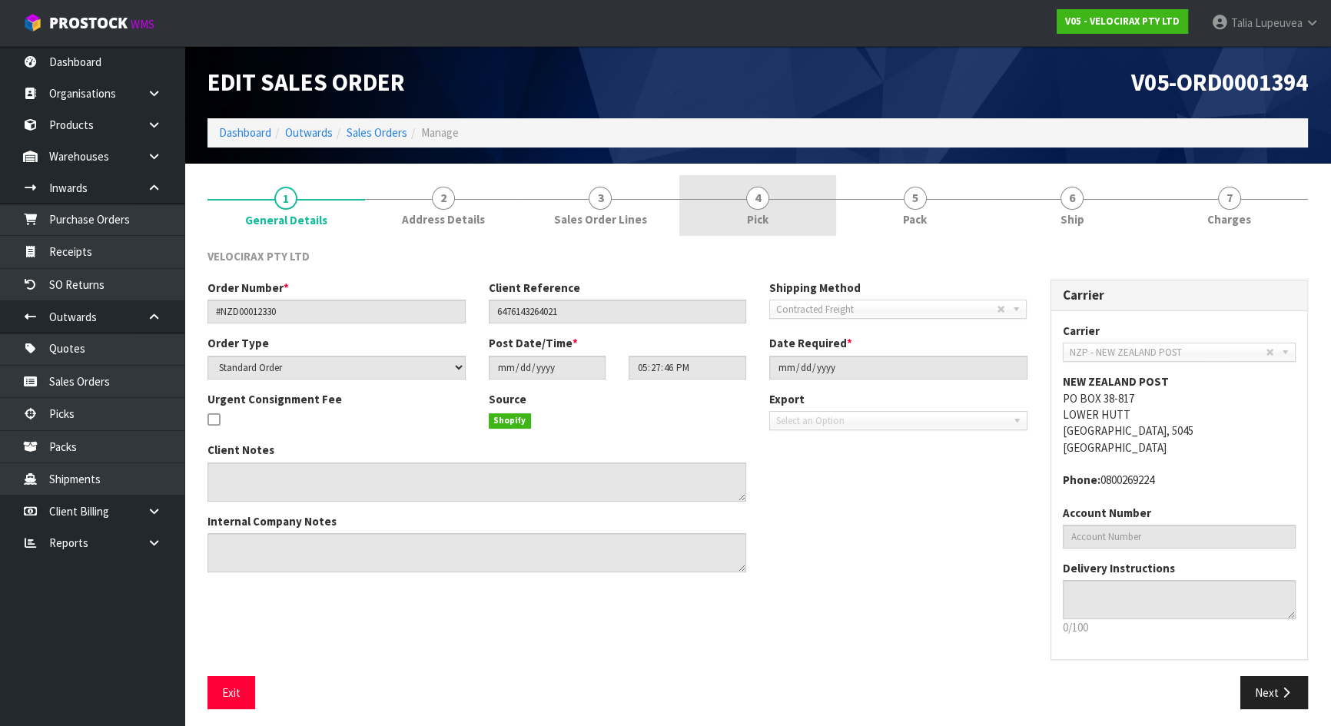
click at [765, 223] on span "Pick" at bounding box center [758, 219] width 22 height 16
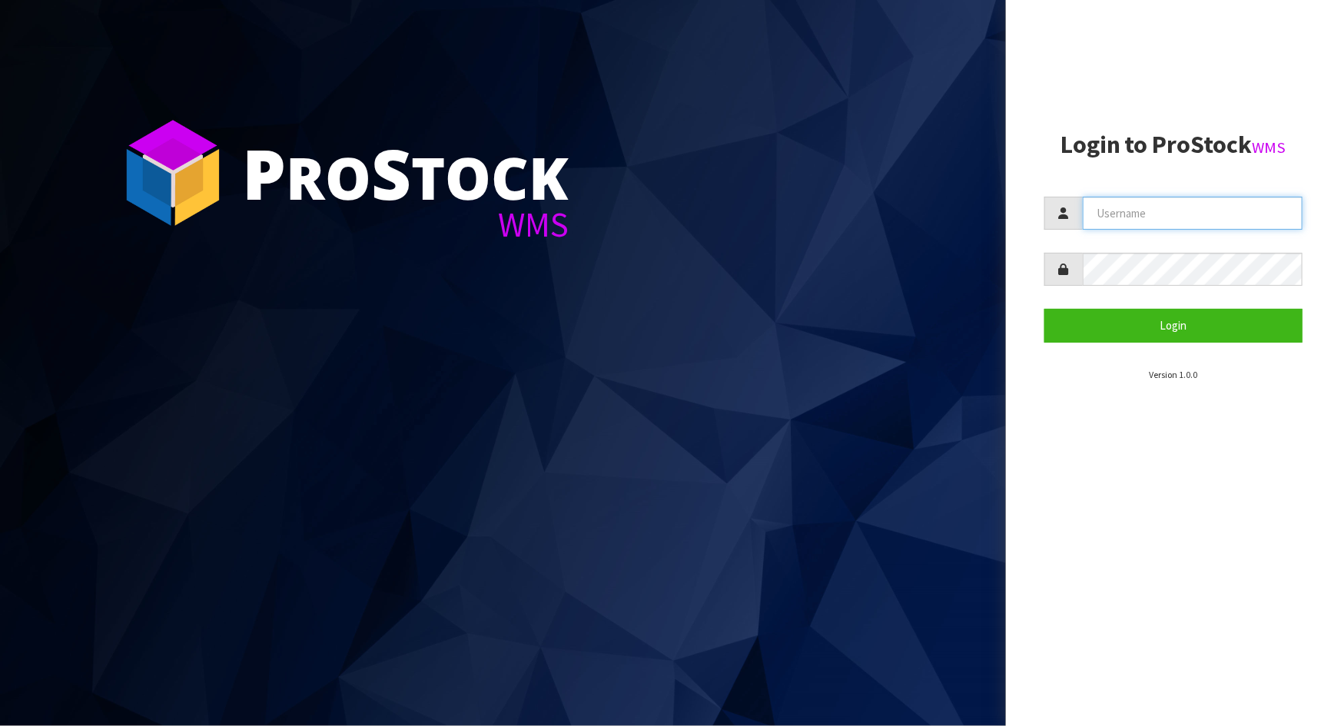
click at [1153, 212] on input "text" at bounding box center [1193, 213] width 220 height 33
type input "MEENA"
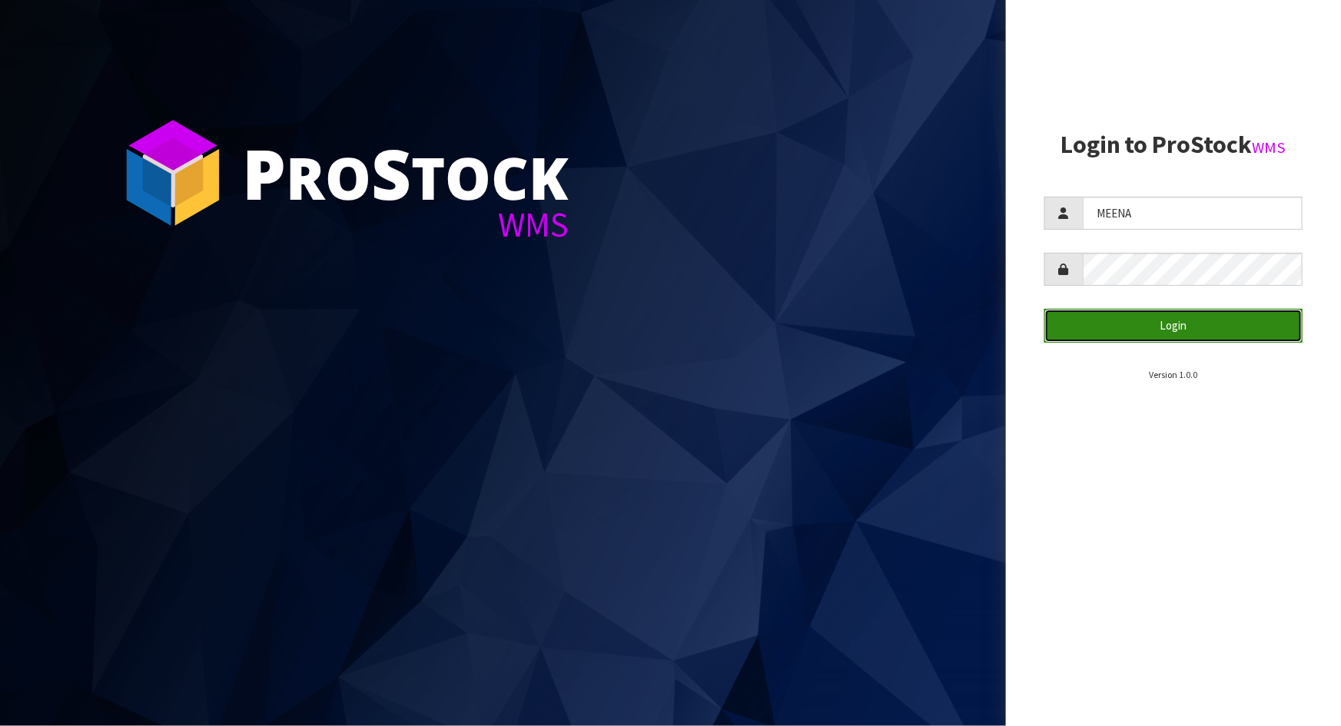
click at [1168, 337] on button "Login" at bounding box center [1173, 325] width 258 height 33
